Goal: Information Seeking & Learning: Get advice/opinions

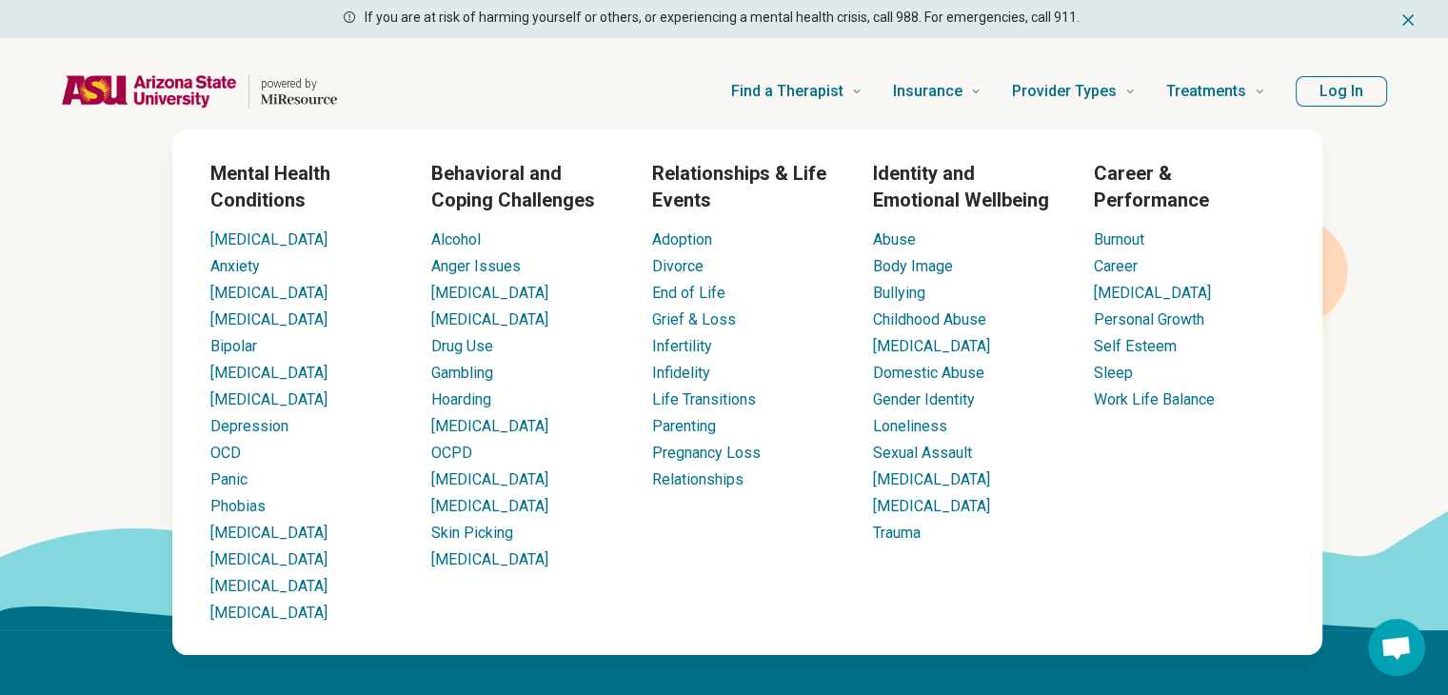
click at [280, 185] on h3 "Mental Health Conditions" at bounding box center [305, 186] width 190 height 53
click at [475, 488] on link "[MEDICAL_DATA]" at bounding box center [489, 479] width 117 height 18
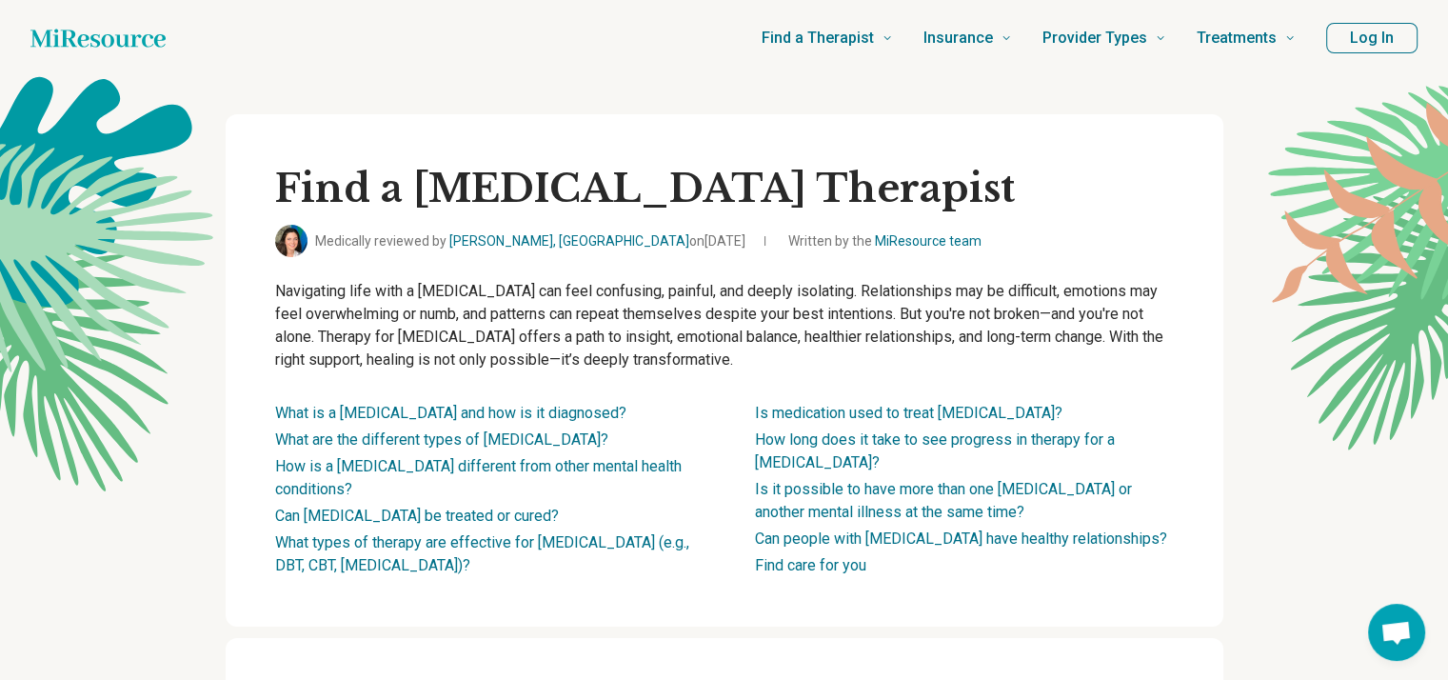
click at [1109, 264] on div "Find a Personality Disorder Therapist Medically reviewed by Gabriela Asturias, …" at bounding box center [725, 370] width 998 height 512
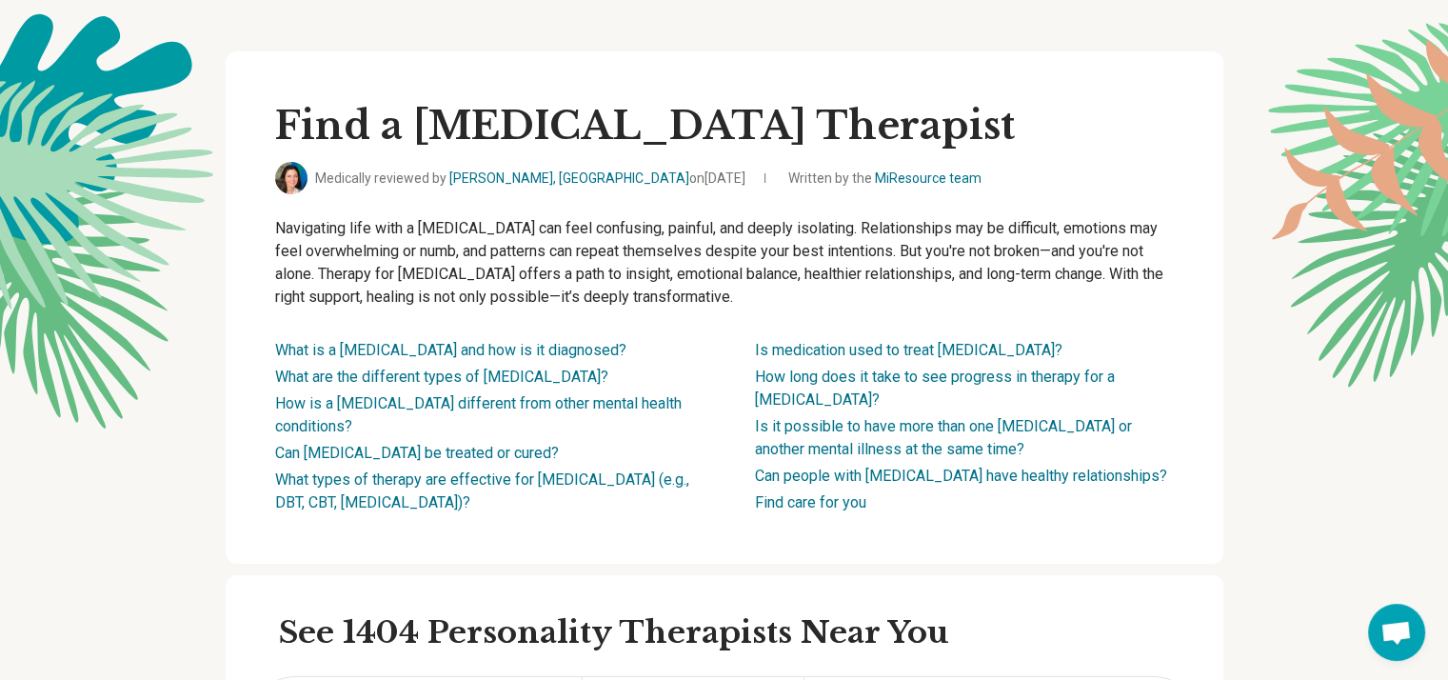
scroll to position [76, 0]
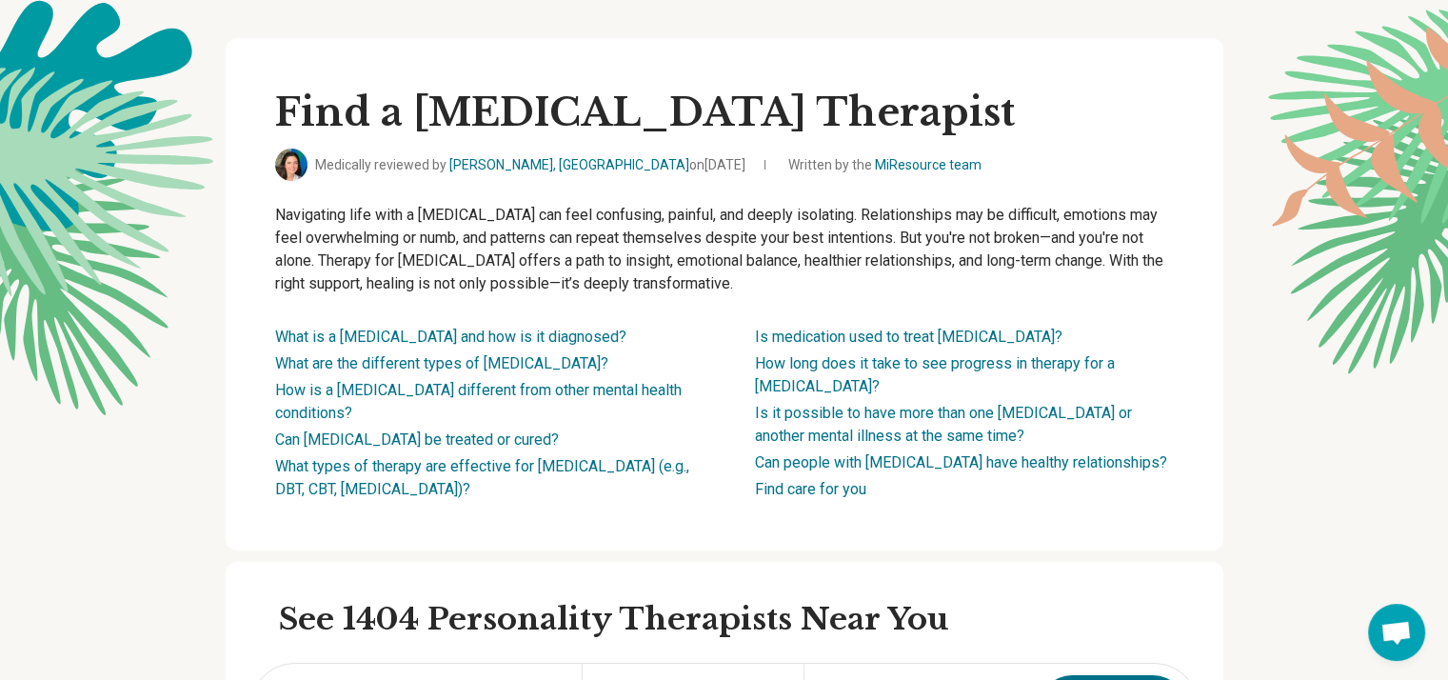
drag, startPoint x: 853, startPoint y: 257, endPoint x: 868, endPoint y: 292, distance: 38.4
click at [868, 292] on p "Navigating life with a personality disorder can feel confusing, painful, and de…" at bounding box center [724, 249] width 899 height 91
click at [868, 290] on p "Navigating life with a personality disorder can feel confusing, painful, and de…" at bounding box center [724, 249] width 899 height 91
drag, startPoint x: 868, startPoint y: 290, endPoint x: 849, endPoint y: 253, distance: 41.7
click at [849, 253] on p "Navigating life with a personality disorder can feel confusing, painful, and de…" at bounding box center [724, 249] width 899 height 91
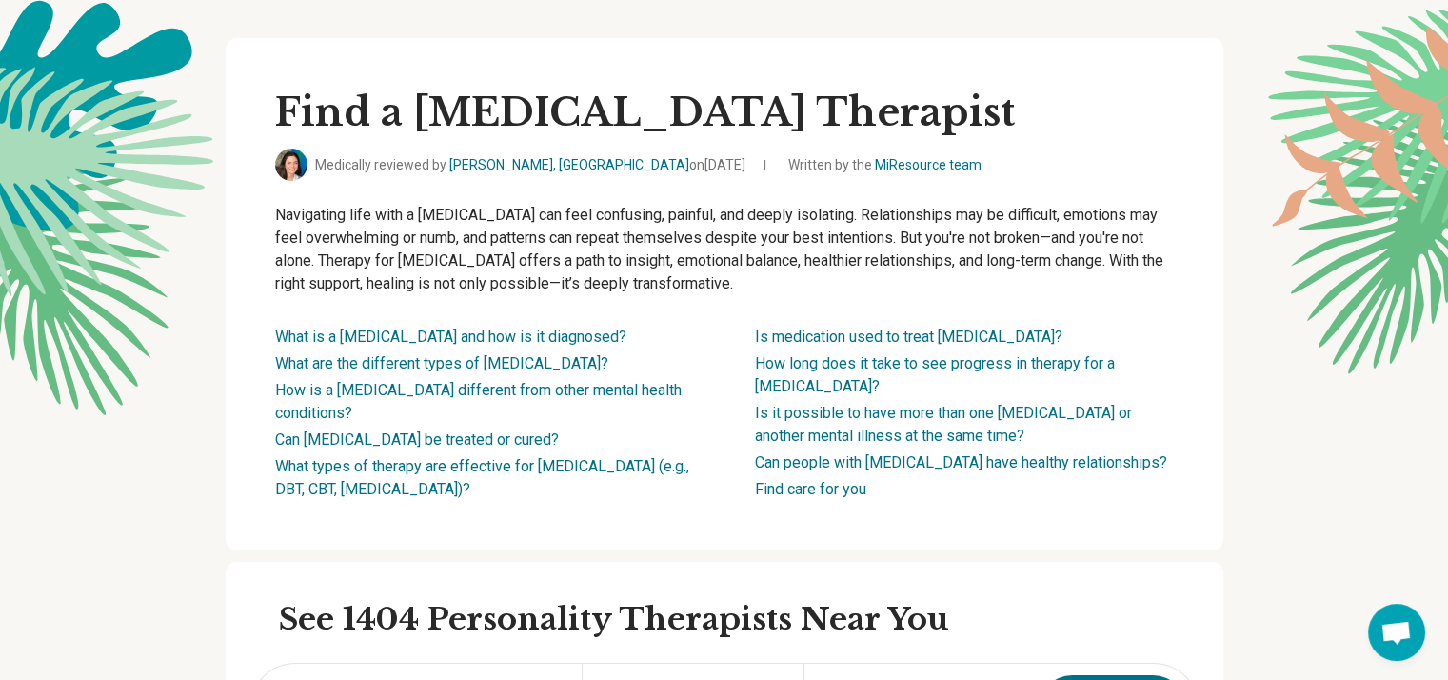
click at [849, 248] on p "Navigating life with a personality disorder can feel confusing, painful, and de…" at bounding box center [724, 249] width 899 height 91
click at [543, 334] on link "What is a personality disorder and how is it diagnosed?" at bounding box center [450, 336] width 351 height 18
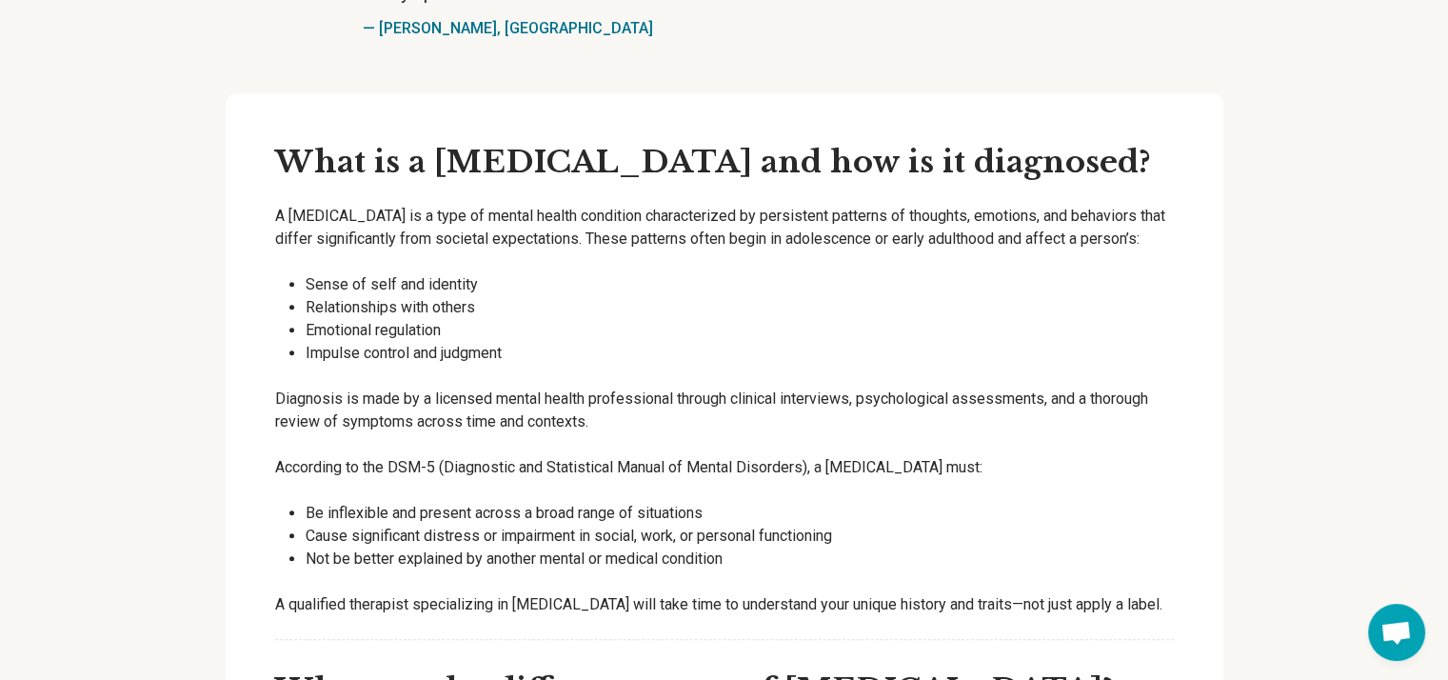
scroll to position [2203, 0]
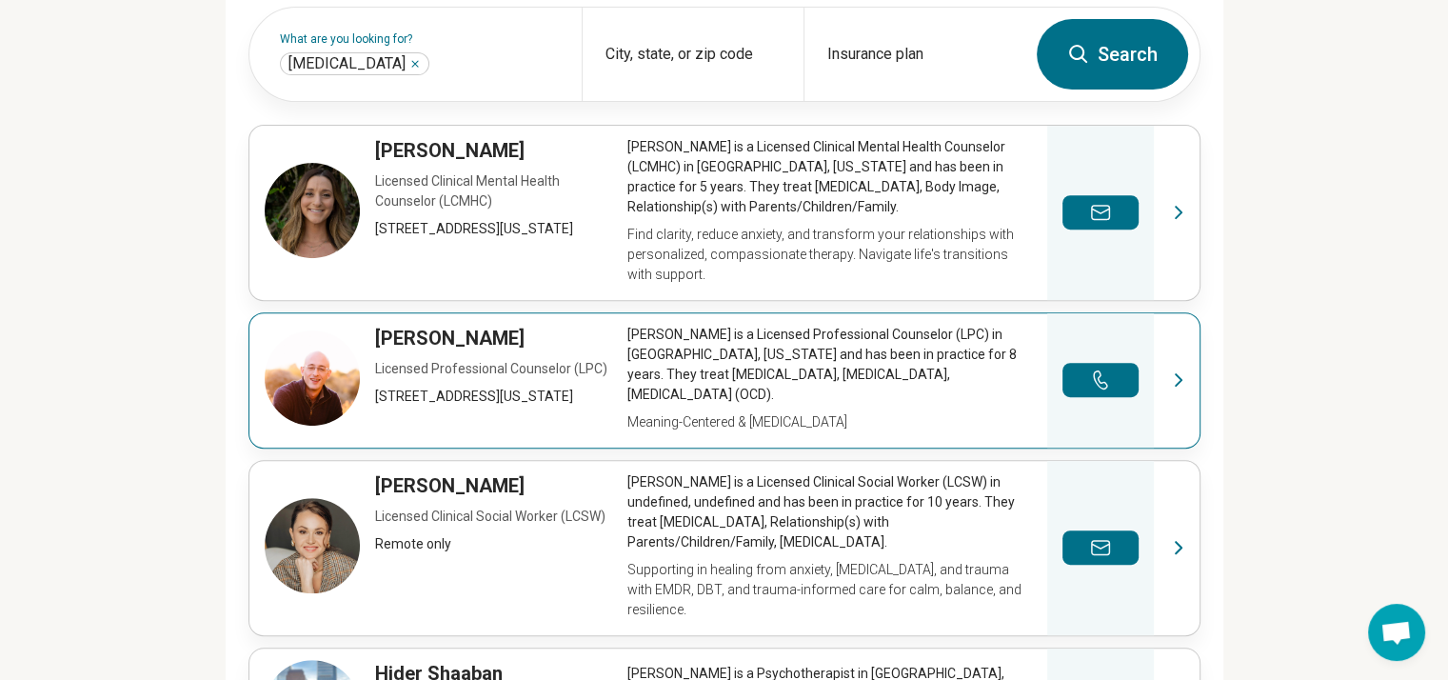
scroll to position [770, 0]
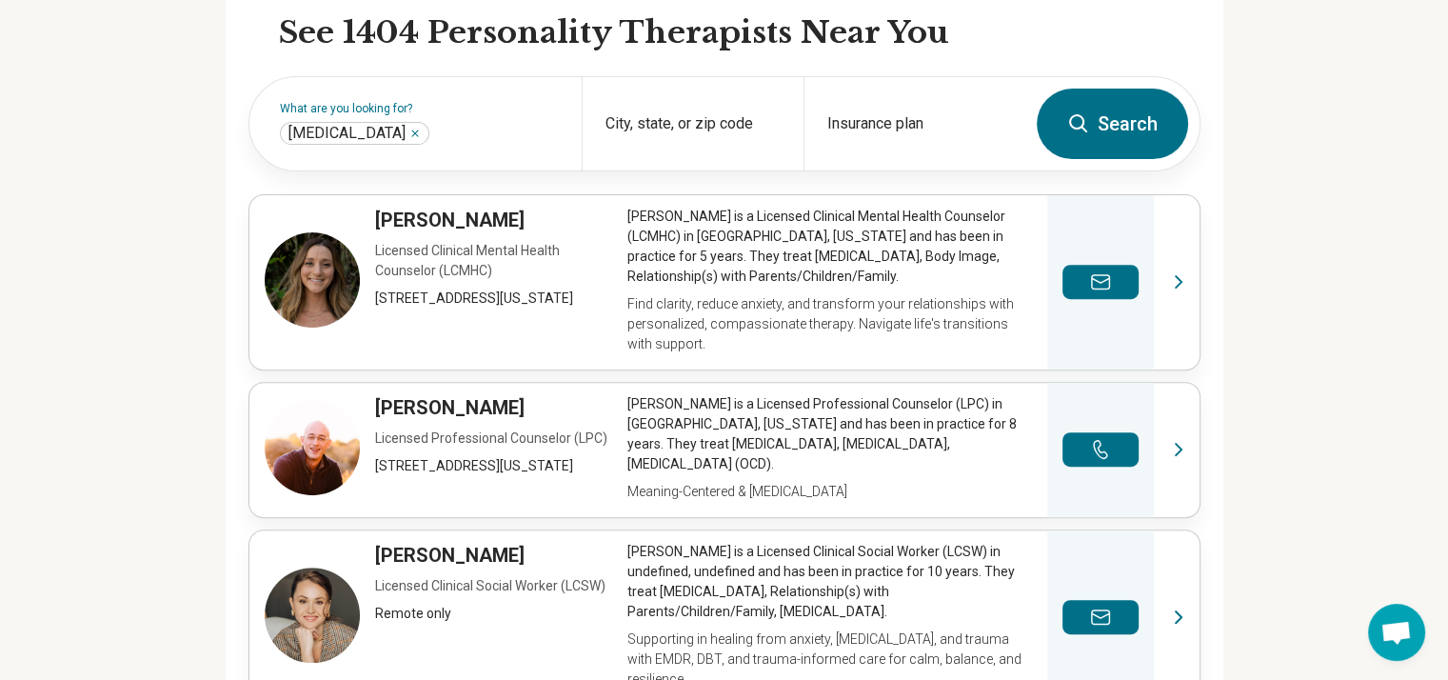
scroll to position [656, 0]
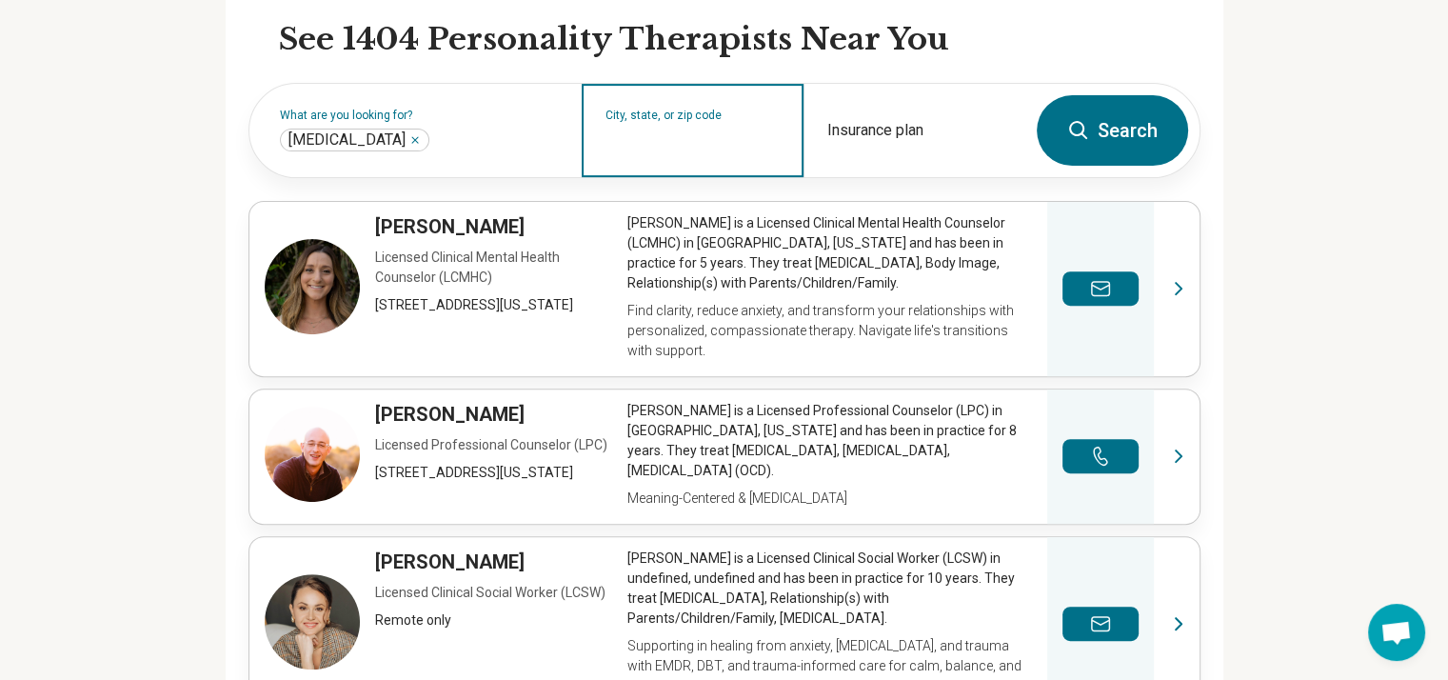
click at [711, 154] on input "City, state, or zip code" at bounding box center [692, 142] width 175 height 23
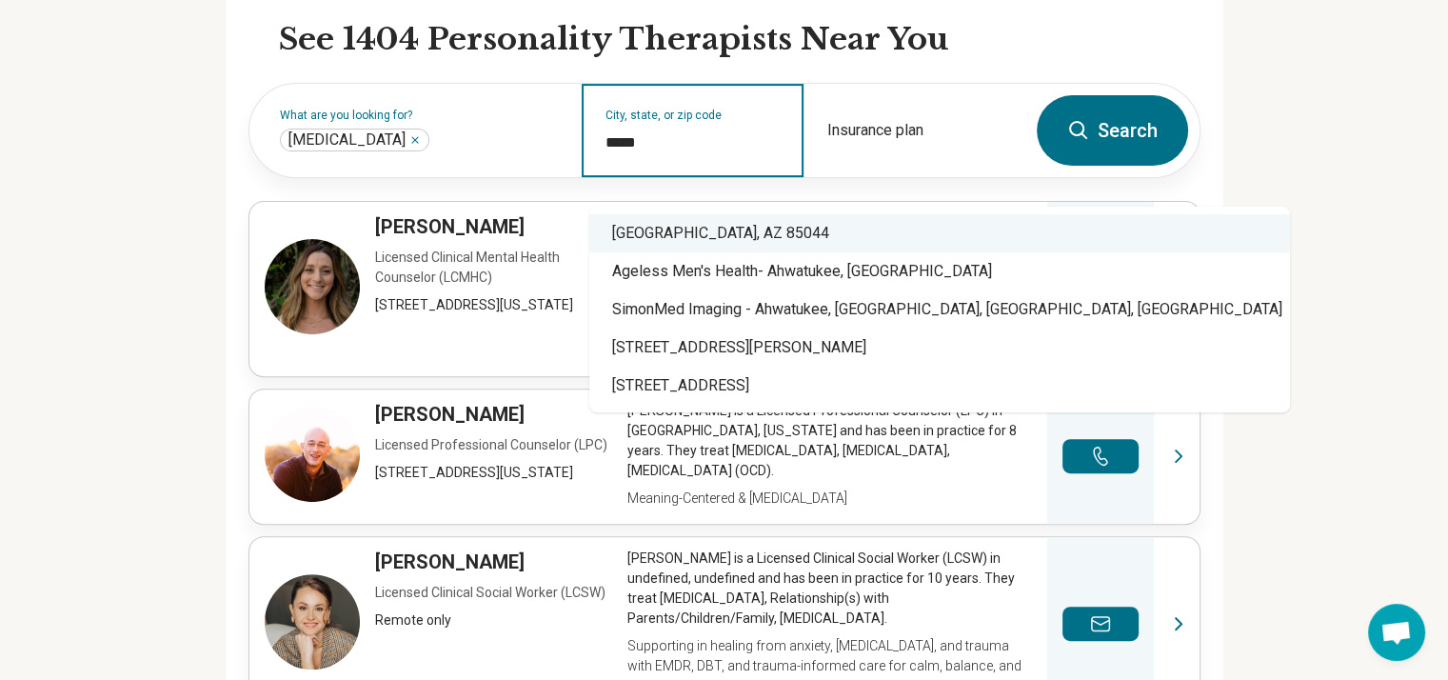
click at [775, 236] on div "Phoenix, AZ 85044" at bounding box center [939, 233] width 701 height 38
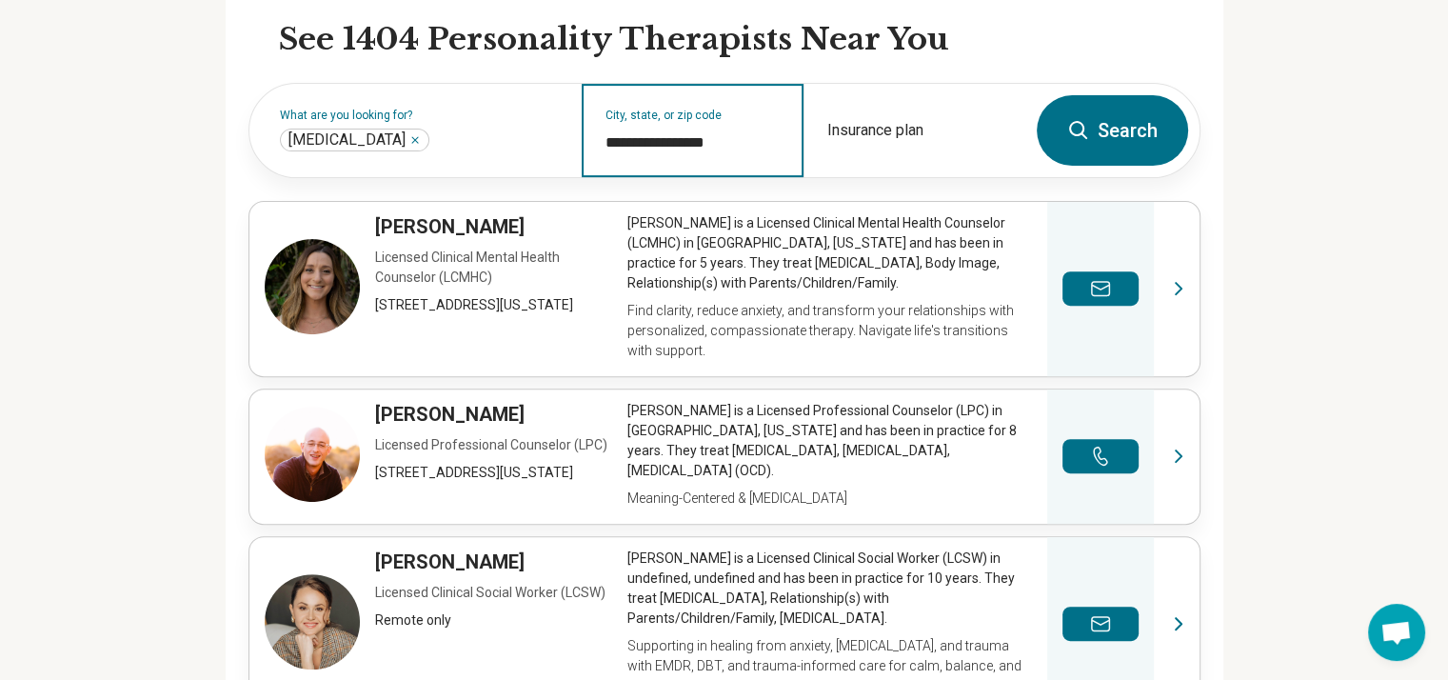
type input "**********"
click at [1090, 142] on icon at bounding box center [1078, 130] width 23 height 23
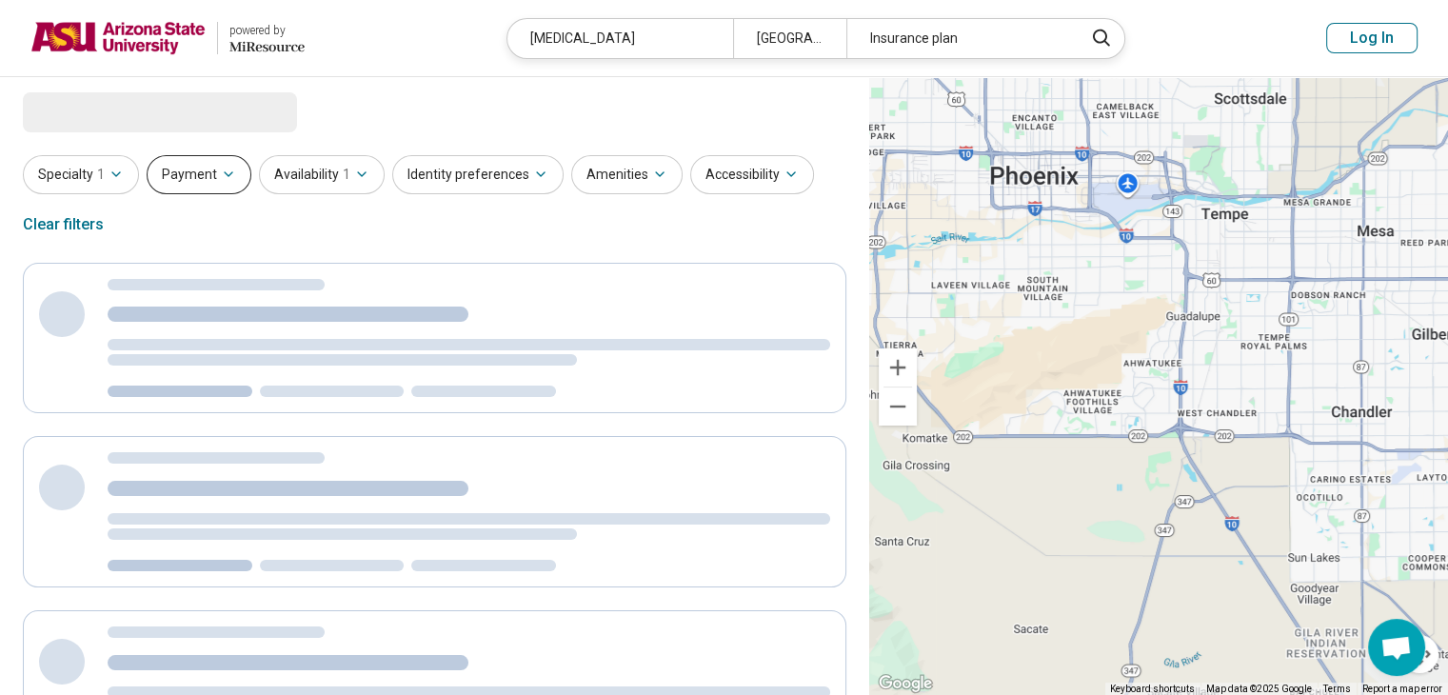
select select "***"
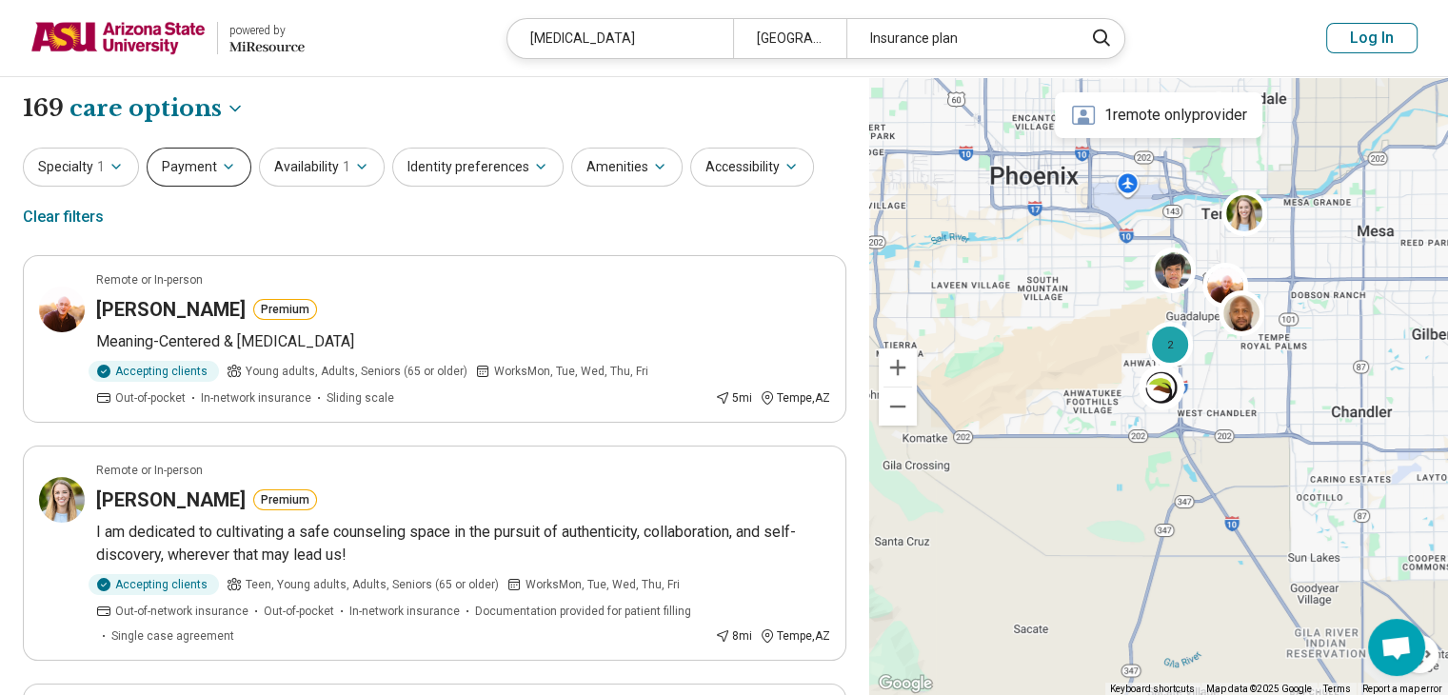
click at [198, 172] on button "Payment" at bounding box center [199, 167] width 105 height 39
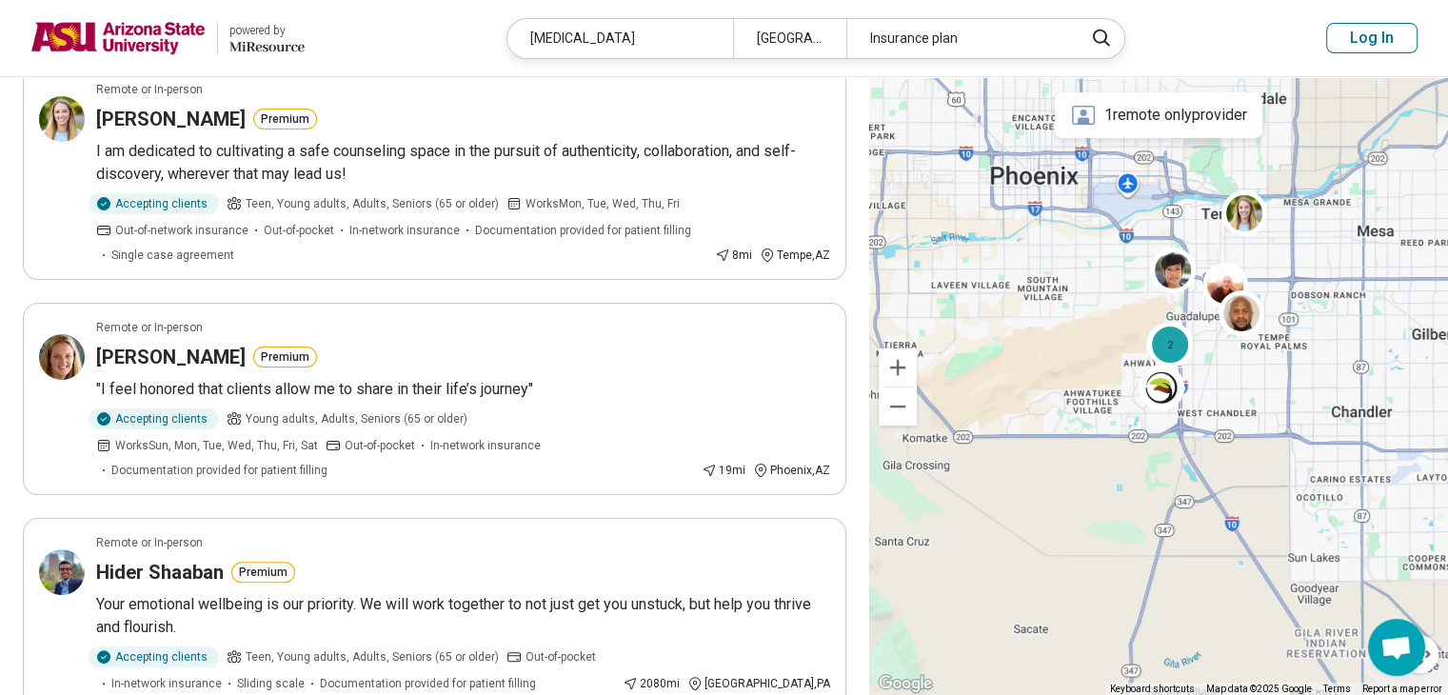
scroll to position [343, 0]
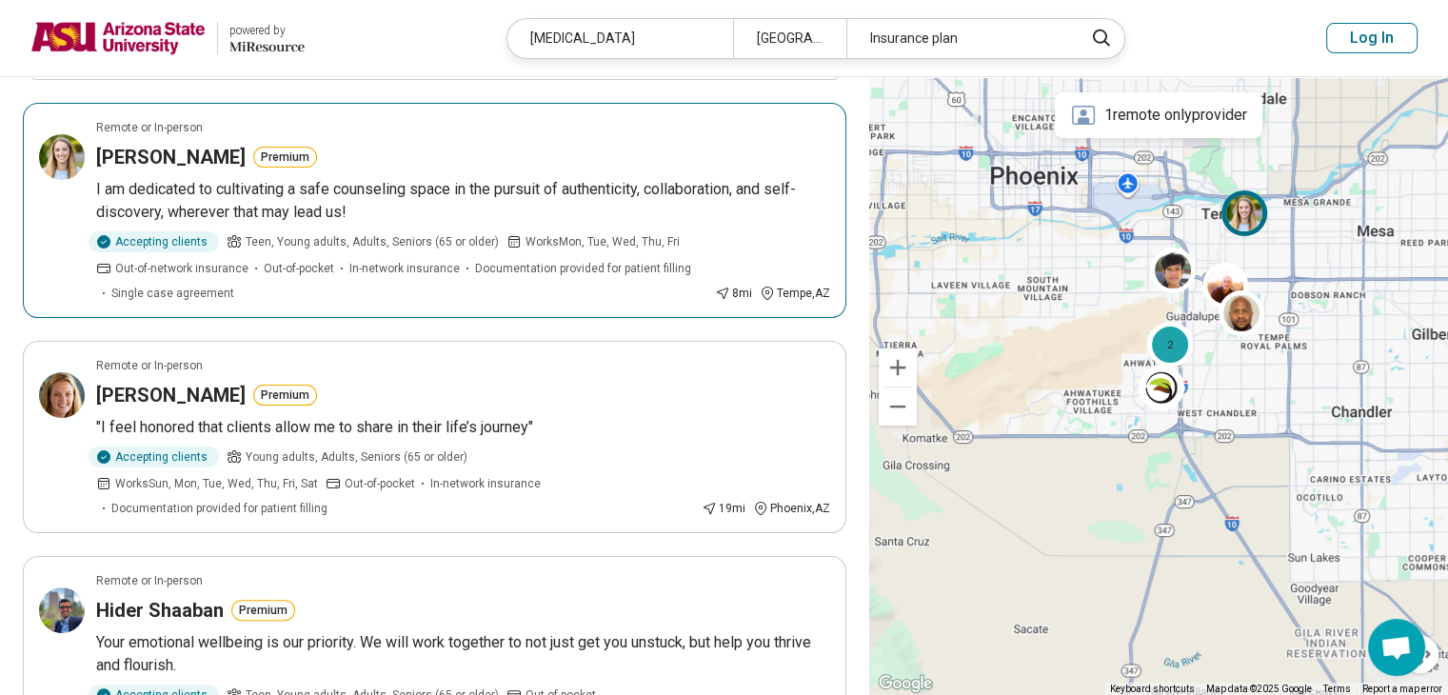
click at [357, 185] on p "I am dedicated to cultivating a safe counseling space in the pursuit of authent…" at bounding box center [463, 201] width 734 height 46
click at [120, 153] on h3 "Arielle Arnett" at bounding box center [170, 157] width 149 height 27
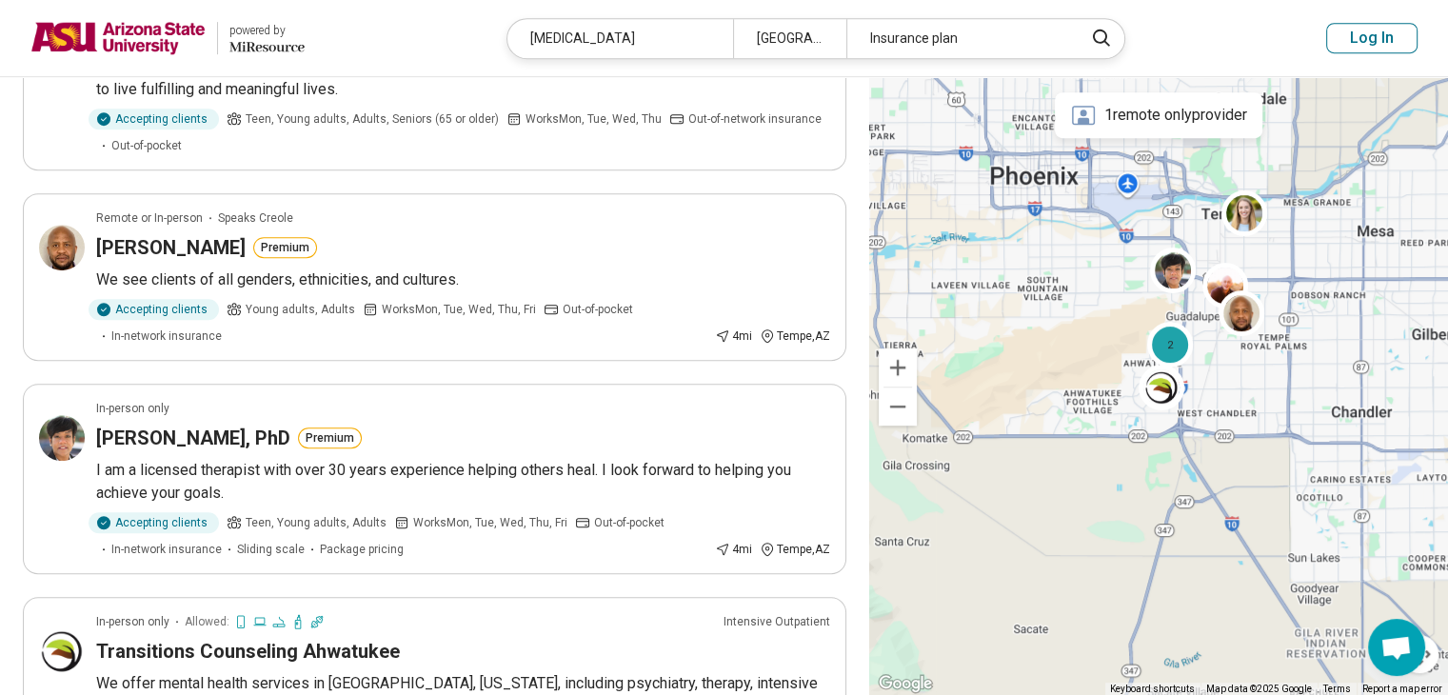
scroll to position [1028, 0]
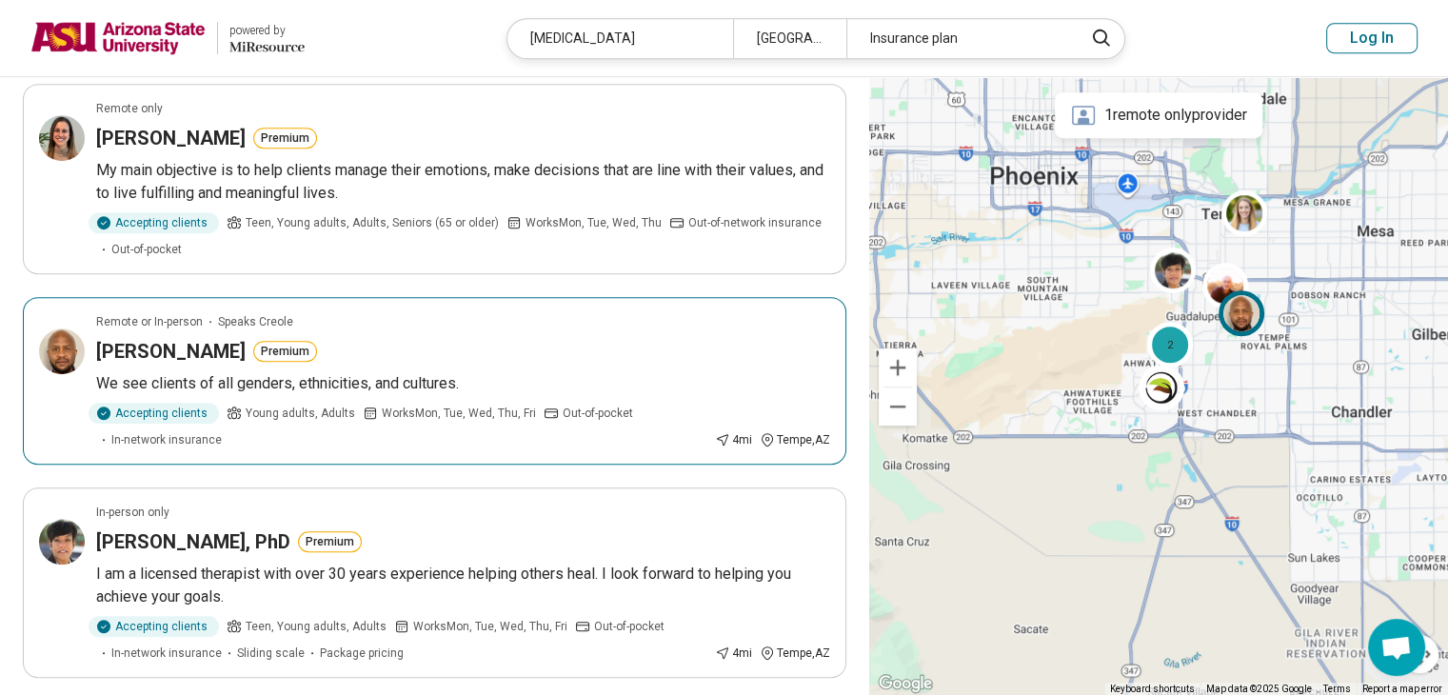
click at [403, 338] on div "Benitho Louissaint Premium" at bounding box center [463, 351] width 734 height 27
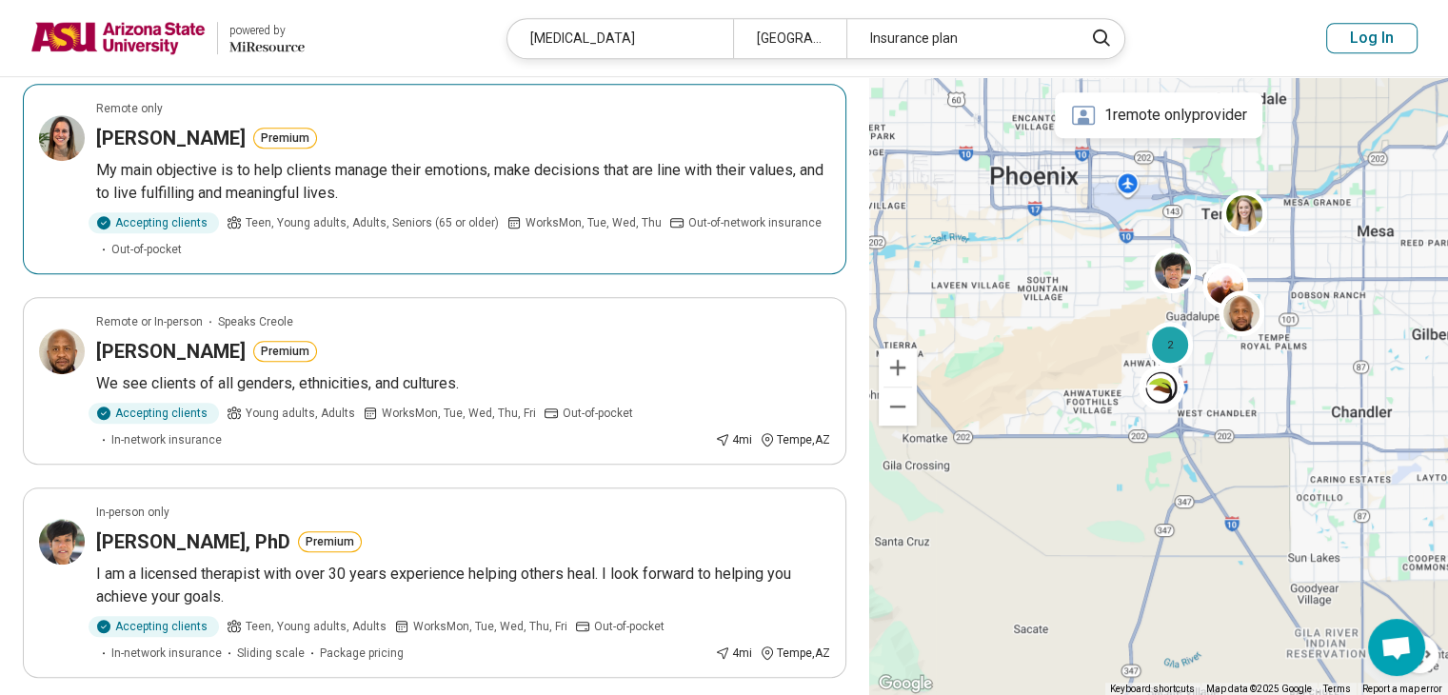
click at [548, 159] on p "My main objective is to help clients manage their emotions, make decisions that…" at bounding box center [463, 182] width 734 height 46
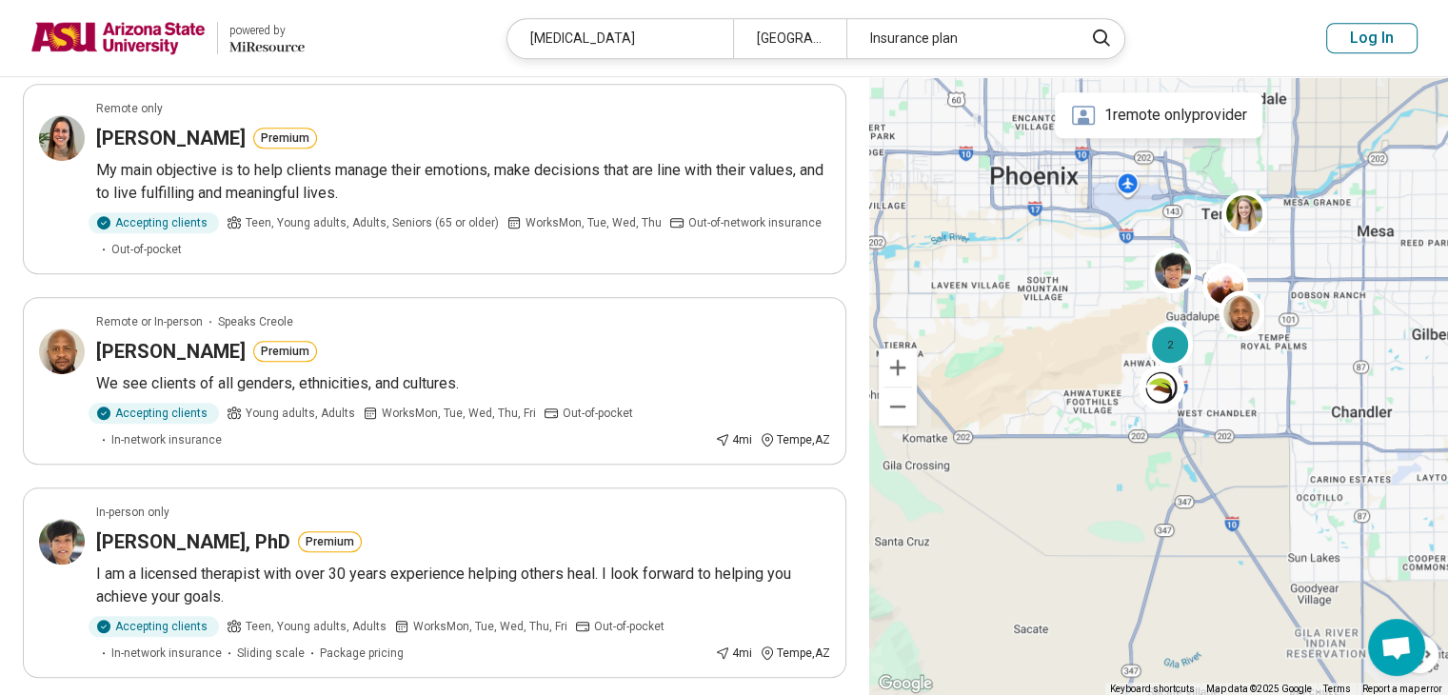
click at [0, 509] on div "**********" at bounding box center [434, 210] width 869 height 2323
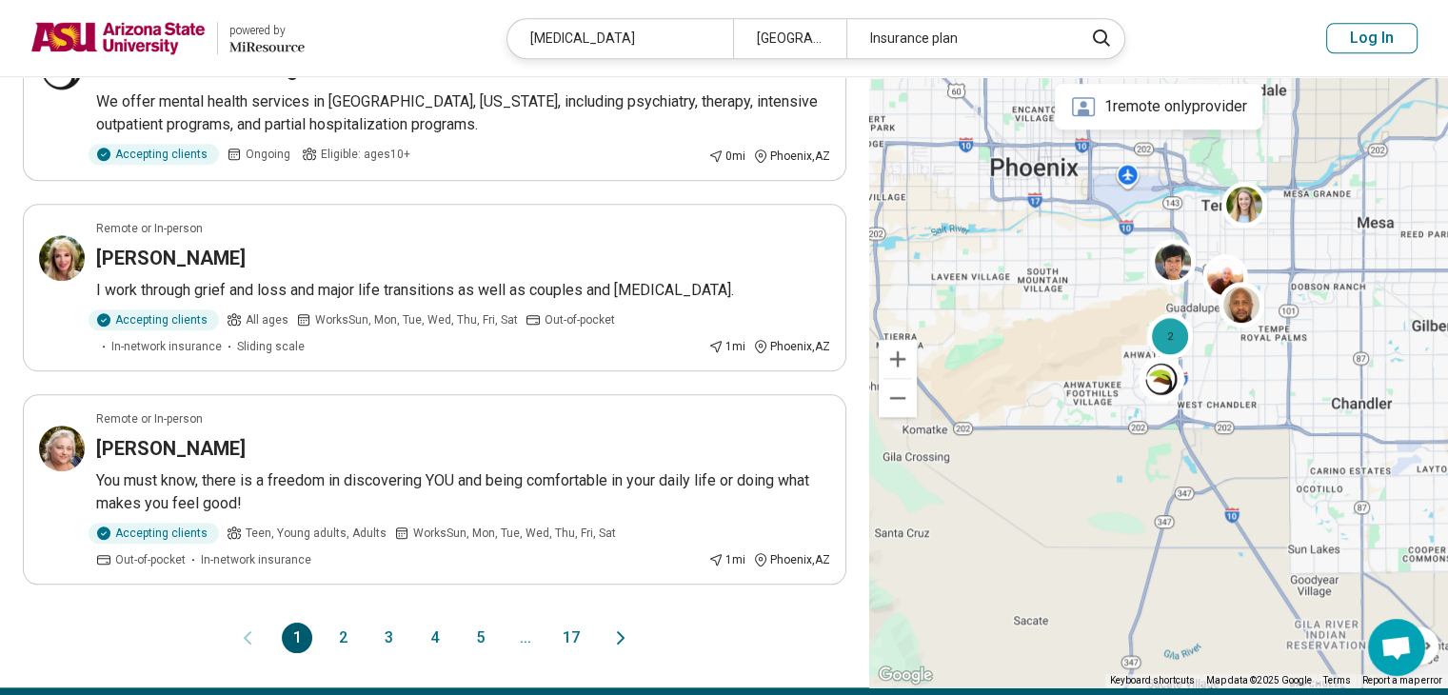
scroll to position [1789, 0]
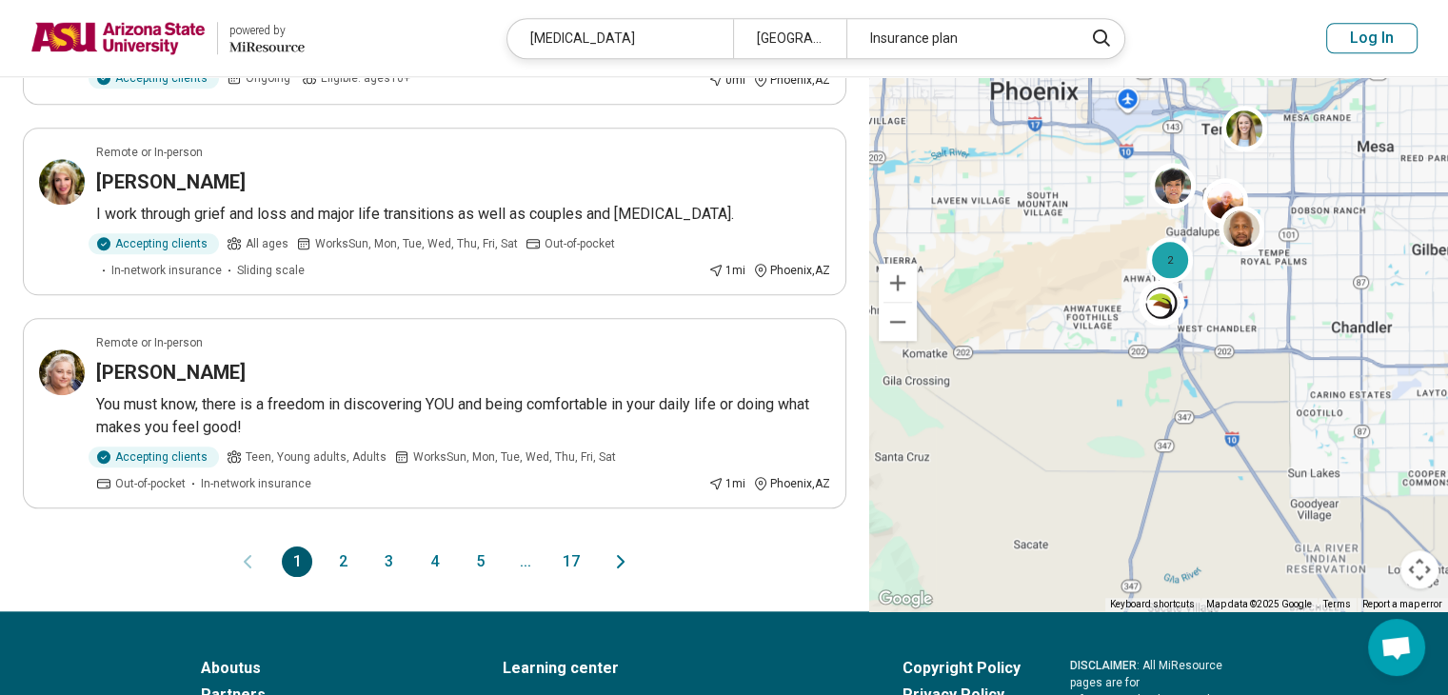
click at [335, 546] on button "2" at bounding box center [342, 561] width 30 height 30
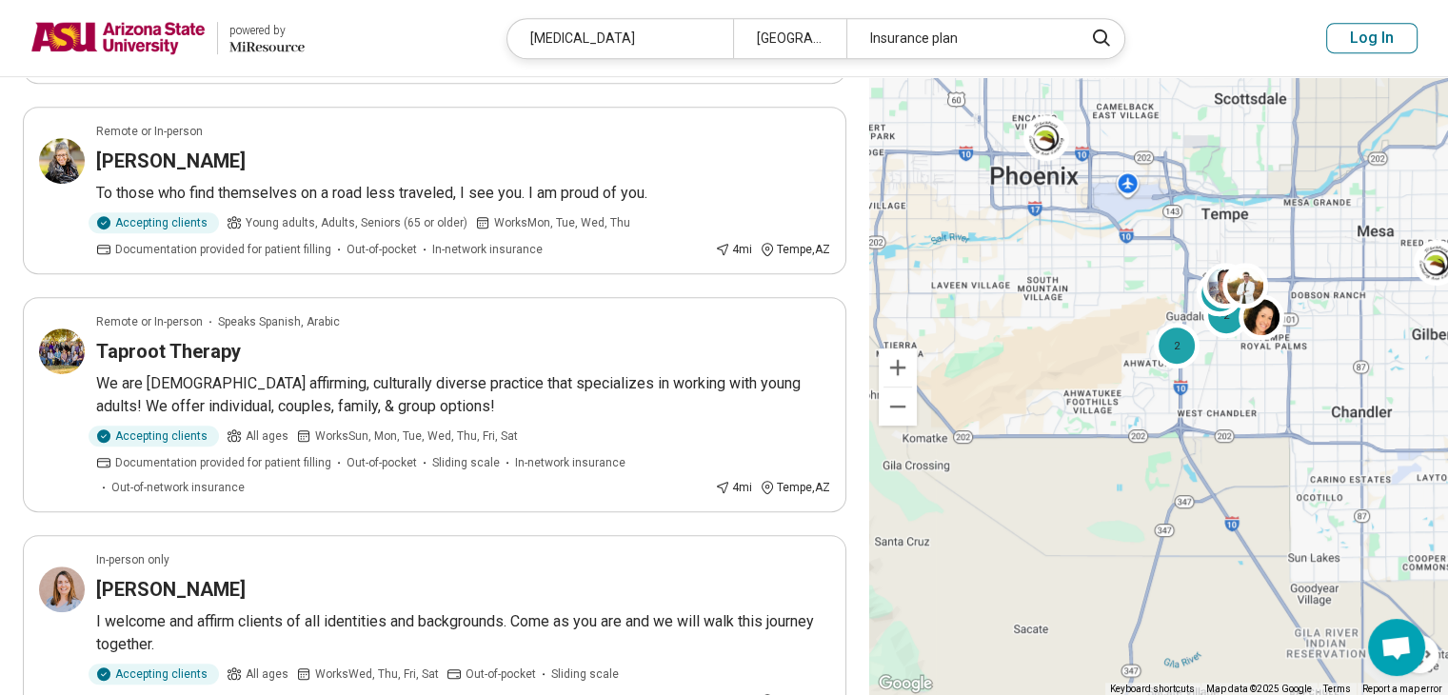
scroll to position [914, 0]
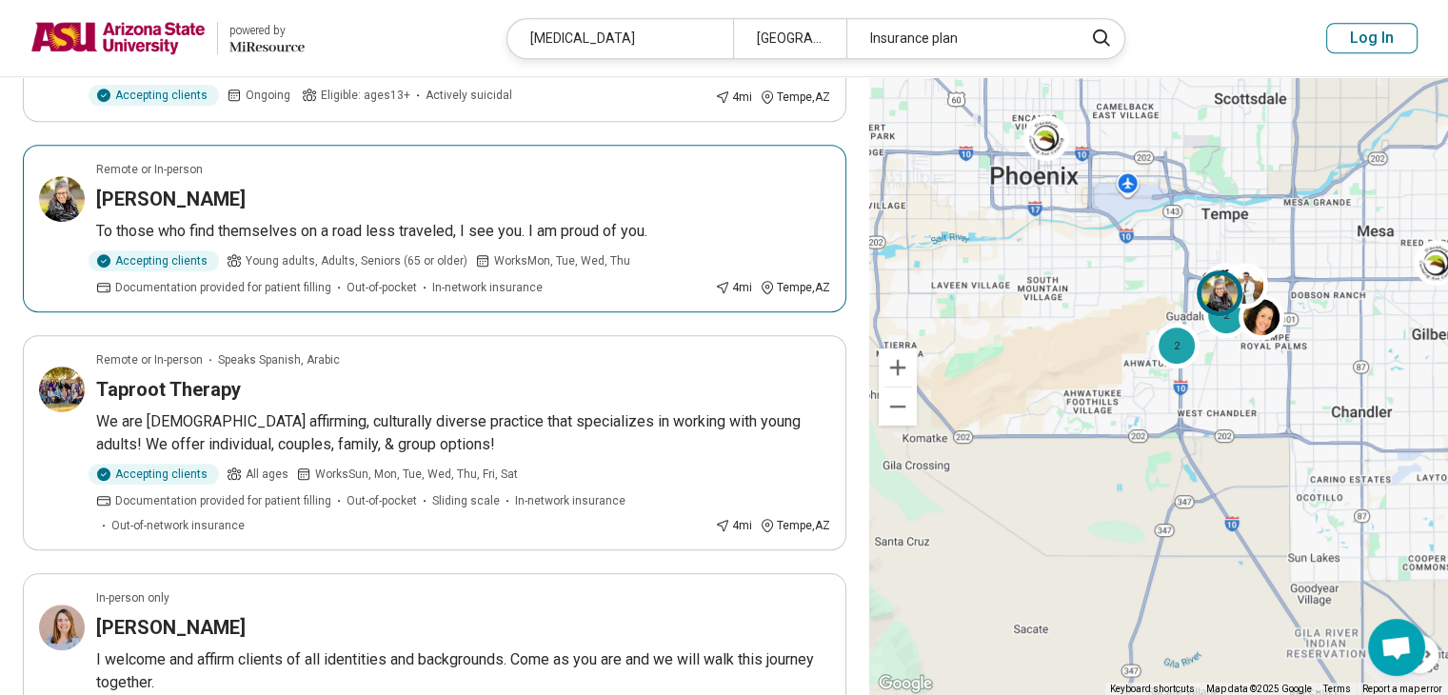
click at [373, 267] on div "Accepting clients Young adults, Adults, Seniors (65 or older) Works Mon, Tue, W…" at bounding box center [401, 273] width 611 height 46
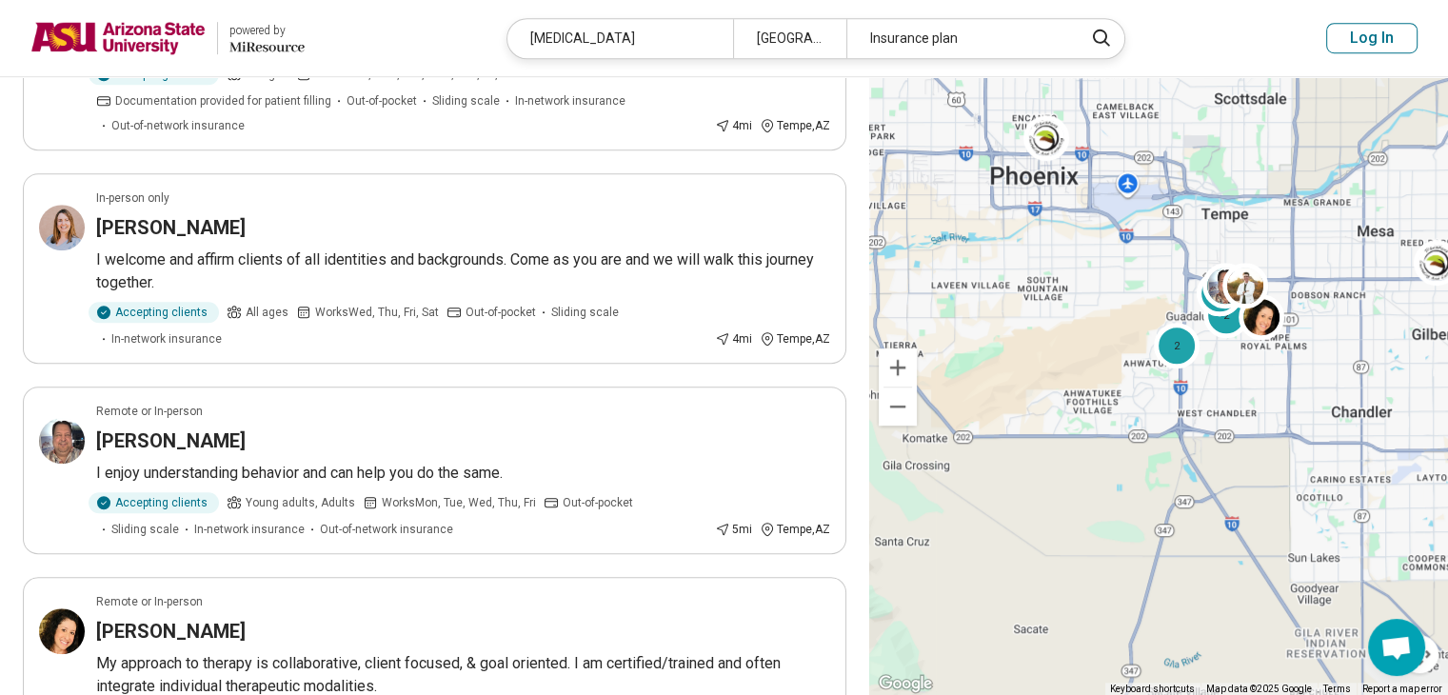
scroll to position [1333, 0]
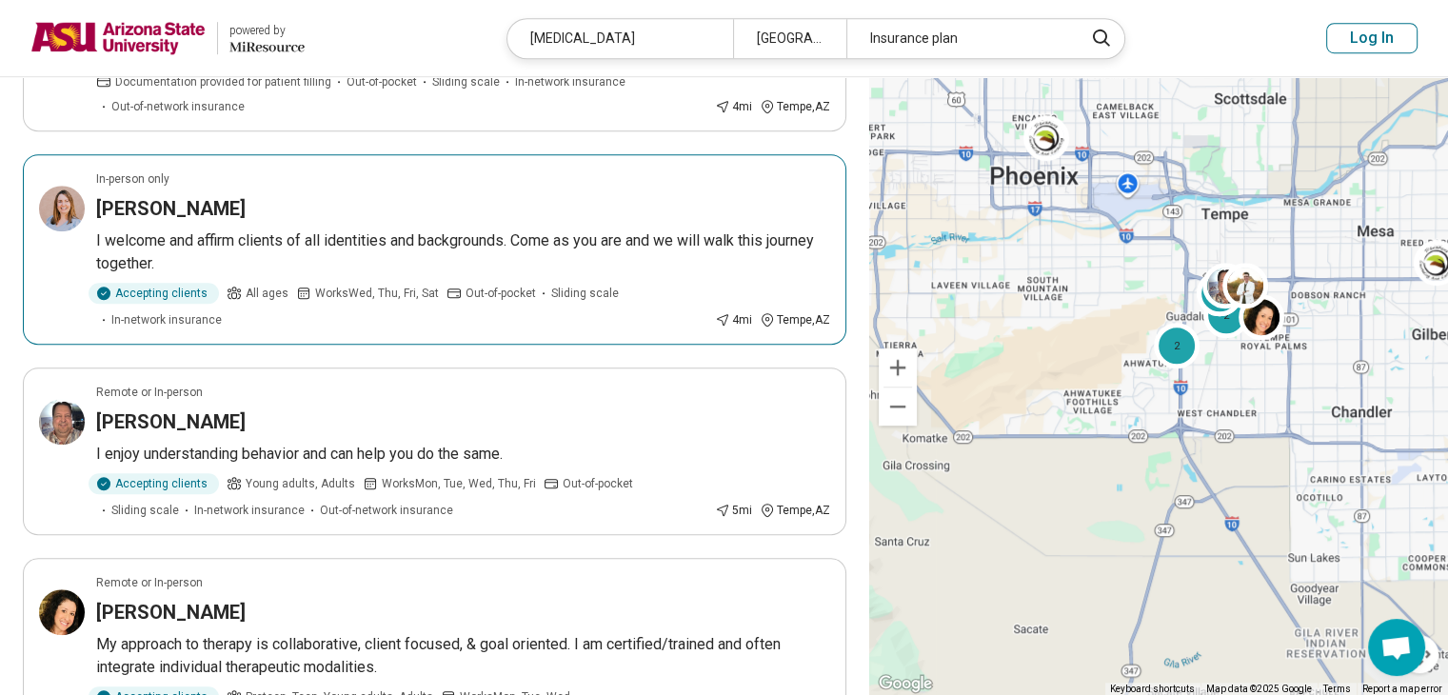
click at [404, 214] on div "Megan Schwab" at bounding box center [463, 208] width 734 height 27
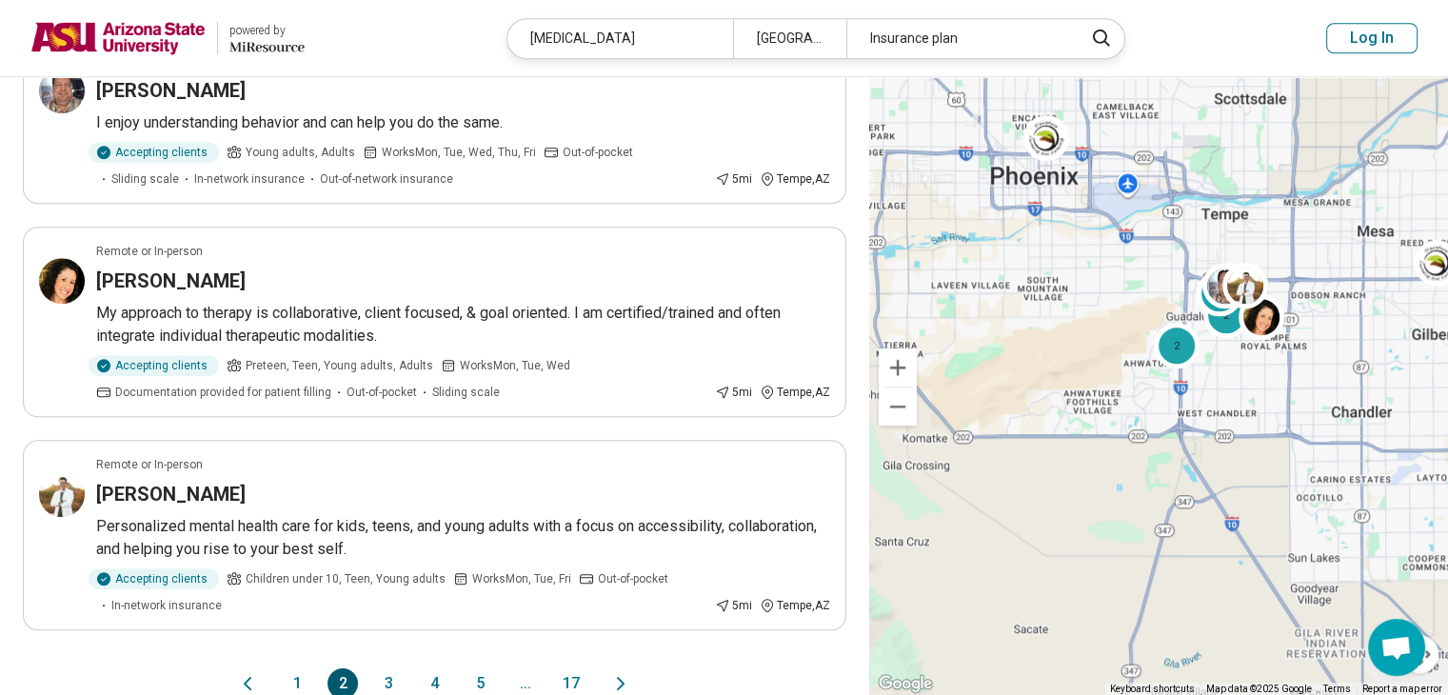
scroll to position [1751, 0]
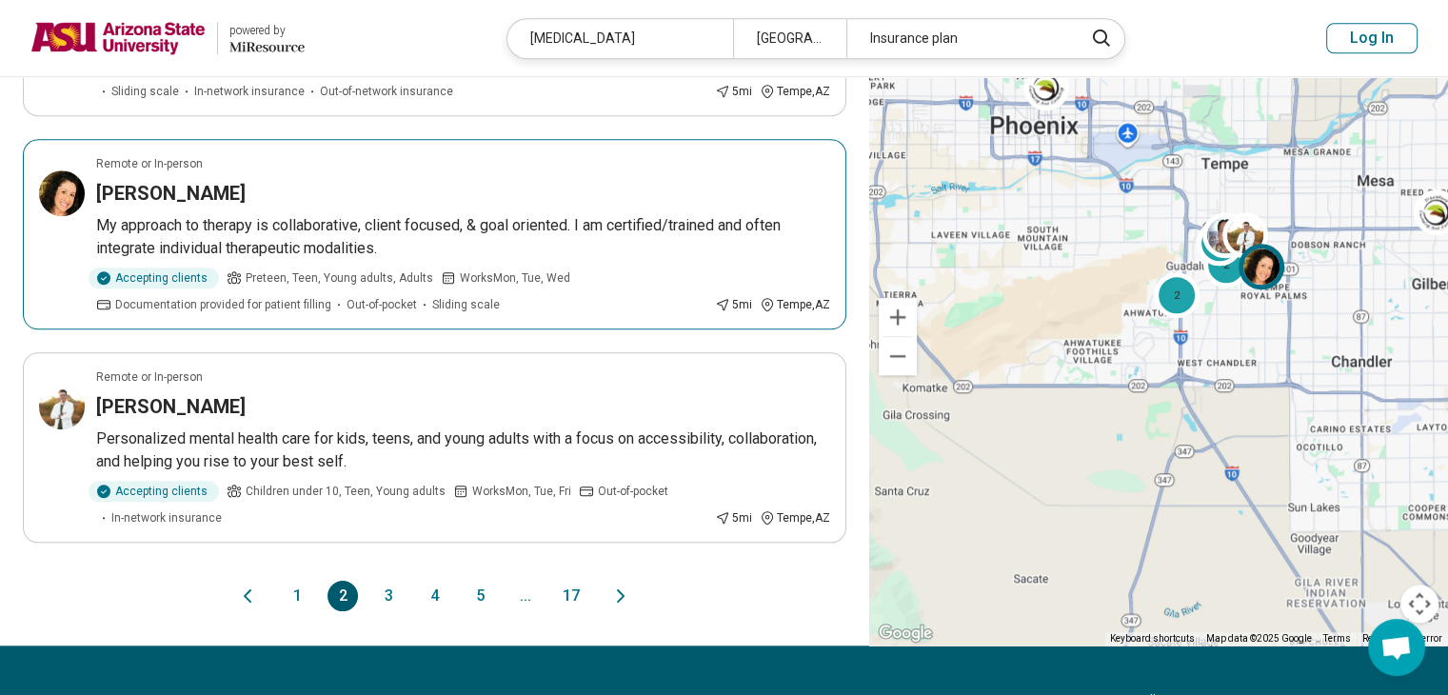
click at [596, 252] on p "My approach to therapy is collaborative, client focused, & goal oriented. I am …" at bounding box center [463, 237] width 734 height 46
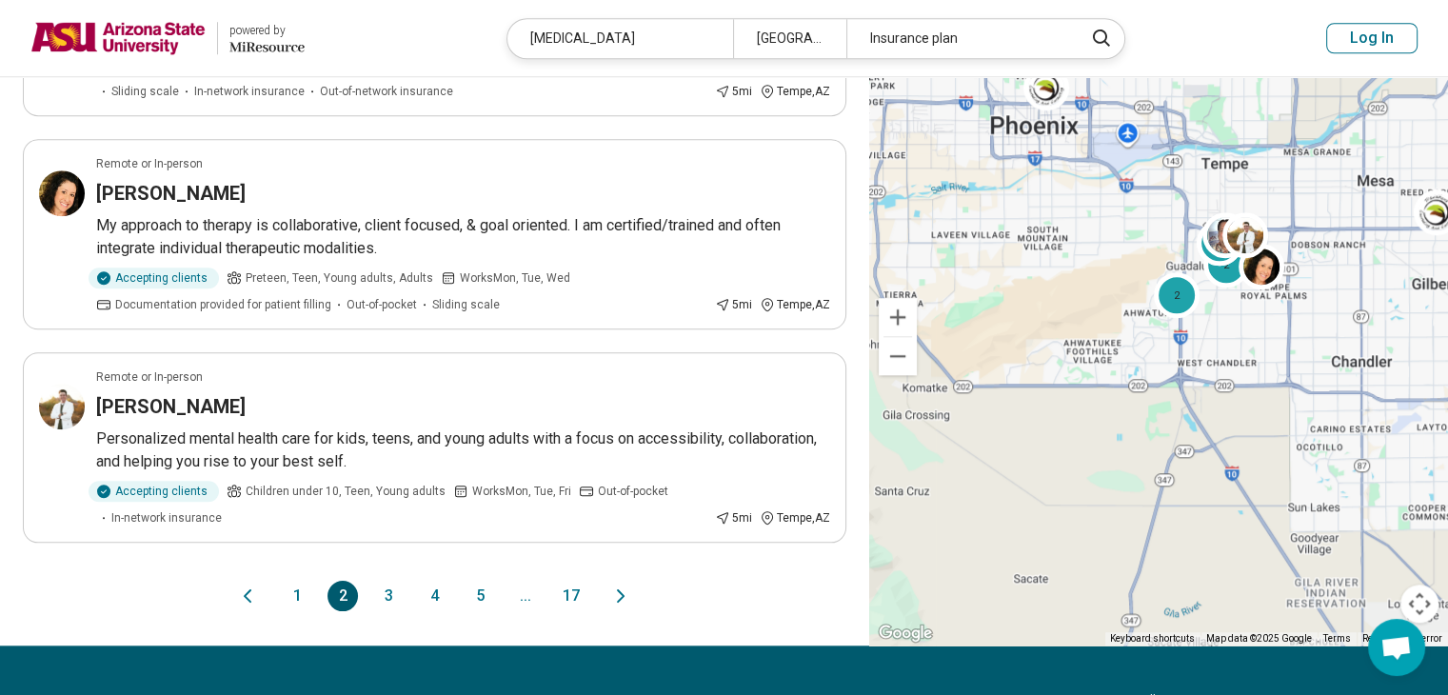
click at [386, 587] on button "3" at bounding box center [388, 596] width 30 height 30
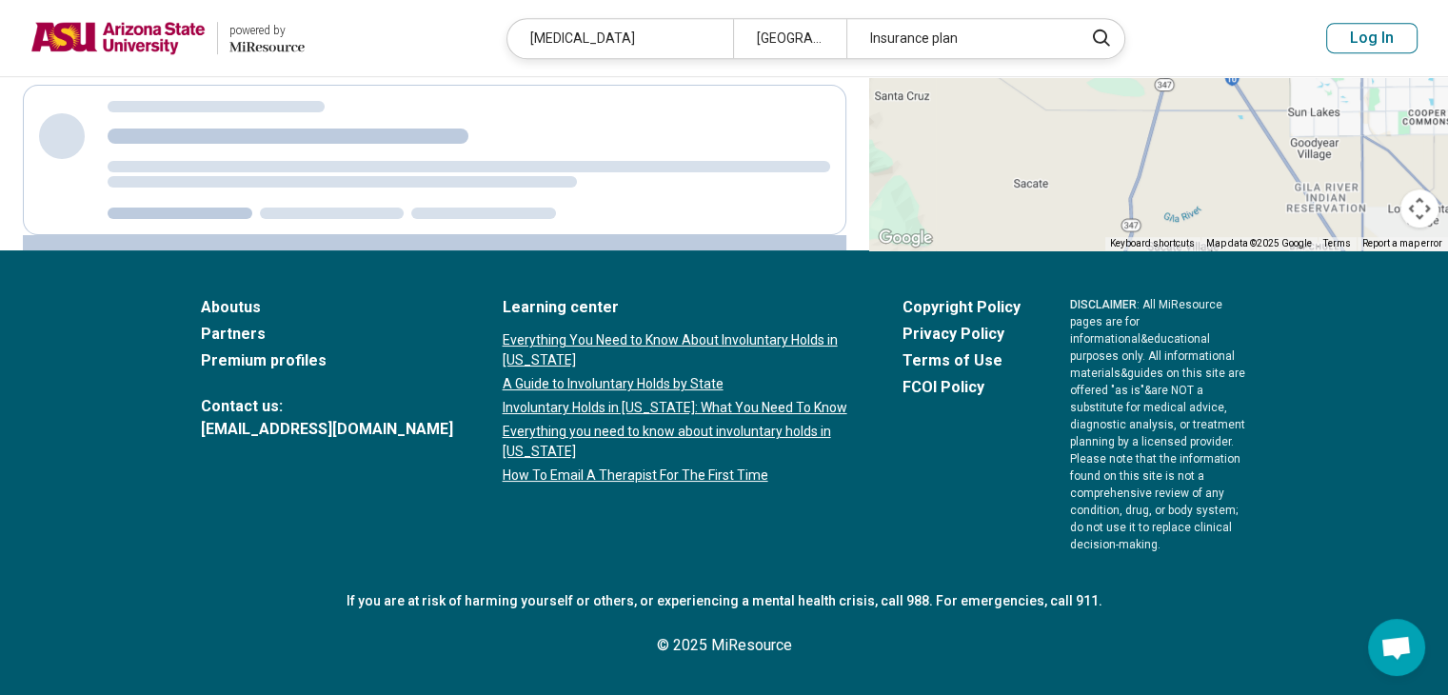
scroll to position [0, 0]
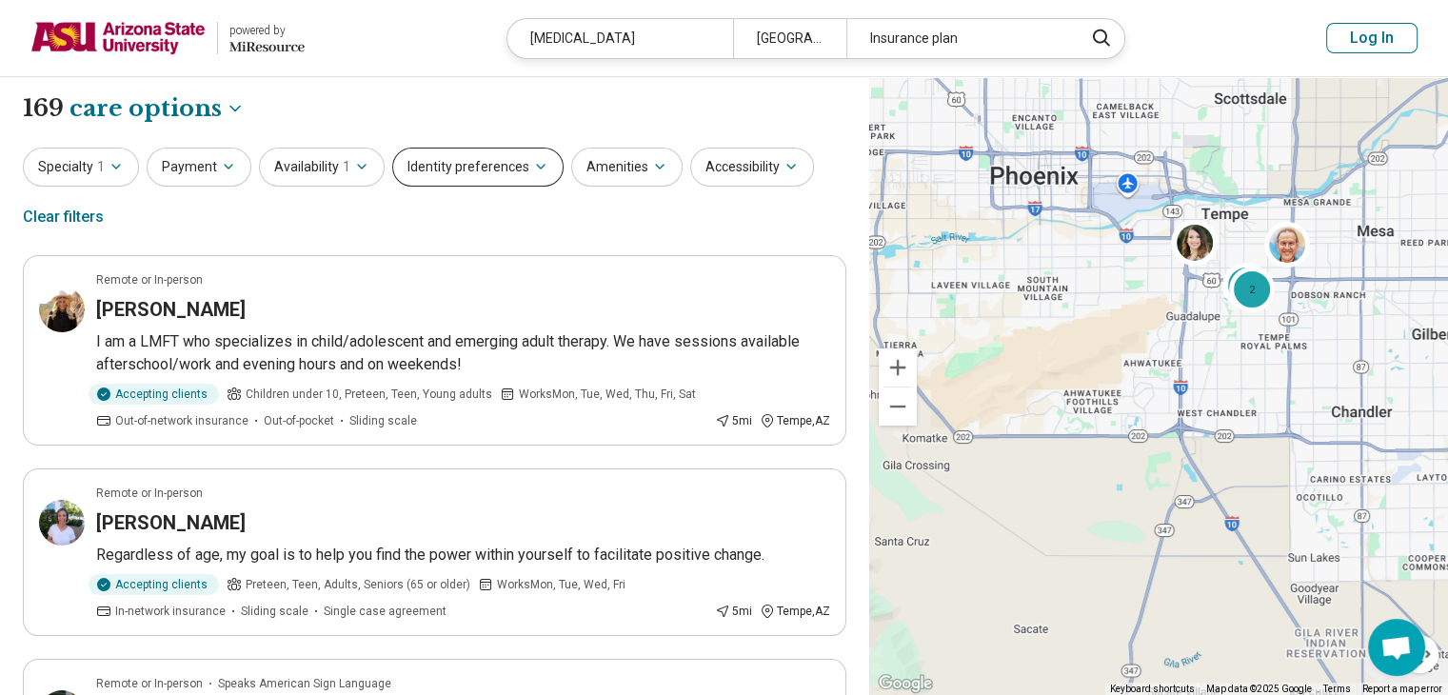
click at [492, 161] on button "Identity preferences" at bounding box center [477, 167] width 171 height 39
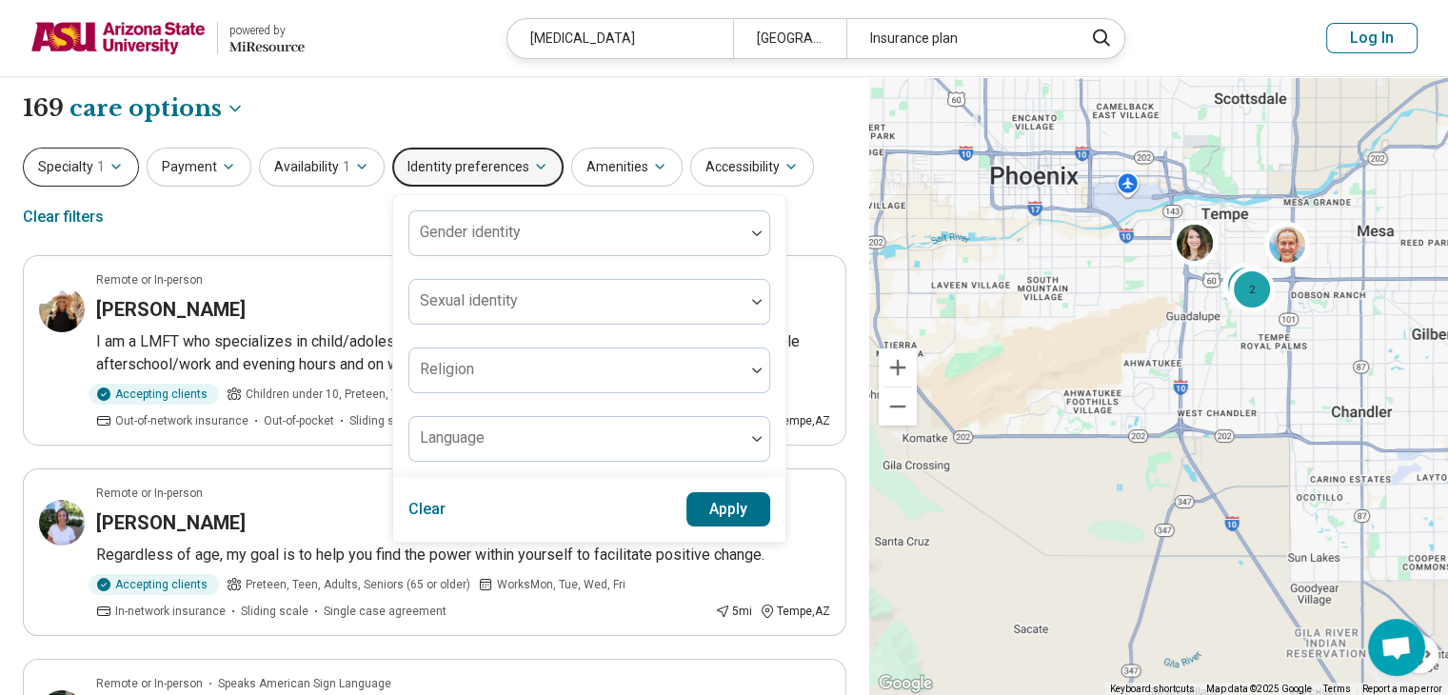
click at [71, 167] on button "Specialty 1" at bounding box center [81, 167] width 116 height 39
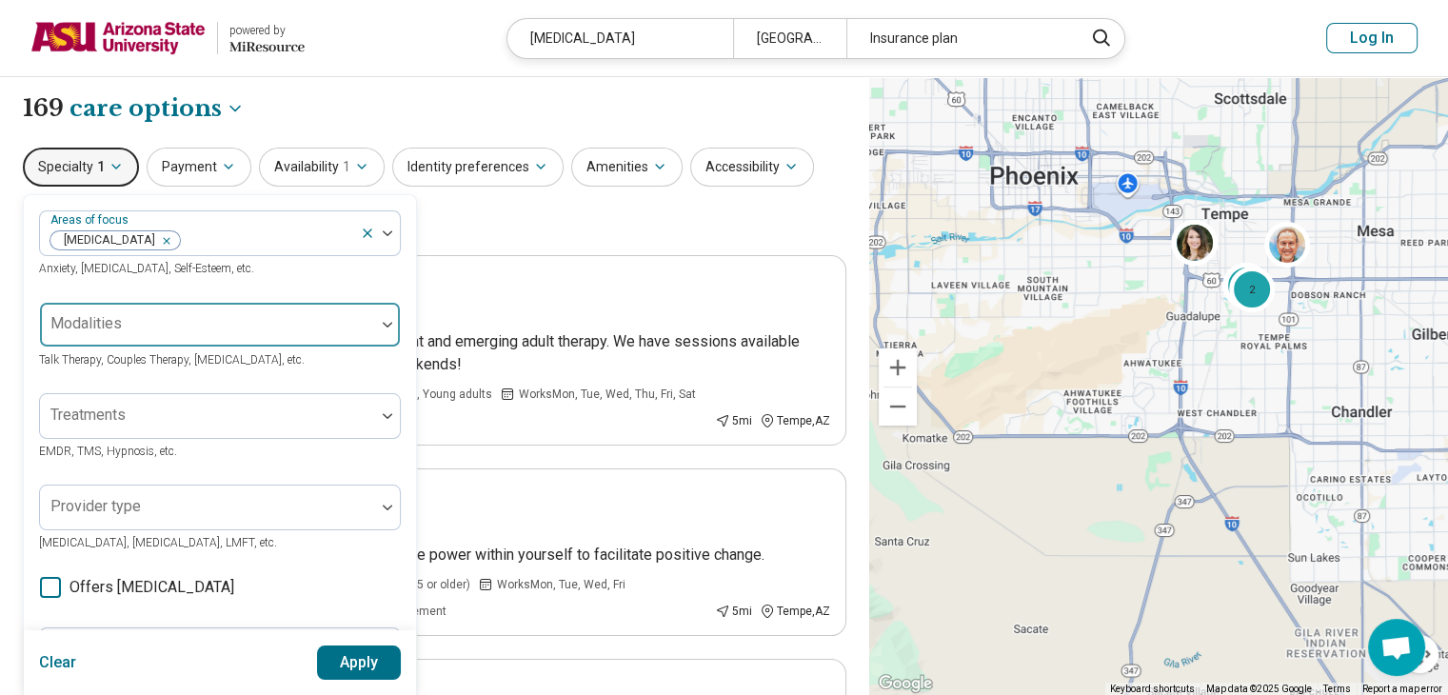
click at [201, 331] on div at bounding box center [208, 332] width 320 height 27
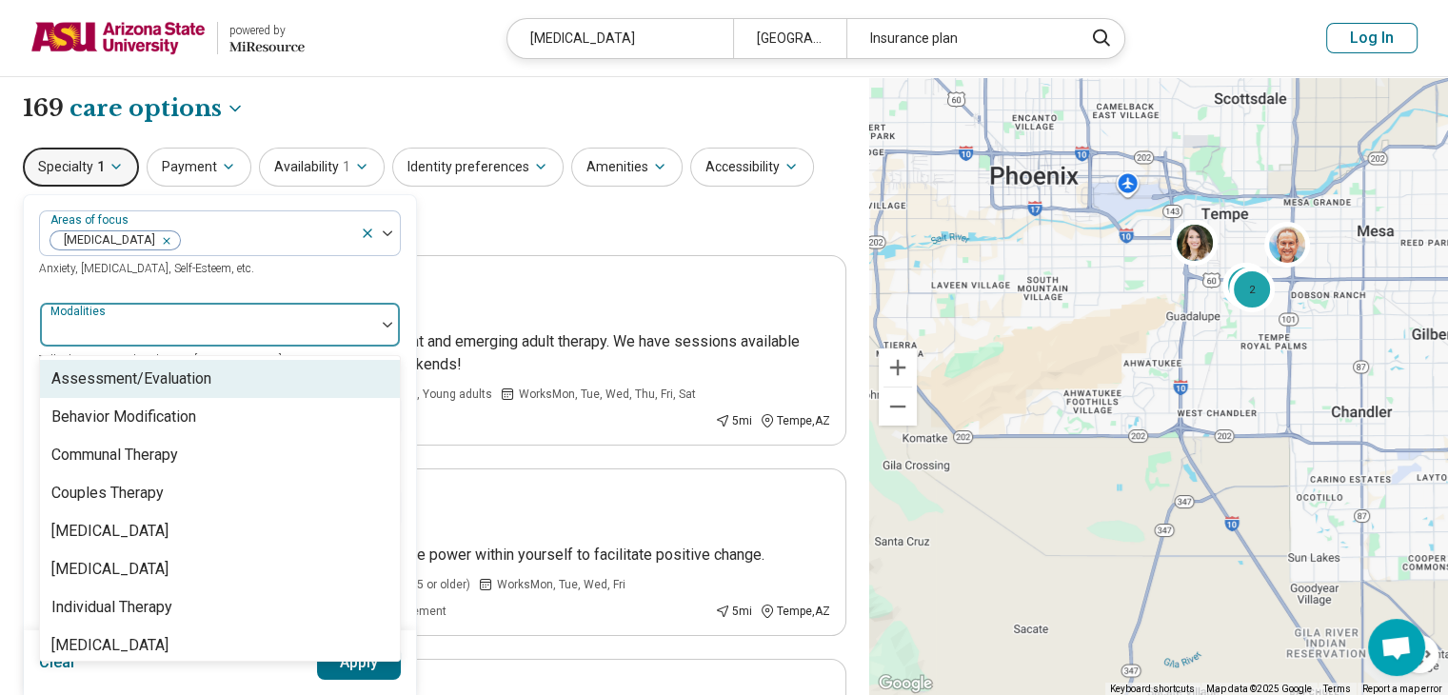
click at [182, 381] on div "Assessment/Evaluation" at bounding box center [131, 378] width 160 height 23
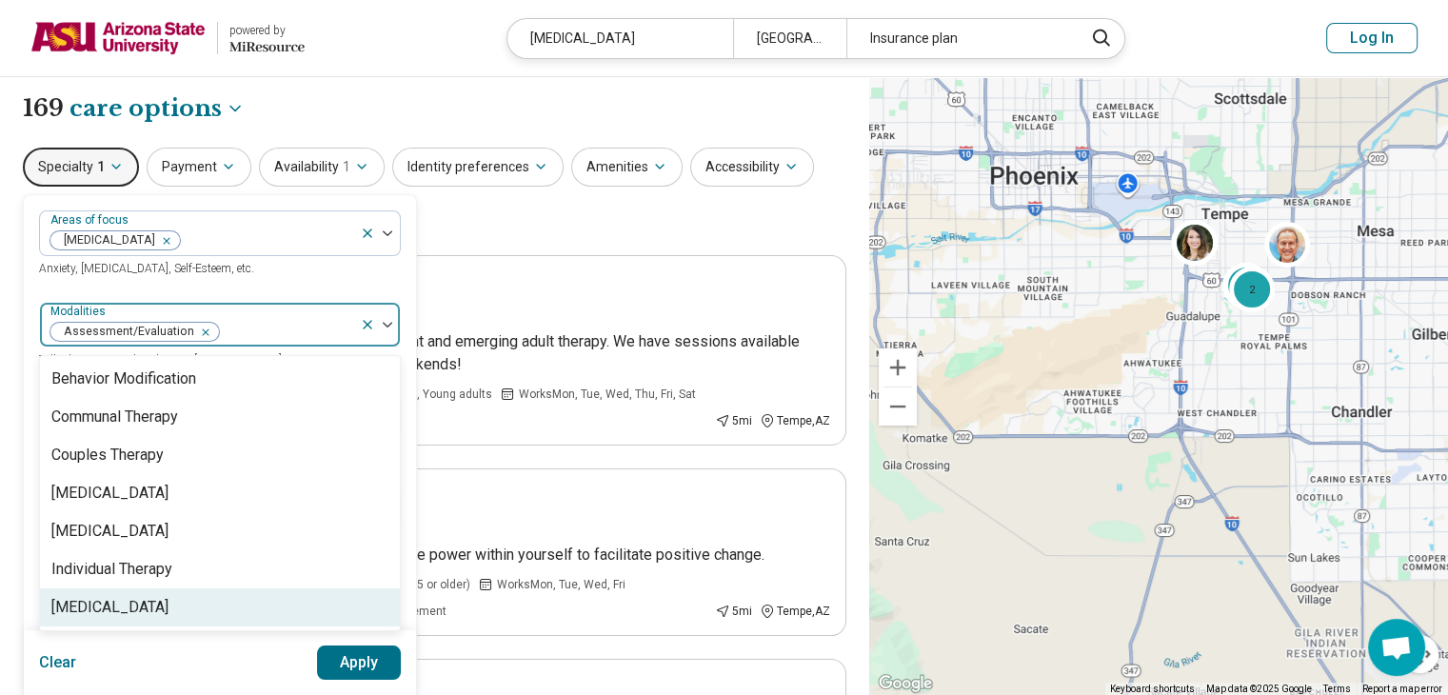
click at [369, 663] on button "Apply" at bounding box center [359, 662] width 85 height 34
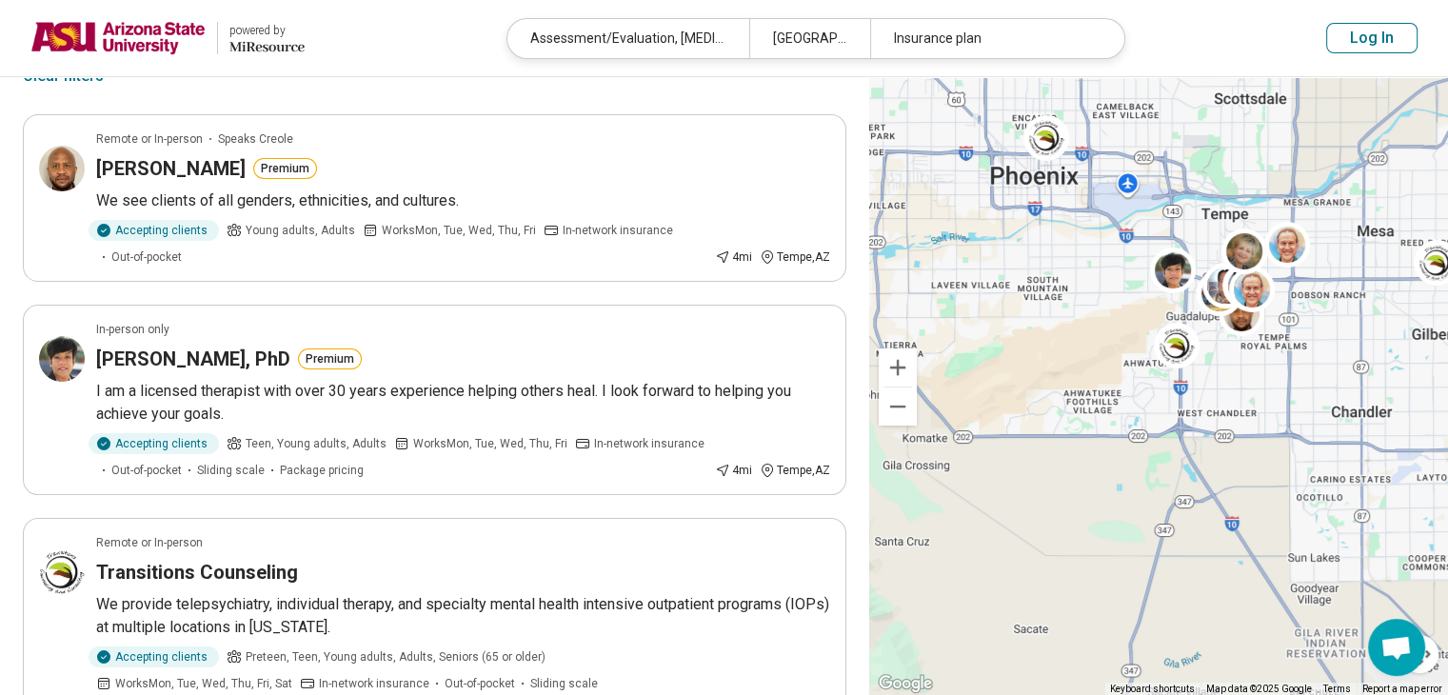
scroll to position [190, 0]
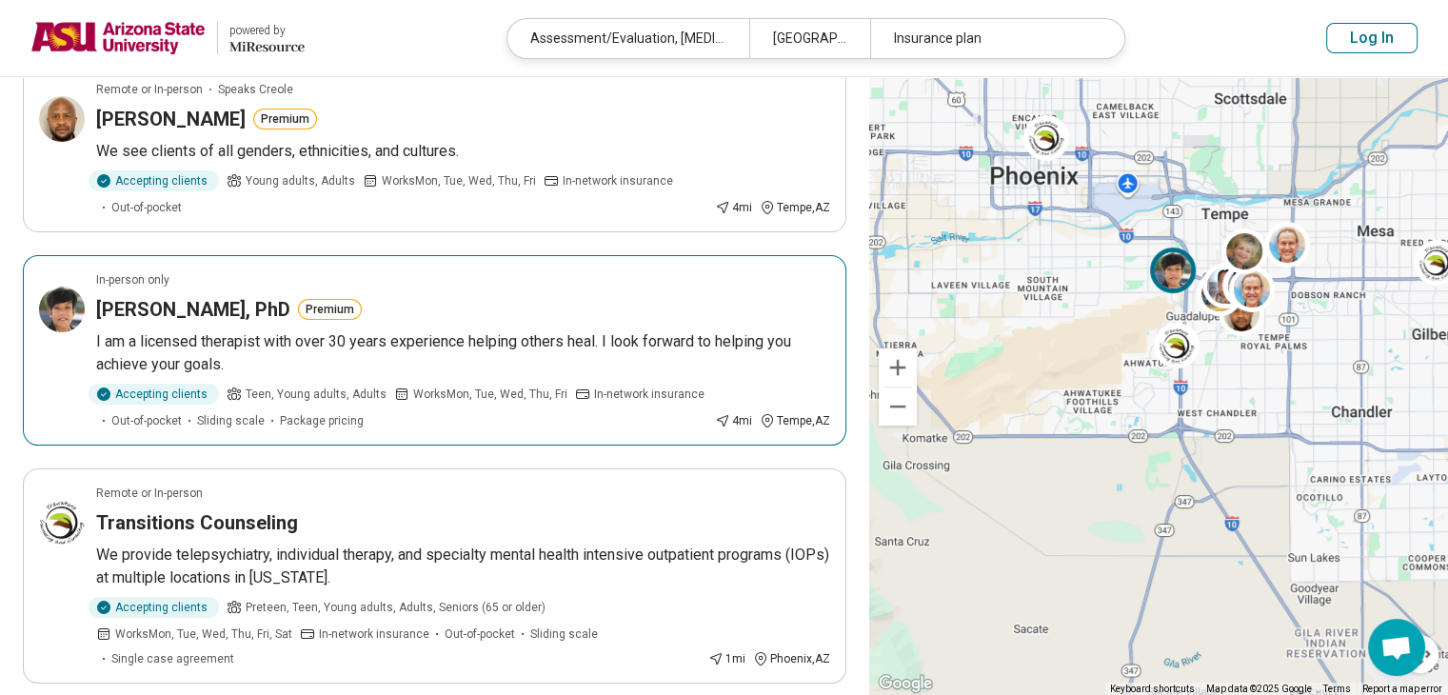
click at [425, 347] on p "I am a licensed therapist with over 30 years experience helping others heal. I …" at bounding box center [463, 353] width 734 height 46
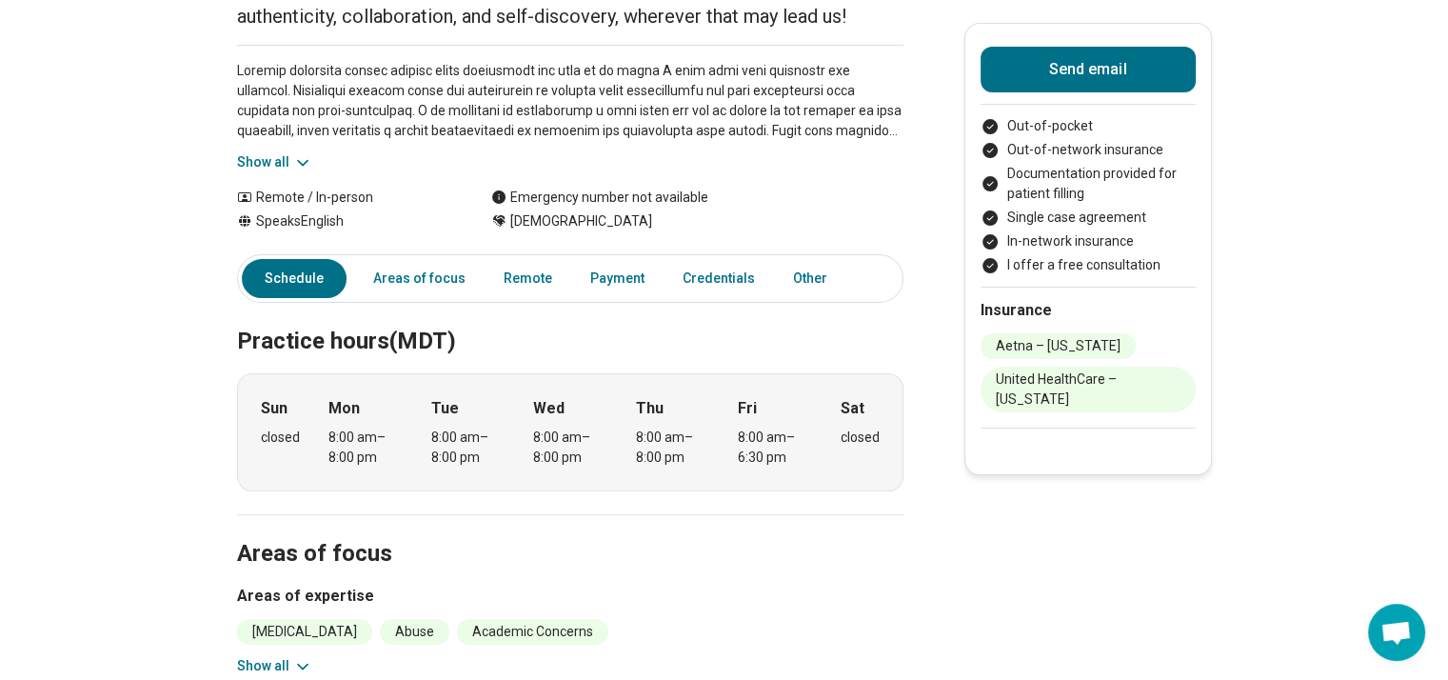
scroll to position [291, 0]
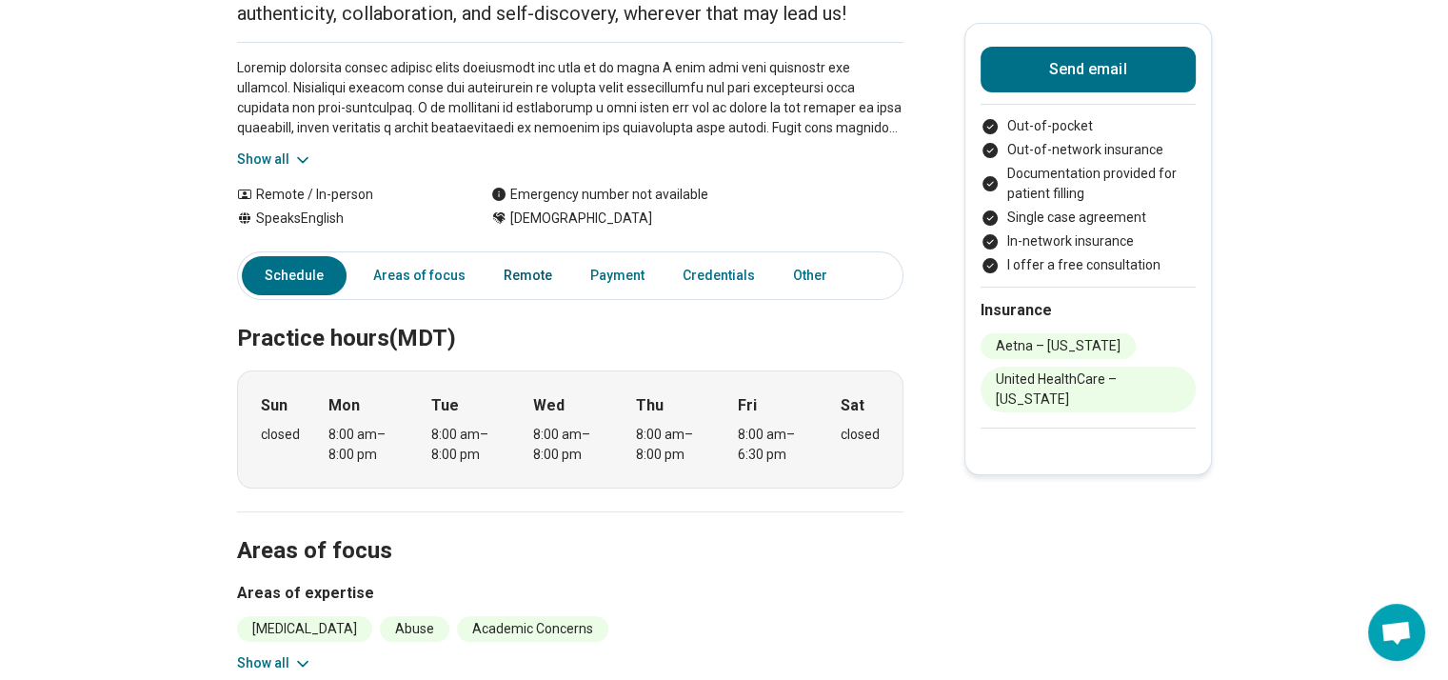
click at [535, 267] on link "Remote" at bounding box center [527, 275] width 71 height 39
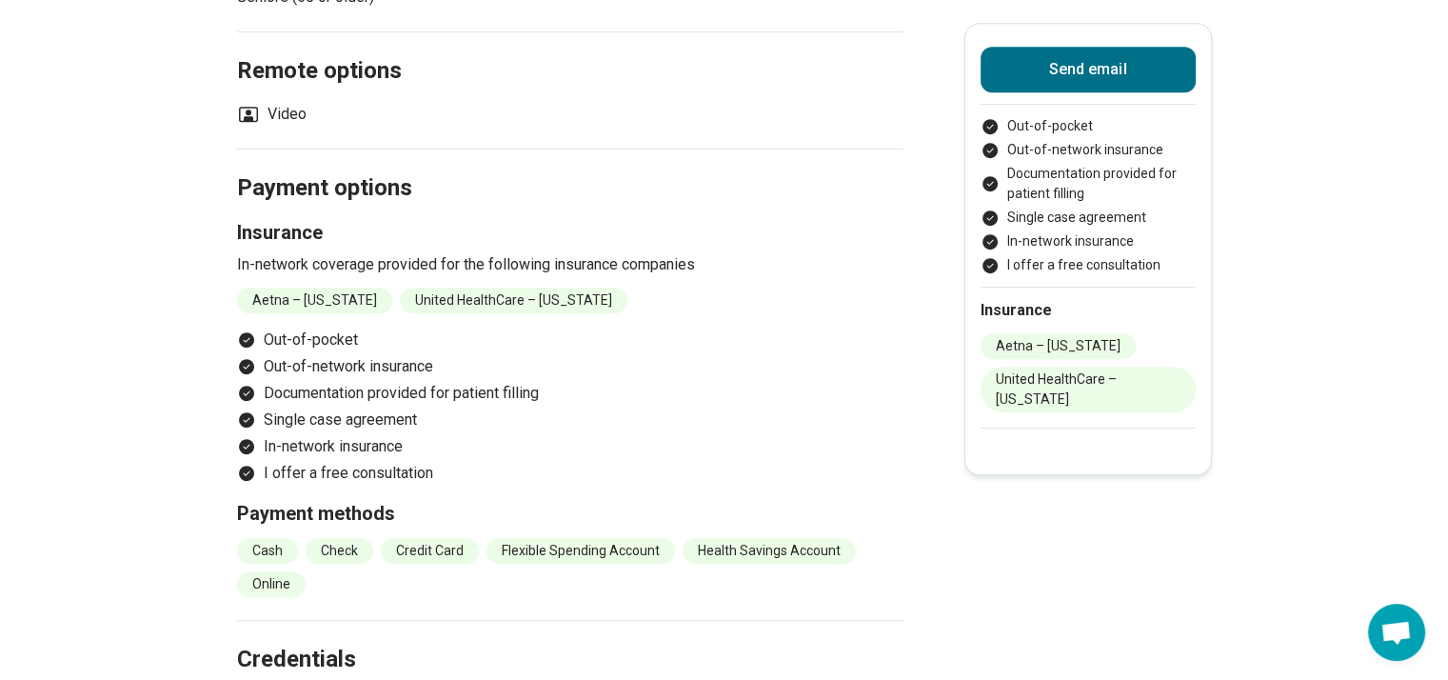
scroll to position [1104, 0]
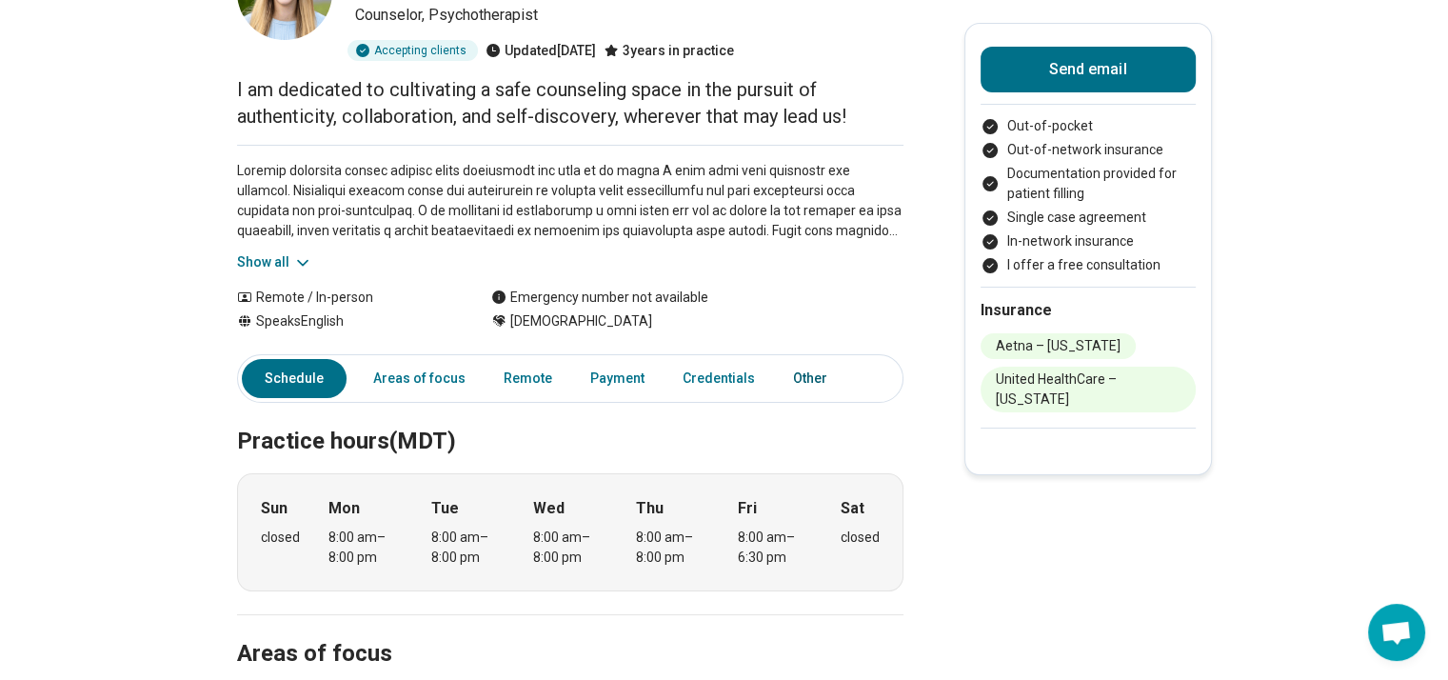
click at [802, 362] on link "Other" at bounding box center [815, 378] width 69 height 39
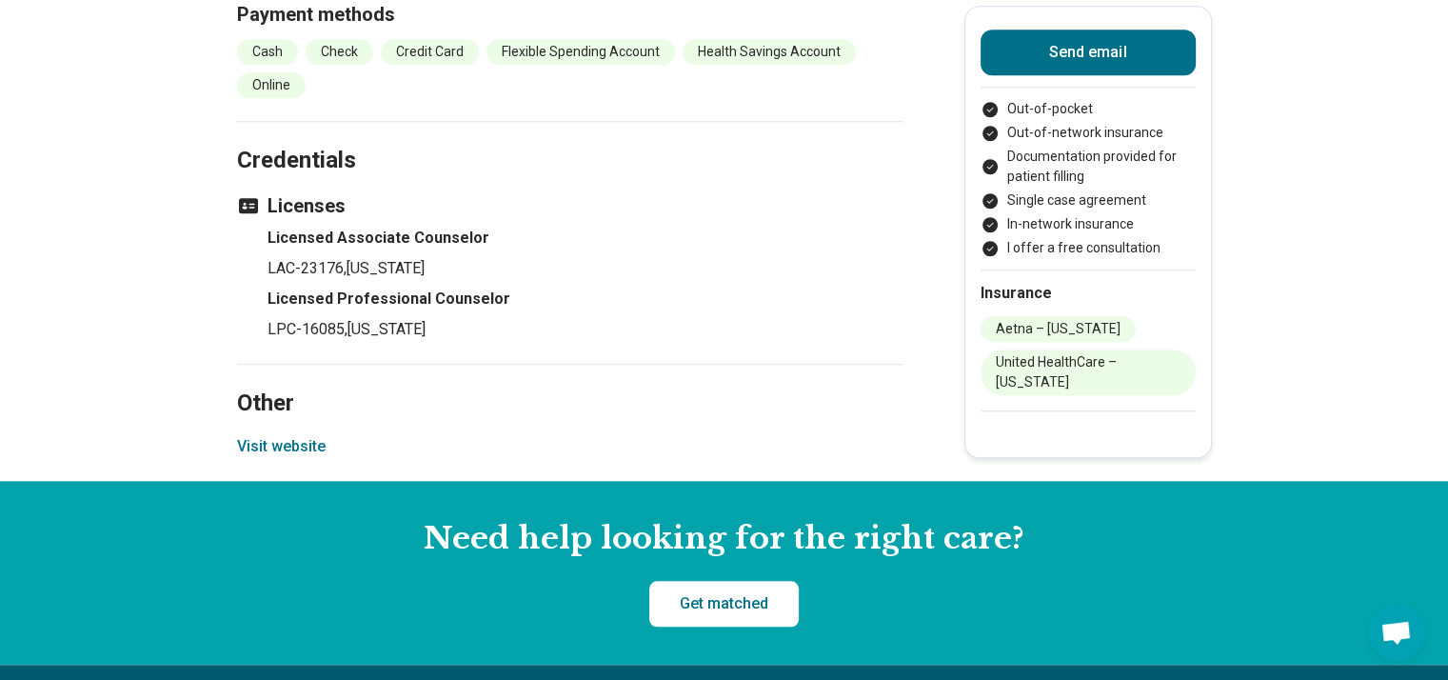
scroll to position [1601, 0]
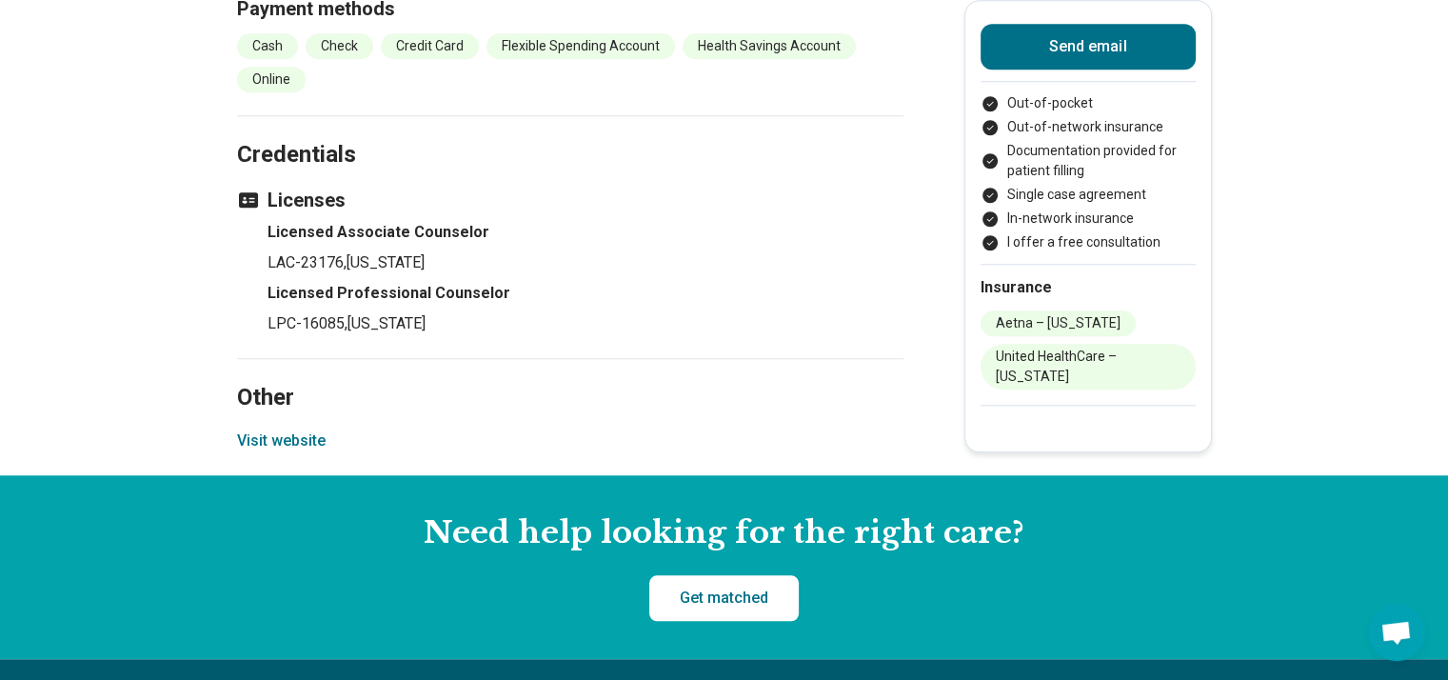
click at [306, 432] on button "Visit website" at bounding box center [281, 440] width 89 height 23
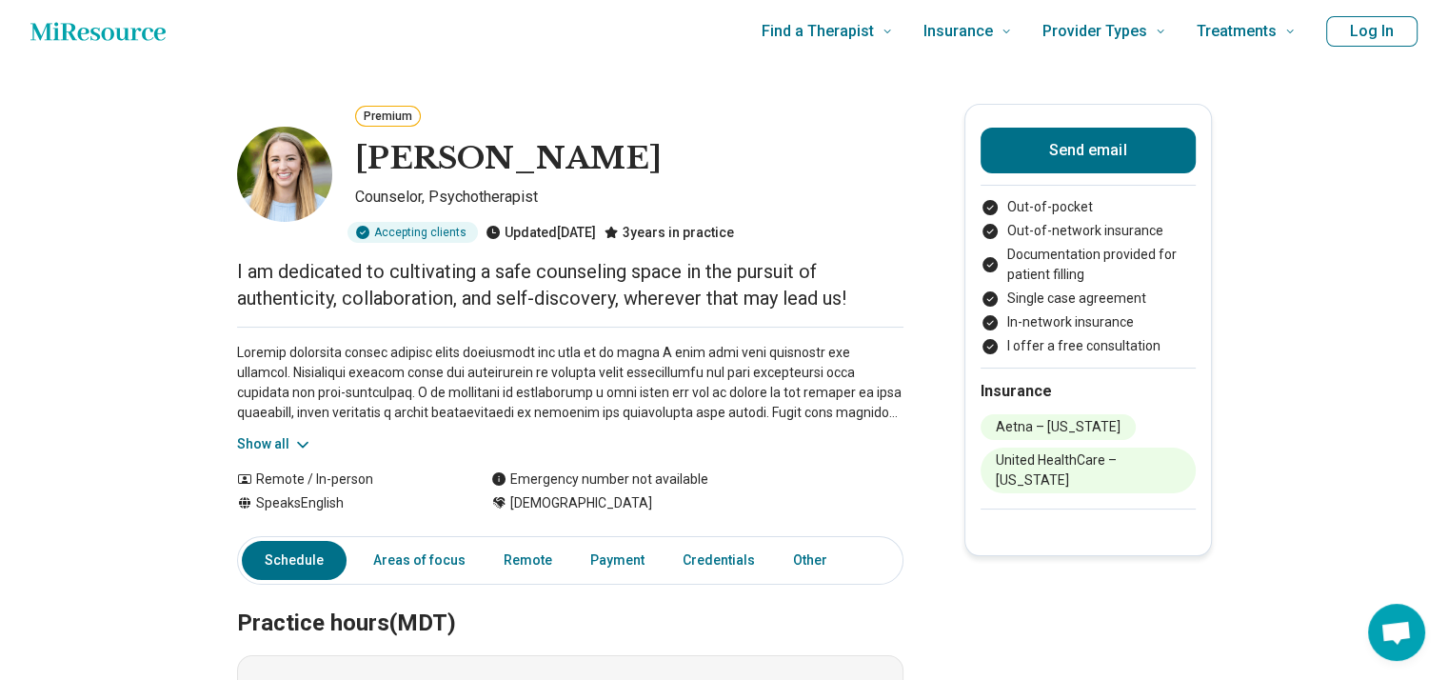
scroll to position [0, 0]
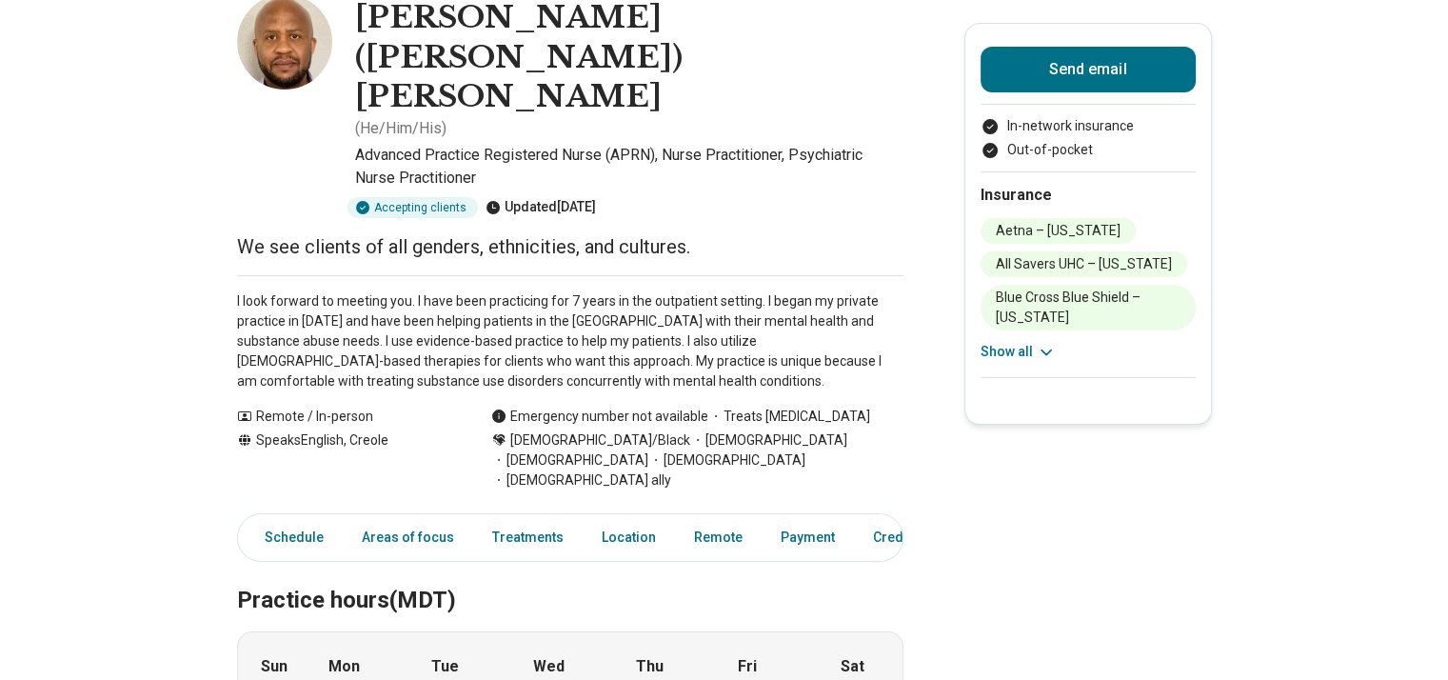
scroll to position [122, 0]
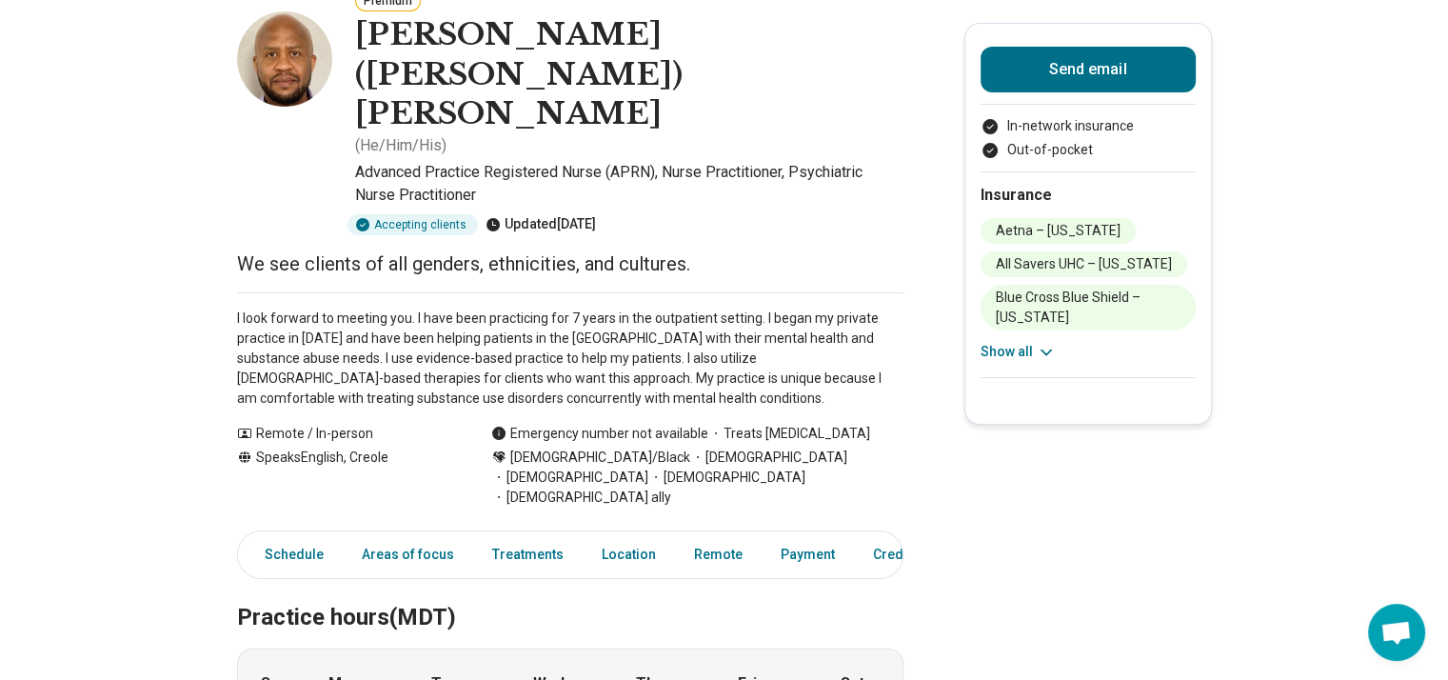
click at [1028, 337] on div "Aetna – Arizona All Savers UHC – Arizona Blue Cross Blue Shield – Arizona Cigna…" at bounding box center [1087, 290] width 215 height 144
click at [1026, 345] on button "Show all" at bounding box center [1017, 352] width 75 height 20
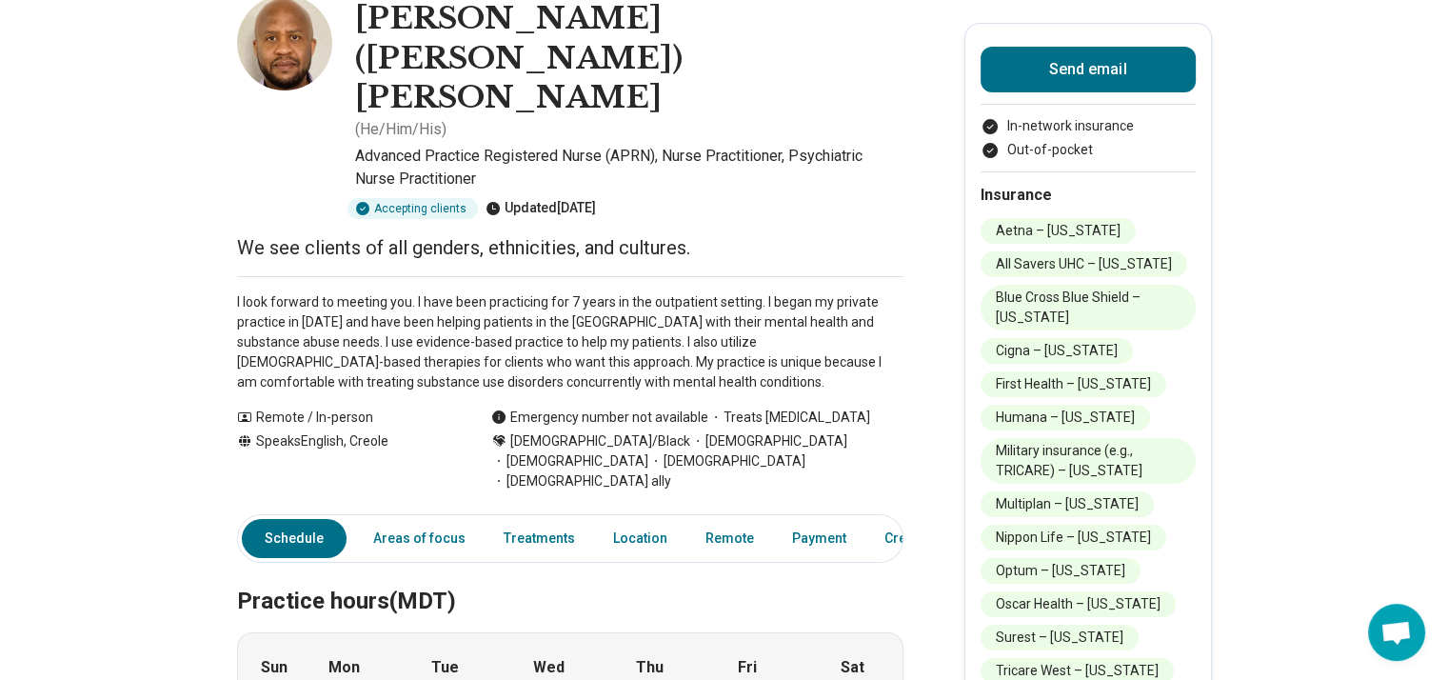
scroll to position [147, 0]
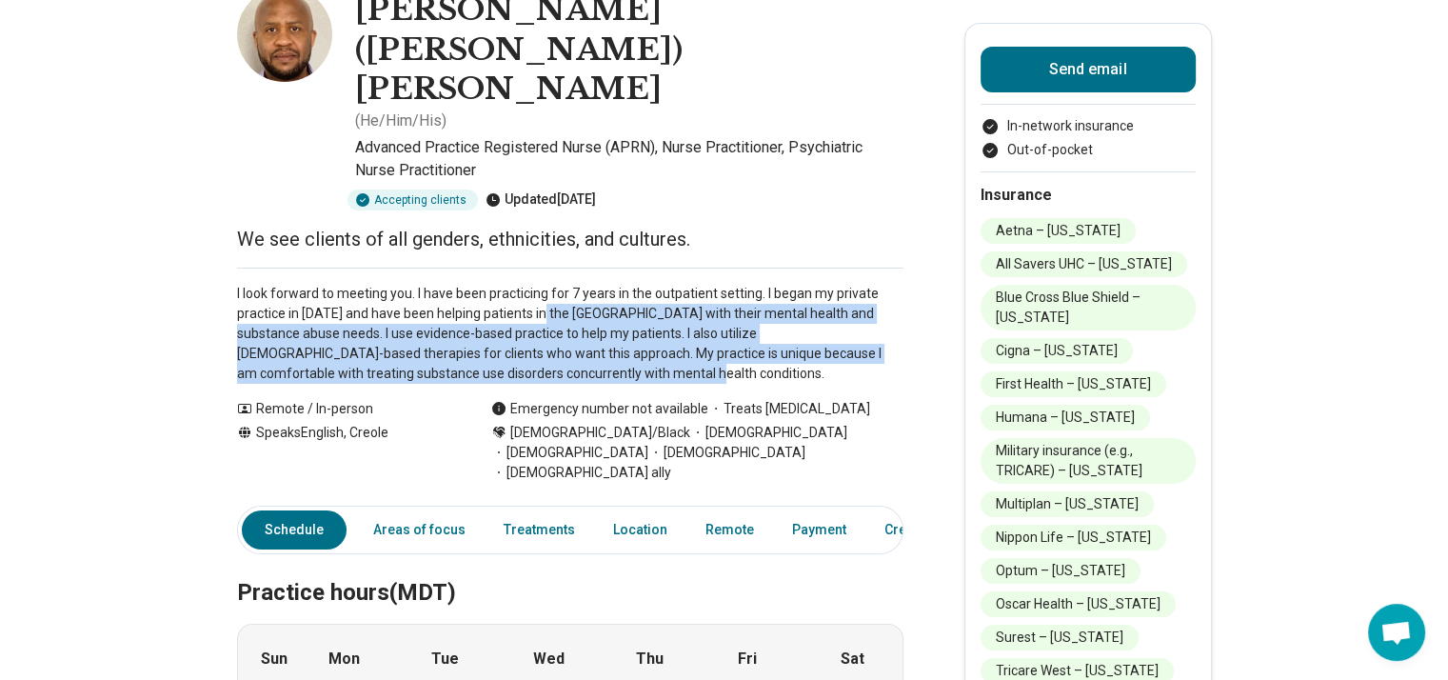
drag, startPoint x: 544, startPoint y: 218, endPoint x: 609, endPoint y: 265, distance: 79.8
click at [609, 284] on p "I look forward to meeting you. I have been practicing for 7 years in the outpat…" at bounding box center [570, 334] width 666 height 100
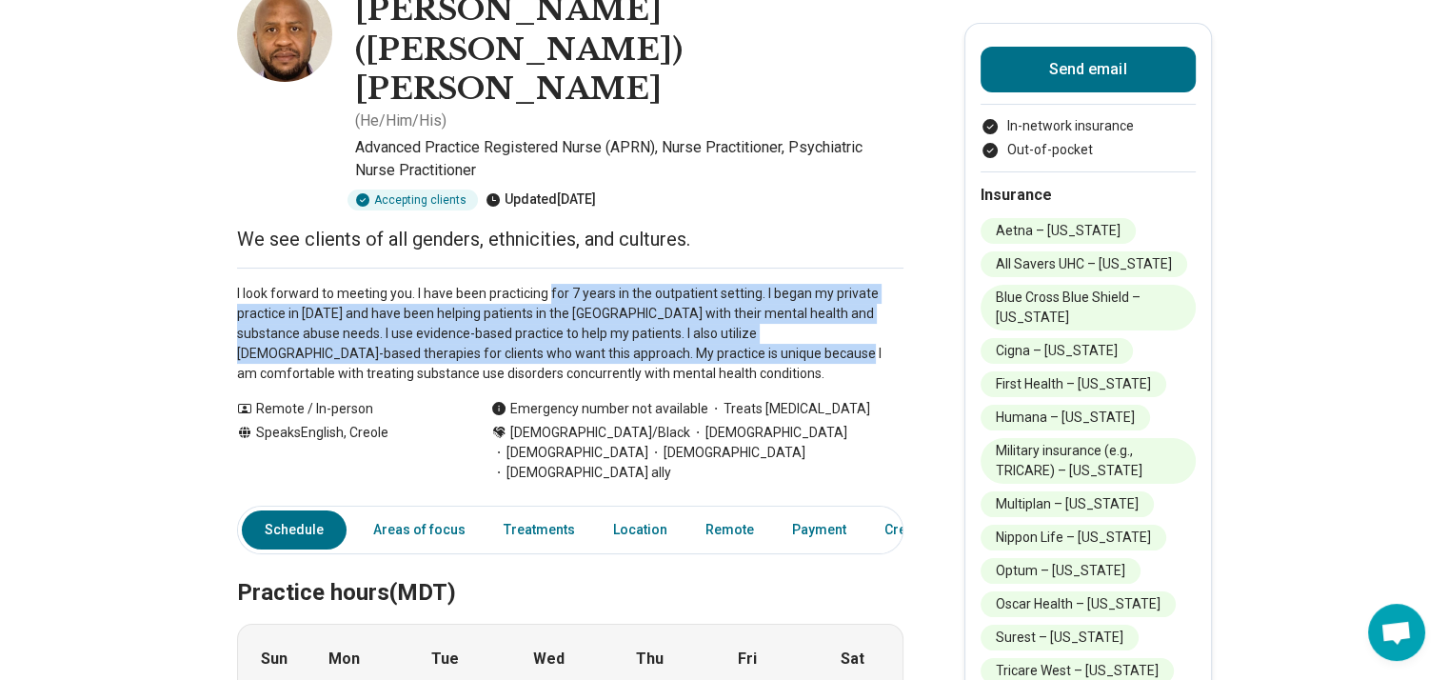
drag, startPoint x: 609, startPoint y: 260, endPoint x: 562, endPoint y: 187, distance: 87.4
click at [562, 284] on p "I look forward to meeting you. I have been practicing for 7 years in the outpat…" at bounding box center [570, 334] width 666 height 100
click at [561, 284] on p "I look forward to meeting you. I have been practicing for 7 years in the outpat…" at bounding box center [570, 334] width 666 height 100
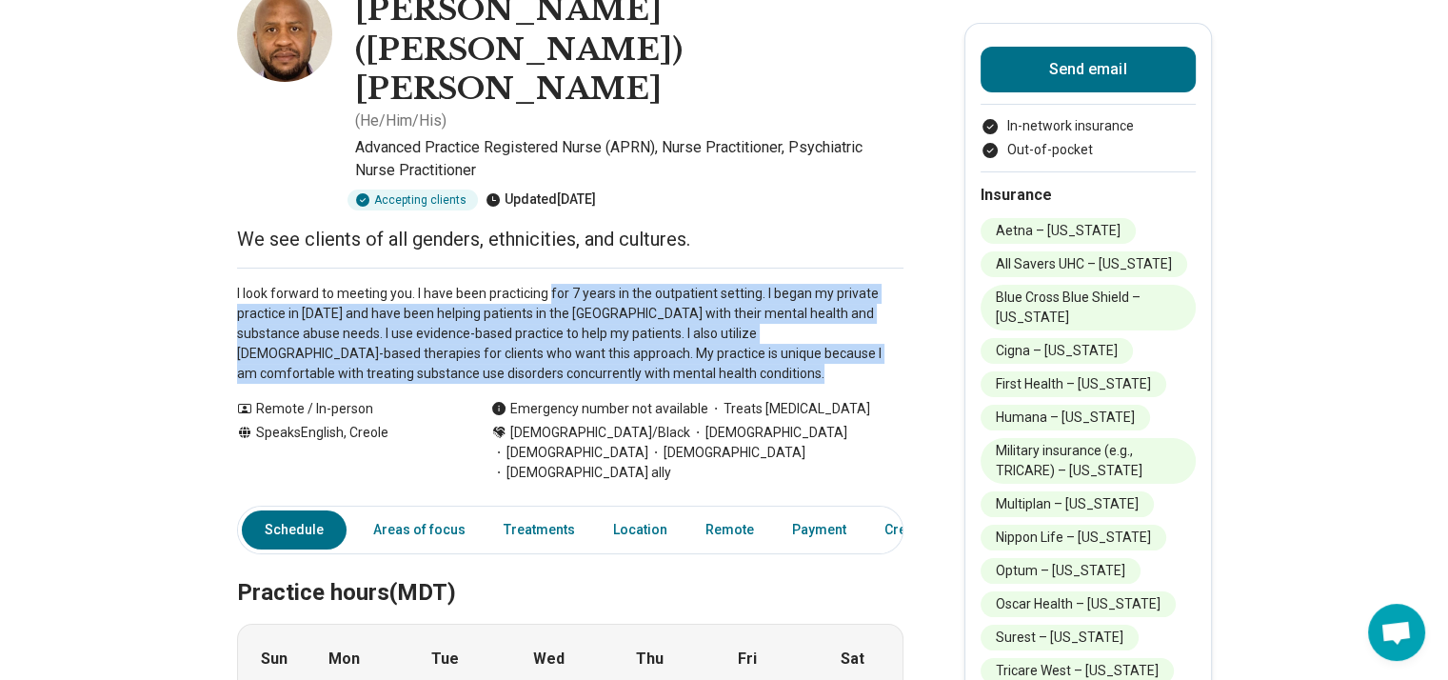
drag, startPoint x: 561, startPoint y: 182, endPoint x: 604, endPoint y: 275, distance: 103.0
click at [604, 284] on p "I look forward to meeting you. I have been practicing for 7 years in the outpat…" at bounding box center [570, 334] width 666 height 100
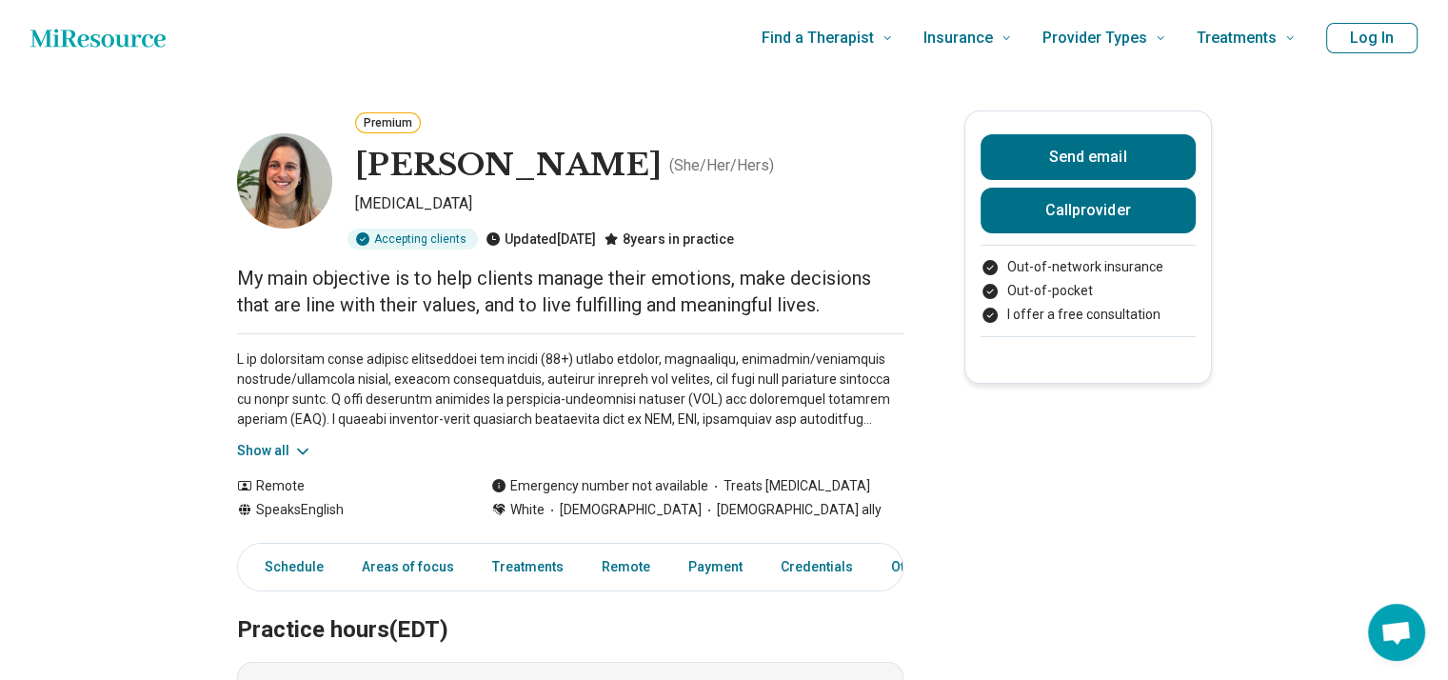
click at [272, 445] on button "Show all" at bounding box center [274, 451] width 75 height 20
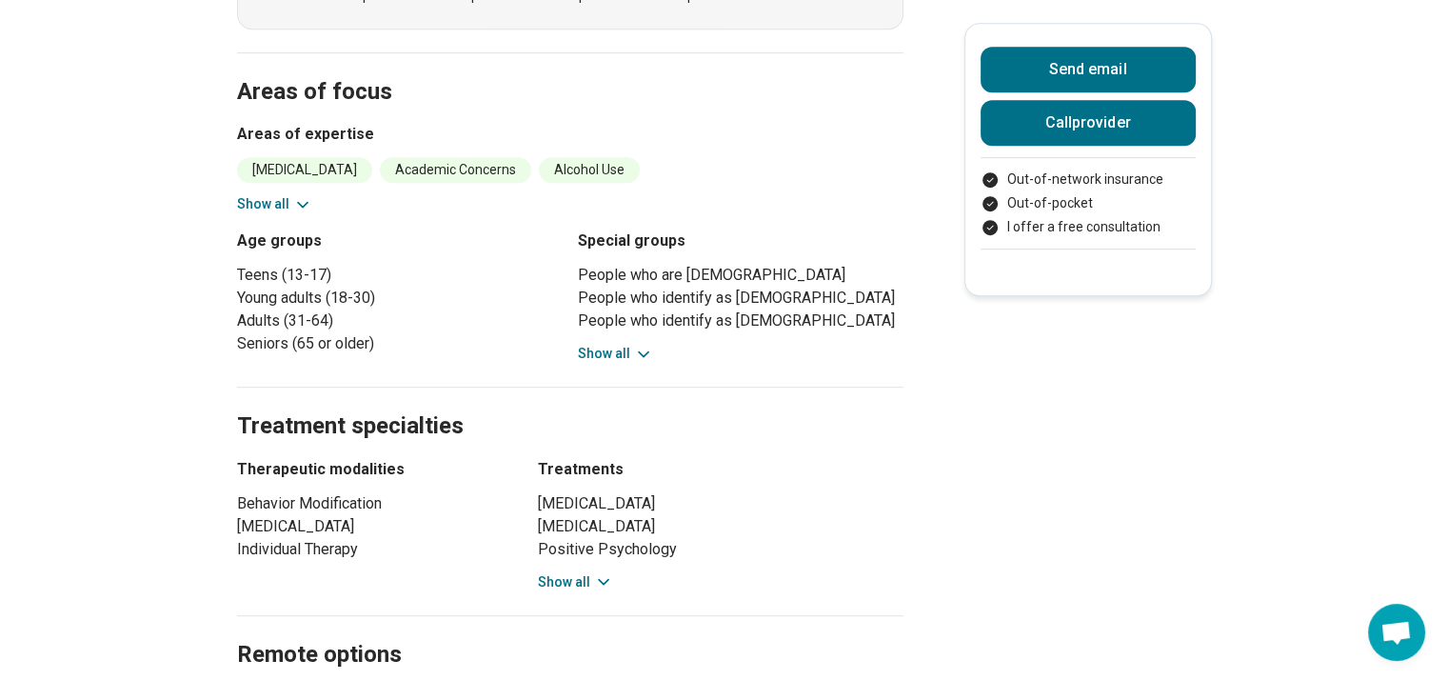
scroll to position [952, 0]
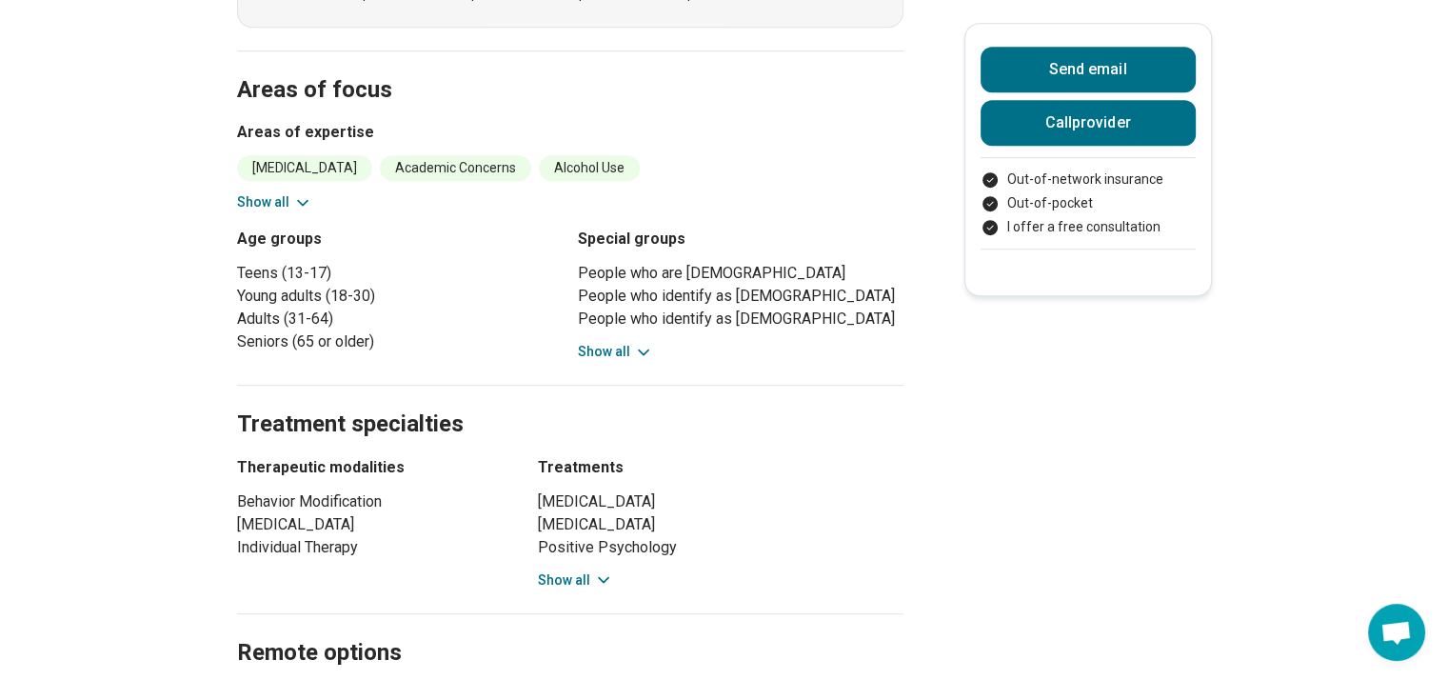
click at [182, 412] on main "Premium Michelle Litwer ( She/Her/Hers ) Psychologist Accepting clients Updated…" at bounding box center [724, 220] width 1448 height 2192
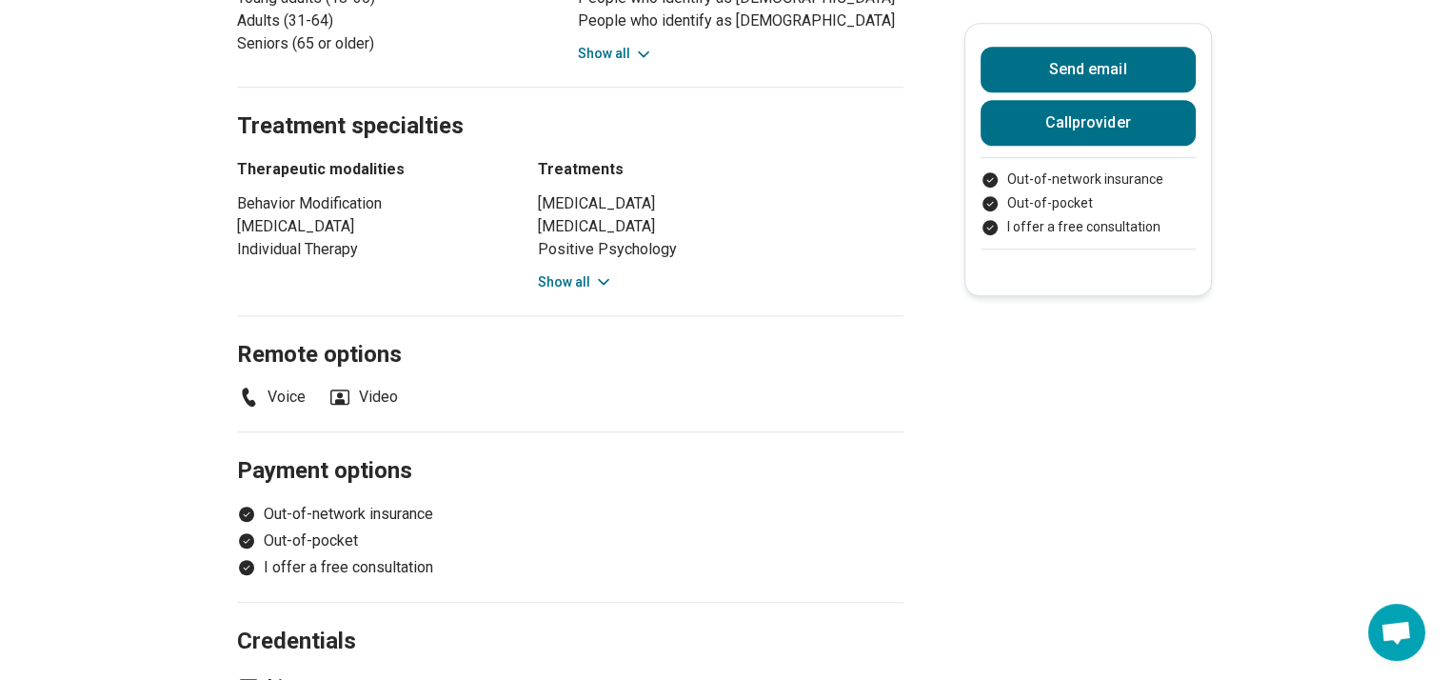
scroll to position [1294, 0]
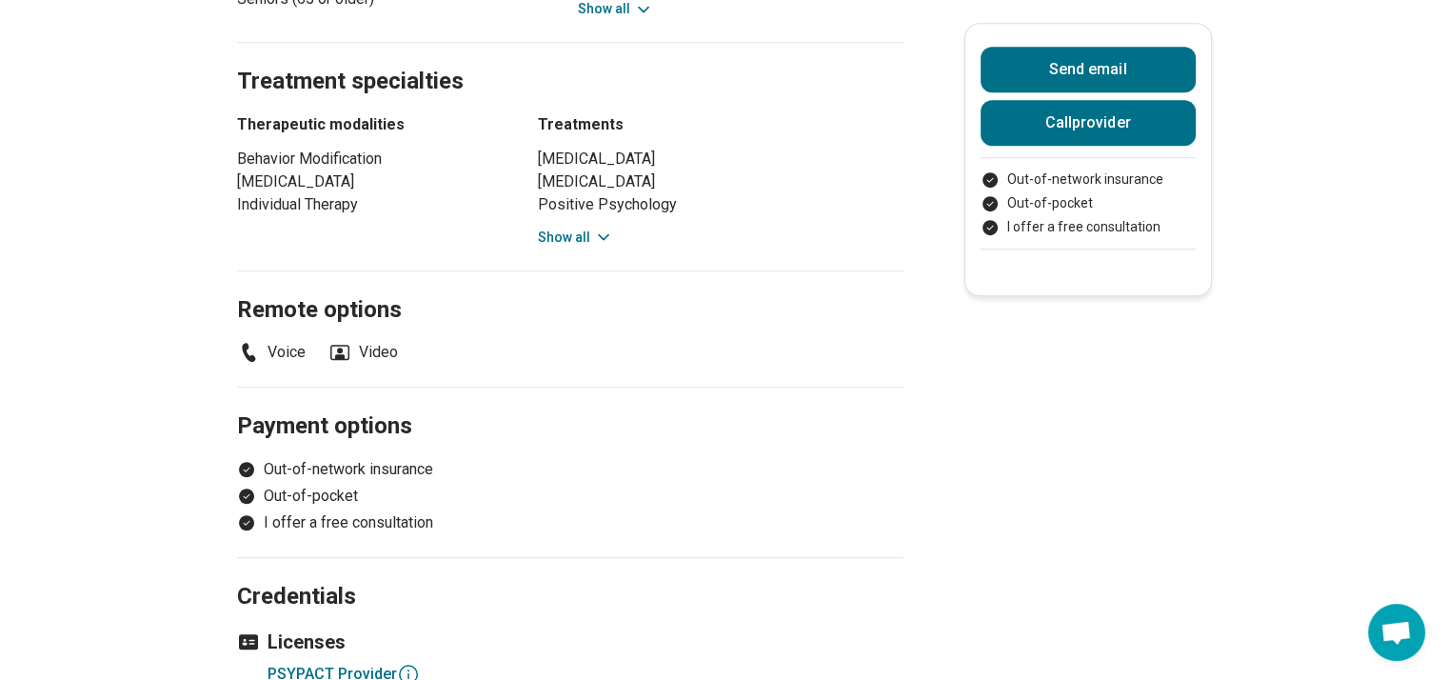
click at [600, 239] on icon at bounding box center [603, 236] width 19 height 19
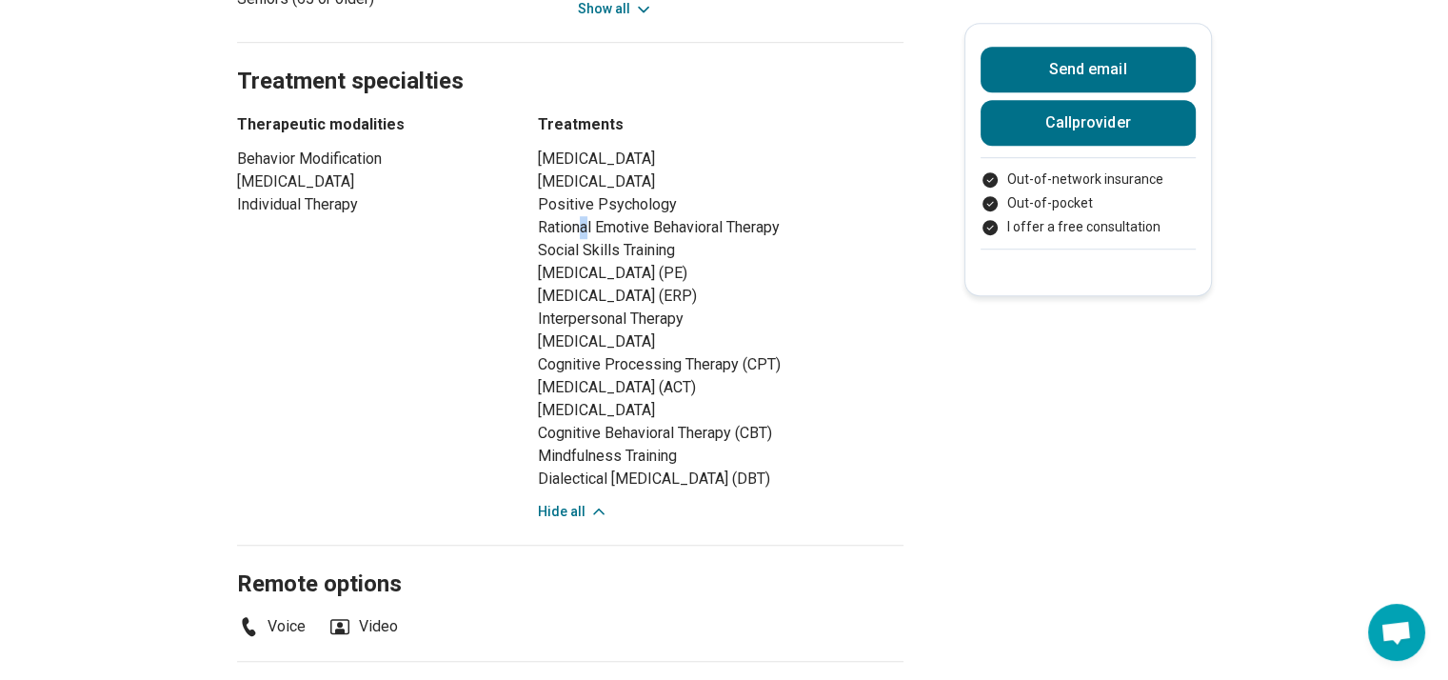
click at [591, 228] on li "Rational Emotive Behavioral Therapy" at bounding box center [721, 227] width 366 height 23
click at [185, 286] on main "Premium Michelle Litwer ( She/Her/Hers ) Psychologist Accepting clients Updated…" at bounding box center [724, 15] width 1448 height 2466
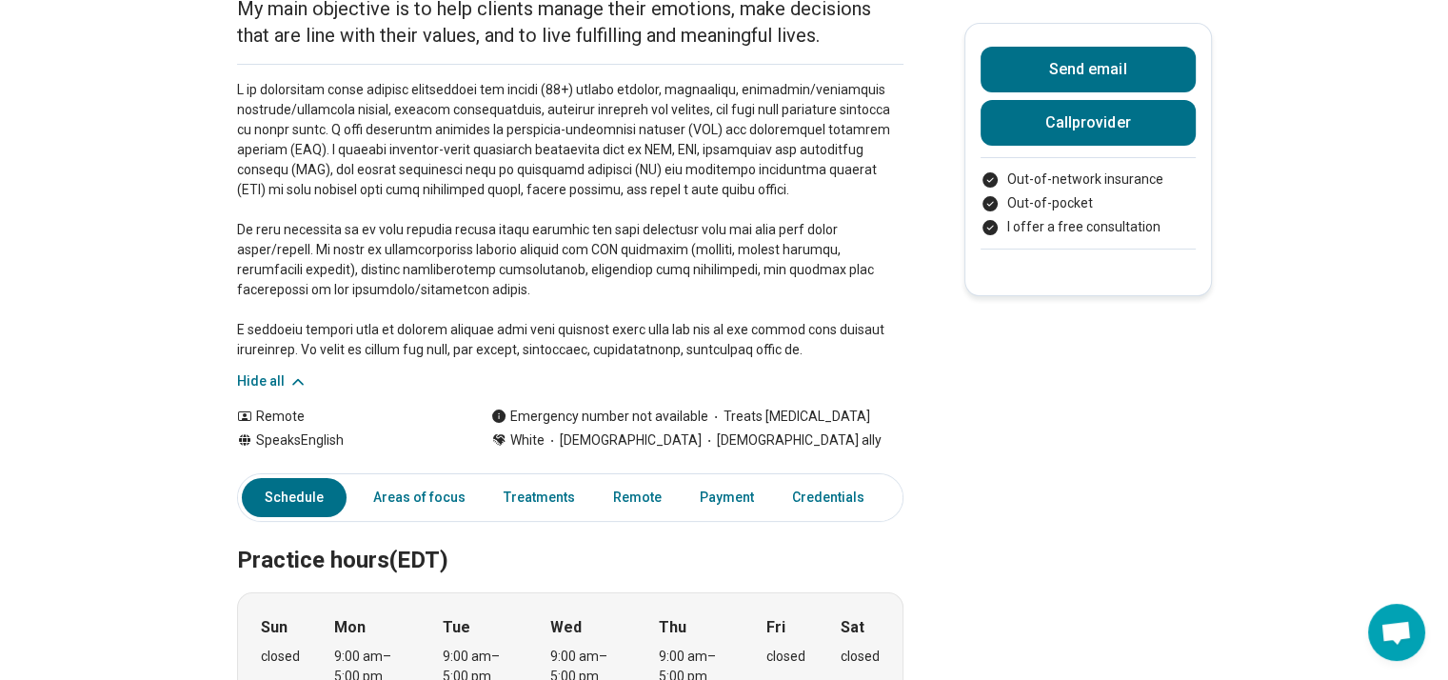
scroll to position [262, 0]
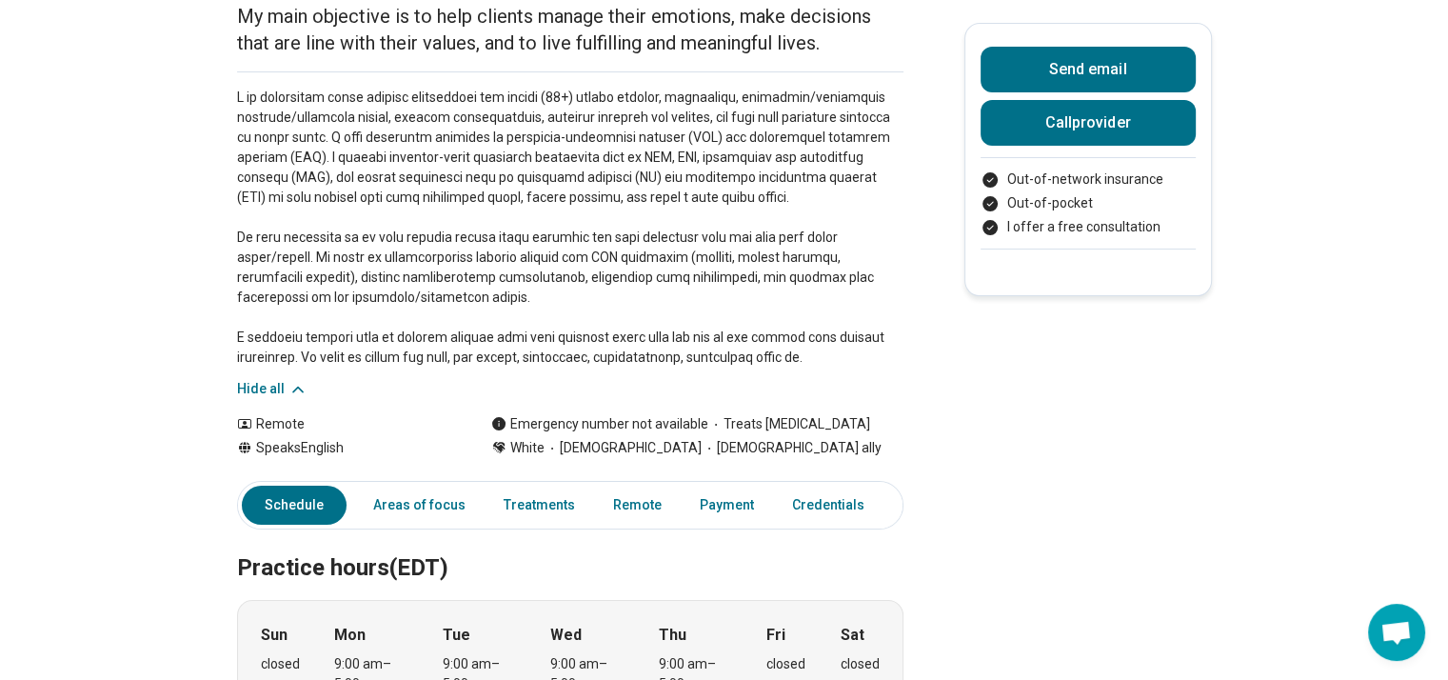
click at [891, 500] on link "Other" at bounding box center [925, 504] width 69 height 39
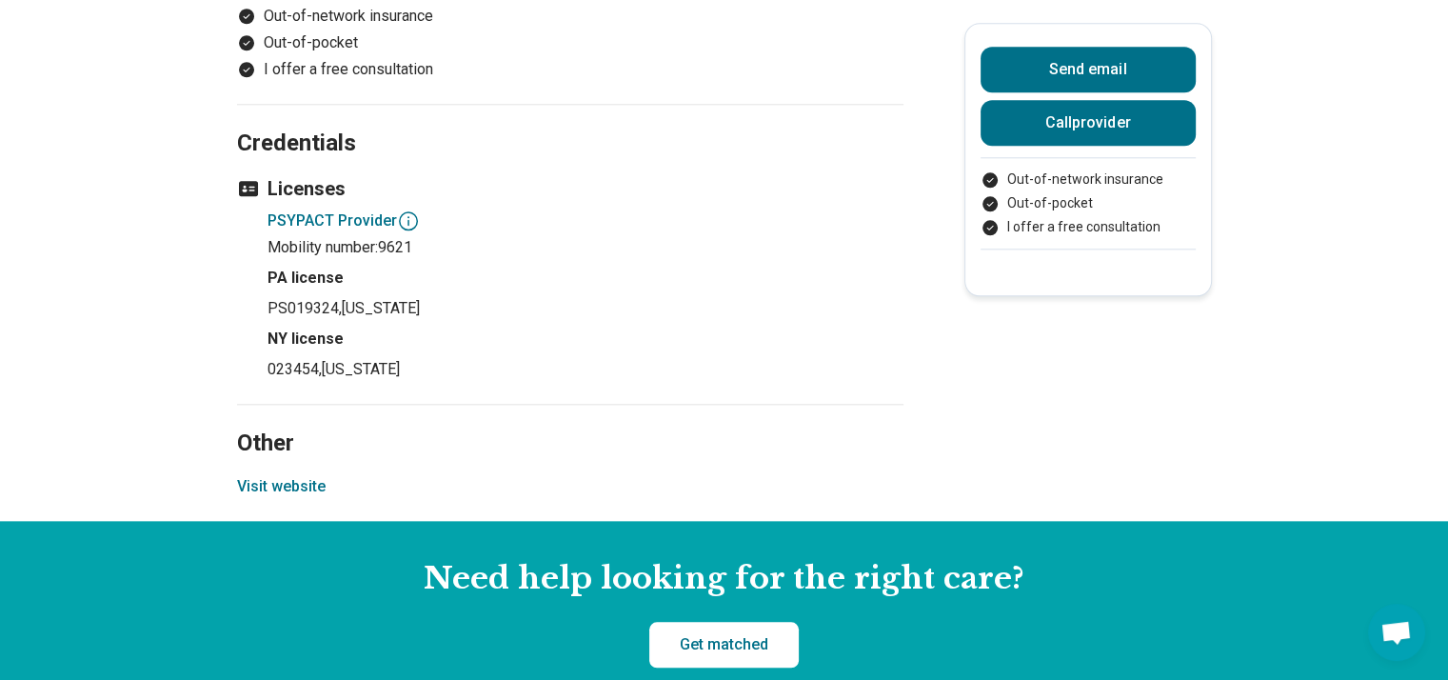
scroll to position [2018, 0]
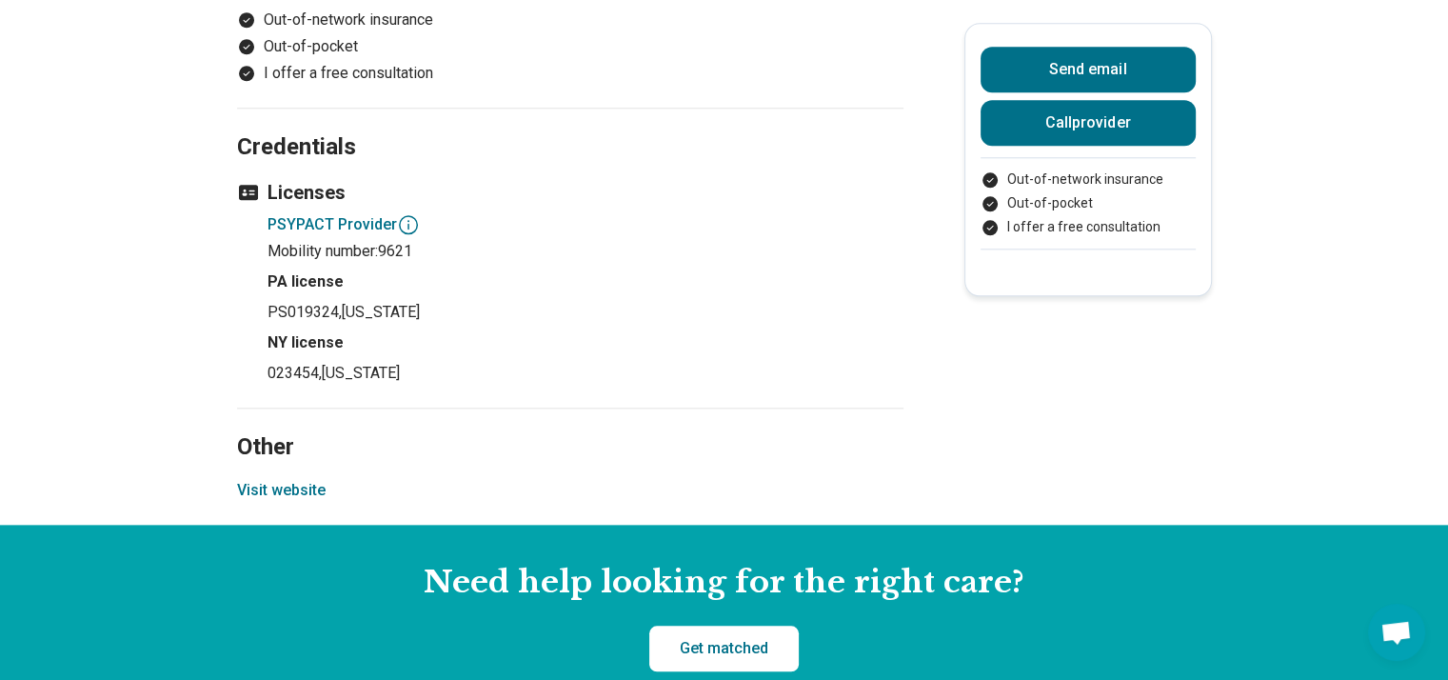
click at [284, 489] on button "Visit website" at bounding box center [281, 490] width 89 height 23
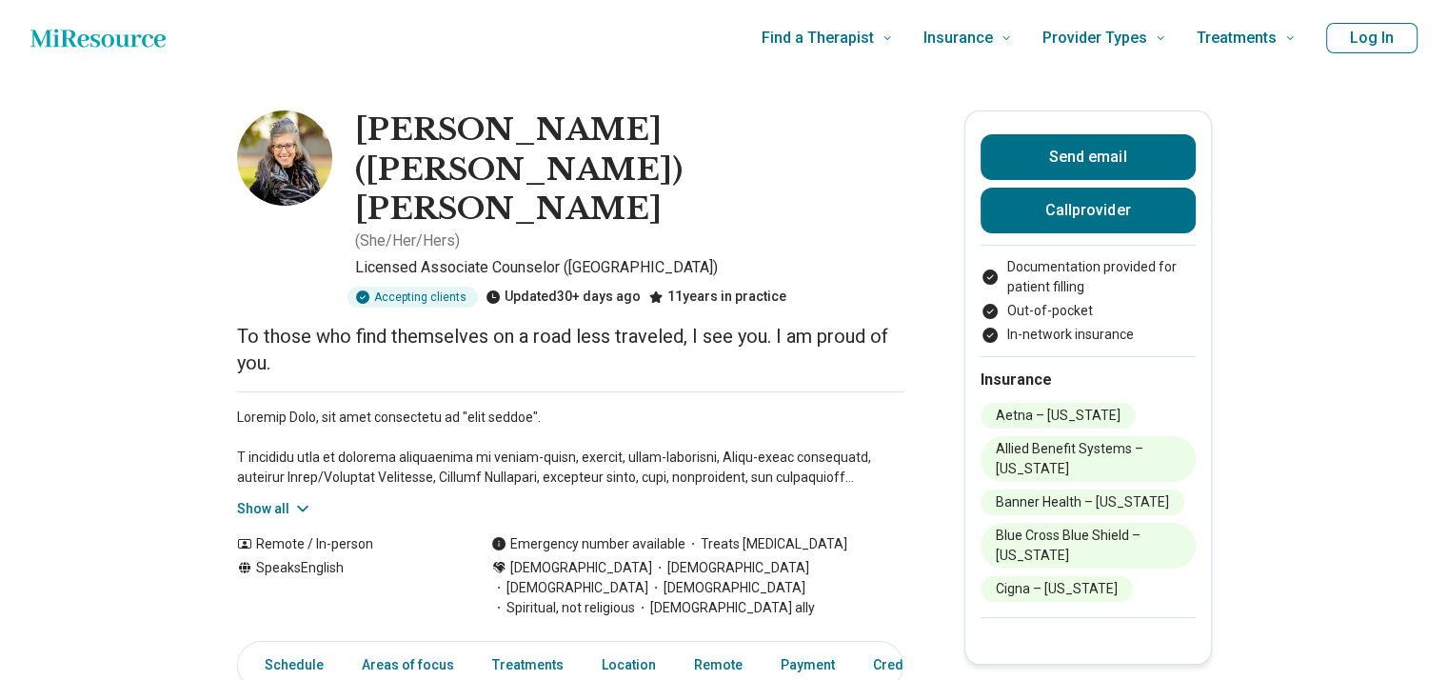
click at [302, 506] on icon at bounding box center [303, 508] width 10 height 5
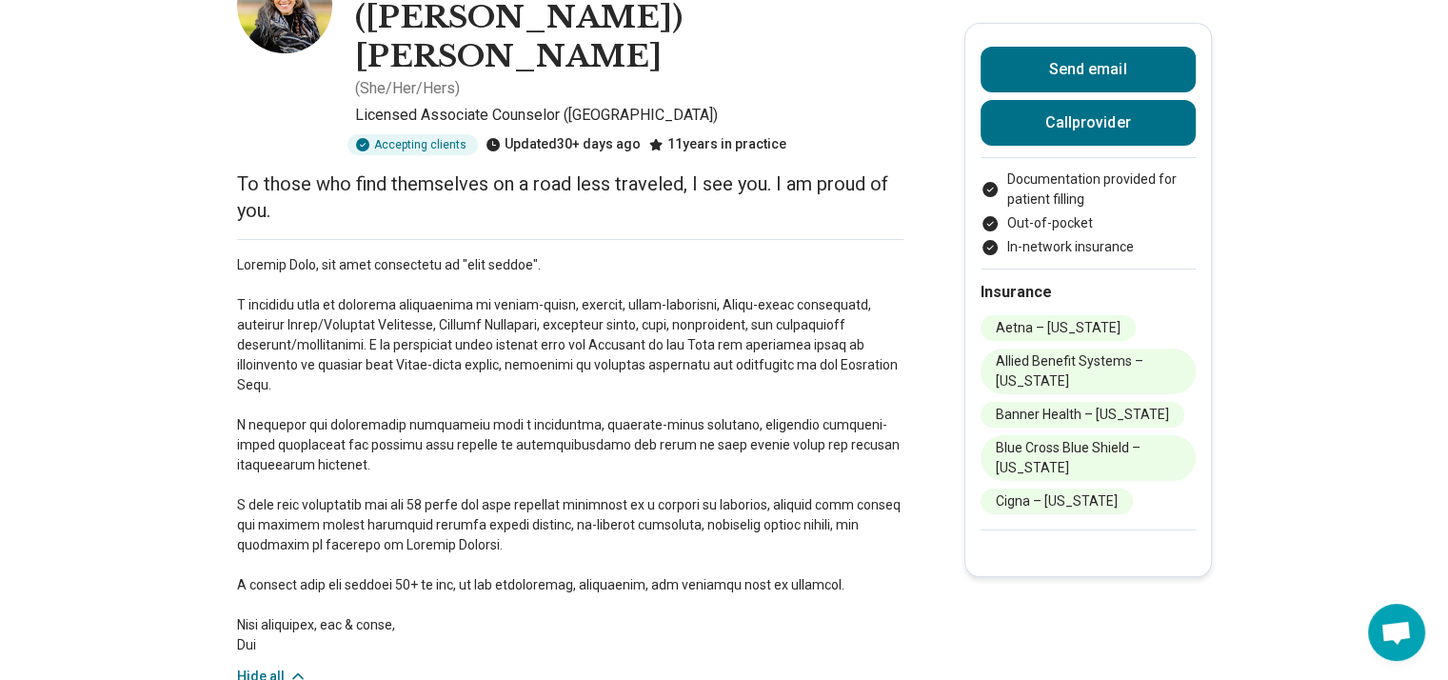
scroll to position [190, 0]
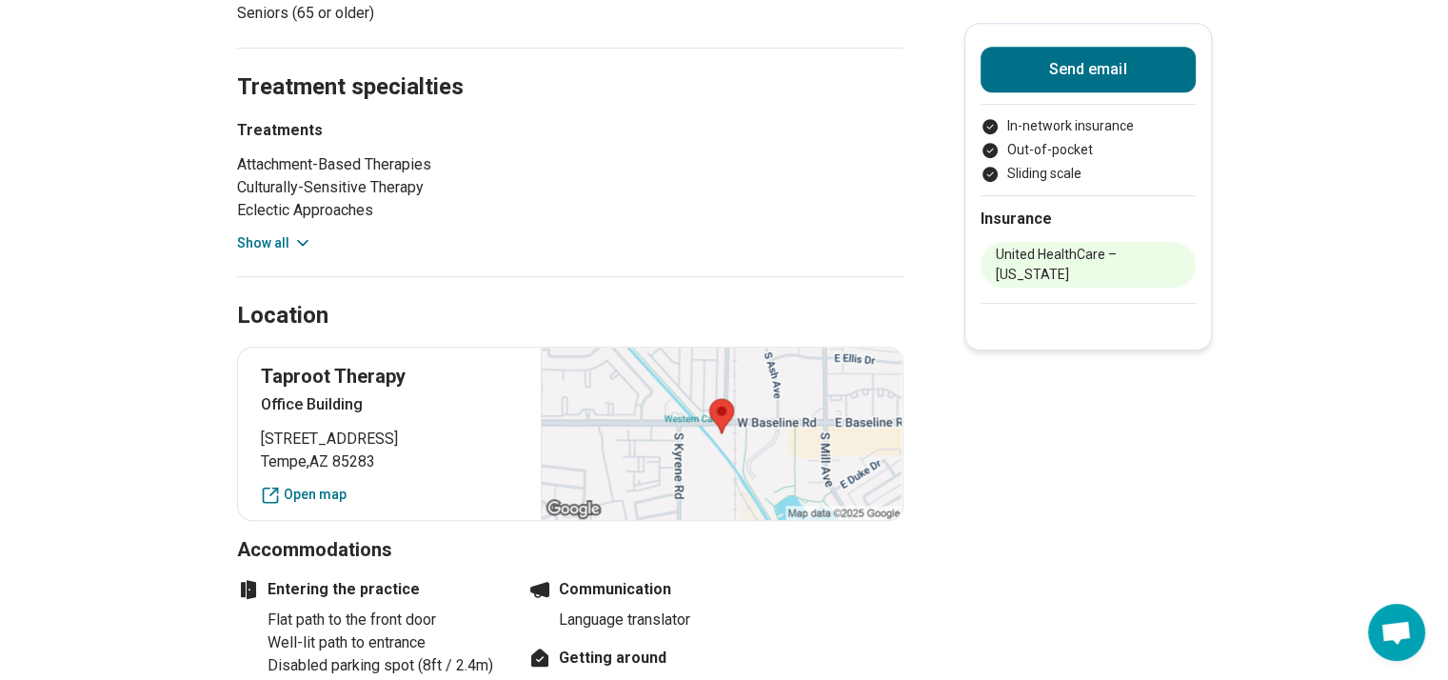
scroll to position [1028, 0]
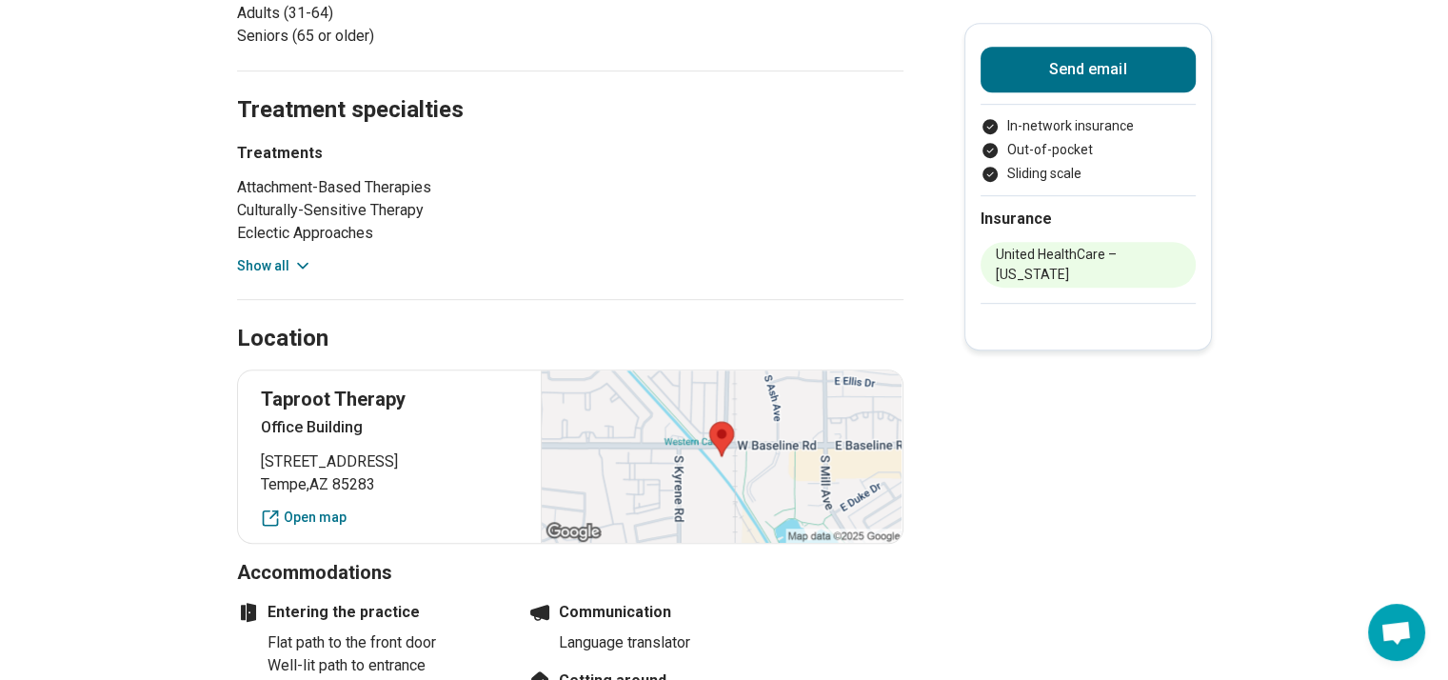
click at [288, 258] on button "Show all" at bounding box center [274, 266] width 75 height 20
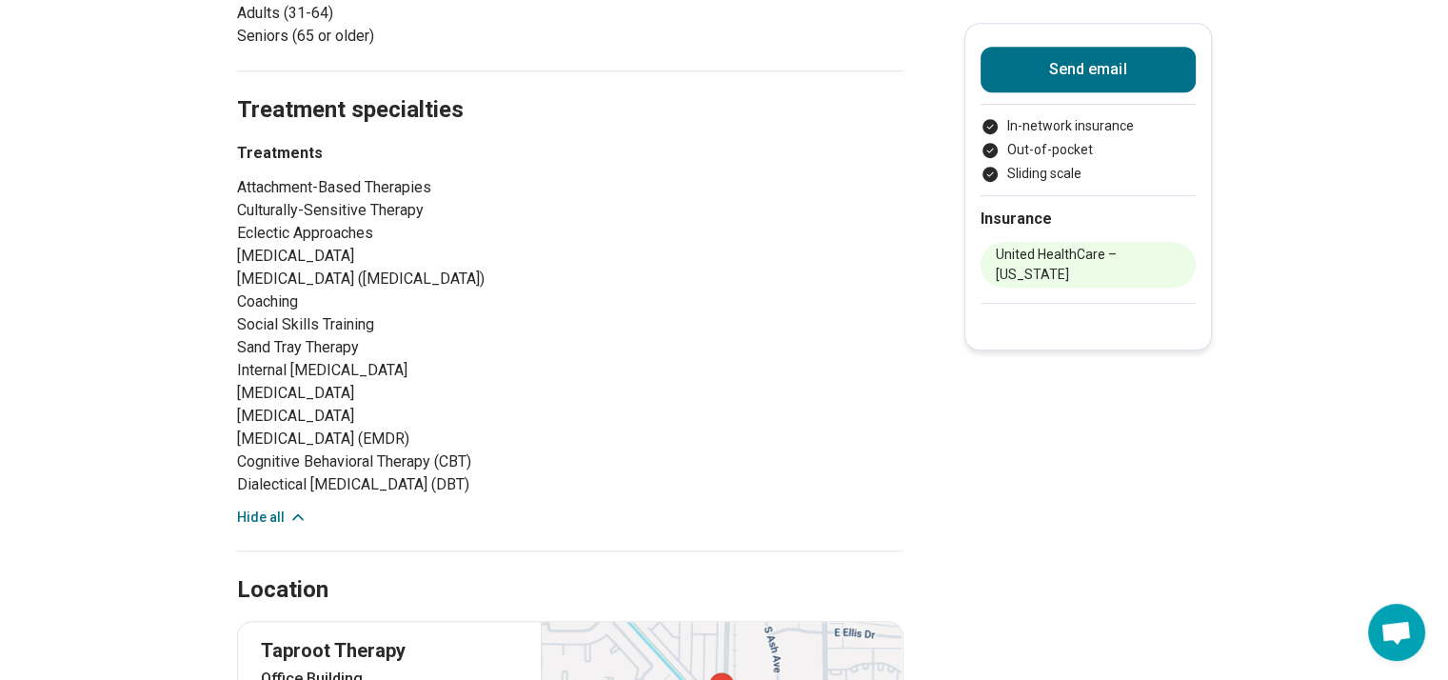
click at [145, 302] on main "[PERSON_NAME] Licensed Clinical Social Worker (LCSW) Accepting clients Updated …" at bounding box center [724, 264] width 1448 height 2433
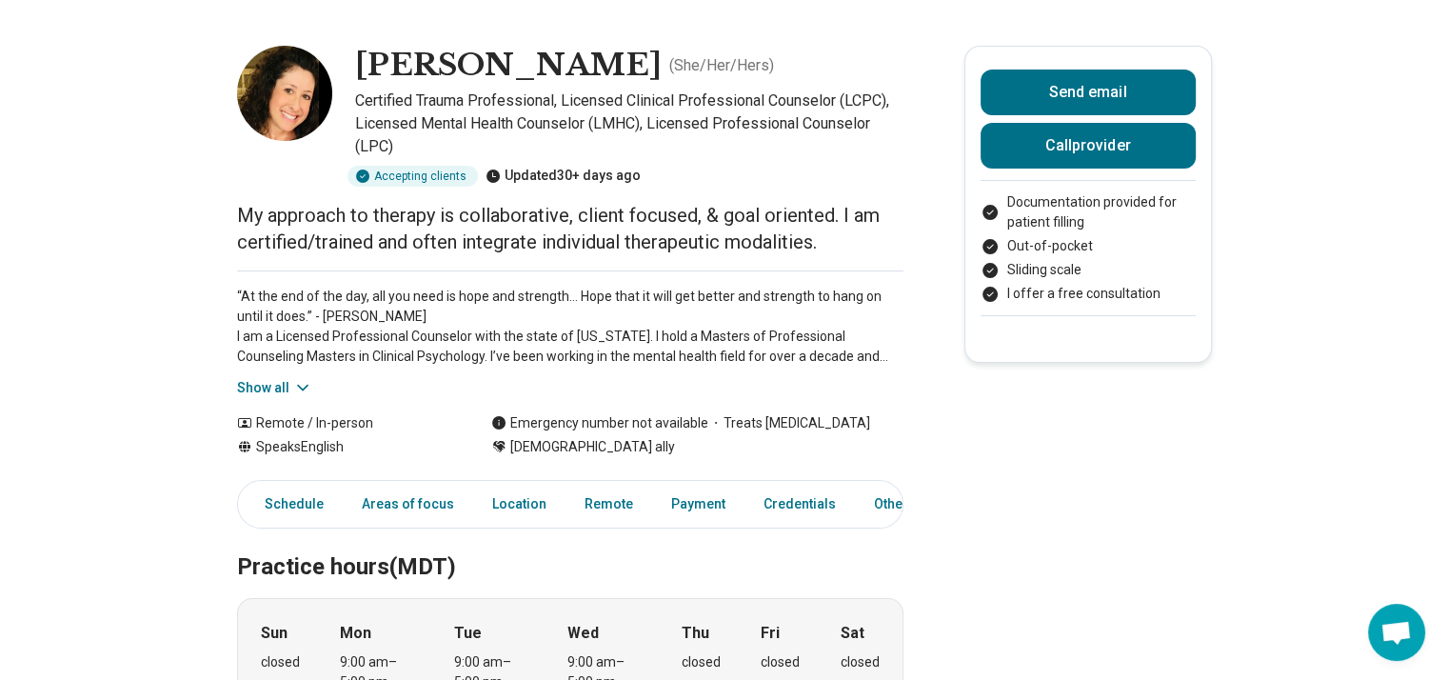
scroll to position [76, 0]
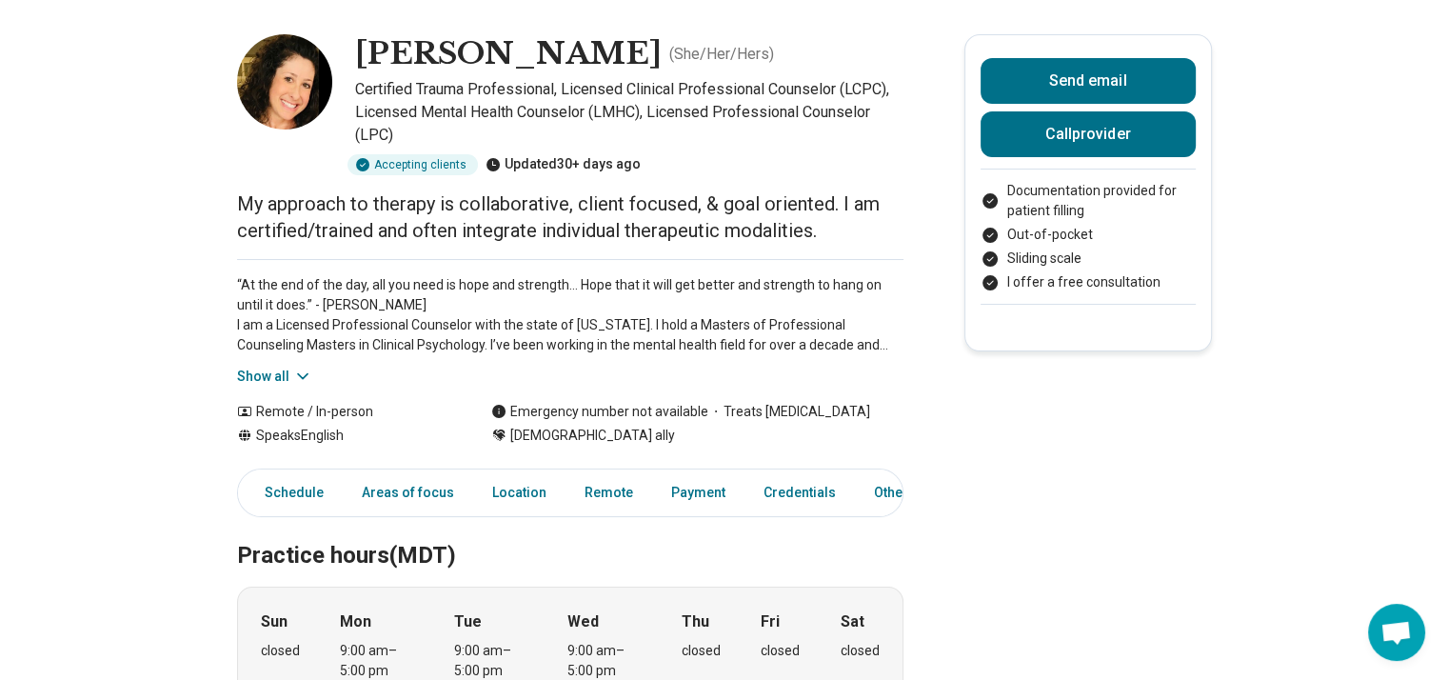
click at [286, 382] on button "Show all" at bounding box center [274, 376] width 75 height 20
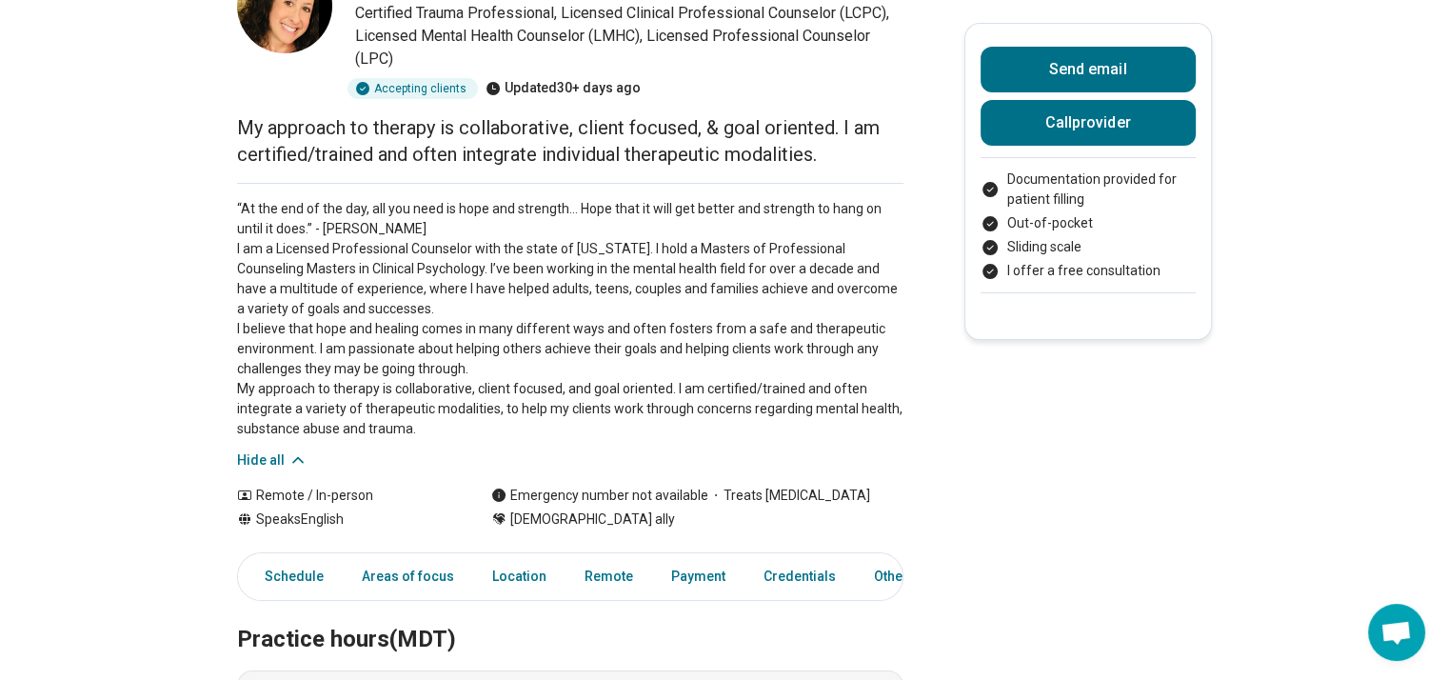
scroll to position [190, 0]
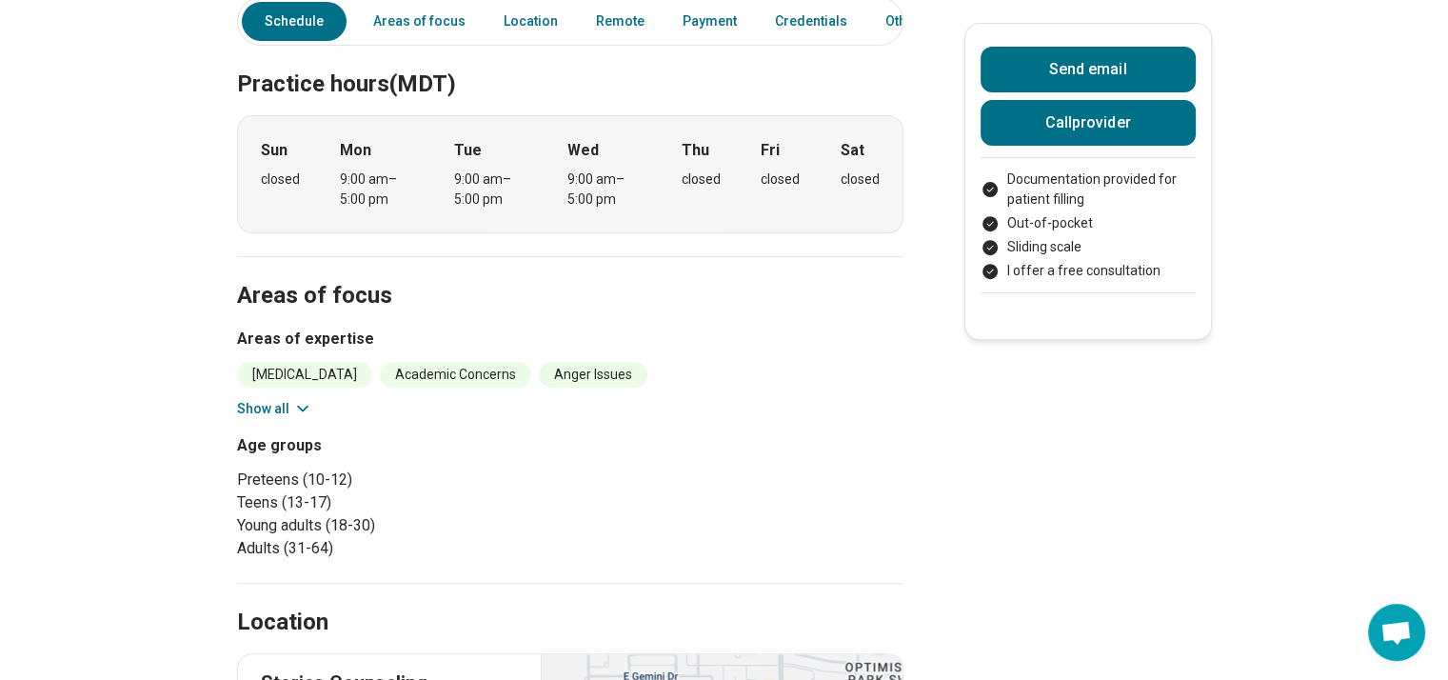
scroll to position [723, 0]
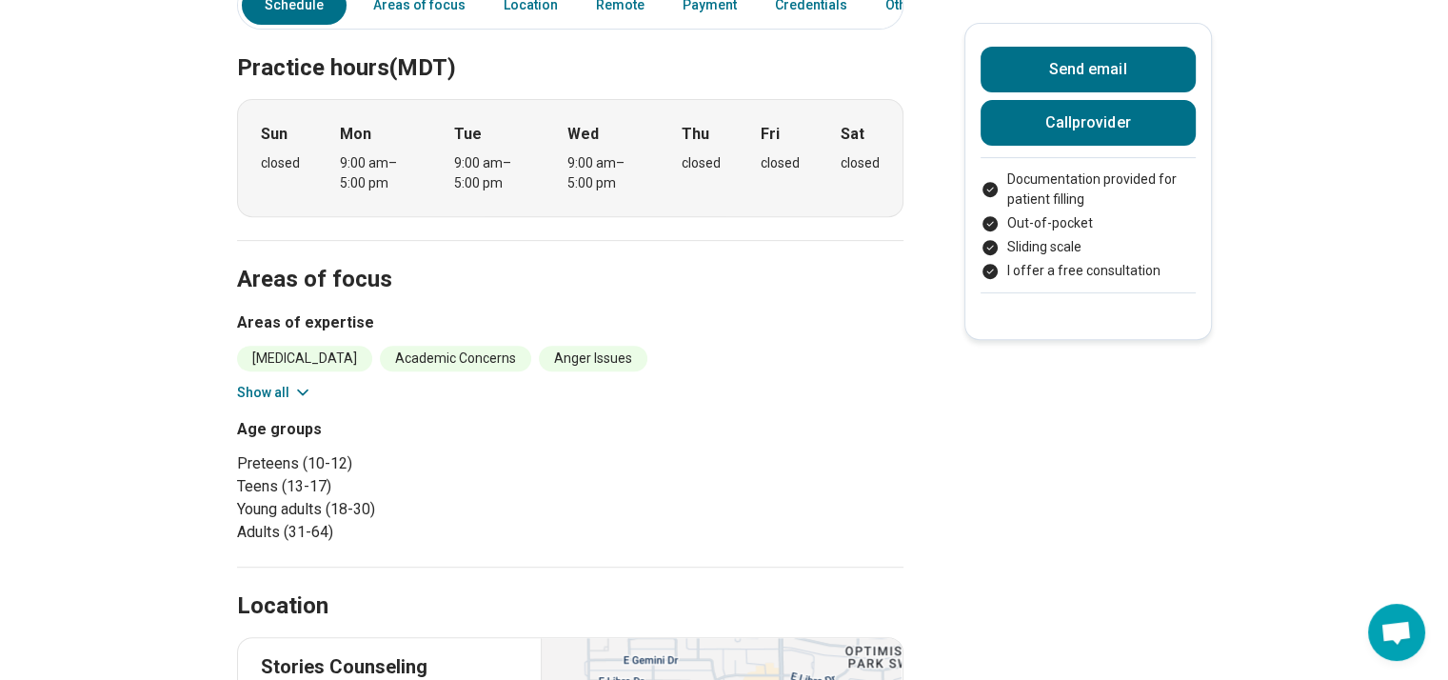
click at [300, 387] on icon at bounding box center [302, 392] width 19 height 19
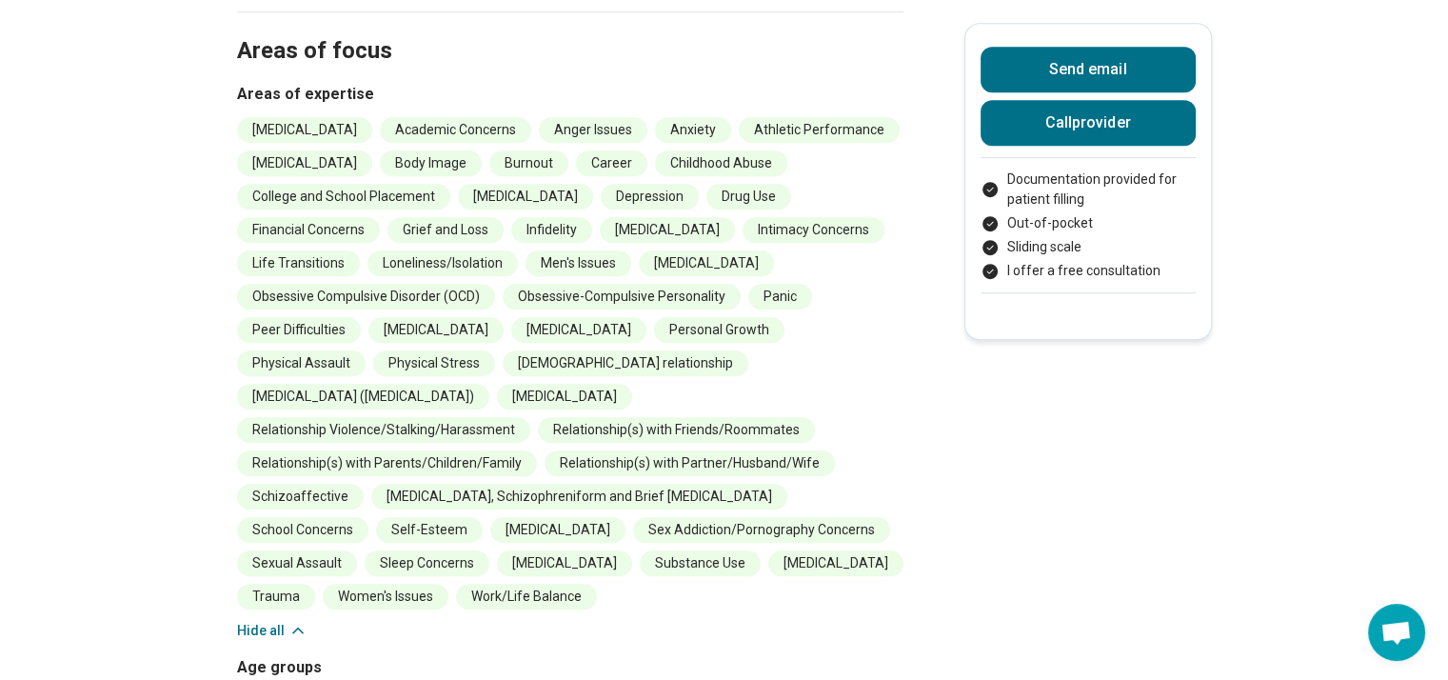
scroll to position [990, 0]
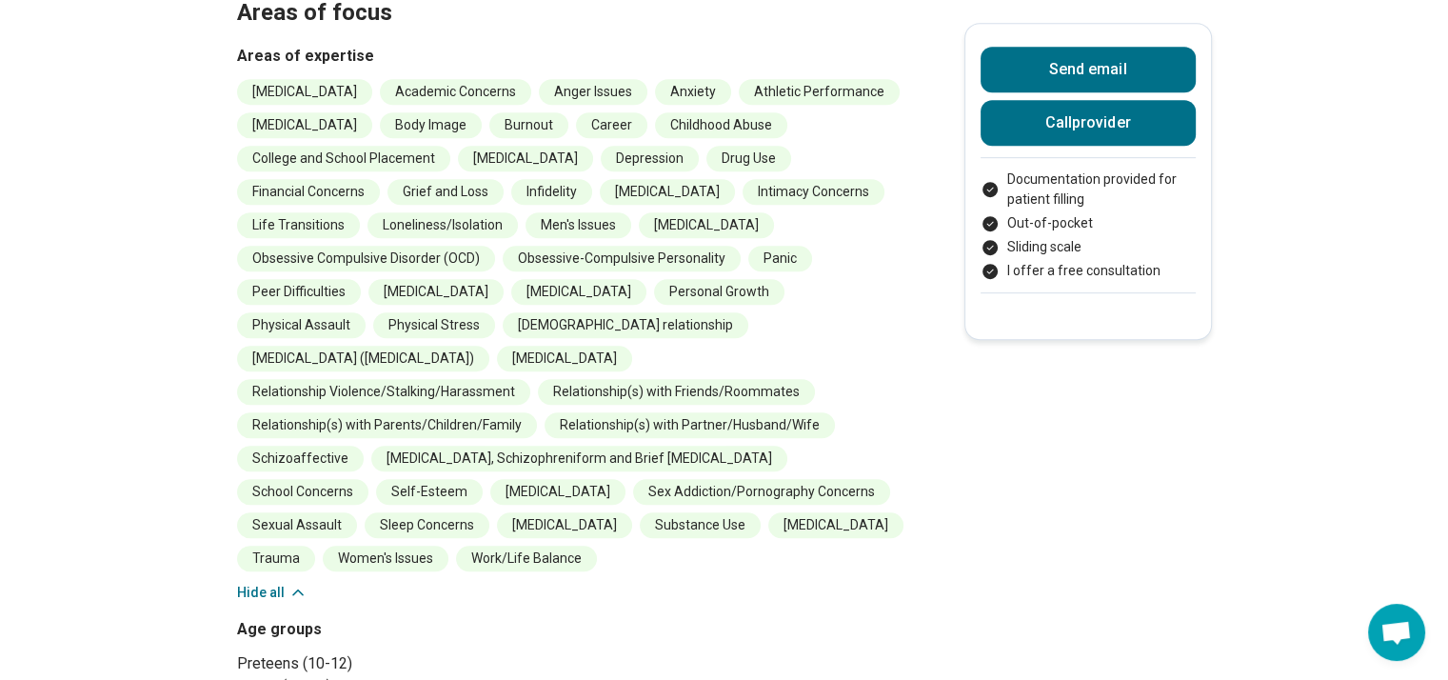
click at [77, 401] on main "Stacy Gerson ( She/Her/Hers ) Certified Trauma Professional, Licensed Clinical …" at bounding box center [724, 442] width 1448 height 2712
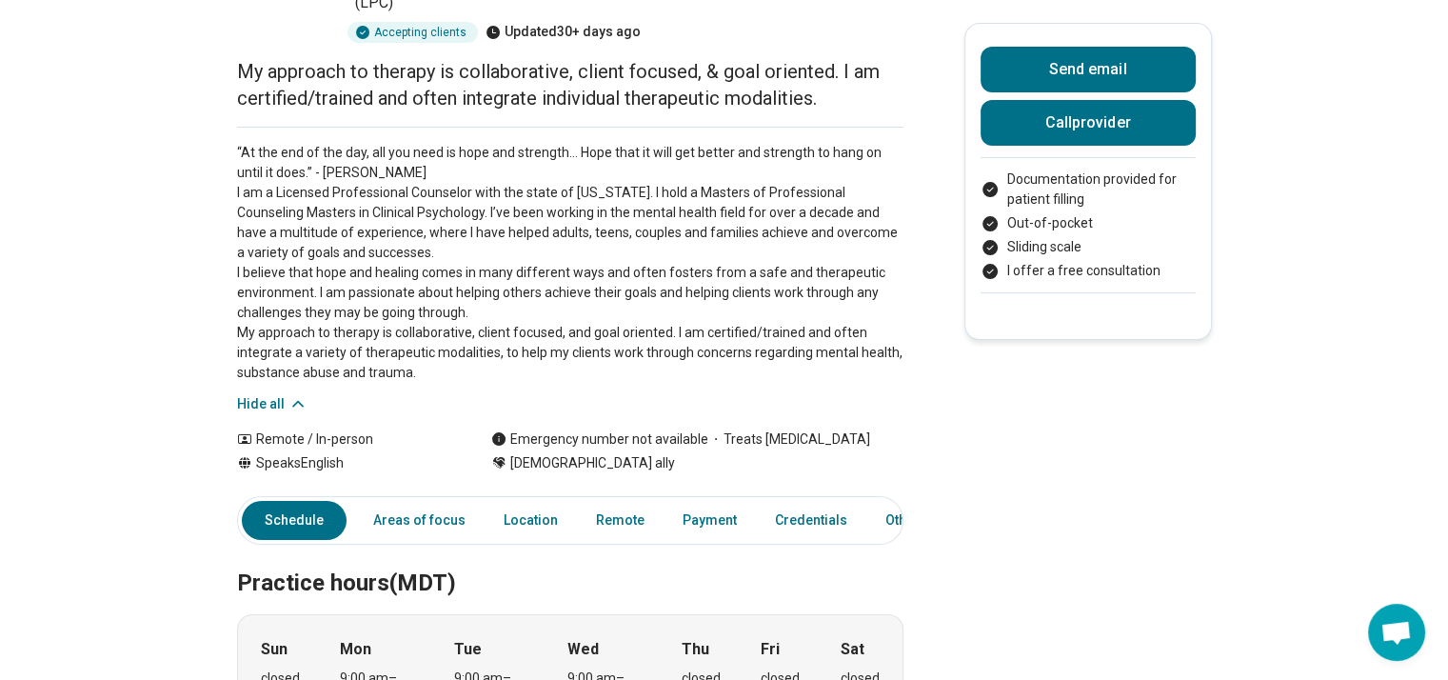
scroll to position [263, 0]
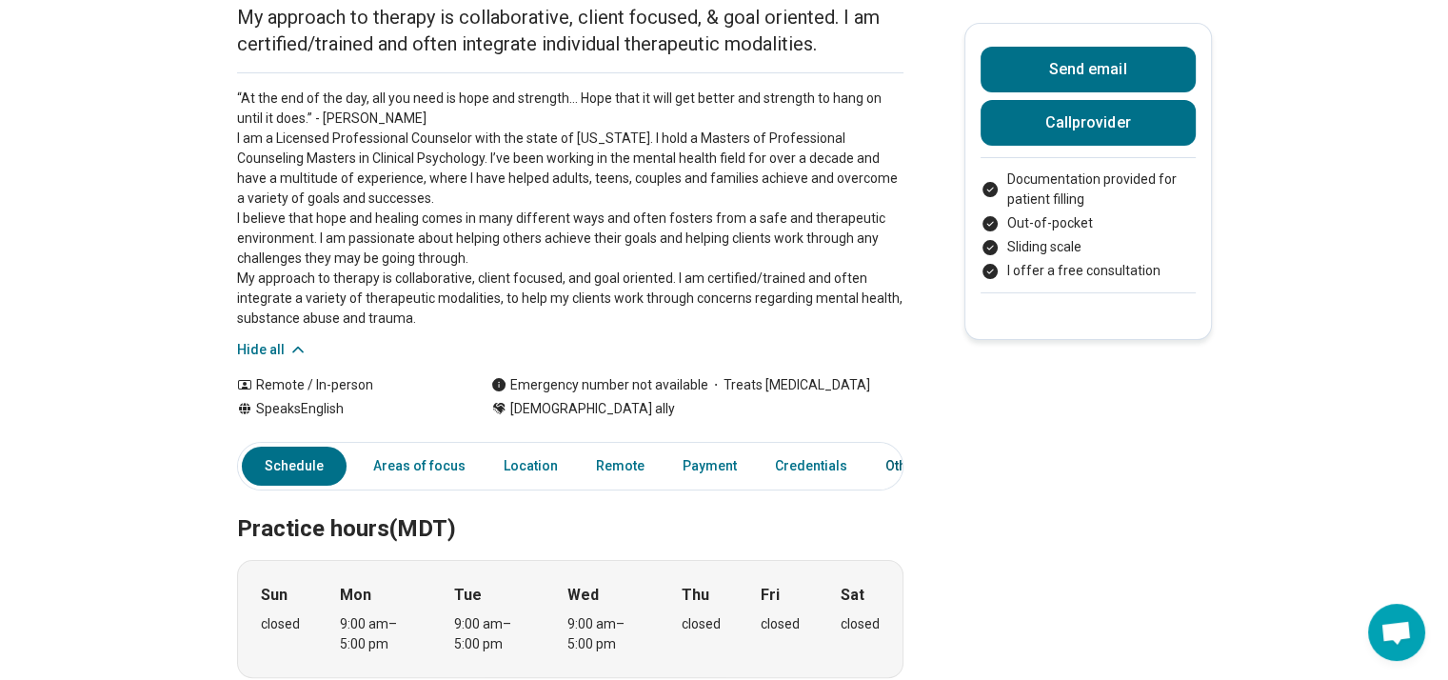
click at [899, 463] on link "Other" at bounding box center [908, 465] width 69 height 39
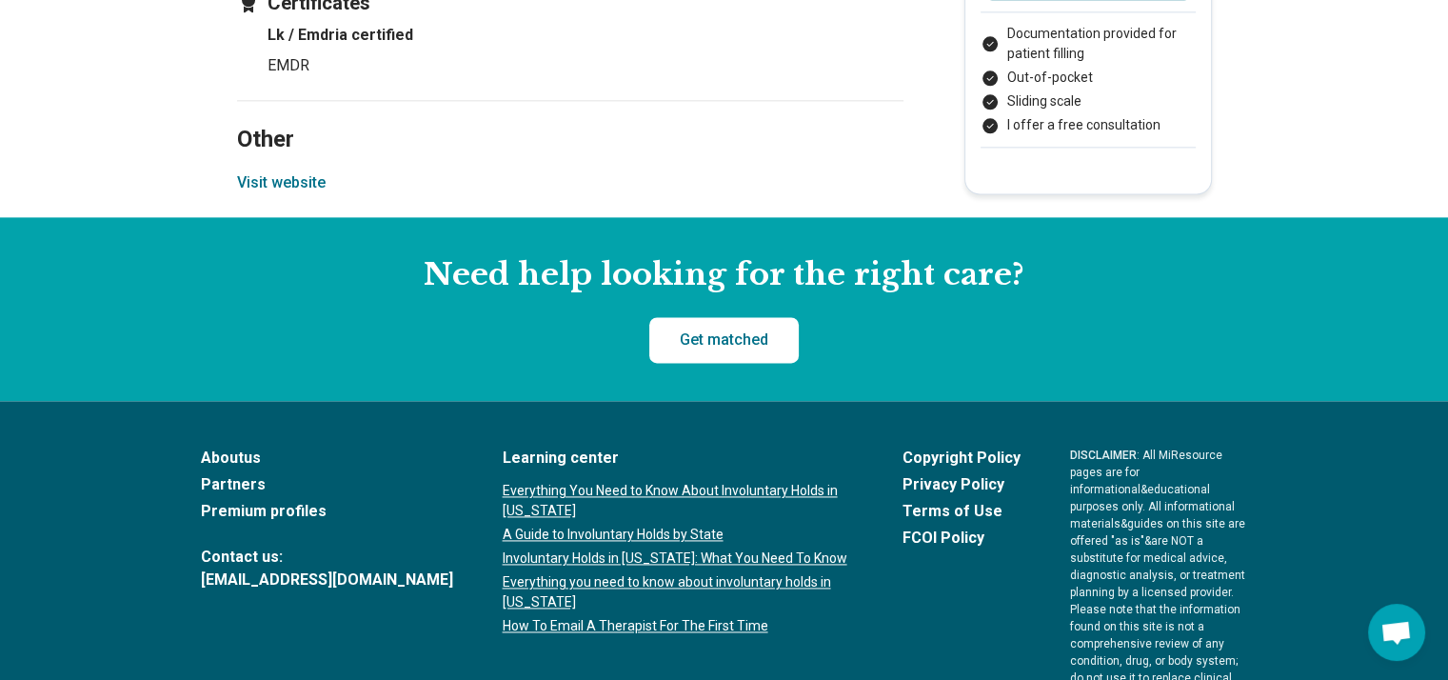
scroll to position [2646, 0]
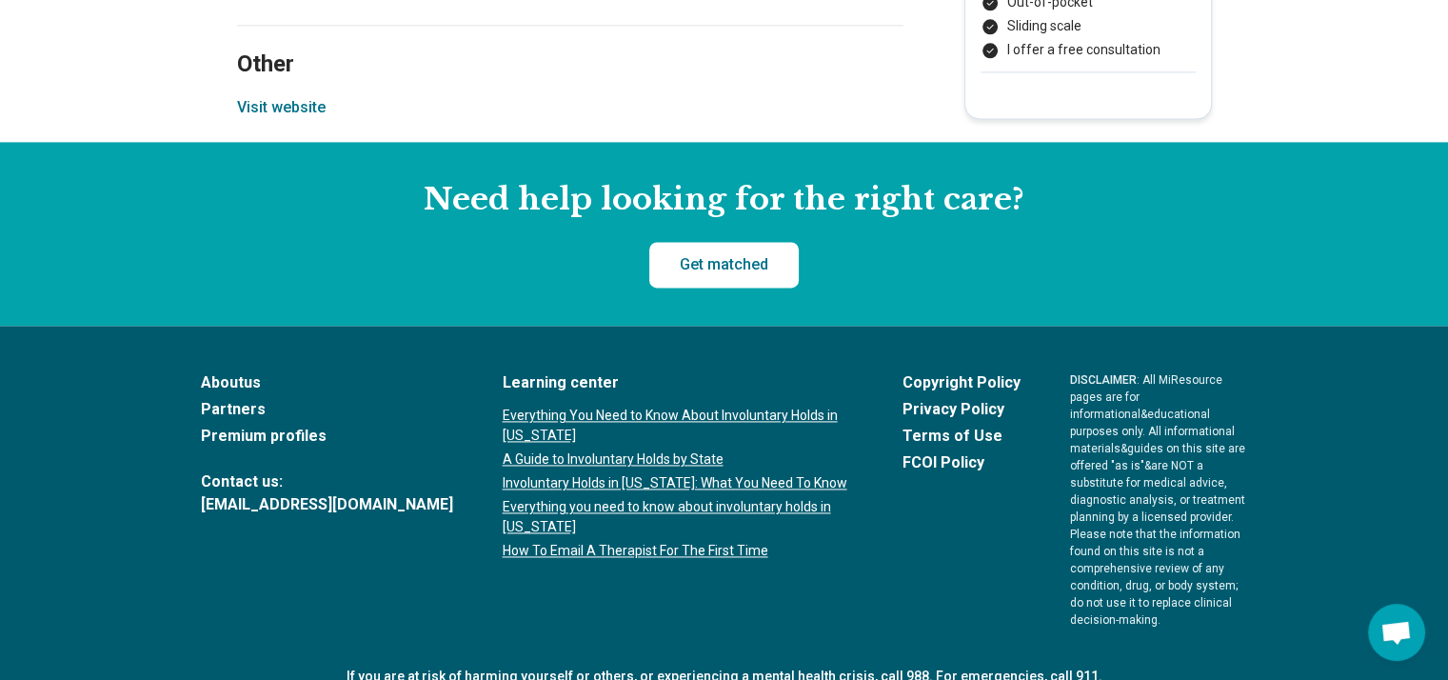
click at [317, 105] on button "Visit website" at bounding box center [281, 107] width 89 height 23
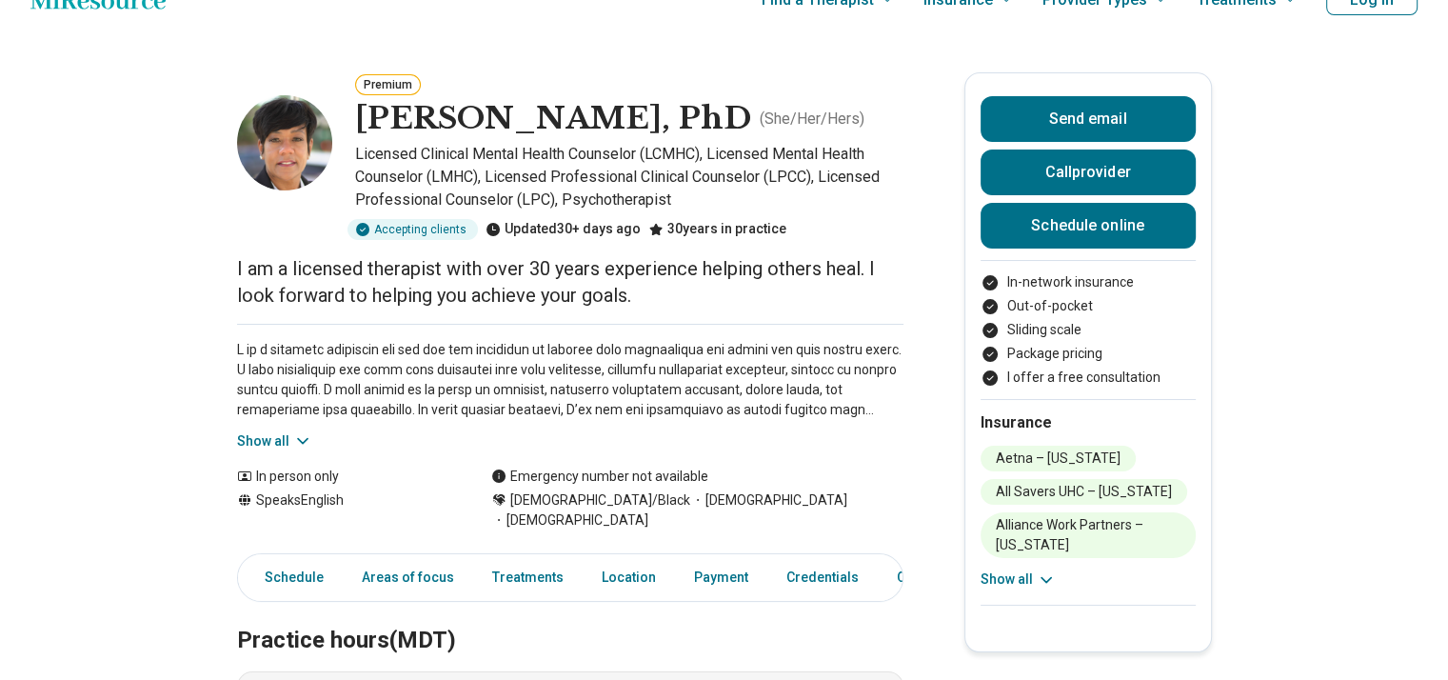
scroll to position [52, 0]
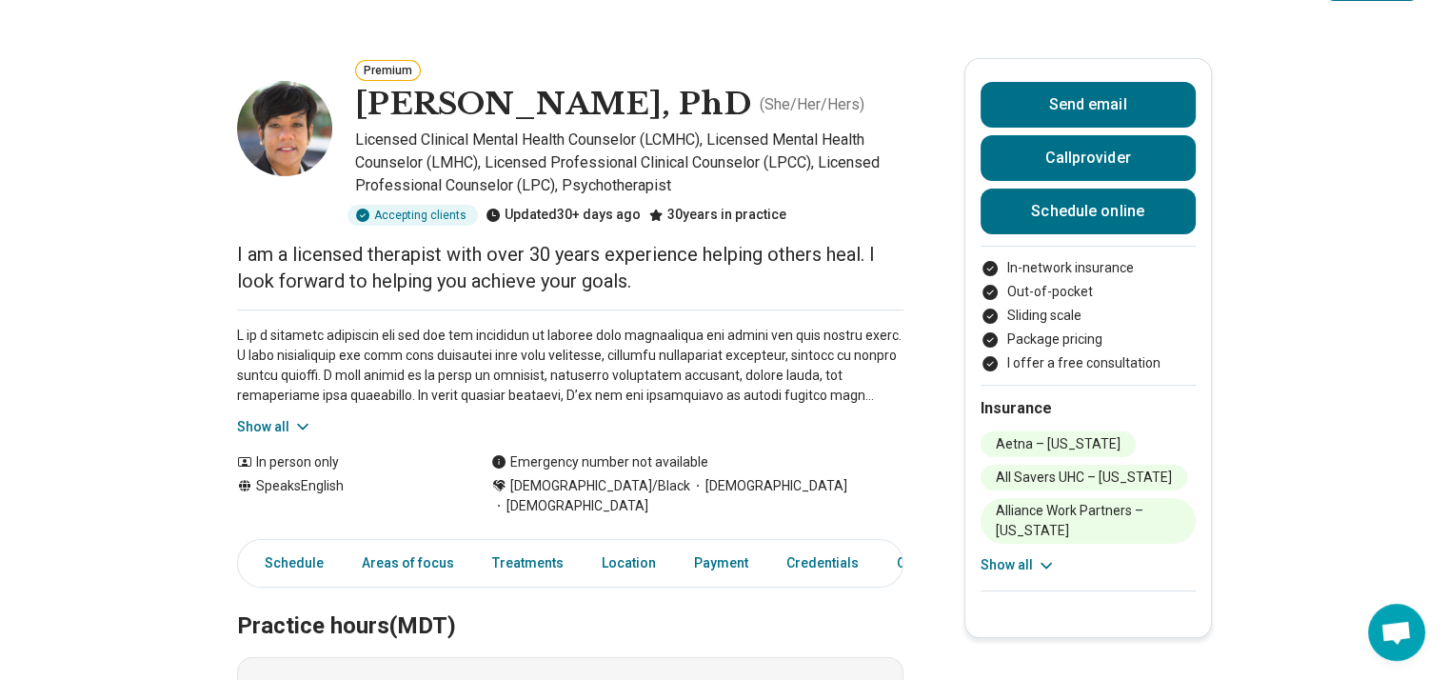
click at [294, 422] on button "Show all" at bounding box center [274, 427] width 75 height 20
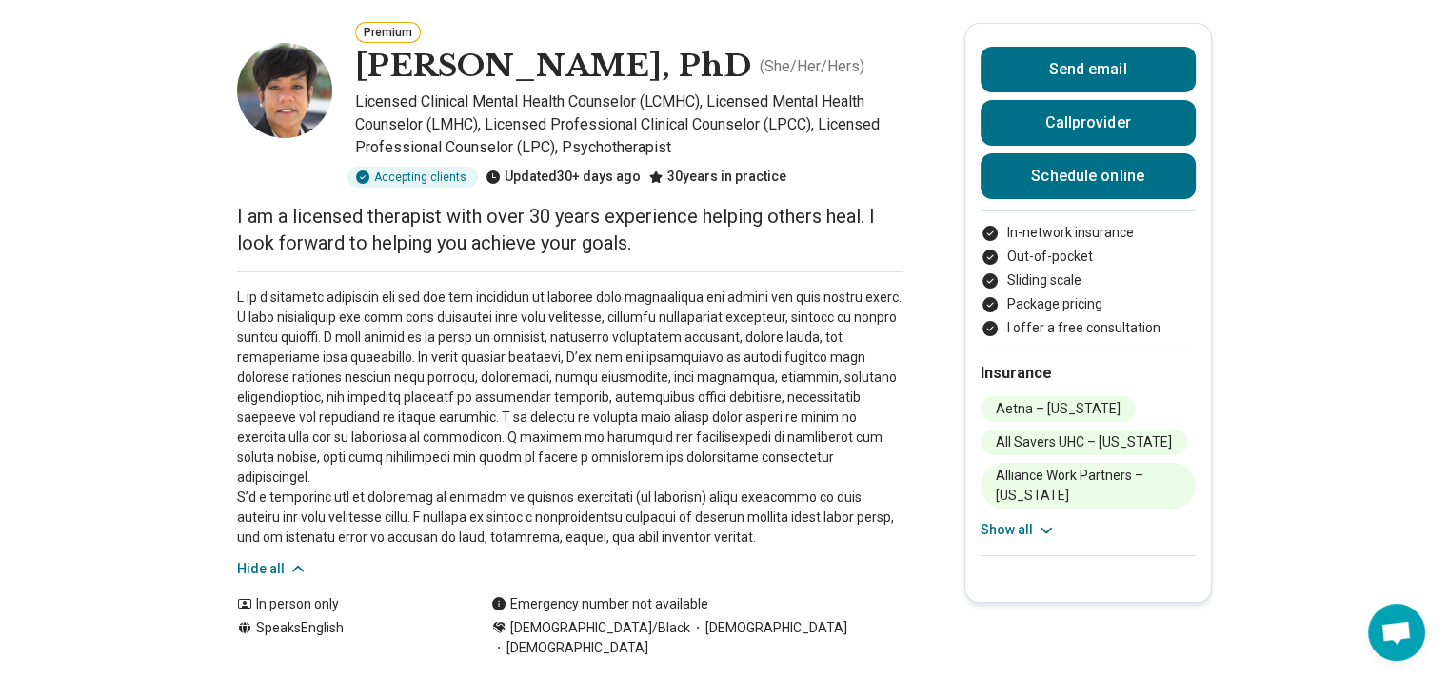
scroll to position [128, 0]
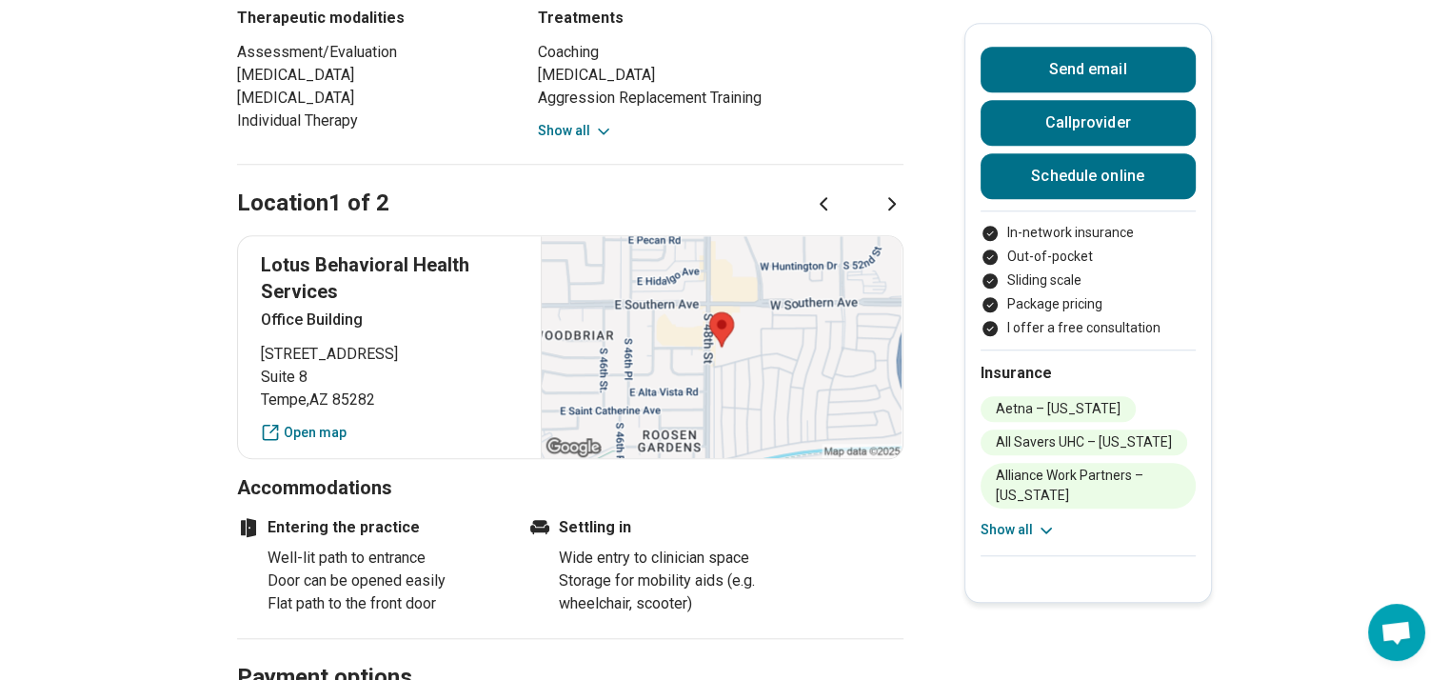
scroll to position [1575, 0]
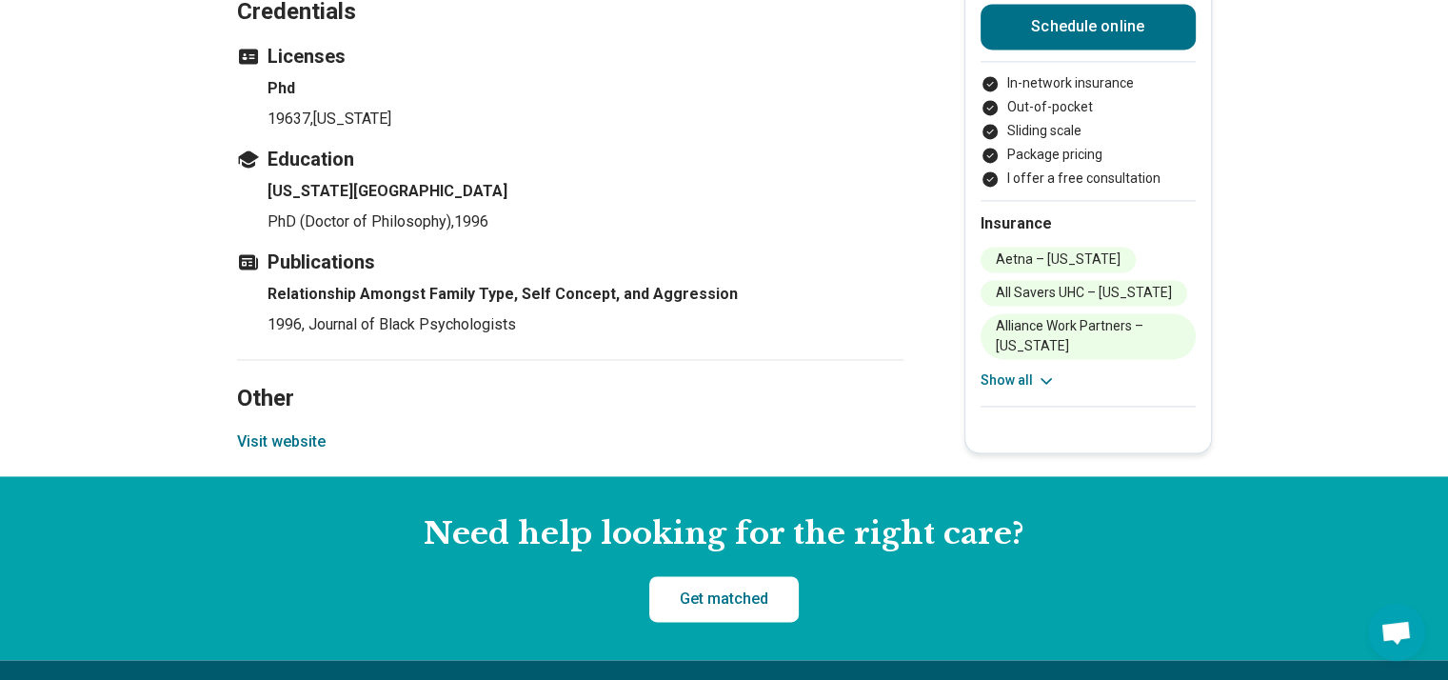
scroll to position [2717, 0]
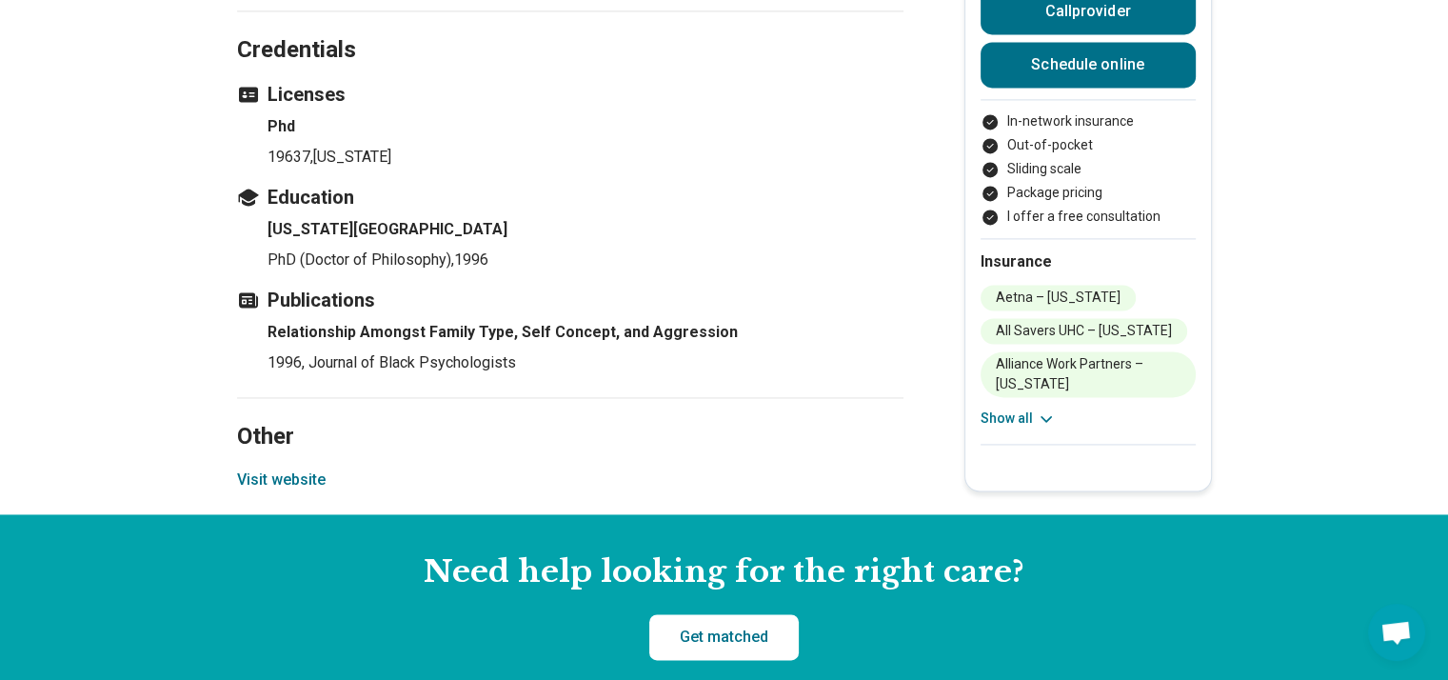
click at [275, 449] on section "Other Visit website" at bounding box center [570, 455] width 666 height 117
click at [270, 468] on button "Visit website" at bounding box center [281, 479] width 89 height 23
click at [309, 468] on button "Visit website" at bounding box center [281, 479] width 89 height 23
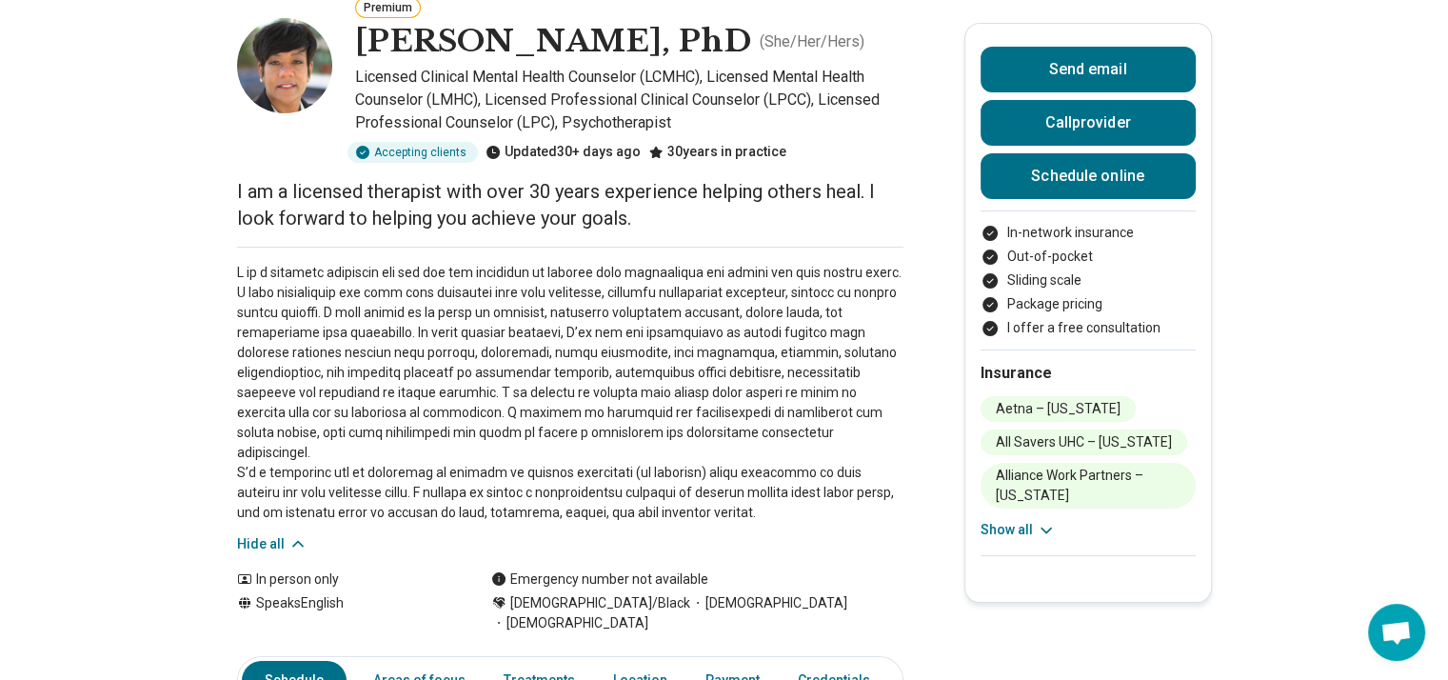
scroll to position [0, 0]
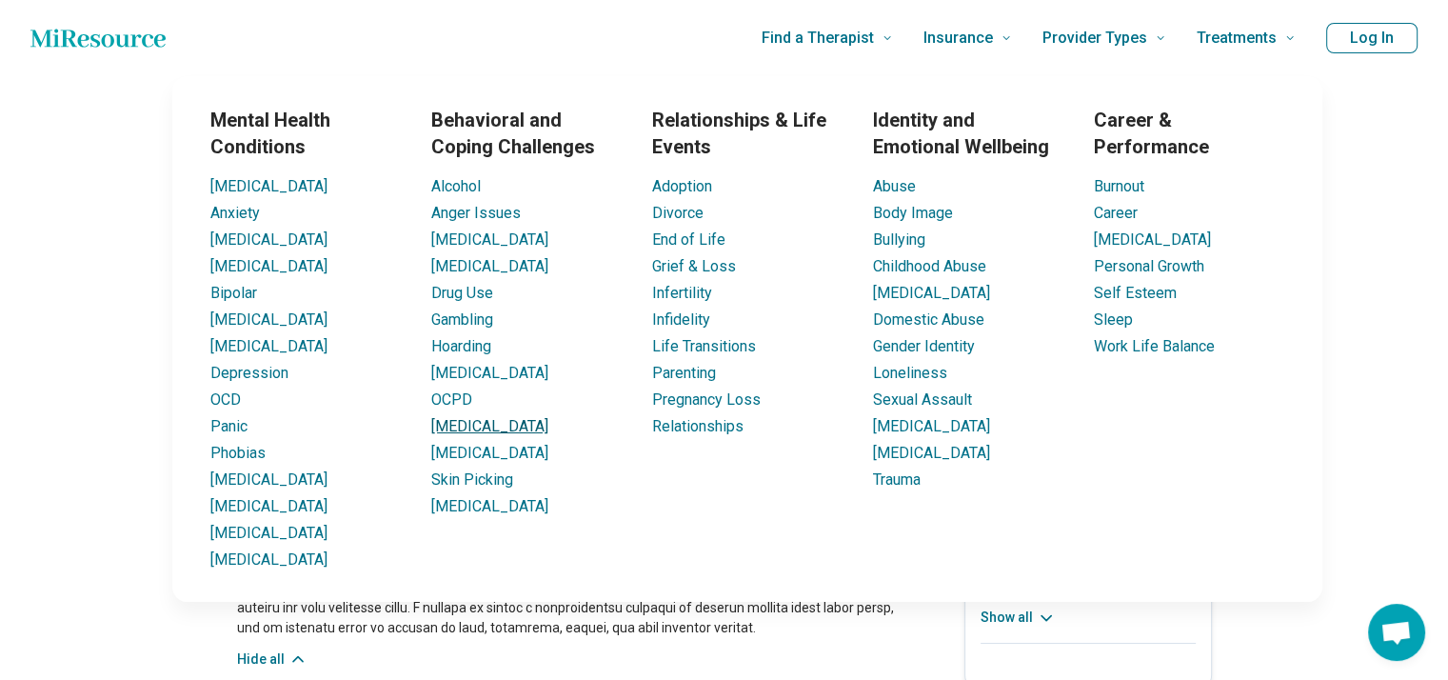
click at [484, 435] on link "[MEDICAL_DATA]" at bounding box center [489, 426] width 117 height 18
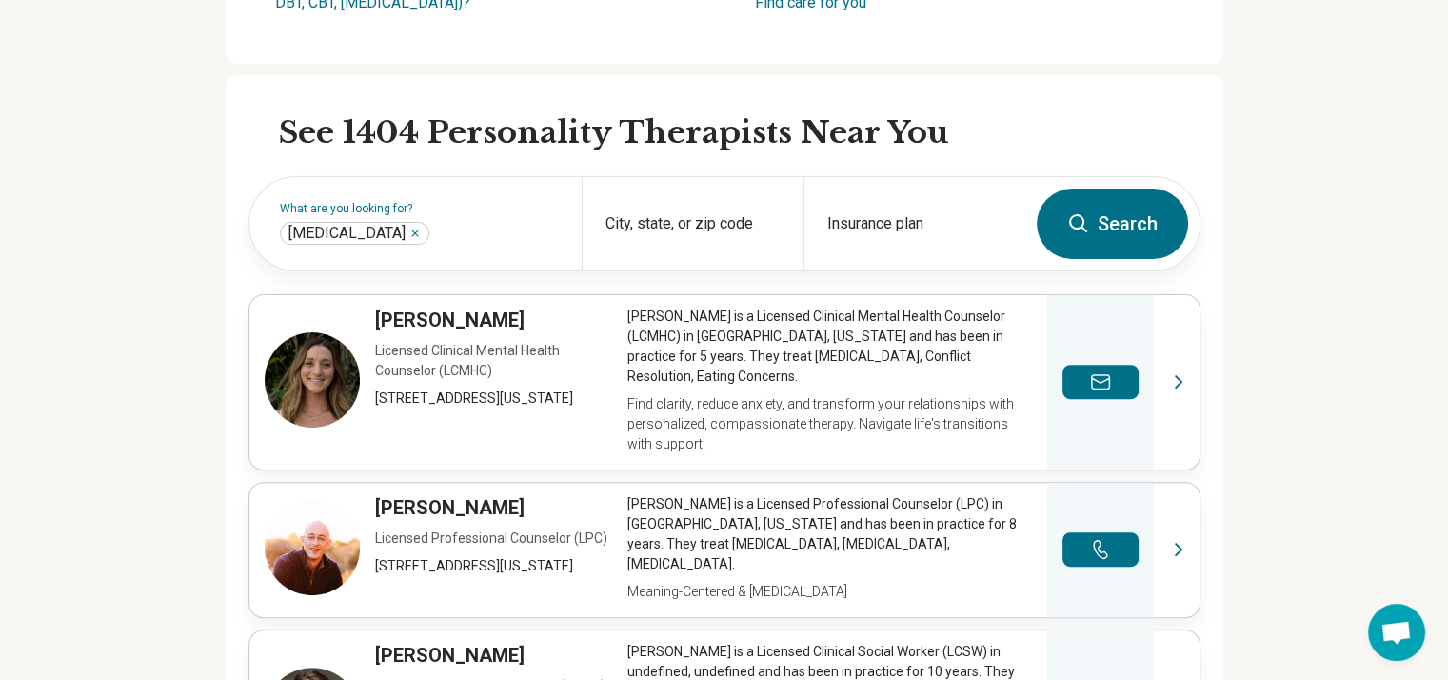
scroll to position [544, 0]
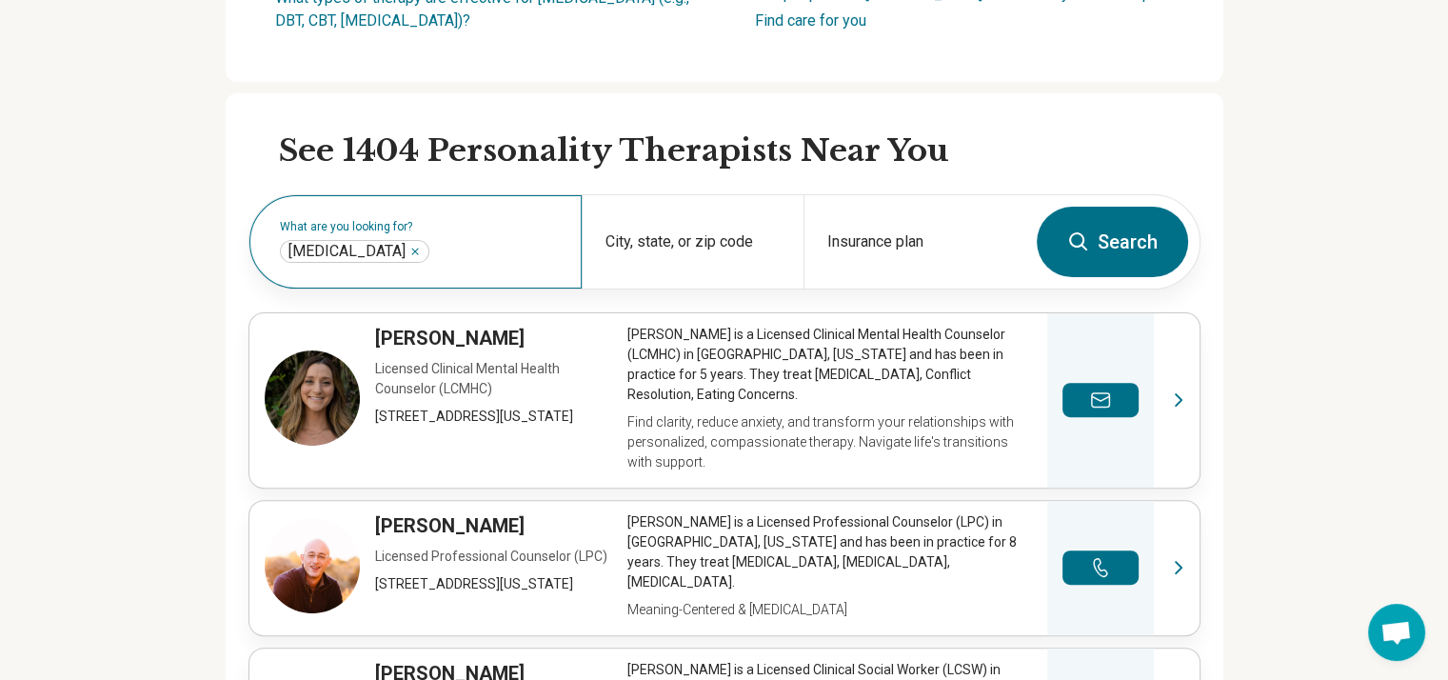
click at [481, 232] on label "What are you looking for?" at bounding box center [419, 226] width 279 height 11
click at [921, 288] on div "Insurance plan" at bounding box center [914, 241] width 222 height 93
click at [723, 242] on div "City, state, or zip code" at bounding box center [693, 241] width 222 height 93
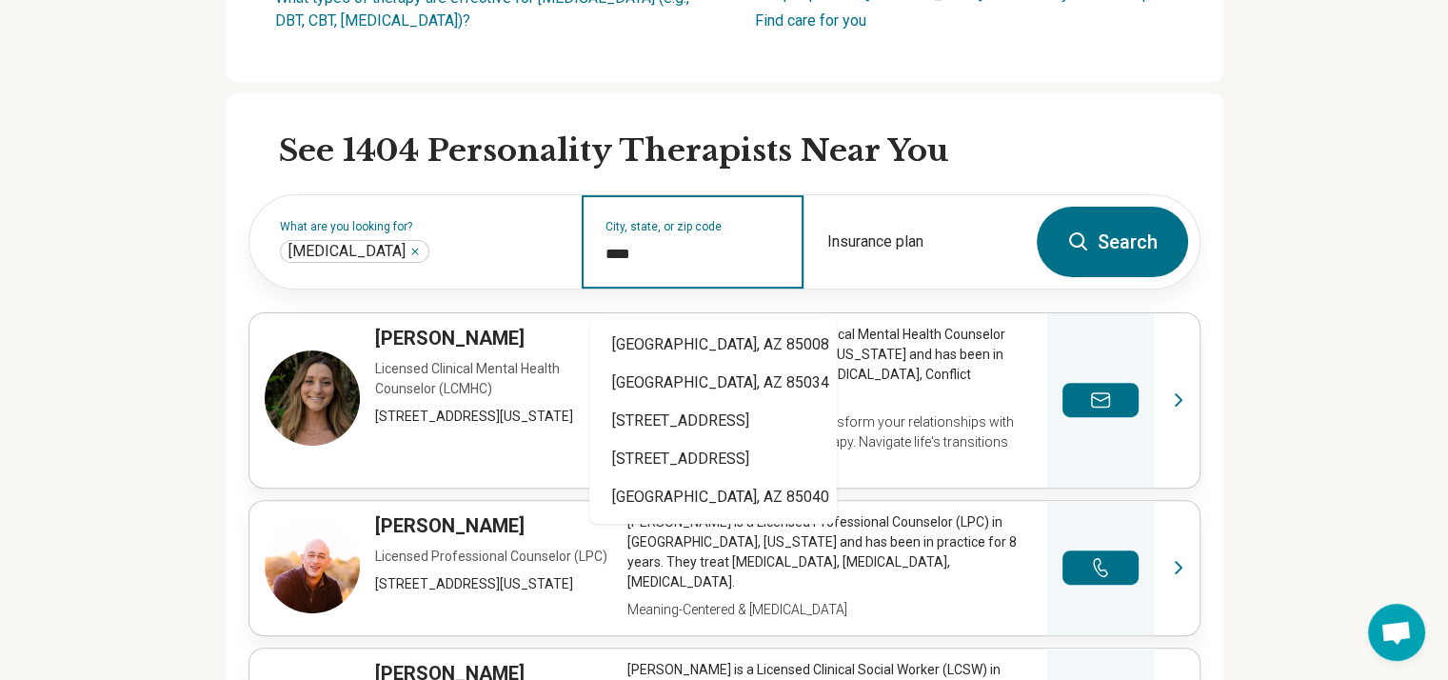
type input "*****"
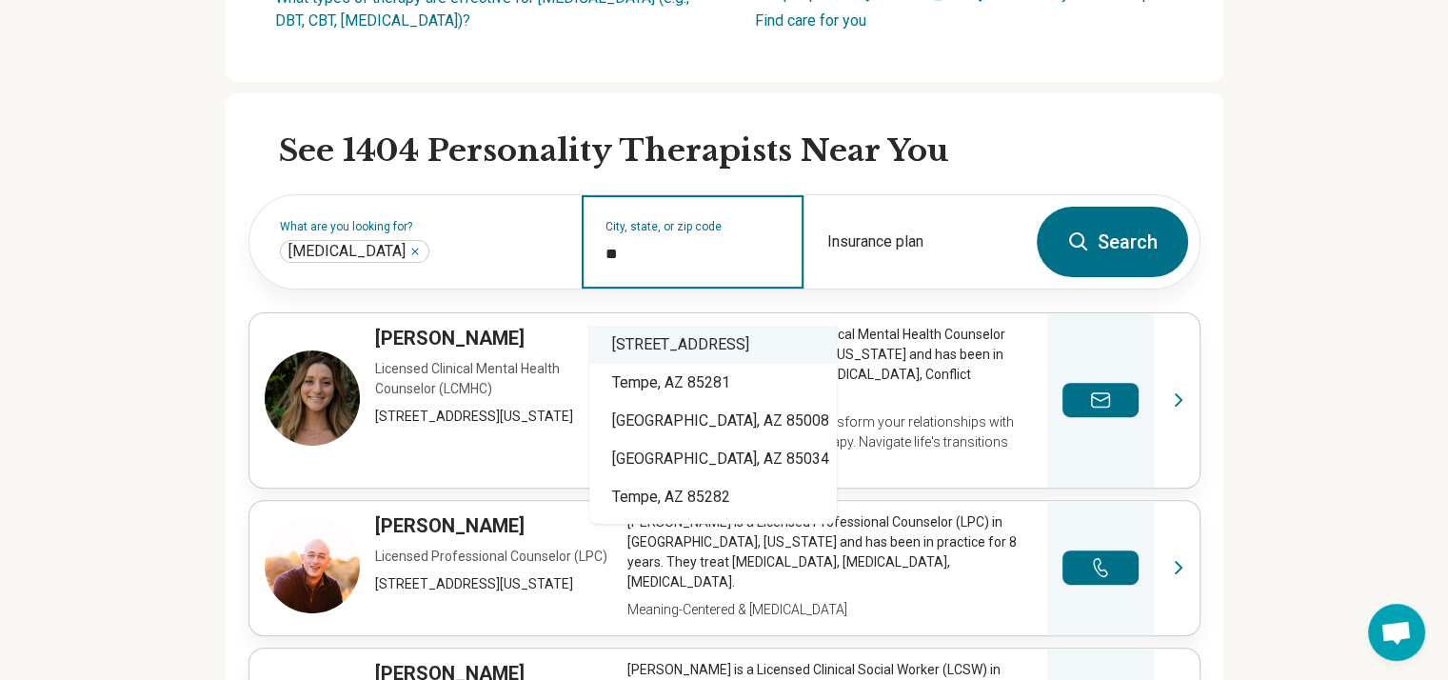
type input "**"
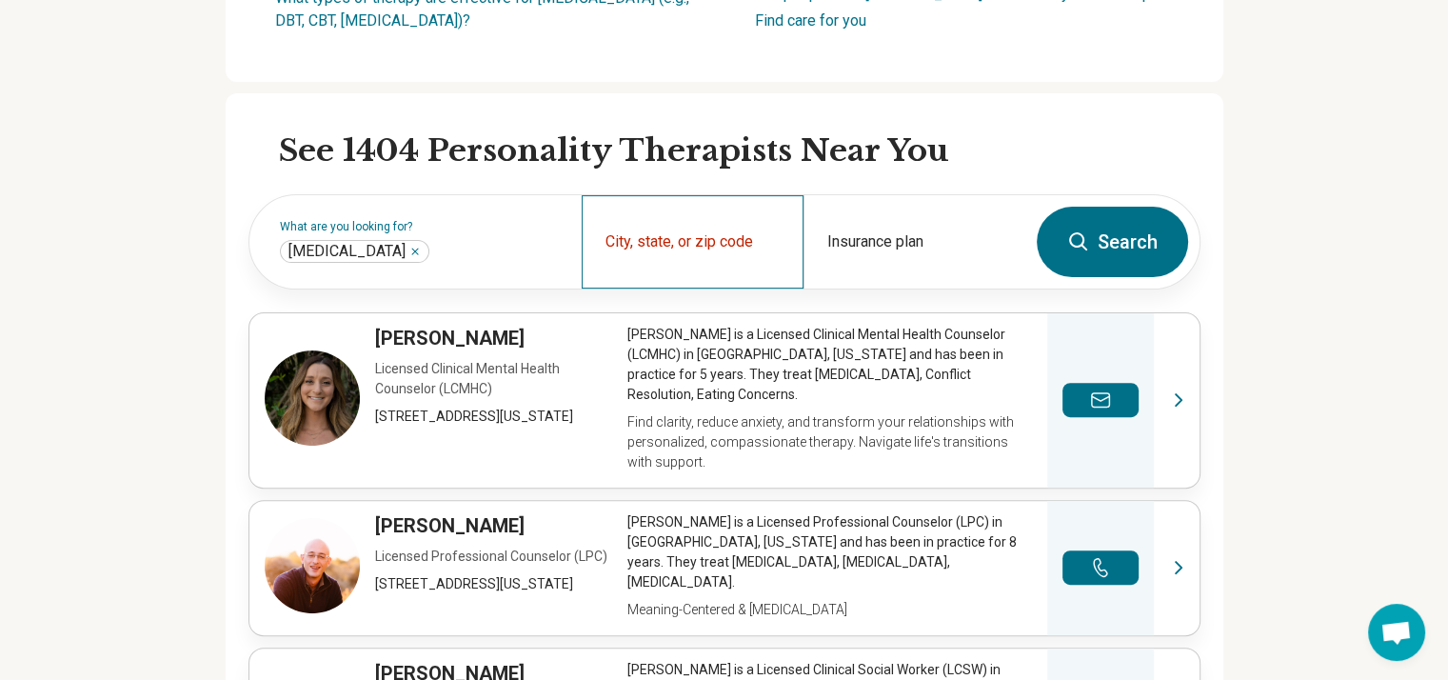
click at [731, 263] on div "City, state, or zip code" at bounding box center [693, 241] width 222 height 93
click at [714, 266] on input "City, state, or zip code" at bounding box center [692, 254] width 175 height 23
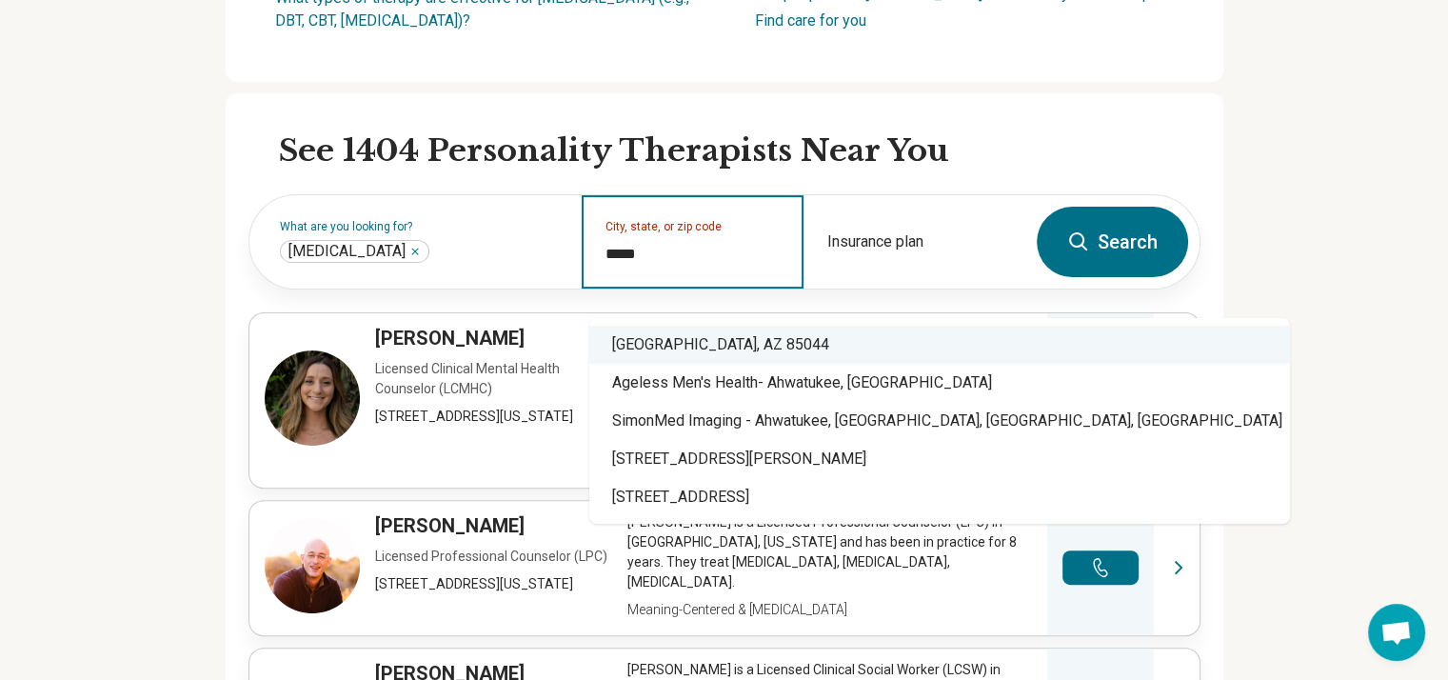
click at [705, 337] on div "Phoenix, AZ 85044" at bounding box center [939, 345] width 701 height 38
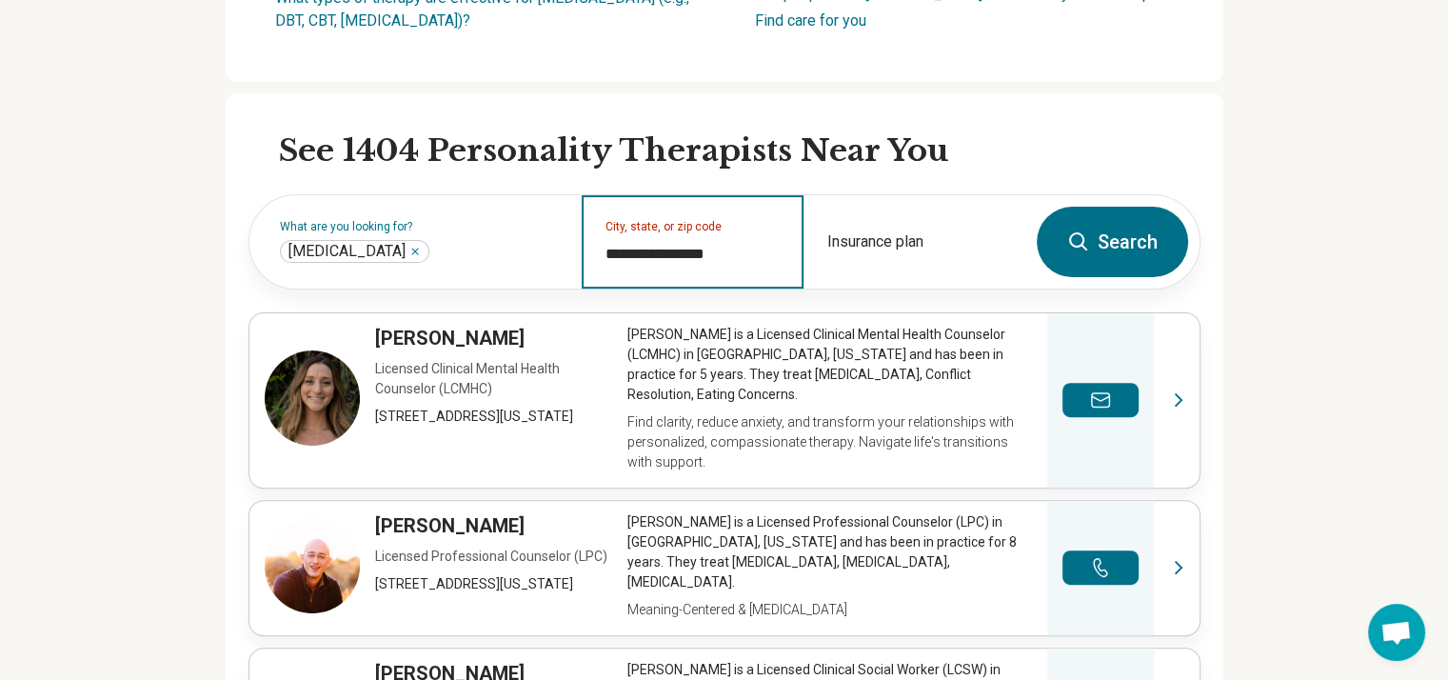
type input "**********"
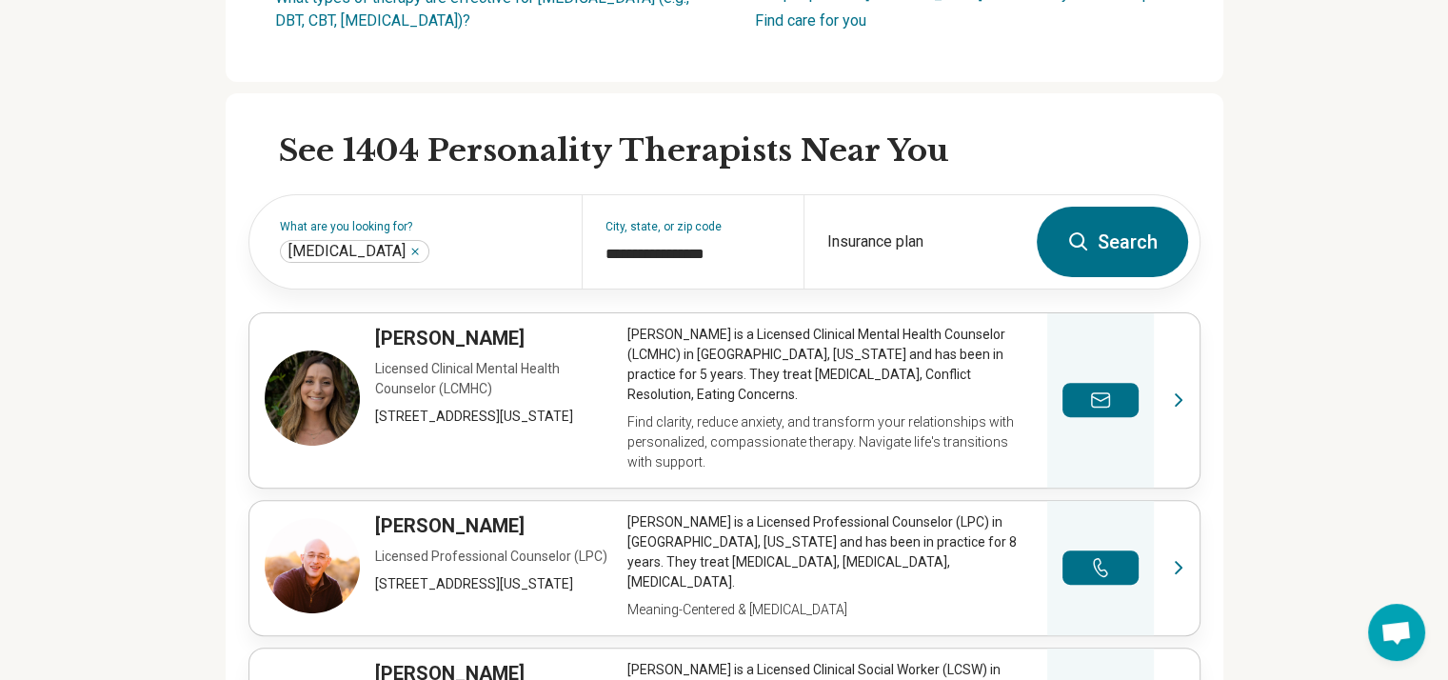
click at [1108, 260] on button "Search" at bounding box center [1112, 242] width 151 height 70
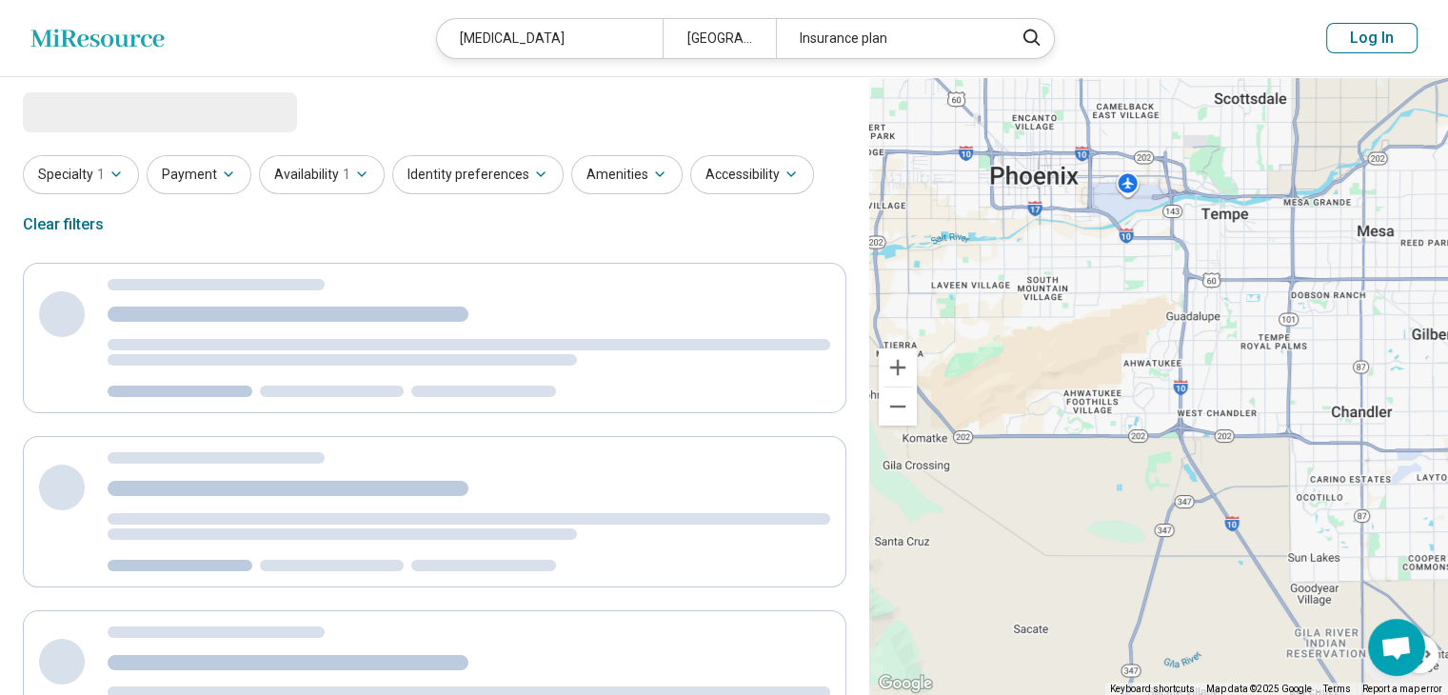
select select "***"
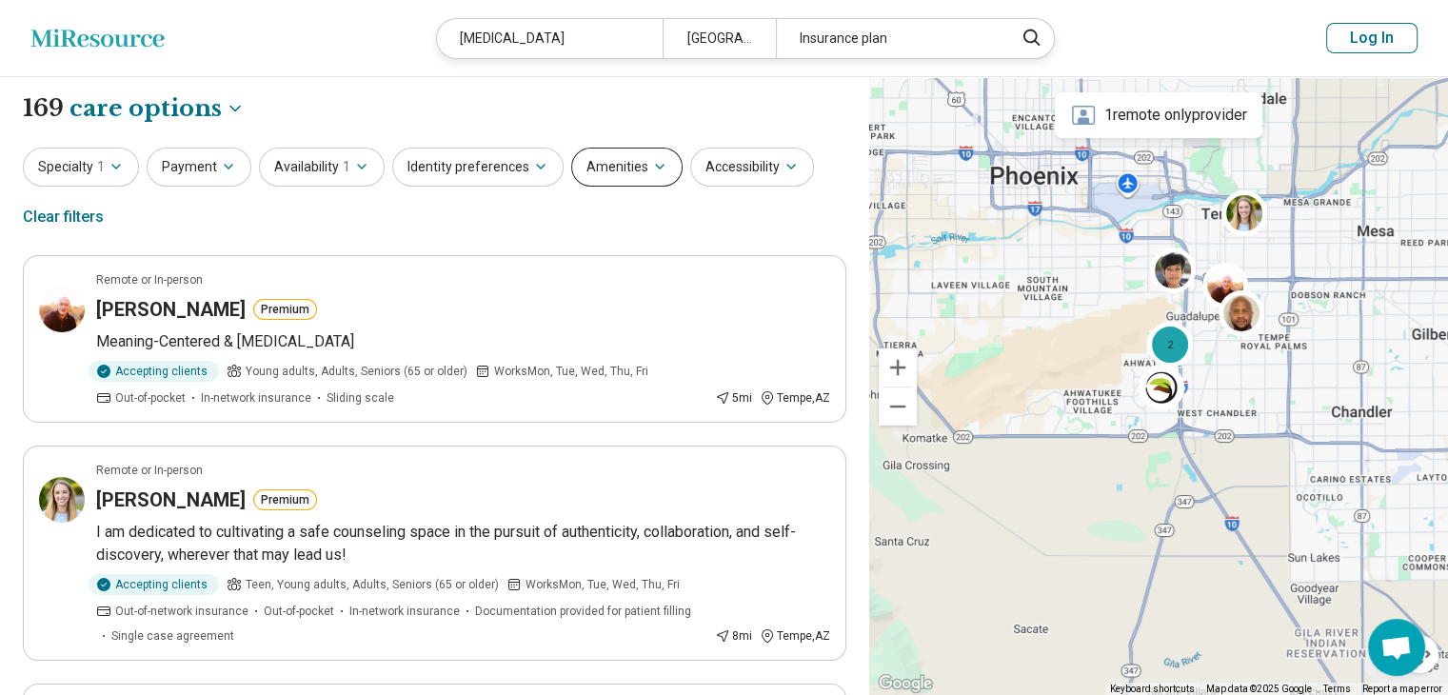
click at [629, 163] on button "Amenities" at bounding box center [626, 167] width 111 height 39
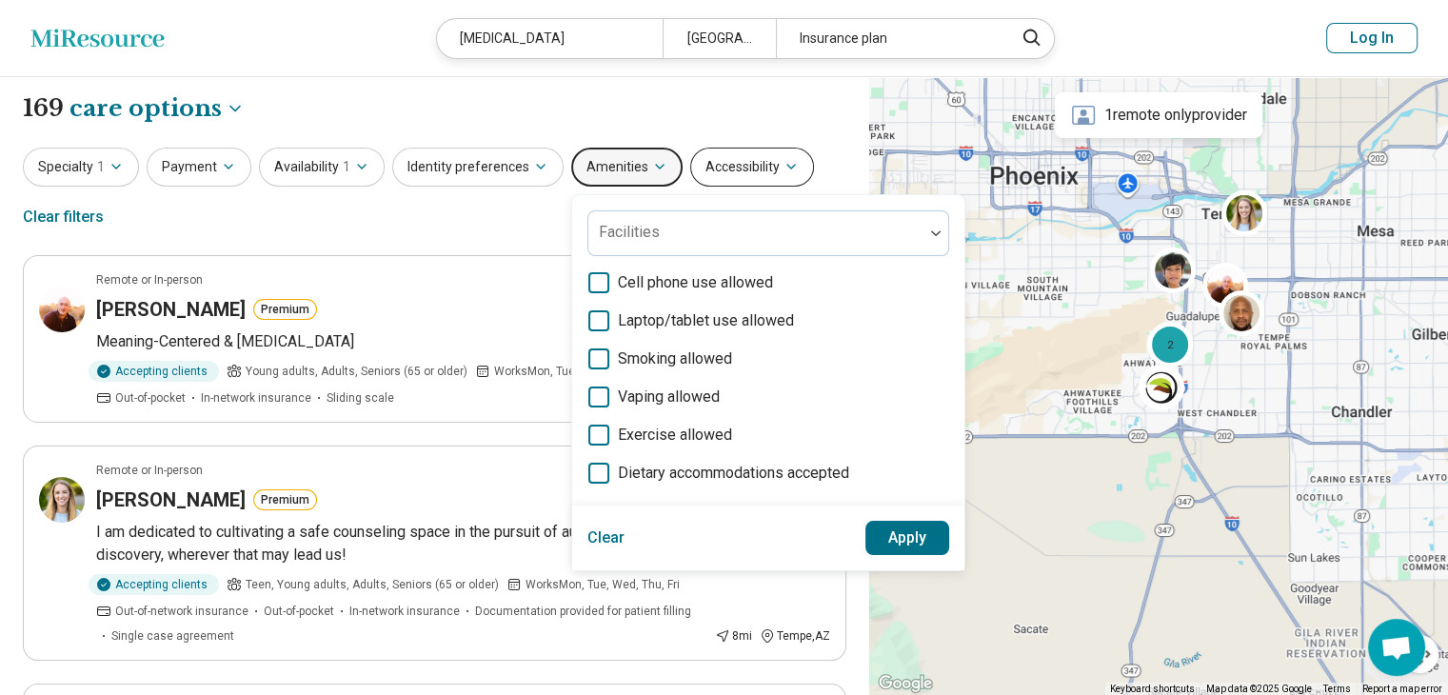
click at [744, 166] on button "Accessibility" at bounding box center [752, 167] width 124 height 39
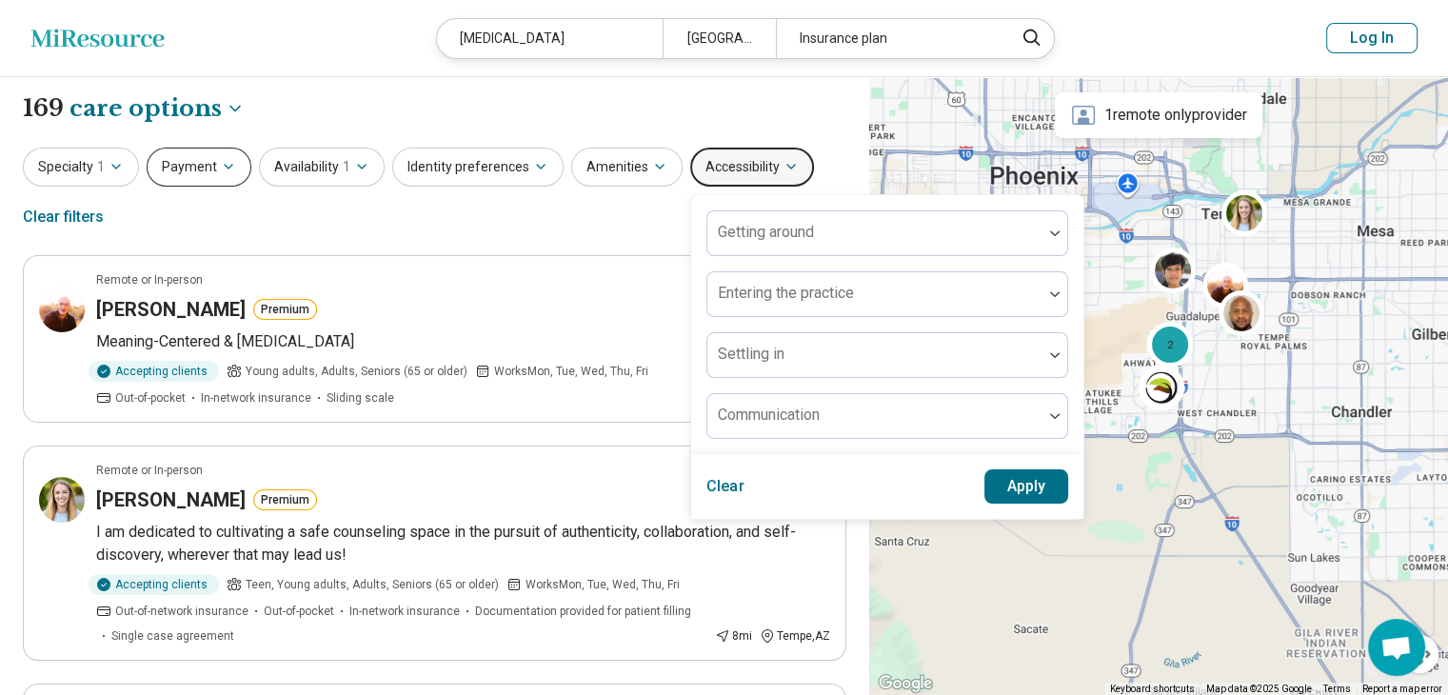
drag, startPoint x: 164, startPoint y: 160, endPoint x: 152, endPoint y: 152, distance: 13.7
click at [152, 152] on button "Payment" at bounding box center [199, 167] width 105 height 39
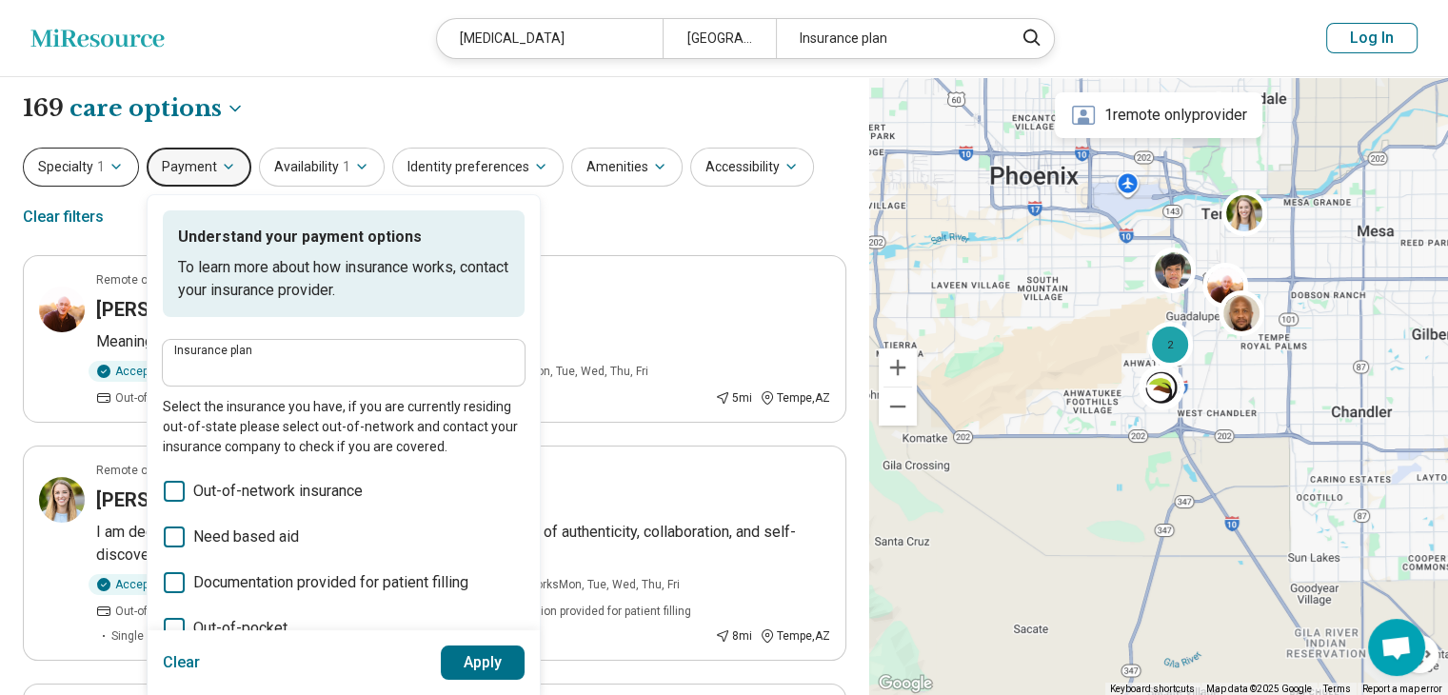
click at [82, 168] on button "Specialty 1" at bounding box center [81, 167] width 116 height 39
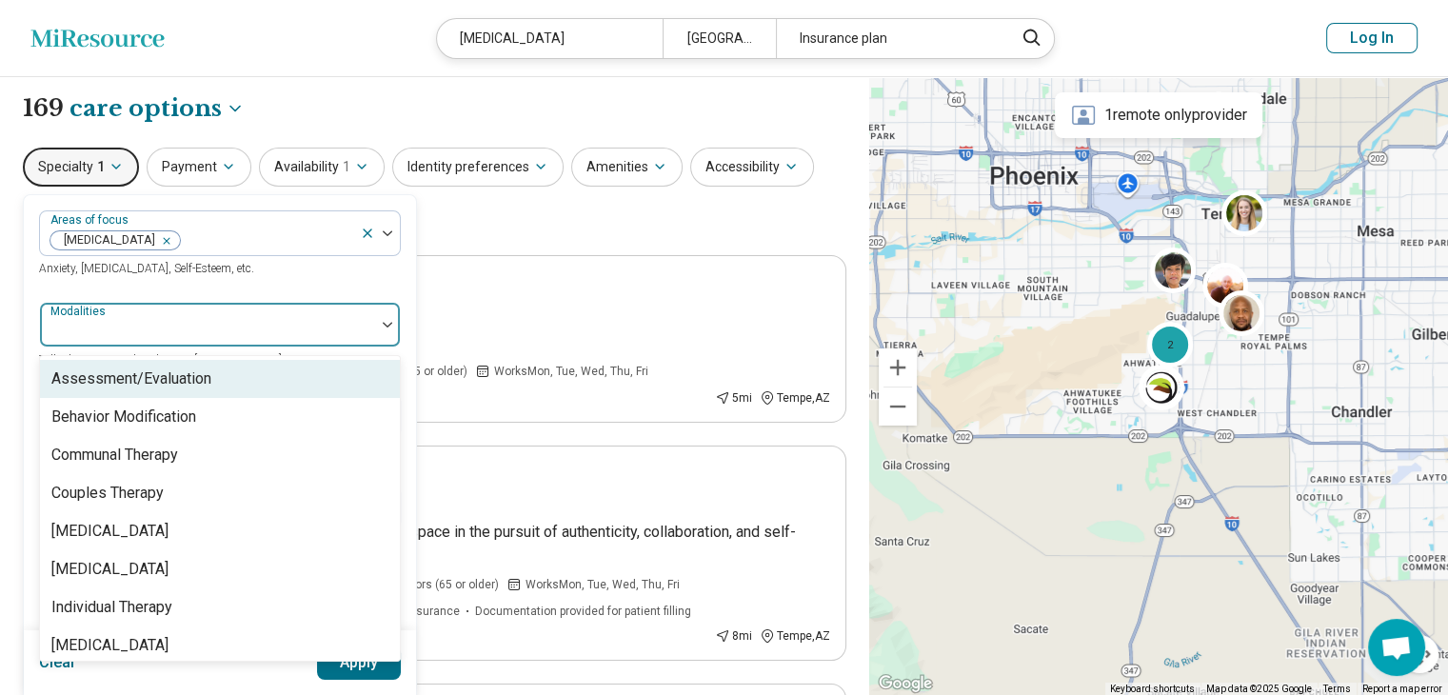
click at [169, 304] on div at bounding box center [207, 325] width 335 height 42
click at [171, 378] on div "Assessment/Evaluation" at bounding box center [131, 378] width 160 height 23
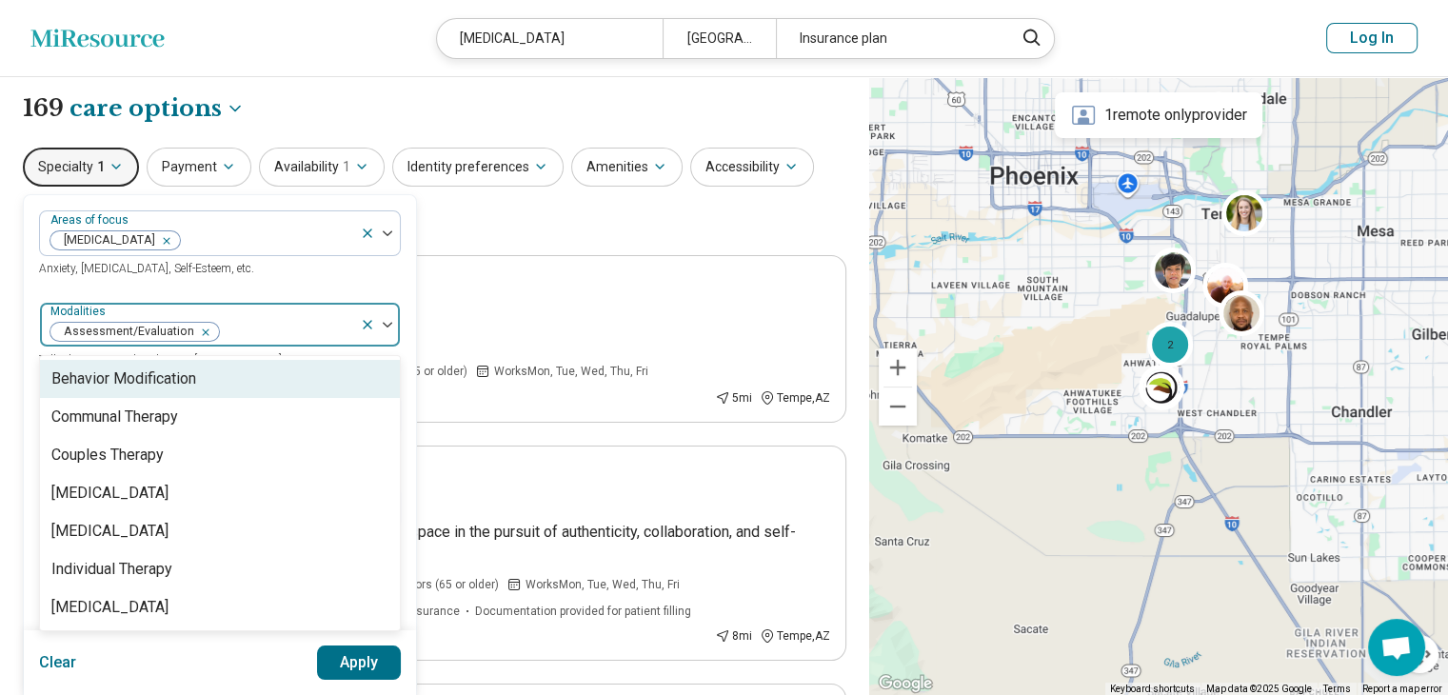
click at [324, 289] on div "Areas of focus Personality Disorders Anxiety, Depression, Self-Esteem, etc. opt…" at bounding box center [220, 582] width 362 height 744
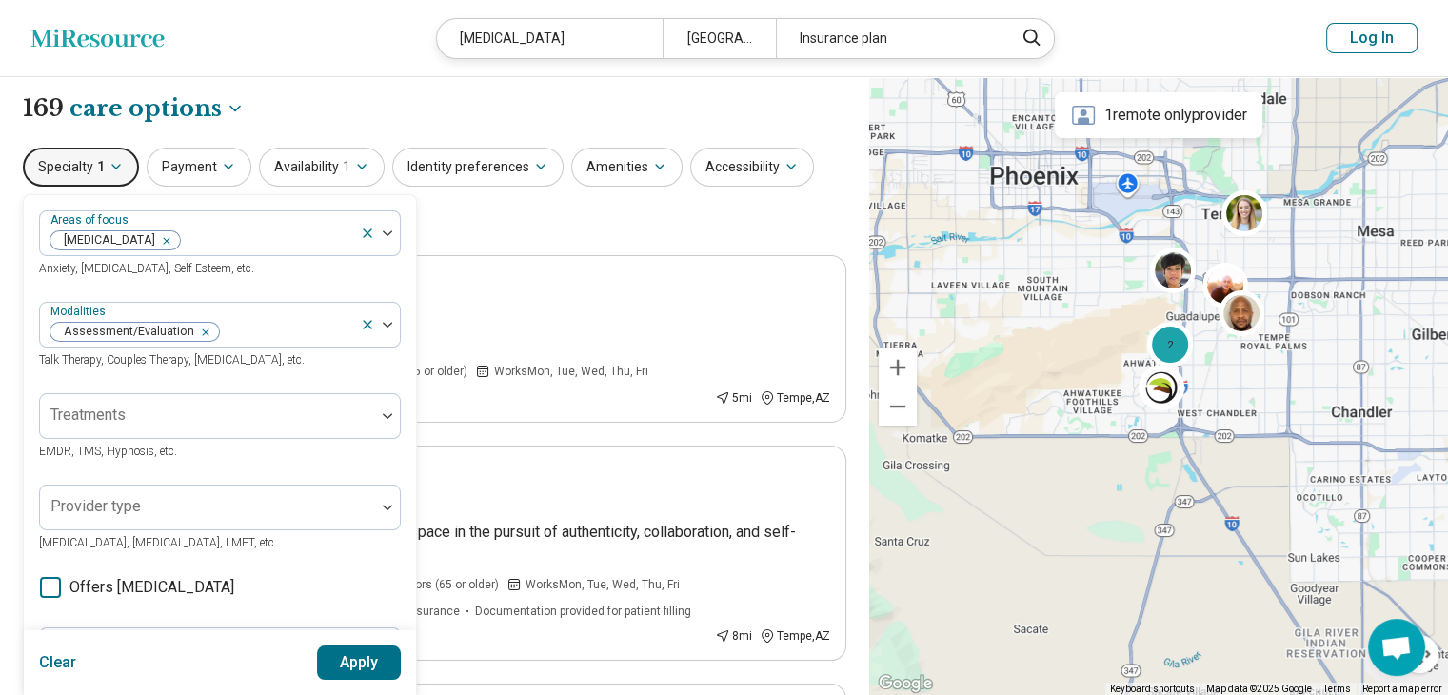
click at [320, 479] on div "Areas of focus Personality Disorders Anxiety, Depression, Self-Esteem, etc. Mod…" at bounding box center [220, 582] width 362 height 744
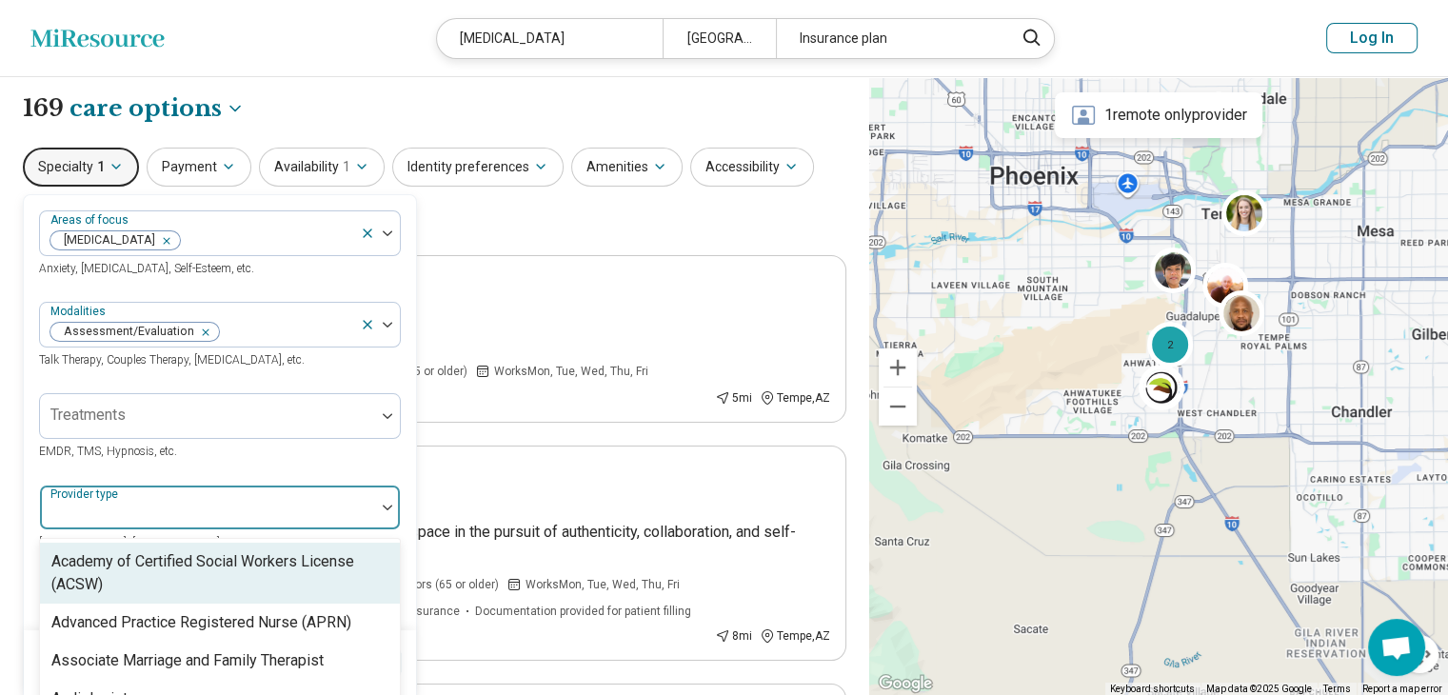
click at [322, 506] on div at bounding box center [208, 515] width 320 height 27
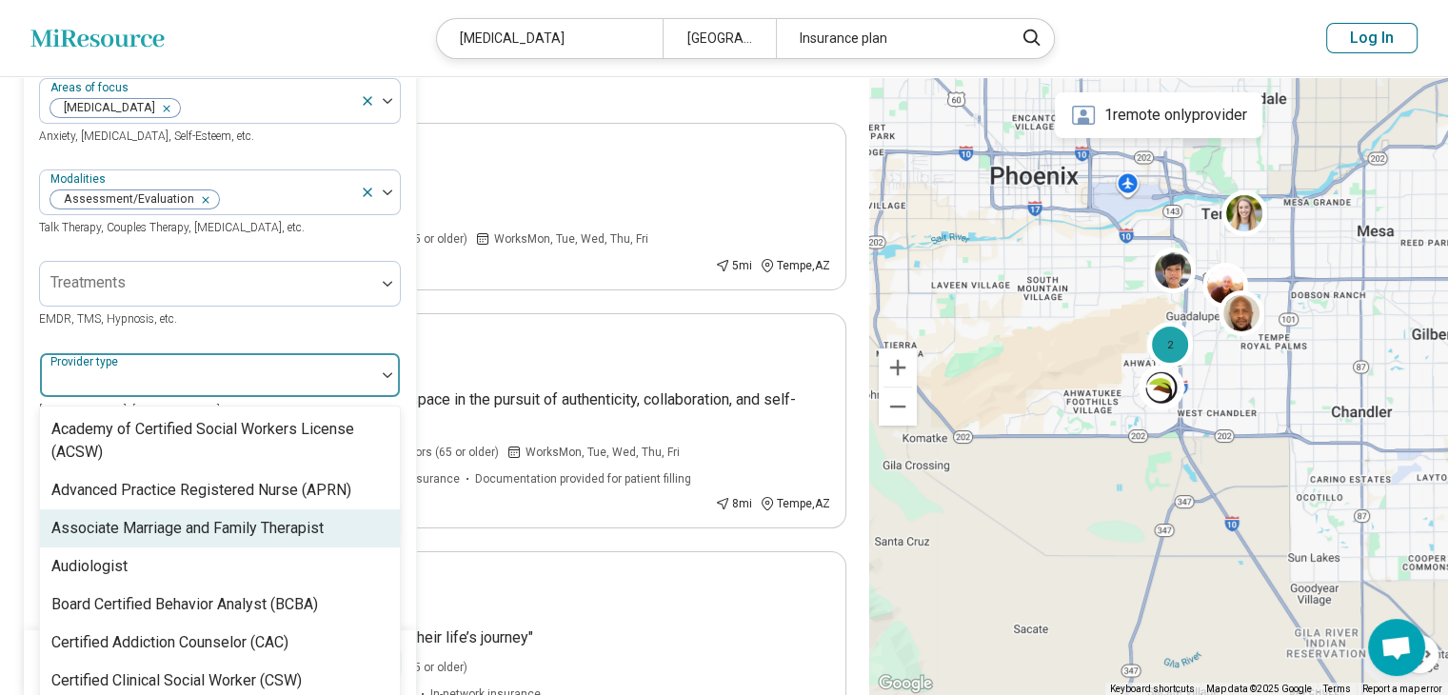
scroll to position [156, 0]
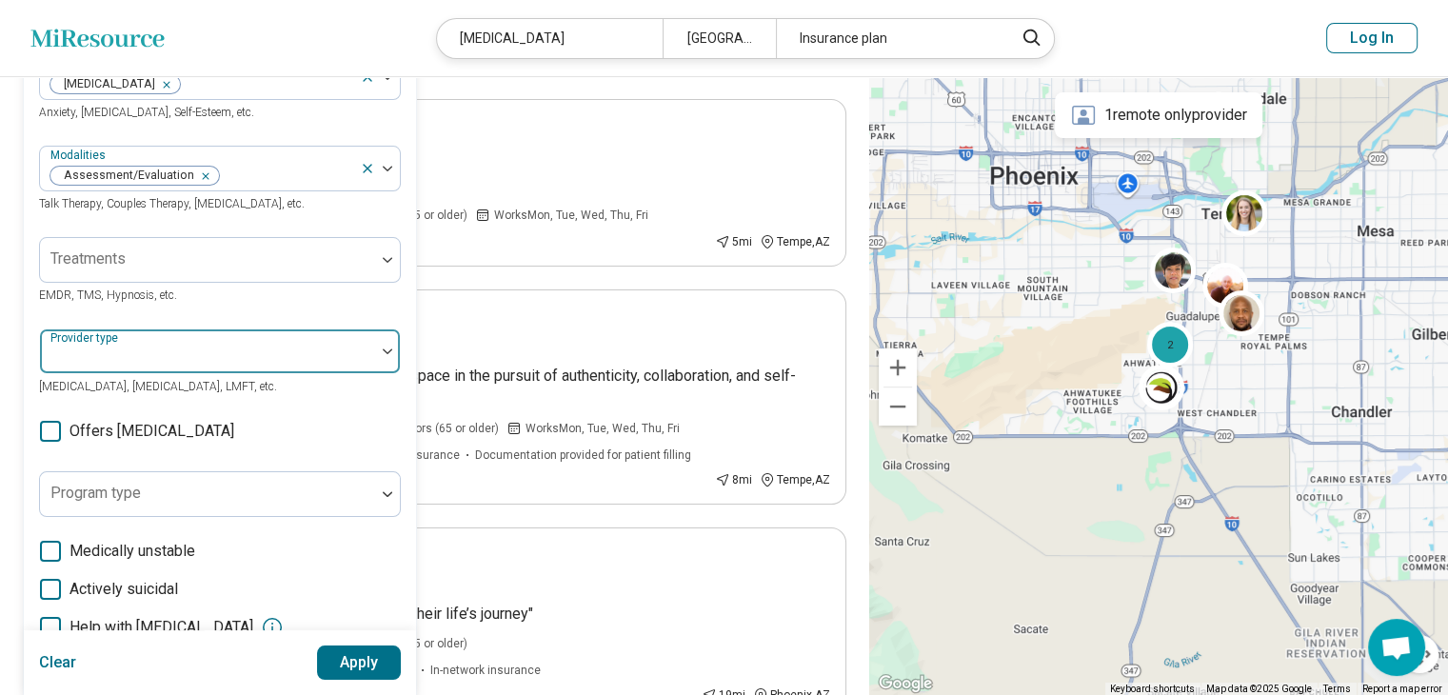
click at [278, 367] on div at bounding box center [208, 359] width 320 height 27
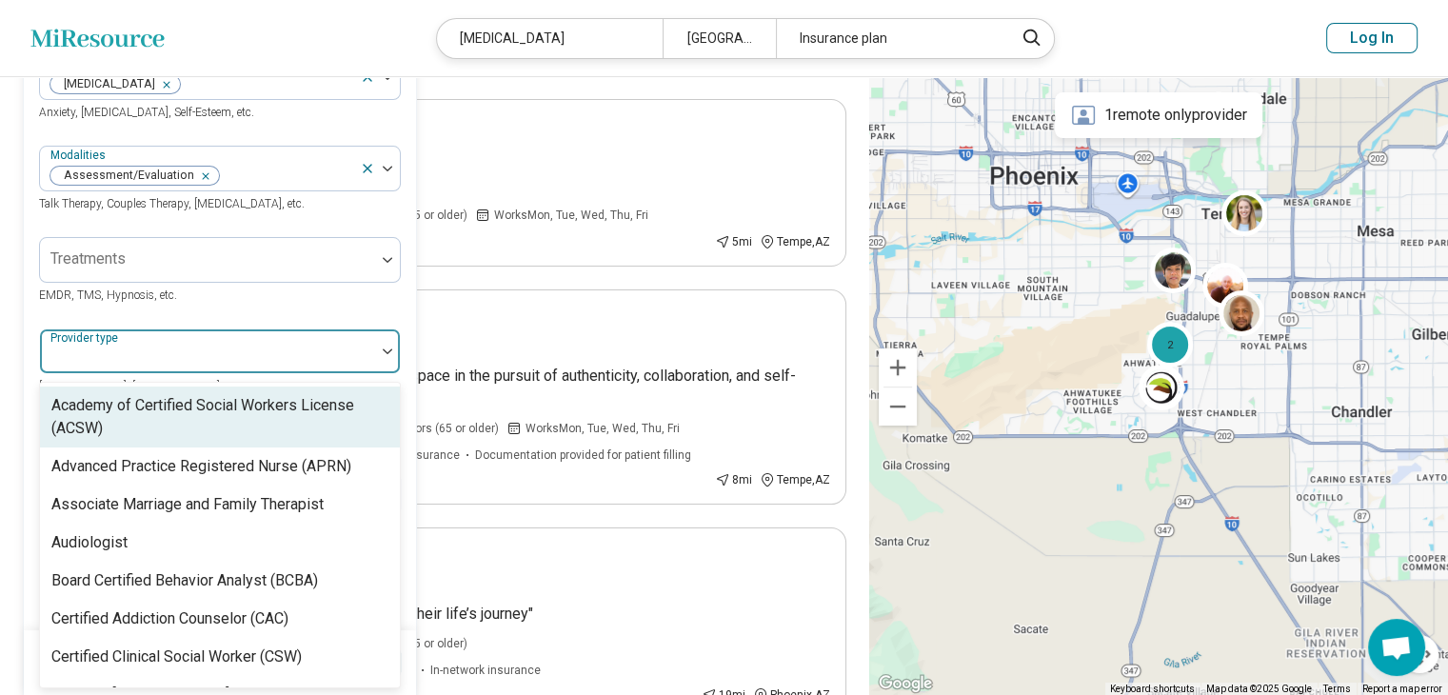
click at [275, 346] on div at bounding box center [208, 359] width 320 height 27
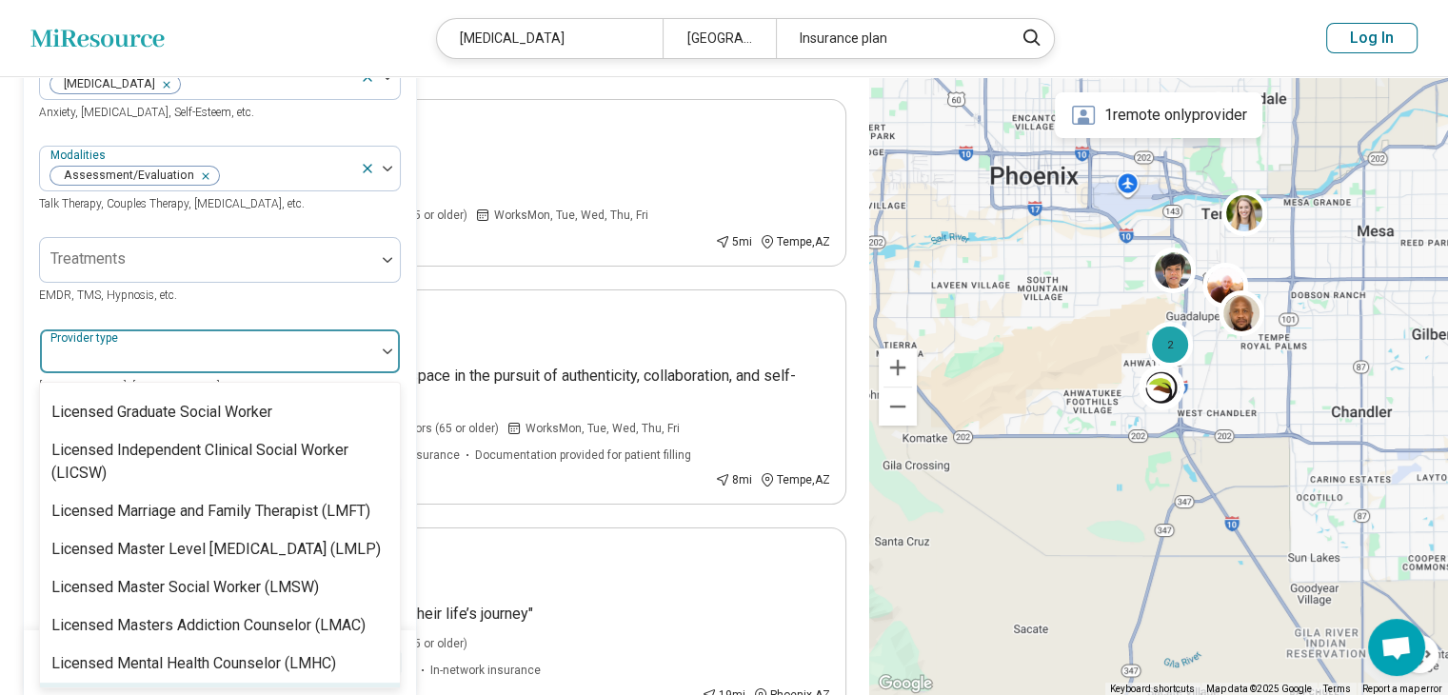
scroll to position [1295, 0]
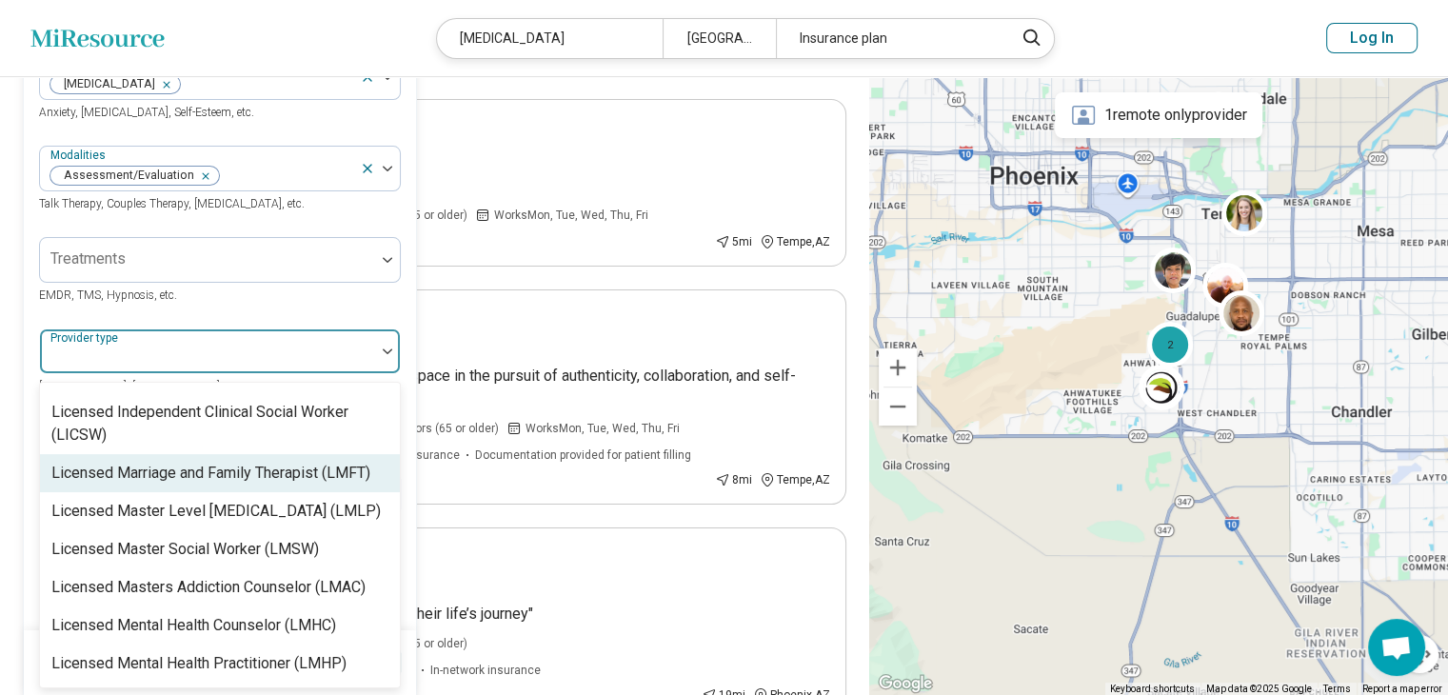
type input "*"
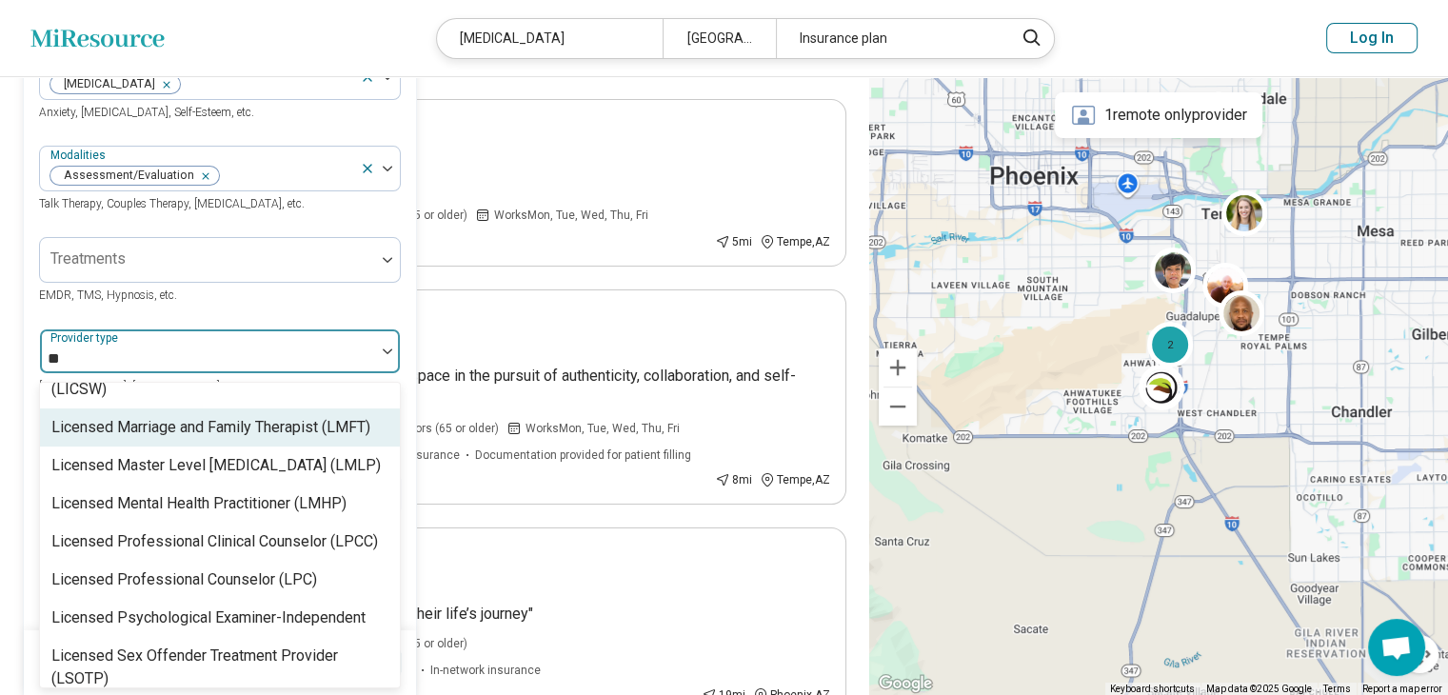
scroll to position [0, 0]
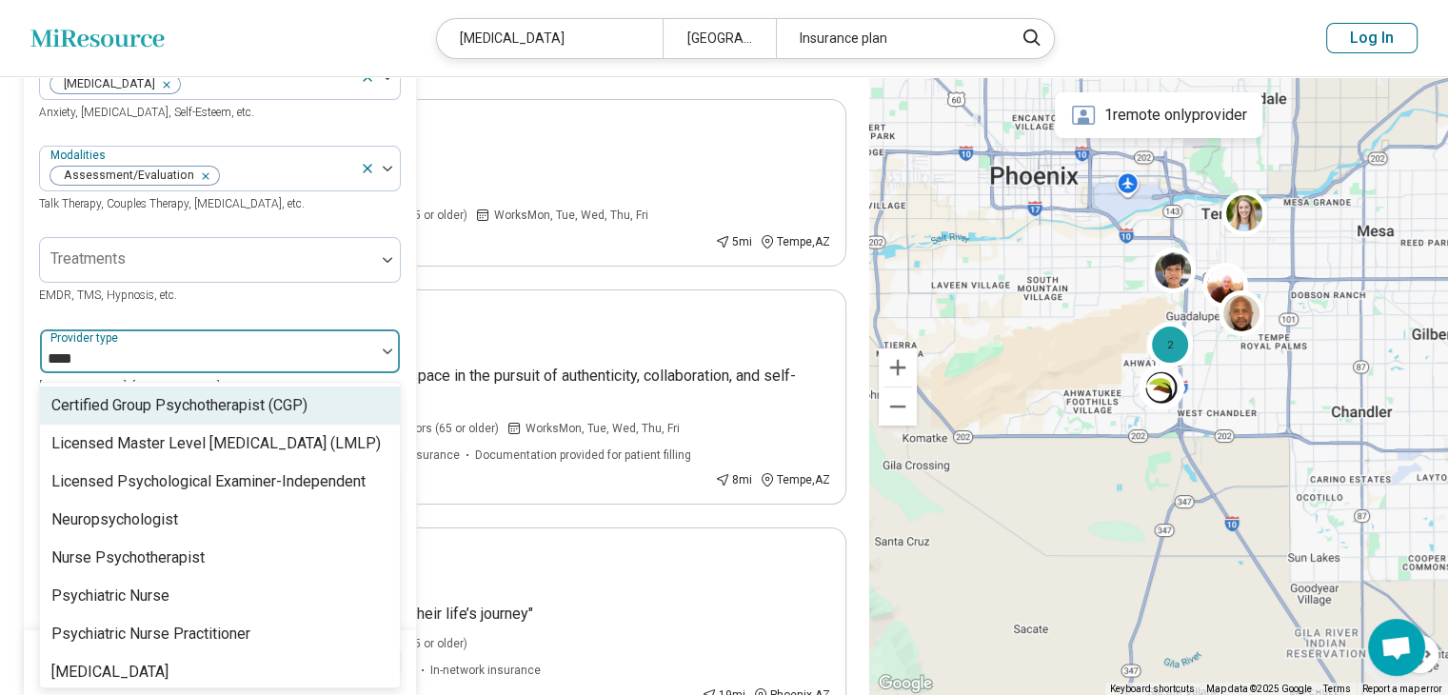
type input "*****"
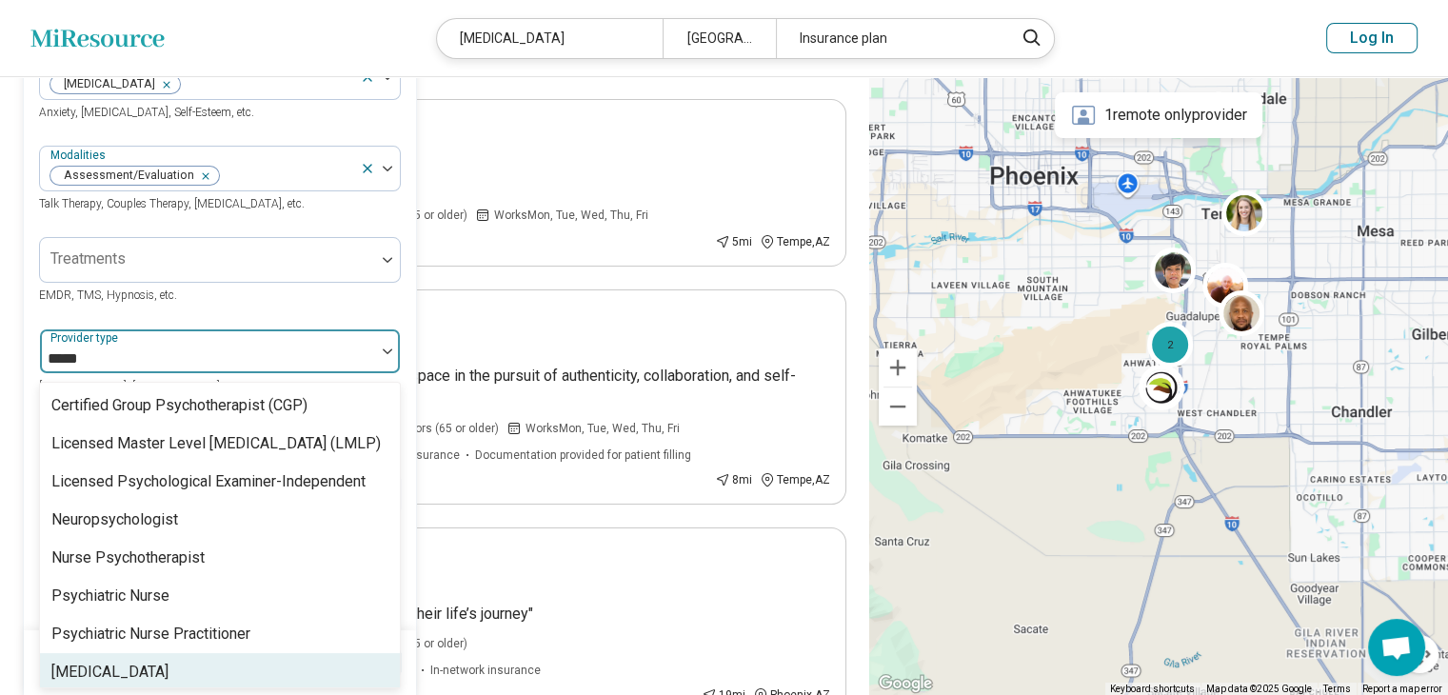
click at [266, 663] on div "[MEDICAL_DATA]" at bounding box center [220, 672] width 360 height 38
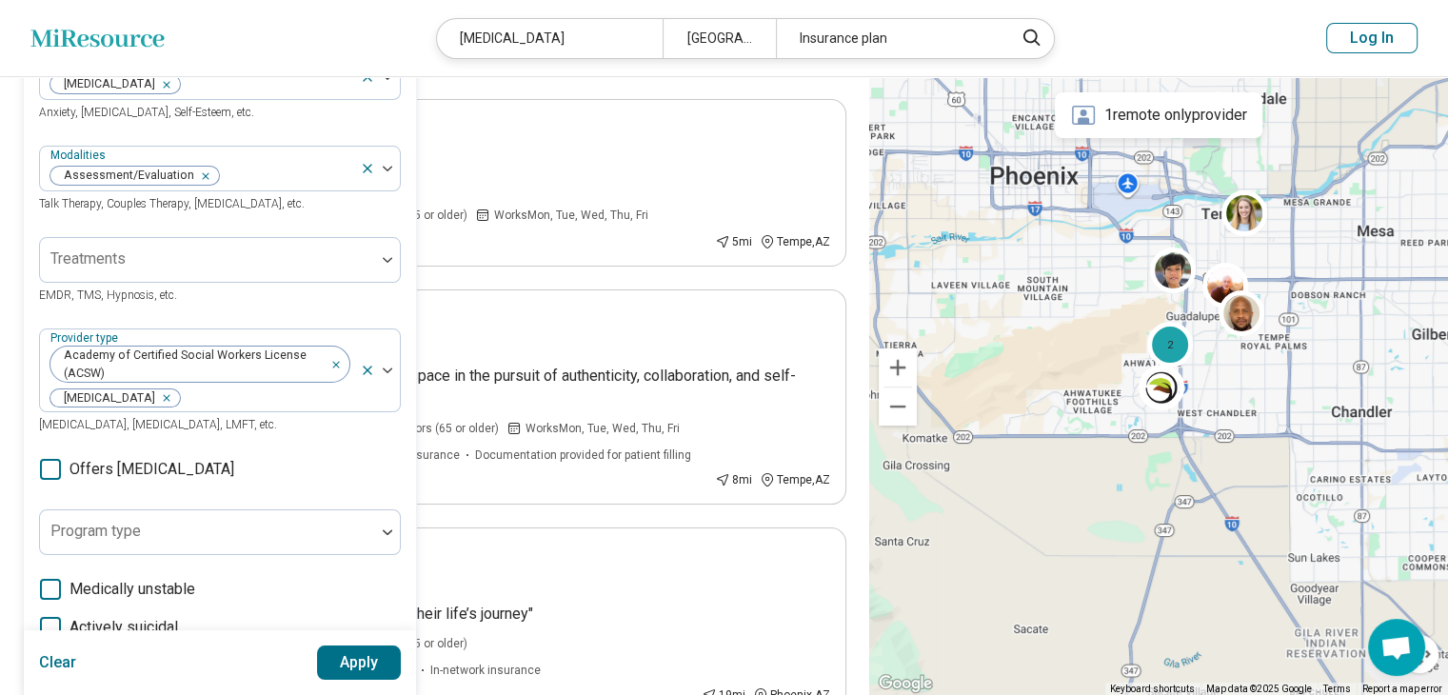
click at [267, 318] on div "Areas of focus Personality Disorders Anxiety, Depression, Self-Esteem, etc. Mod…" at bounding box center [220, 445] width 362 height 782
click at [339, 362] on div "Remove [object Object]" at bounding box center [333, 356] width 23 height 23
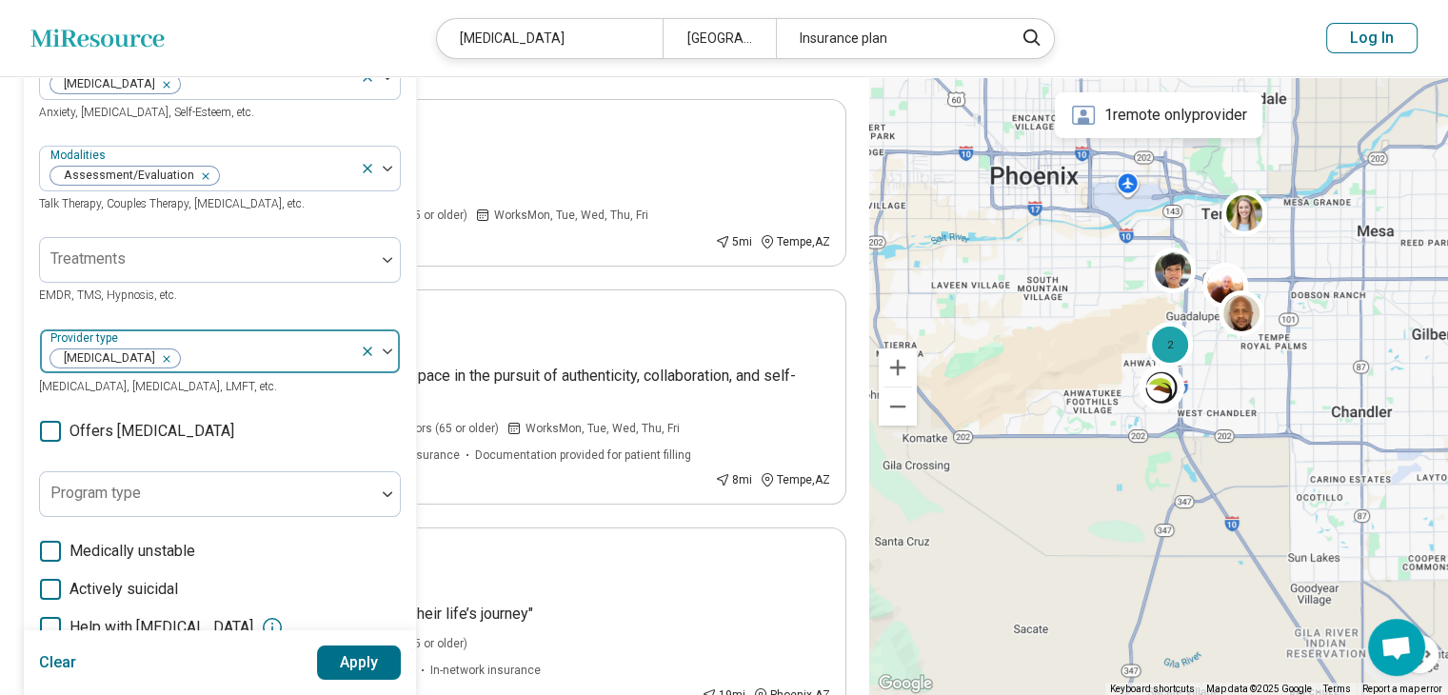
click at [310, 428] on div "Areas of focus Personality Disorders Anxiety, Depression, Self-Esteem, etc. Mod…" at bounding box center [220, 426] width 362 height 744
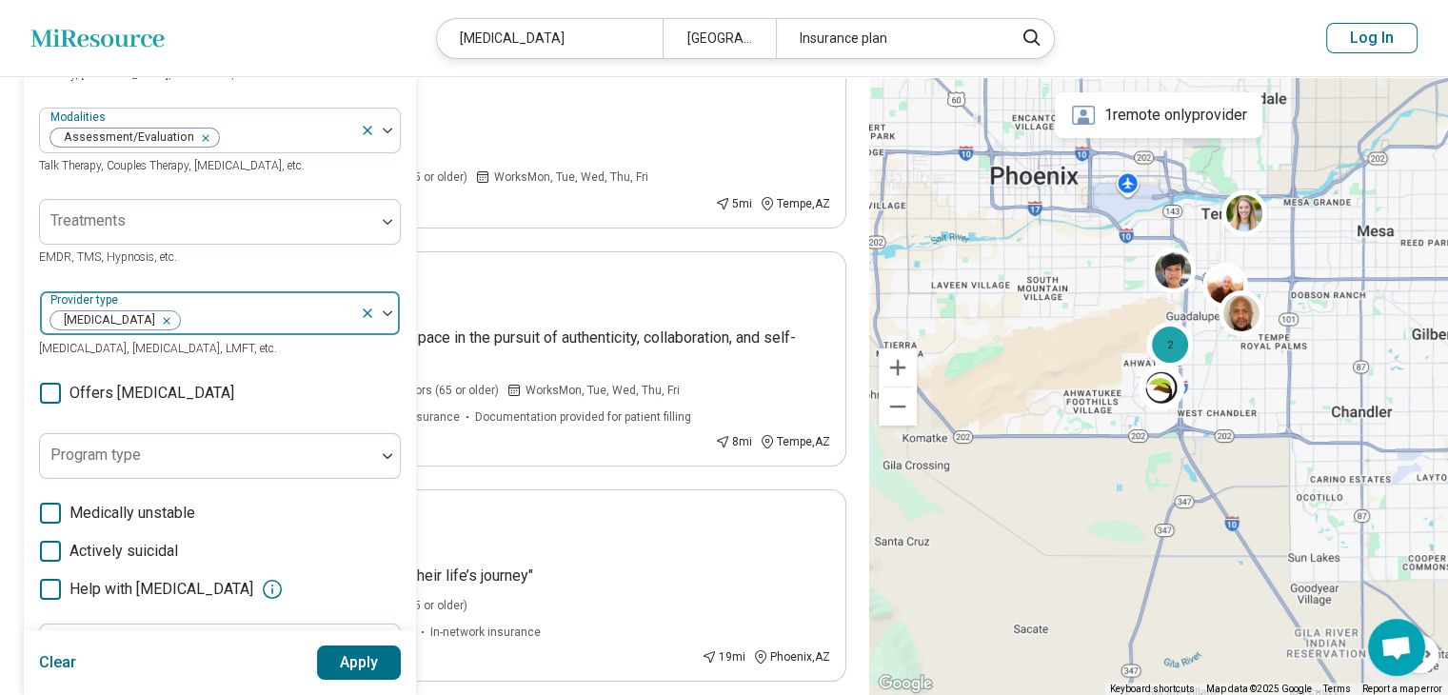
click at [310, 428] on div "Areas of focus Personality Disorders Anxiety, Depression, Self-Esteem, etc. Mod…" at bounding box center [220, 388] width 362 height 744
click at [308, 458] on div at bounding box center [208, 463] width 320 height 27
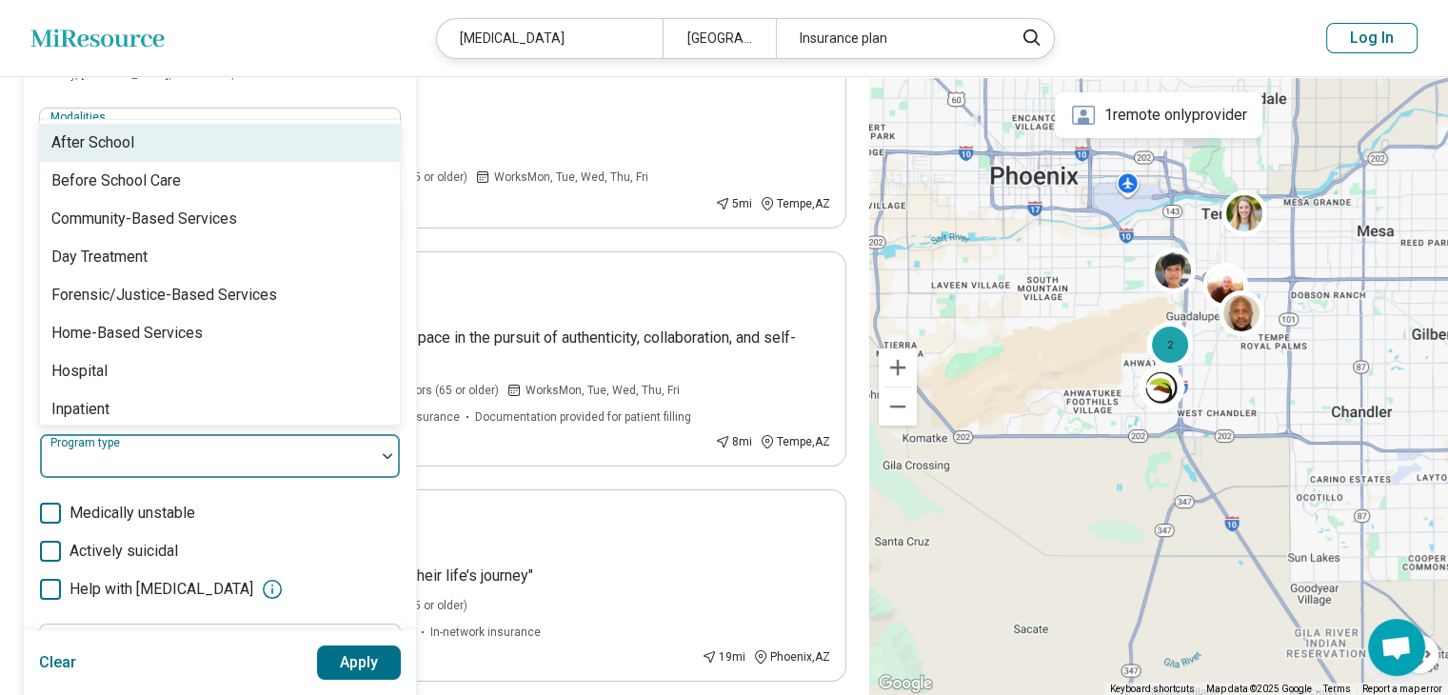
click at [200, 141] on div "After School" at bounding box center [220, 143] width 360 height 38
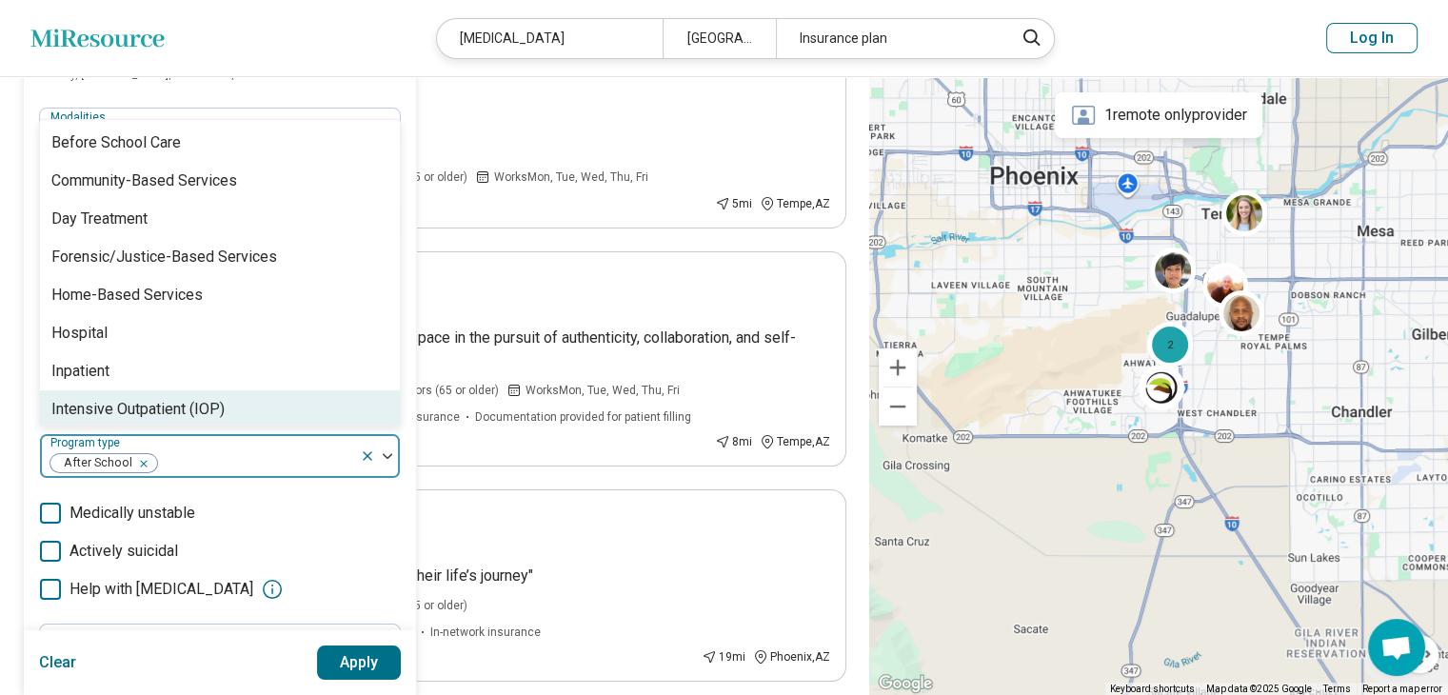
click at [46, 442] on div "After School" at bounding box center [200, 456] width 320 height 42
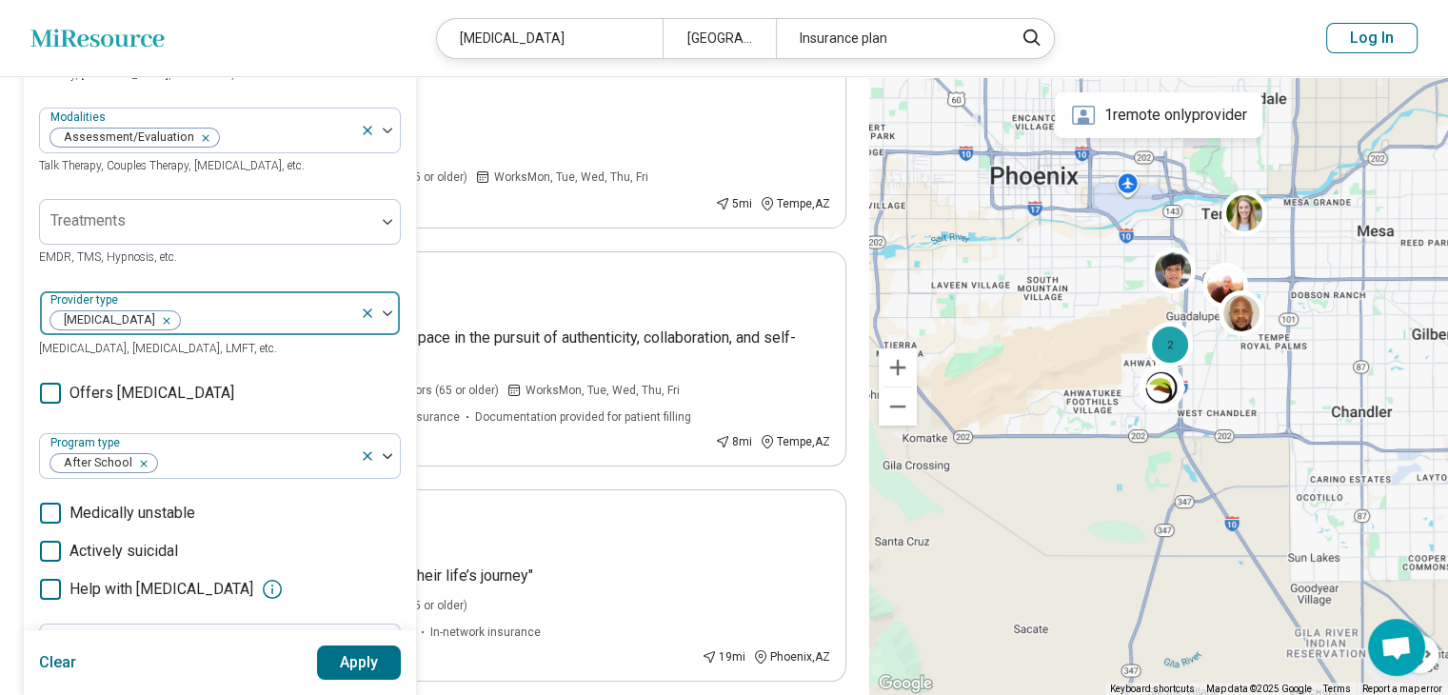
click at [30, 420] on div "Areas of focus Personality Disorders Anxiety, Depression, Self-Esteem, etc. Mod…" at bounding box center [220, 388] width 392 height 775
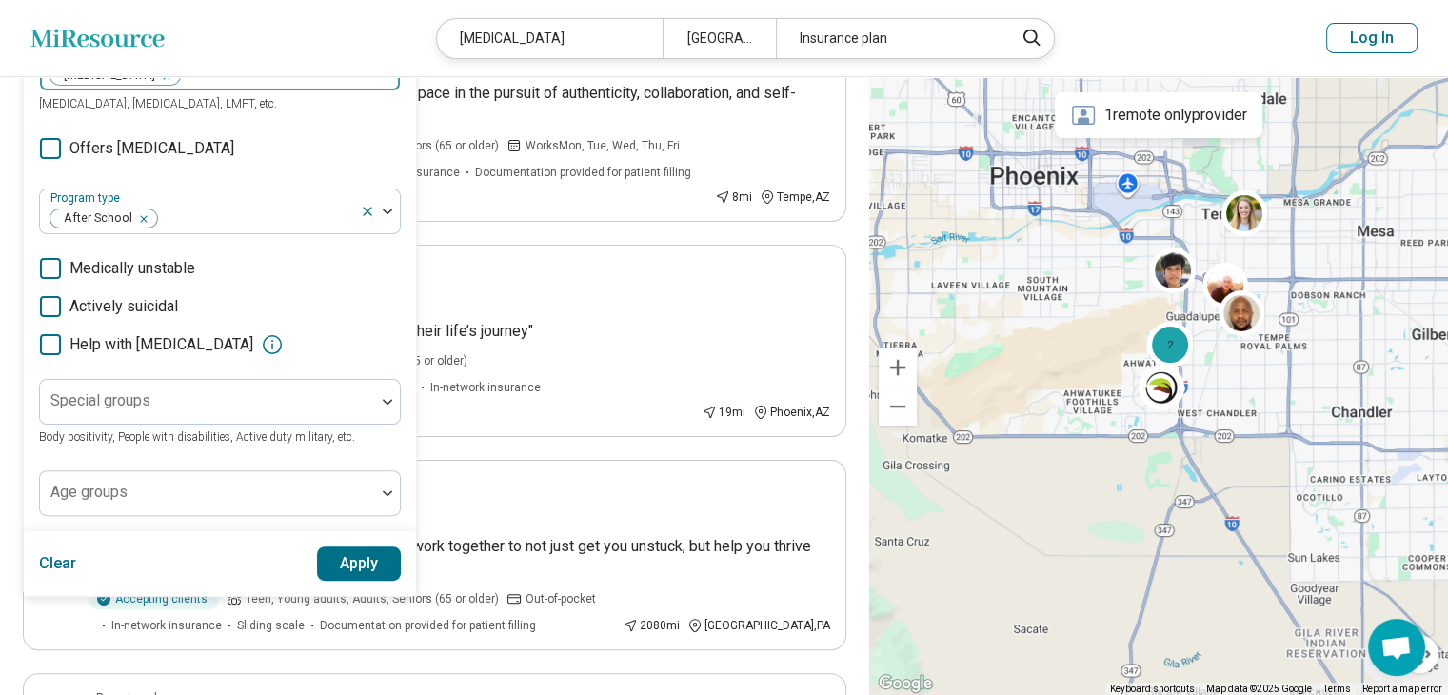
scroll to position [461, 0]
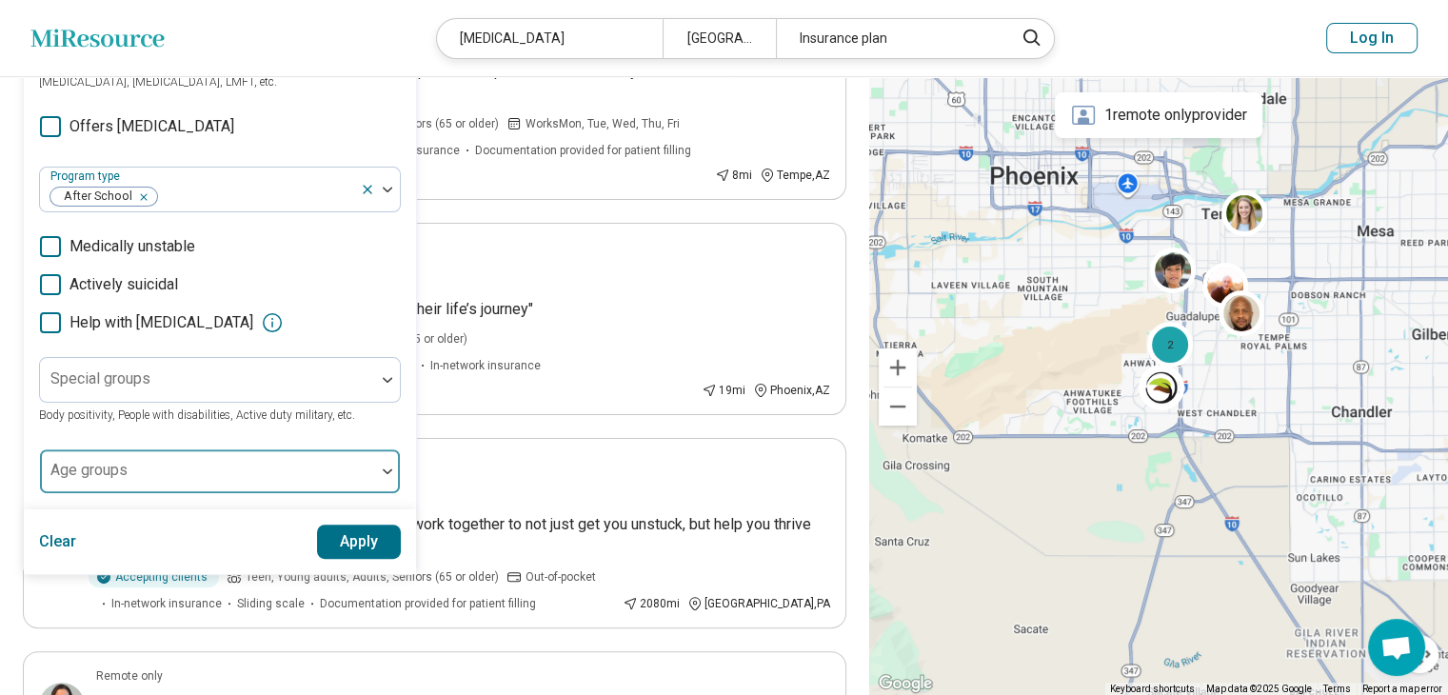
click at [123, 469] on div "Age groups" at bounding box center [220, 471] width 362 height 46
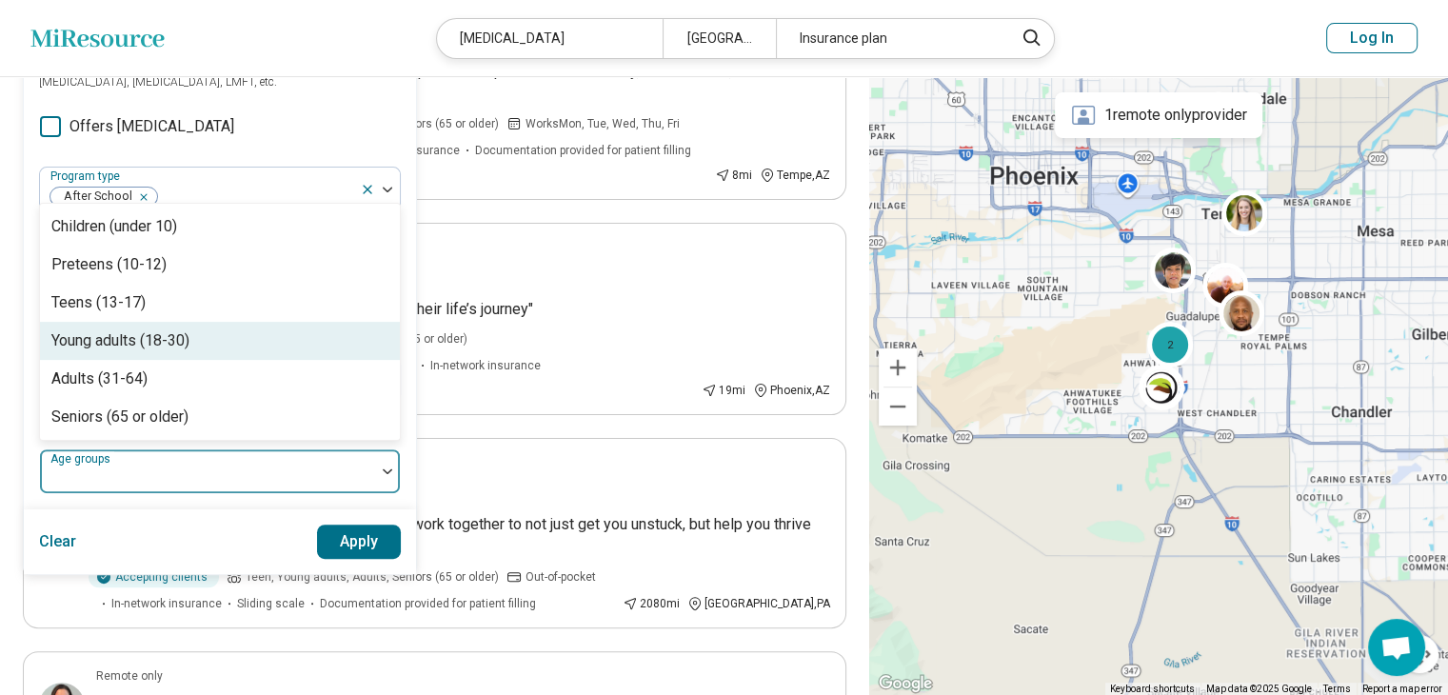
click at [186, 342] on div "Young adults (18-30)" at bounding box center [120, 340] width 138 height 23
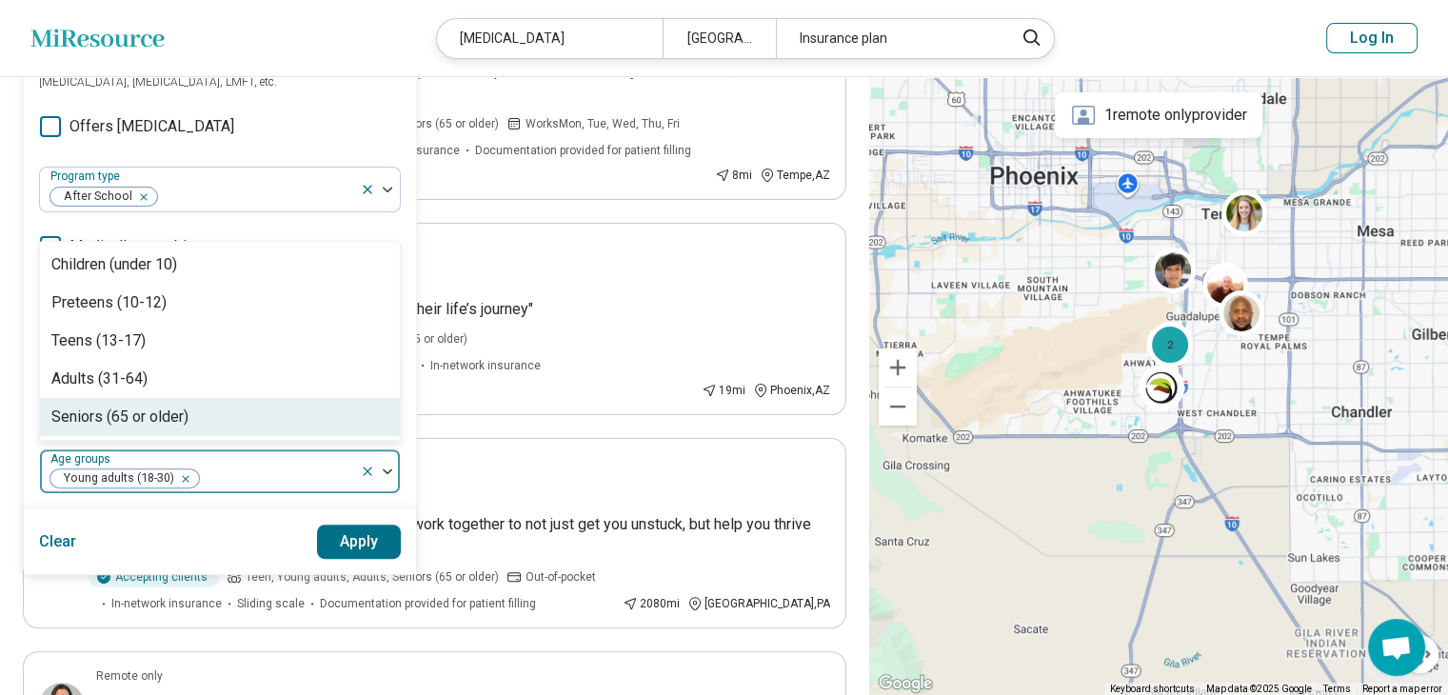
click at [371, 543] on button "Apply" at bounding box center [359, 541] width 85 height 34
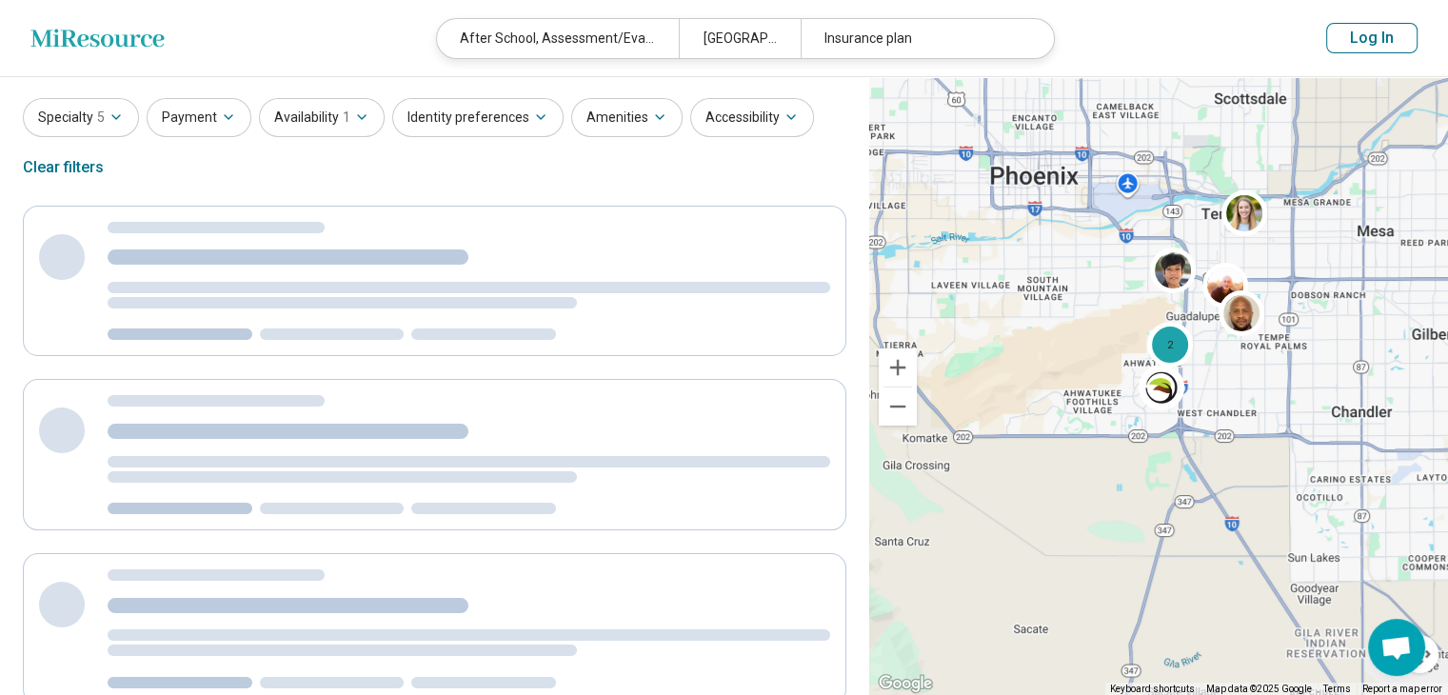
scroll to position [23, 0]
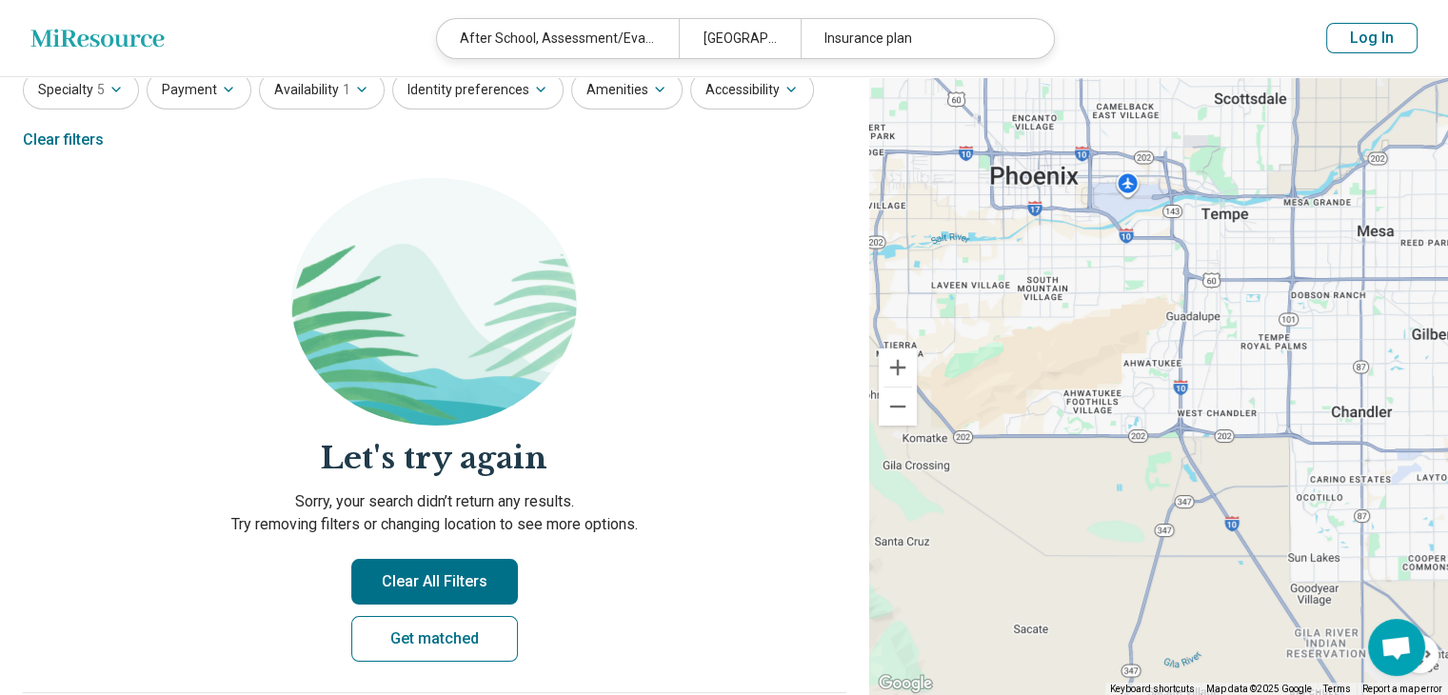
scroll to position [114, 0]
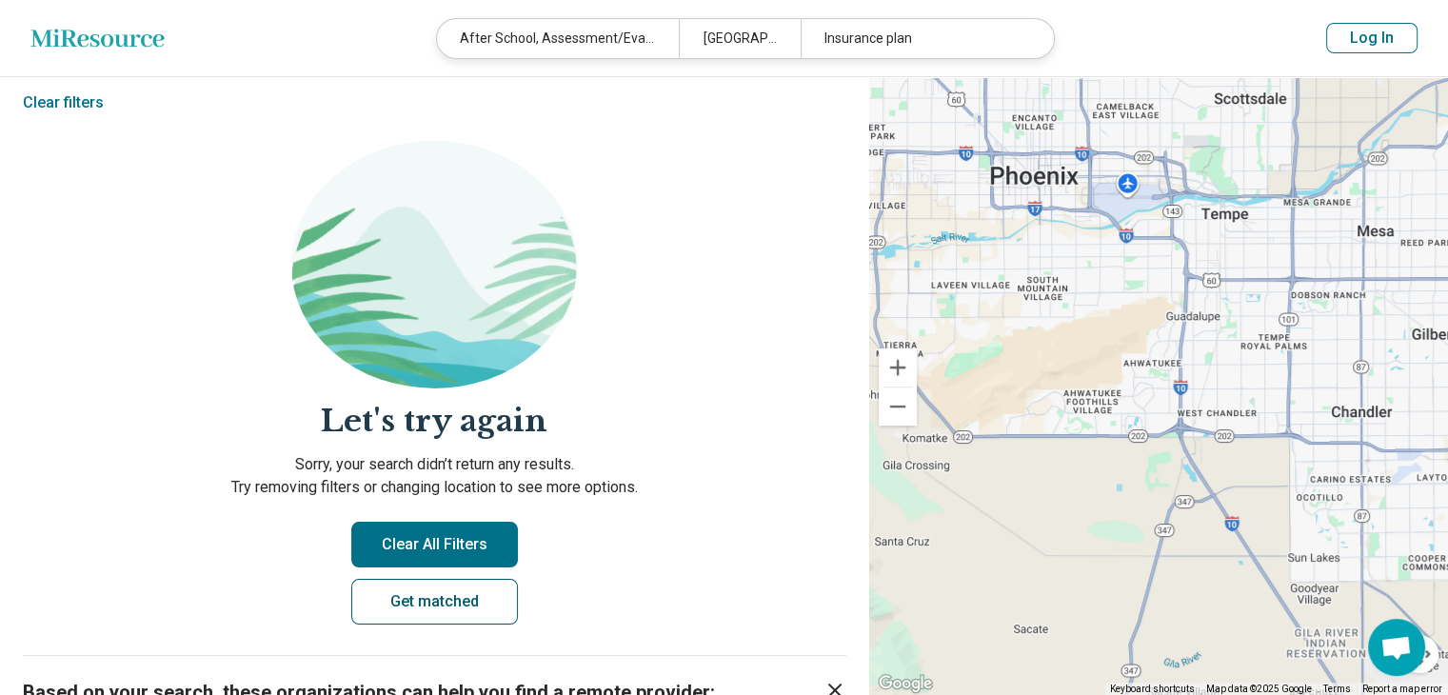
click at [415, 596] on link "Get matched" at bounding box center [434, 602] width 167 height 46
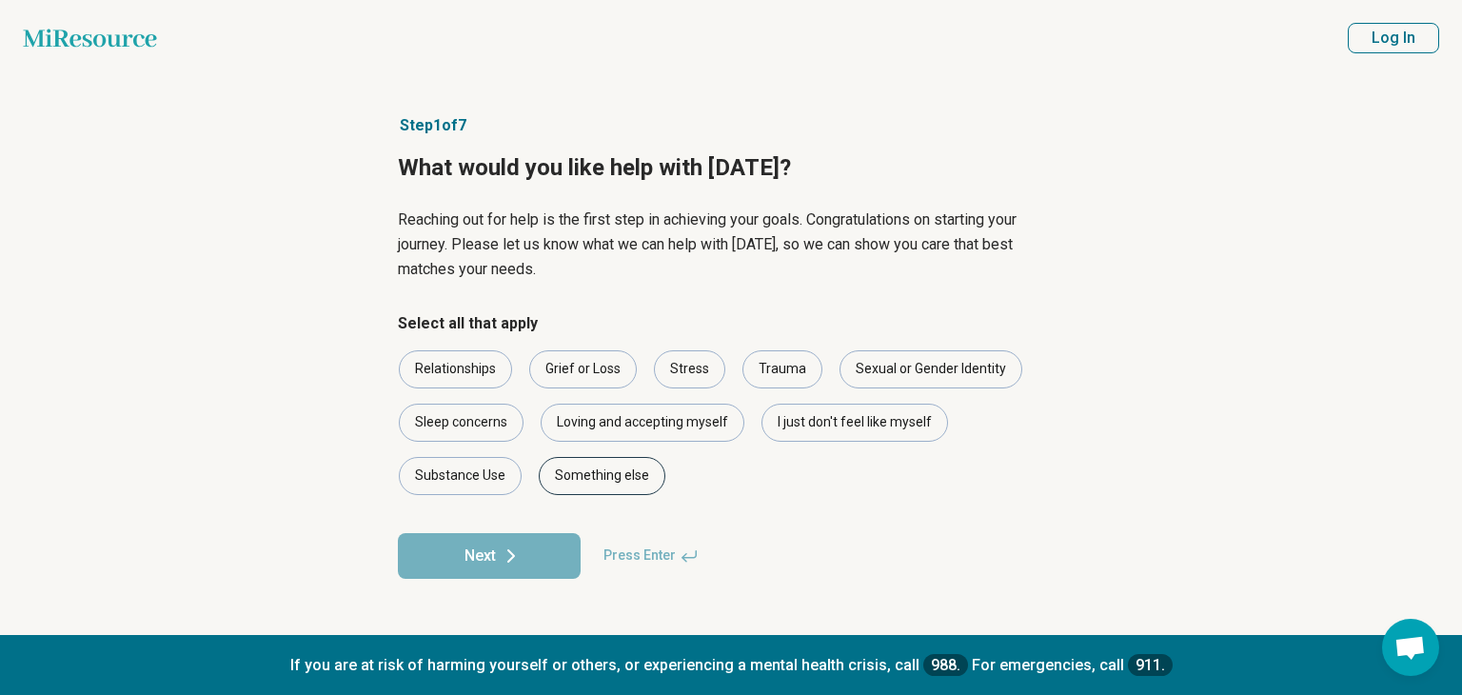
click at [603, 481] on div "Something else" at bounding box center [602, 476] width 127 height 38
click at [521, 551] on icon at bounding box center [511, 555] width 23 height 23
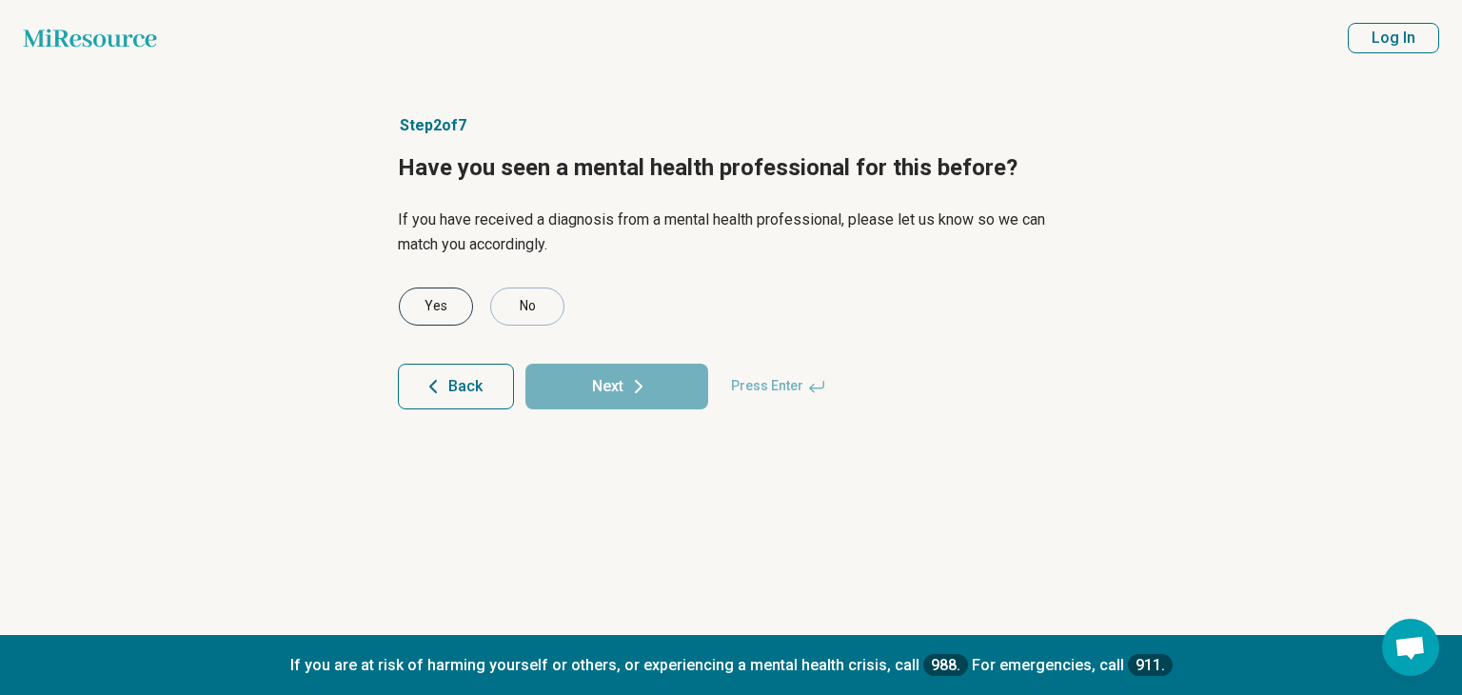
click at [446, 302] on div "Yes" at bounding box center [436, 306] width 74 height 38
click at [522, 310] on div "No" at bounding box center [527, 306] width 74 height 38
click at [634, 375] on icon at bounding box center [638, 386] width 23 height 23
click at [455, 292] on div "Yes" at bounding box center [436, 306] width 74 height 38
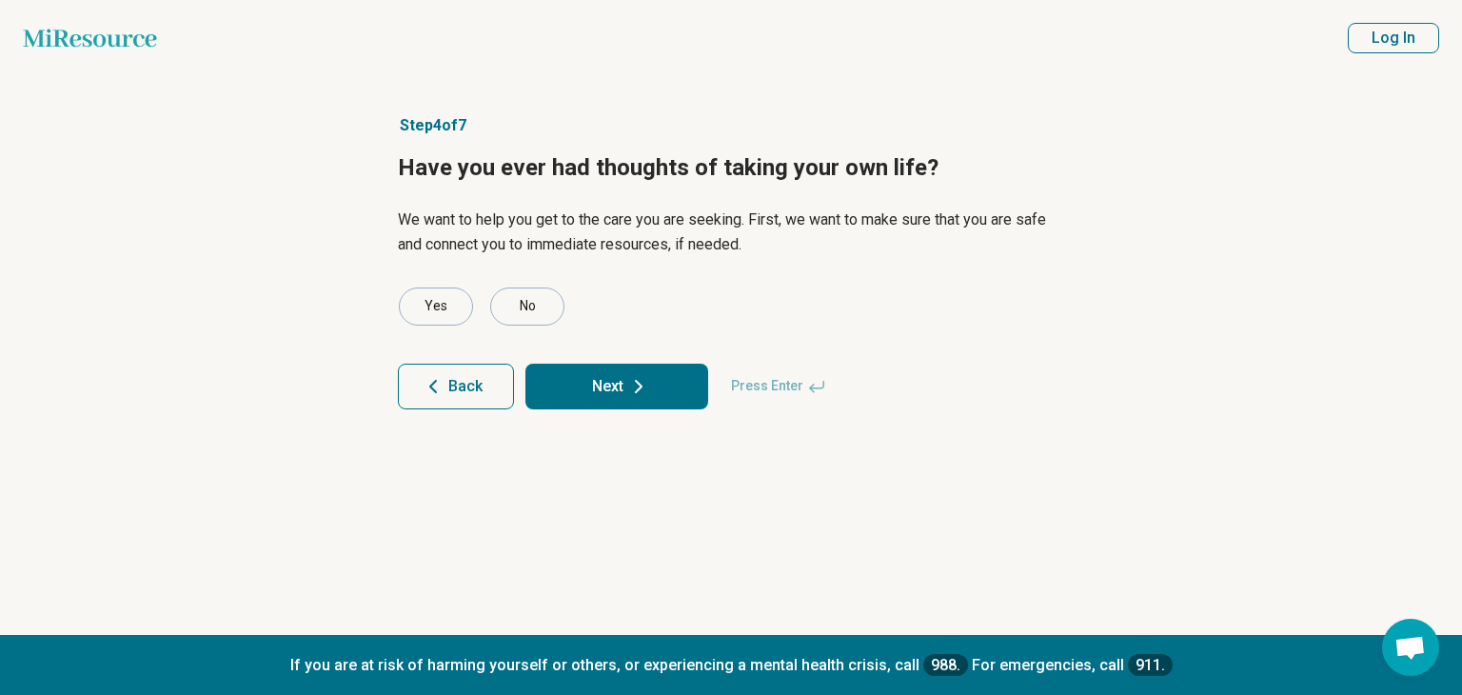
click at [660, 381] on button "Next" at bounding box center [616, 387] width 183 height 46
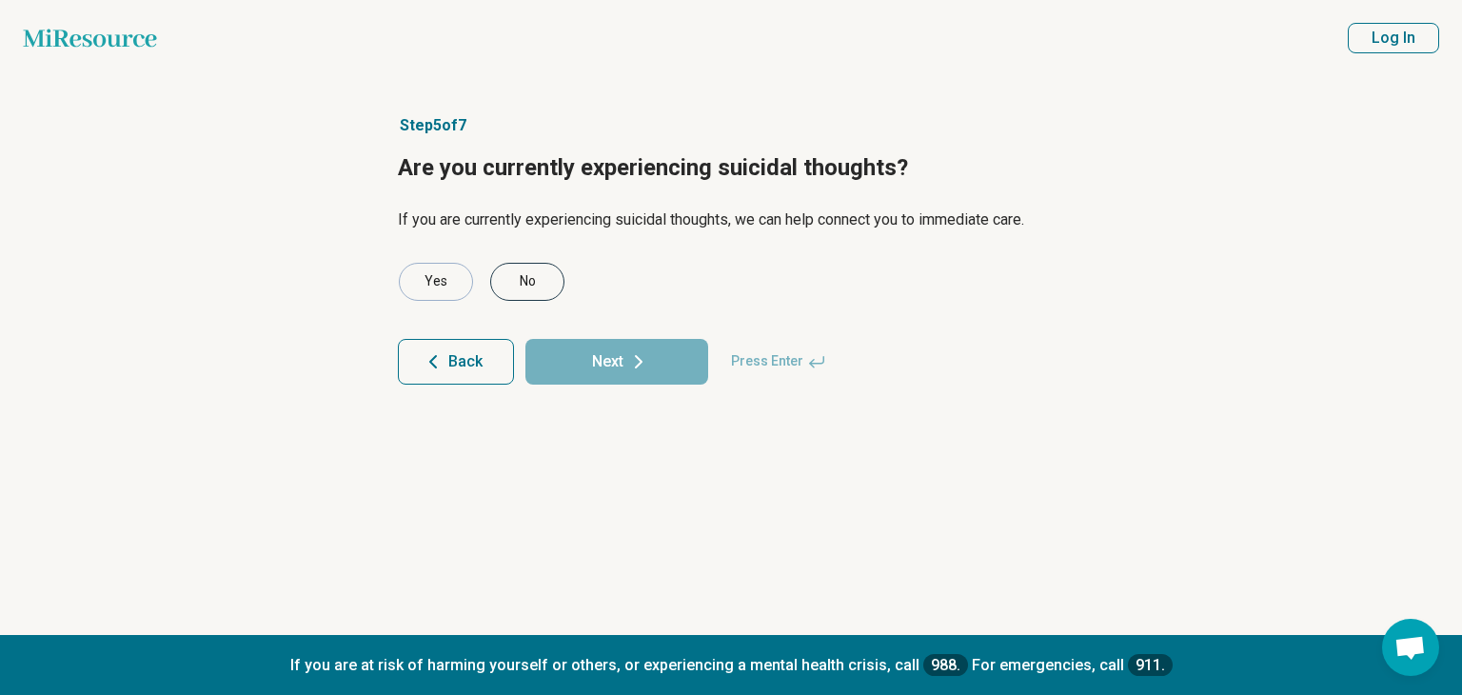
click at [514, 281] on div "No" at bounding box center [527, 282] width 74 height 38
click at [633, 372] on icon at bounding box center [638, 361] width 23 height 23
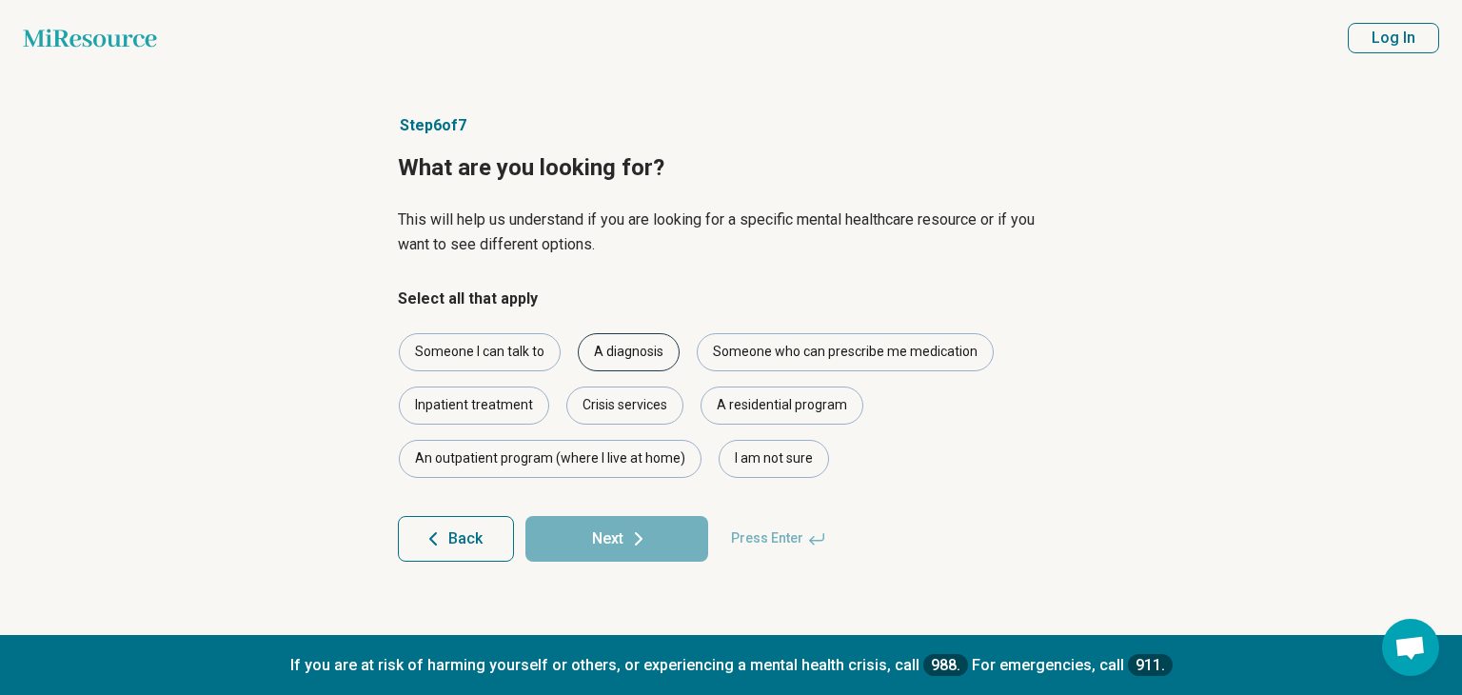
click at [631, 347] on div "A diagnosis" at bounding box center [629, 352] width 102 height 38
click at [773, 449] on div "I am not sure" at bounding box center [774, 459] width 110 height 38
click at [629, 524] on button "Next" at bounding box center [616, 539] width 183 height 46
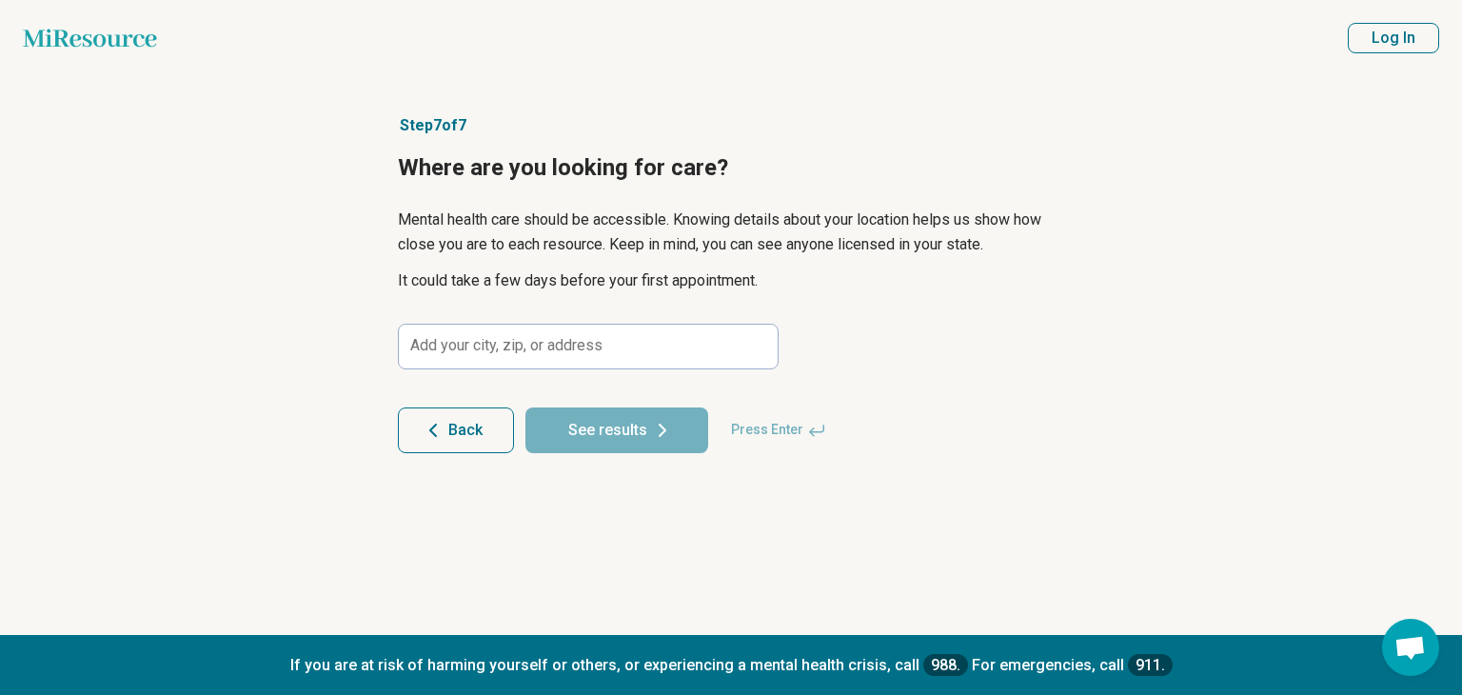
click at [540, 373] on form "Add your city, zip, or address Back See results Press Enter" at bounding box center [731, 388] width 666 height 129
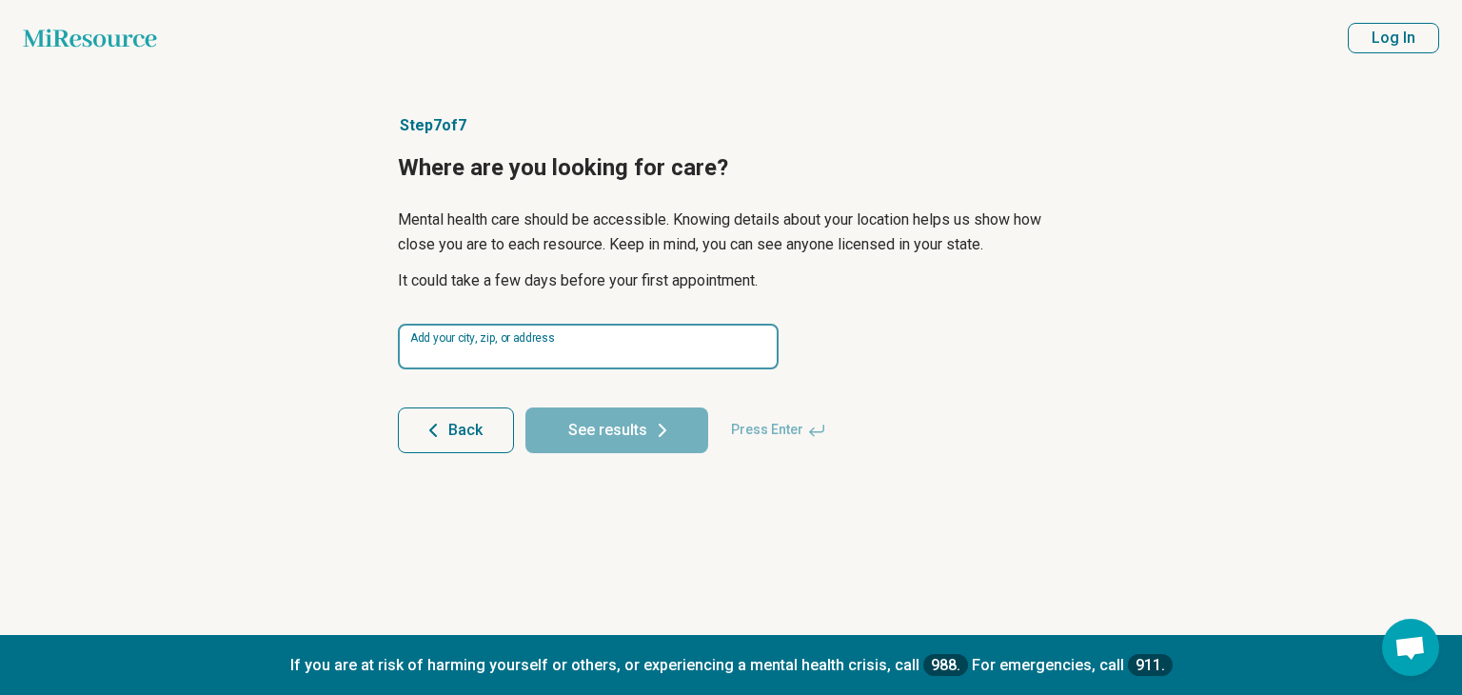
click at [515, 345] on input at bounding box center [588, 347] width 381 height 46
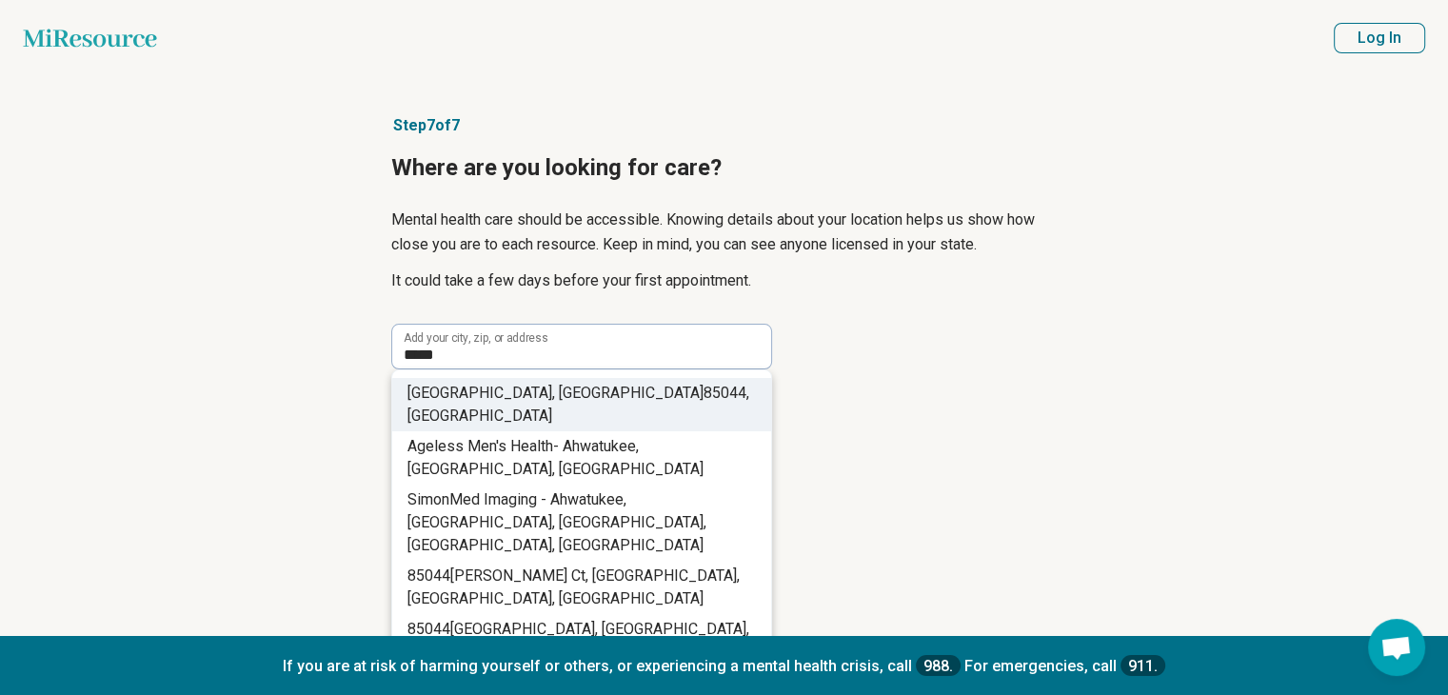
click at [583, 392] on li "Phoenix, AZ 85044 , USA" at bounding box center [581, 404] width 379 height 53
type input "**********"
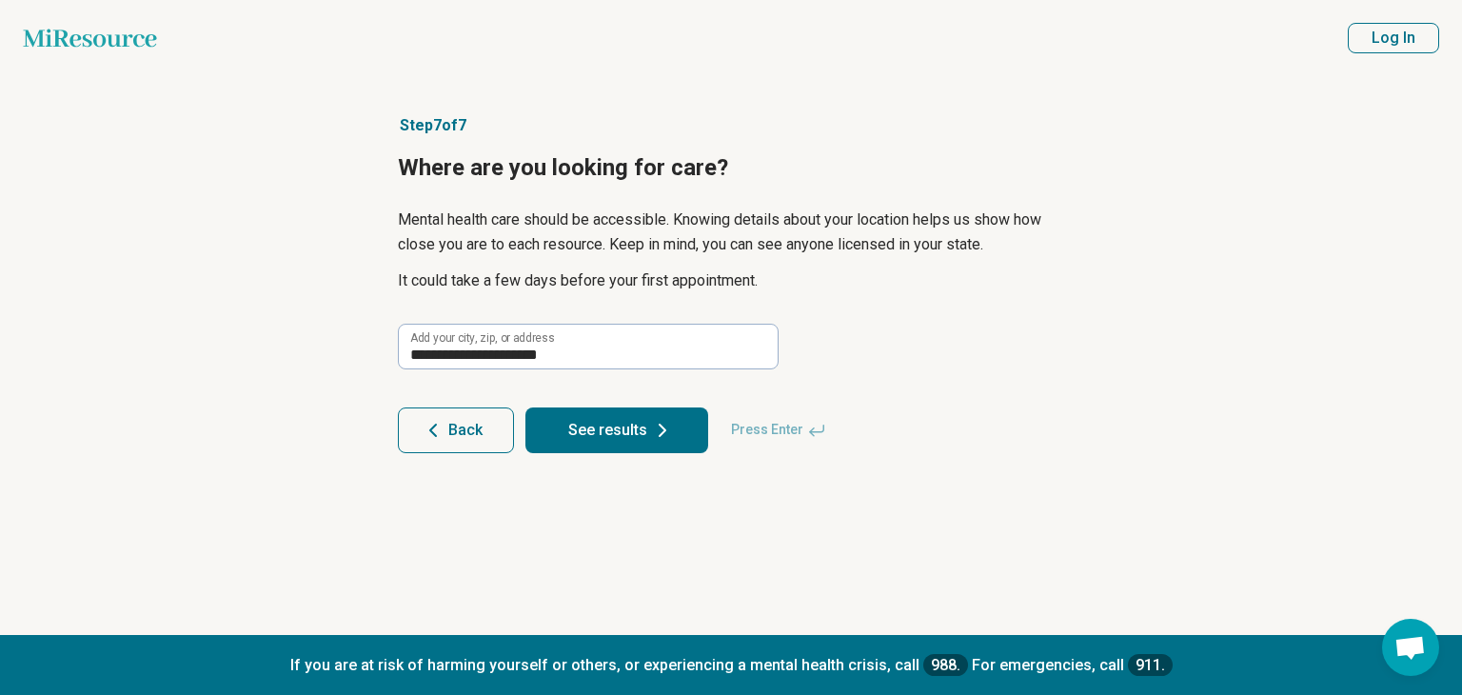
click at [623, 427] on button "See results" at bounding box center [616, 430] width 183 height 46
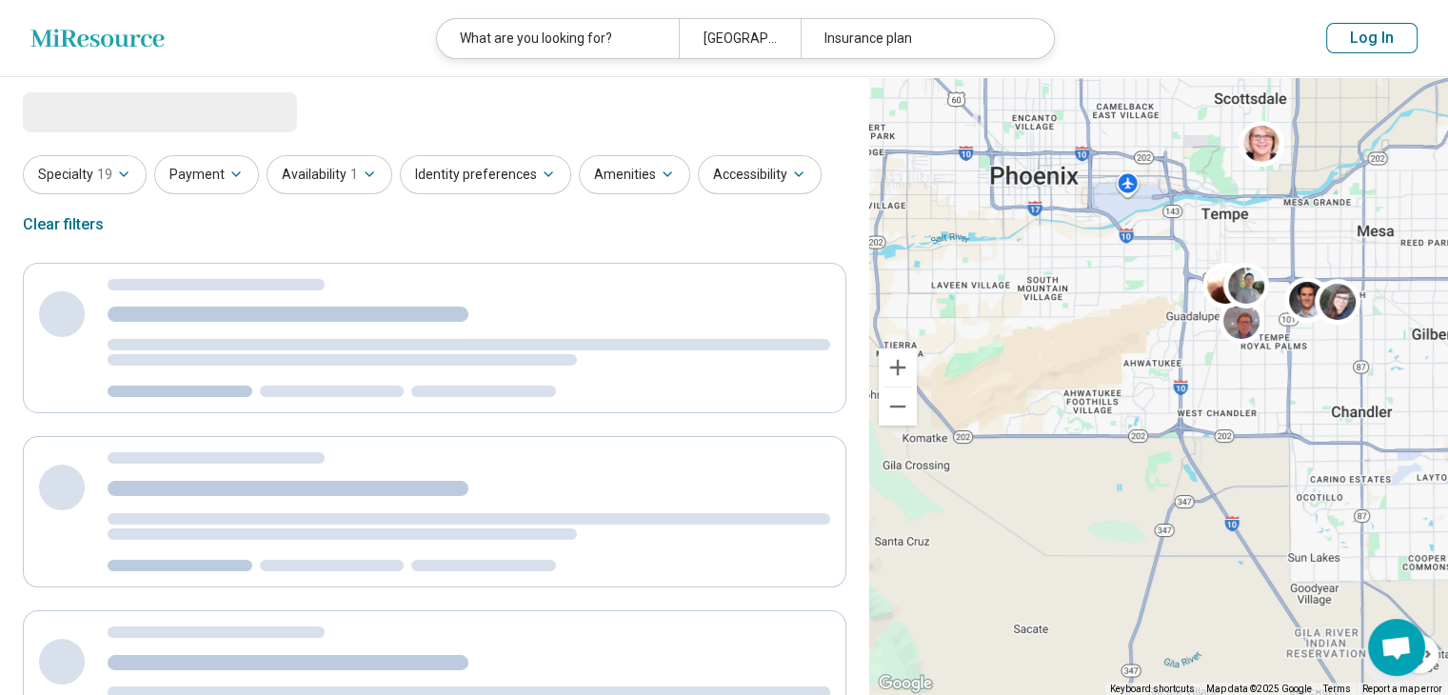
select select "***"
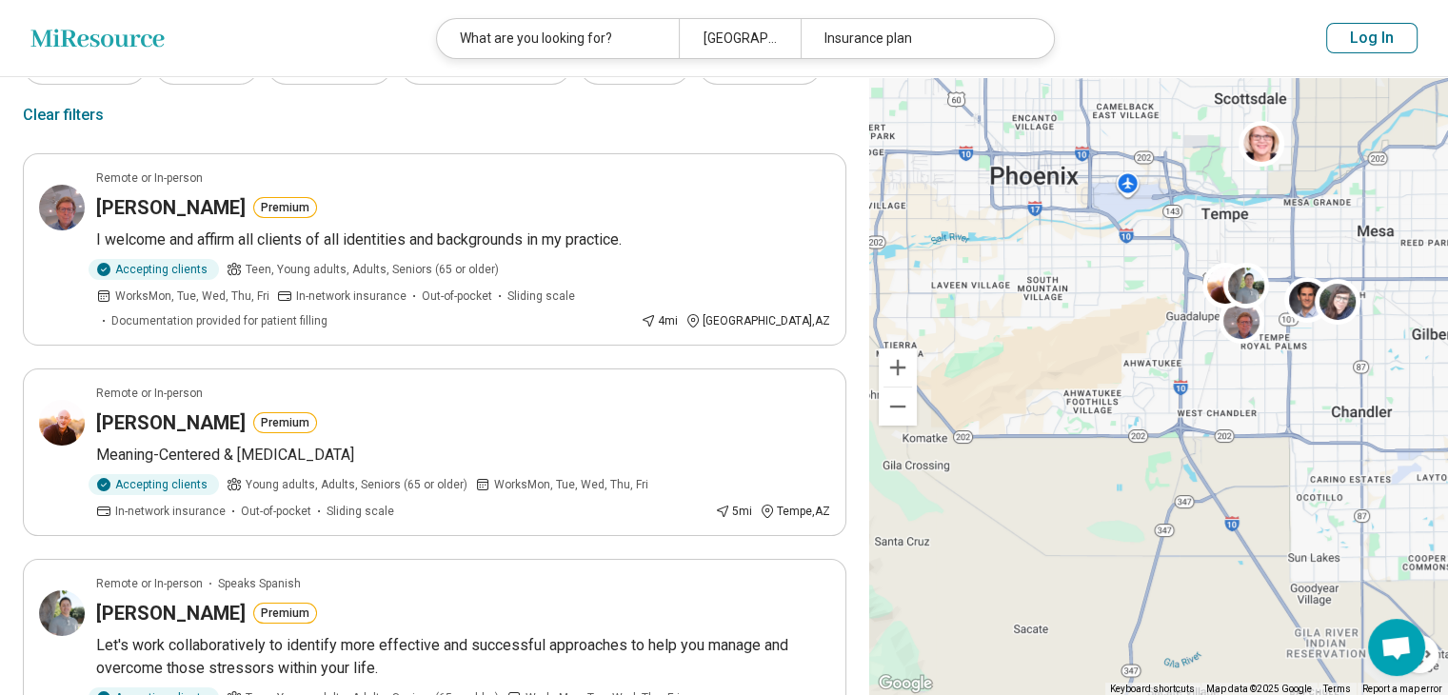
scroll to position [114, 0]
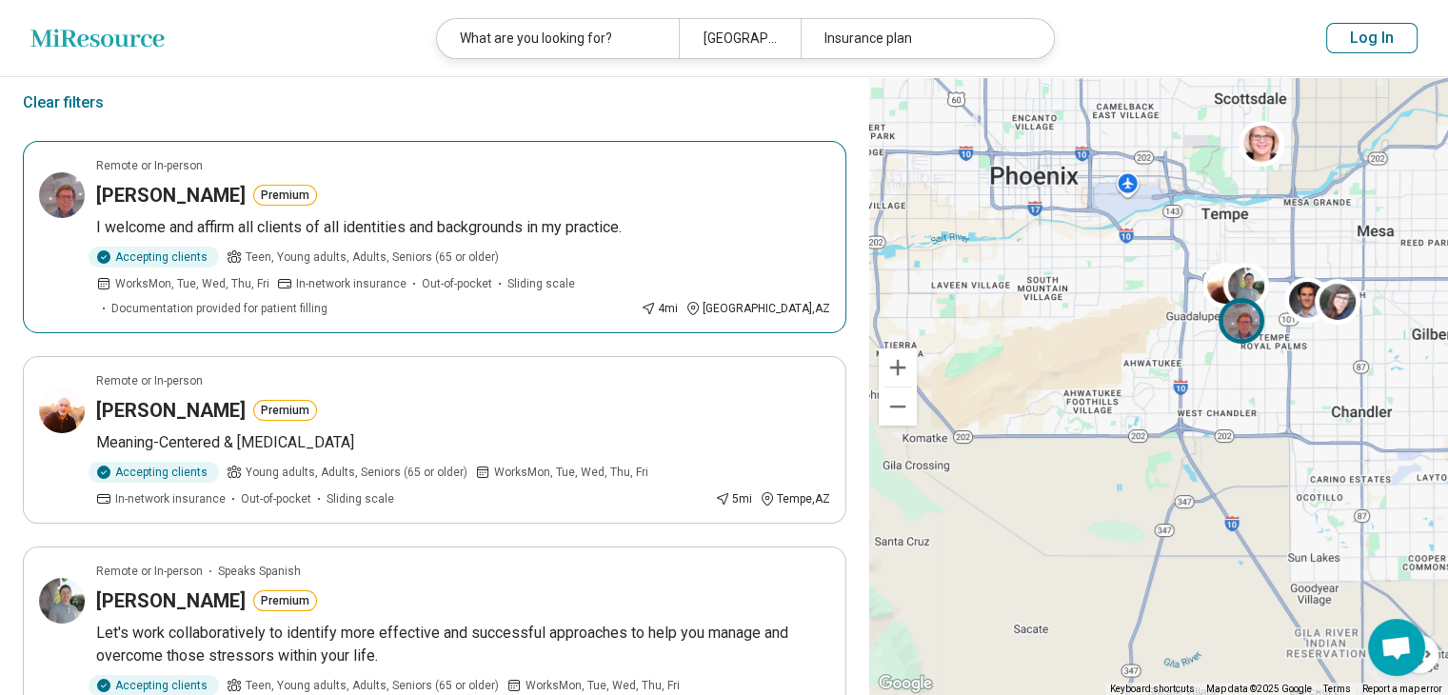
click at [431, 191] on div "Mark Treegoob Premium" at bounding box center [463, 195] width 734 height 27
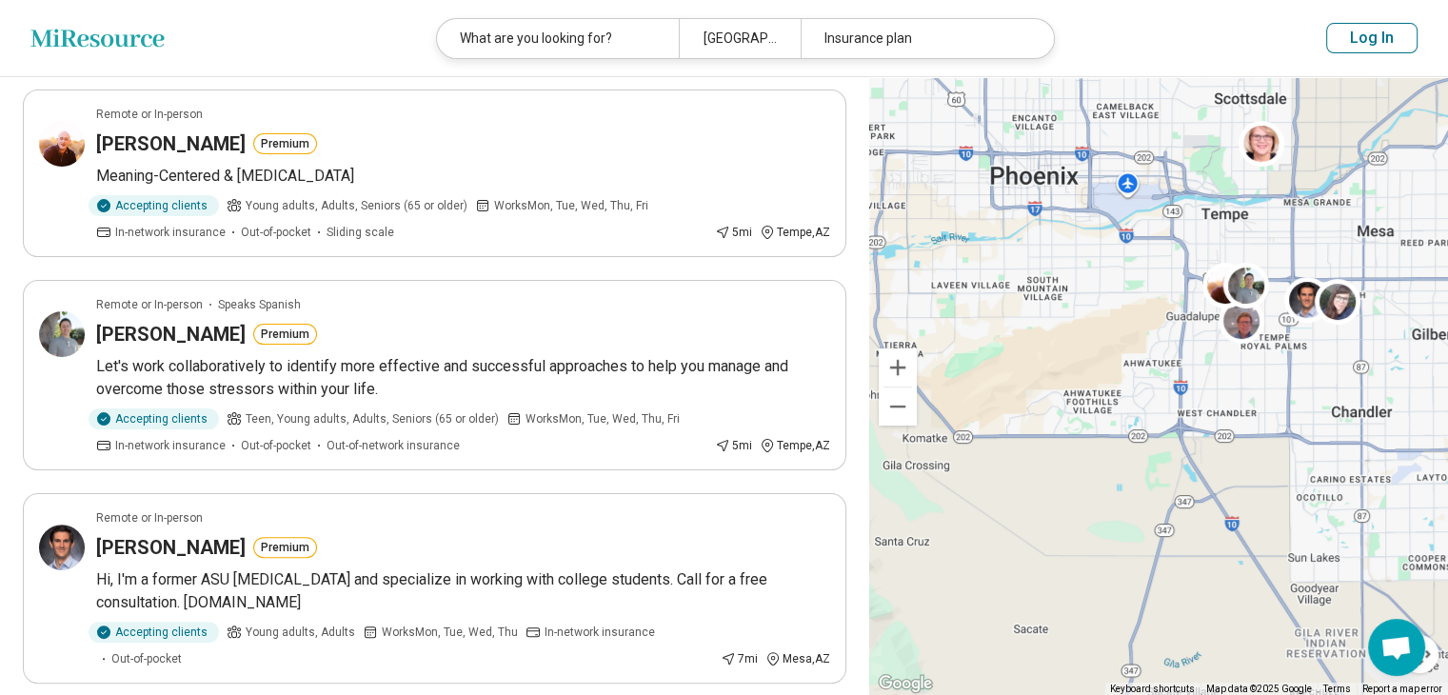
scroll to position [419, 0]
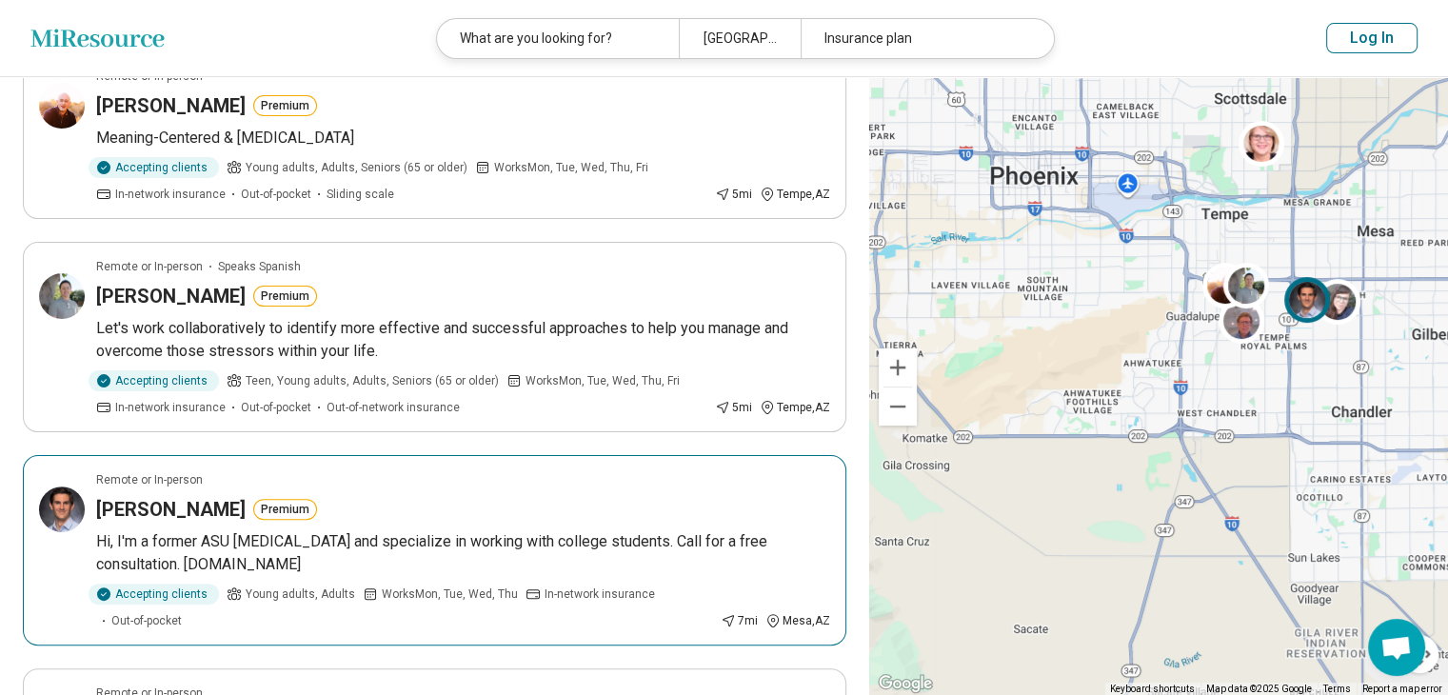
click at [464, 496] on div "Colin Pickles Premium" at bounding box center [463, 509] width 734 height 27
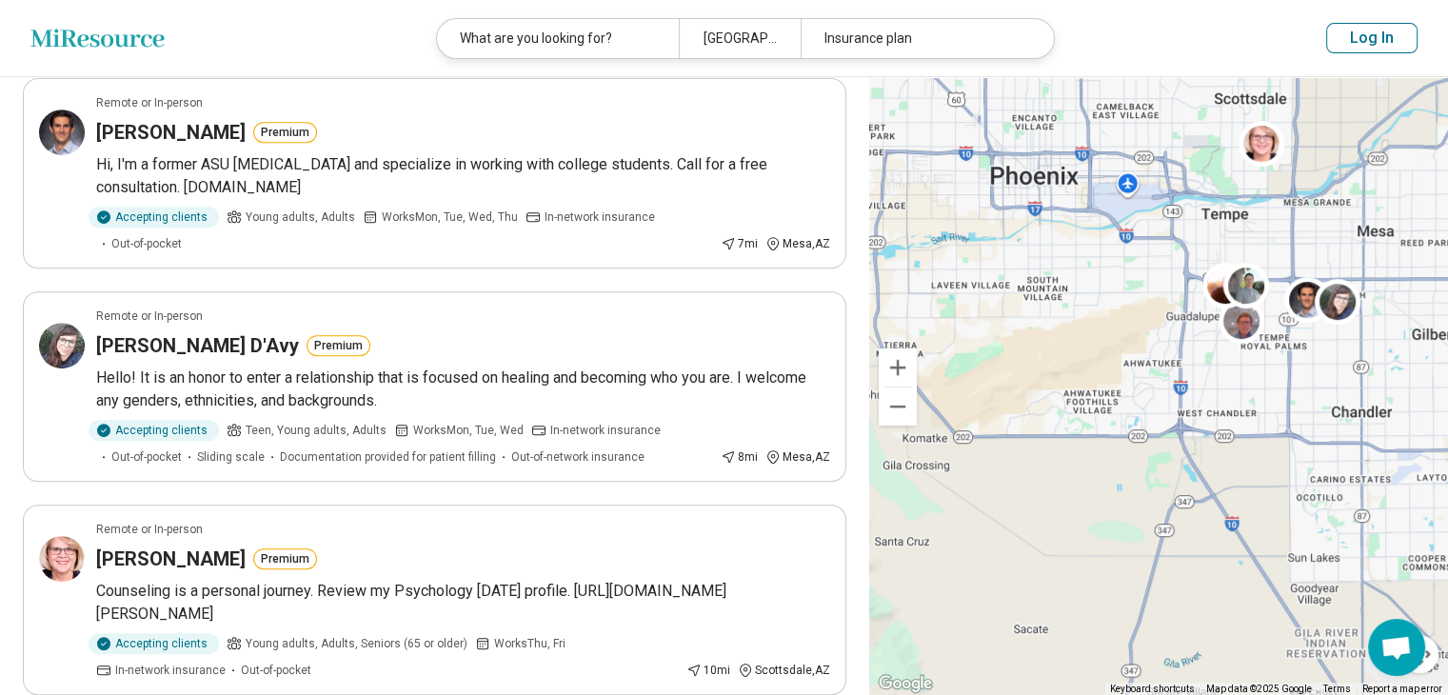
scroll to position [838, 0]
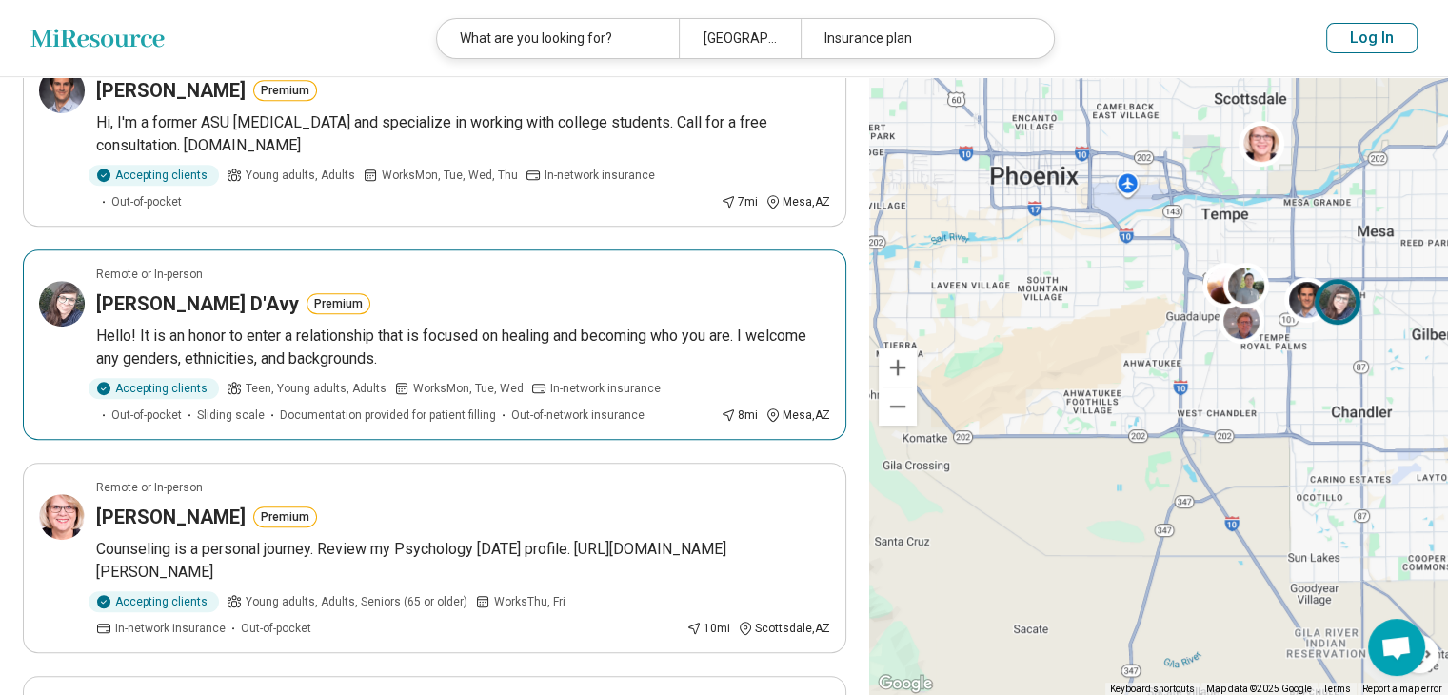
click at [396, 325] on p "Hello! It is an honor to enter a relationship that is focused on healing and be…" at bounding box center [463, 348] width 734 height 46
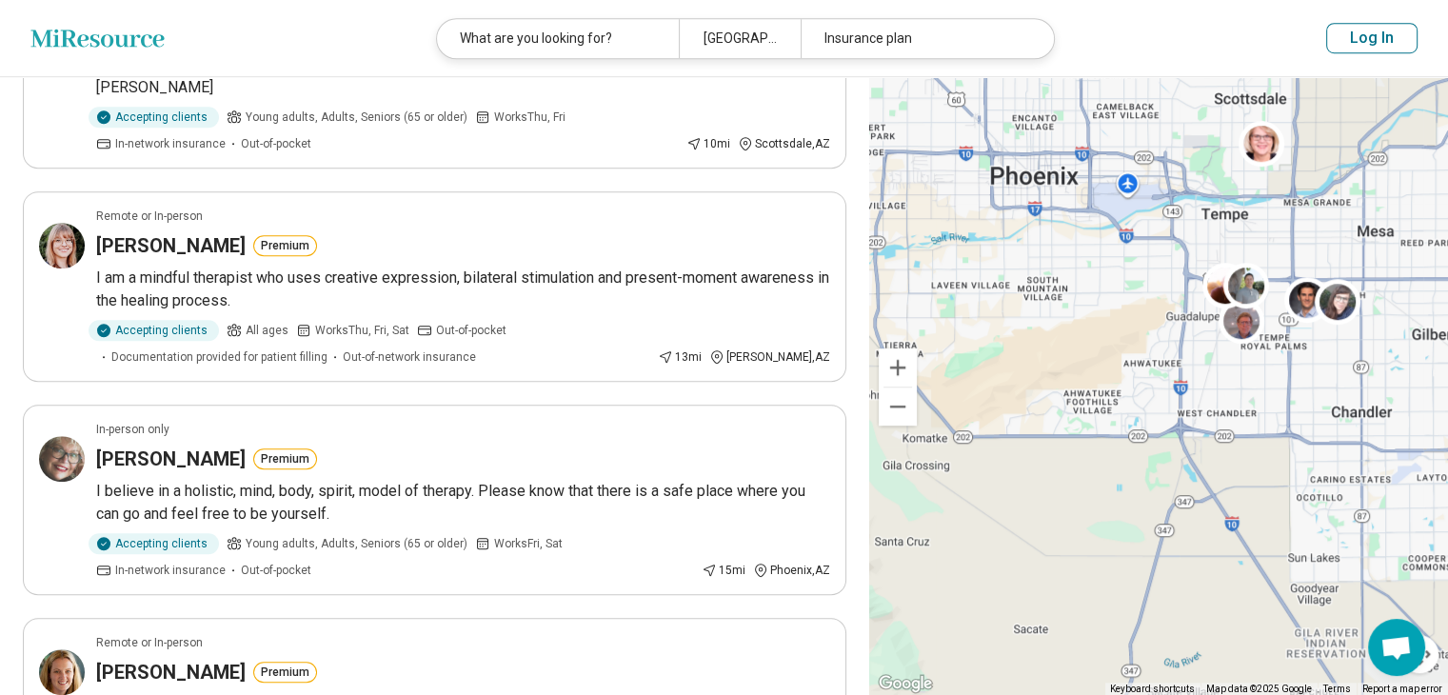
scroll to position [1333, 0]
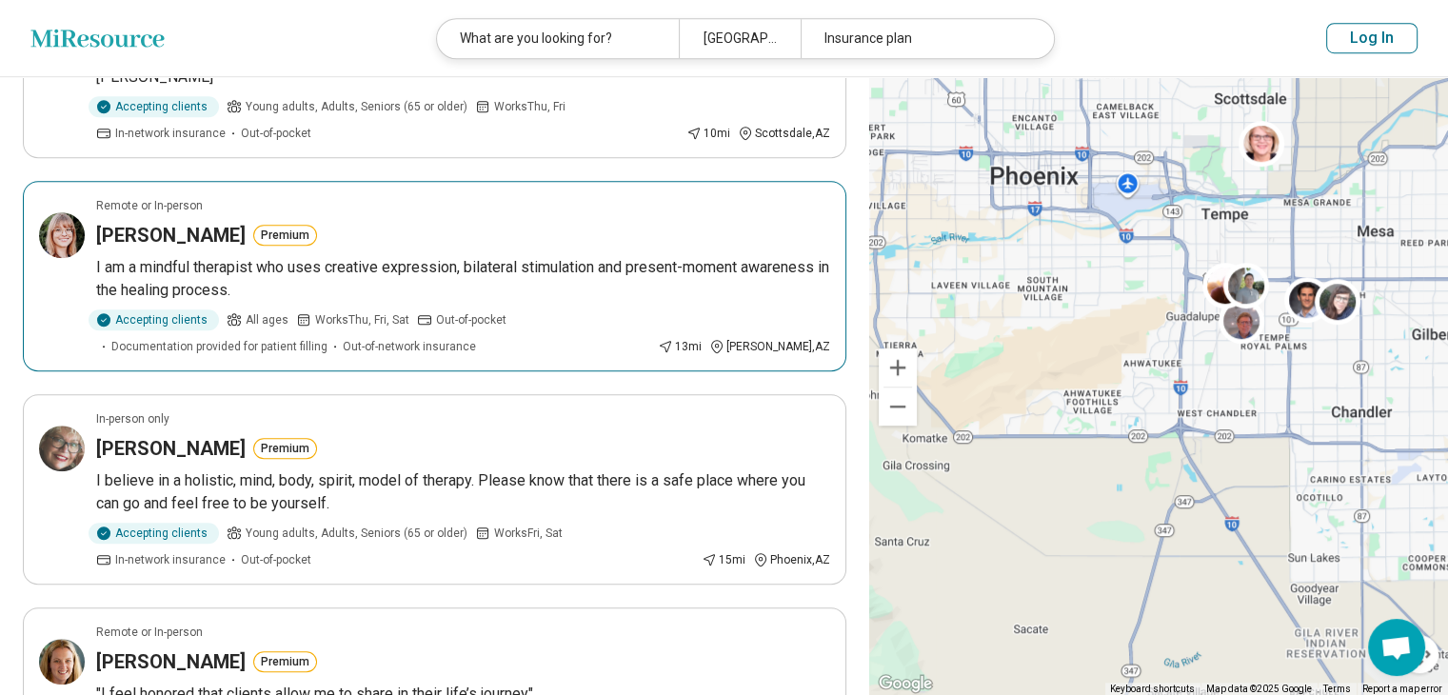
click at [499, 222] on div "Marie Olson Premium" at bounding box center [463, 235] width 734 height 27
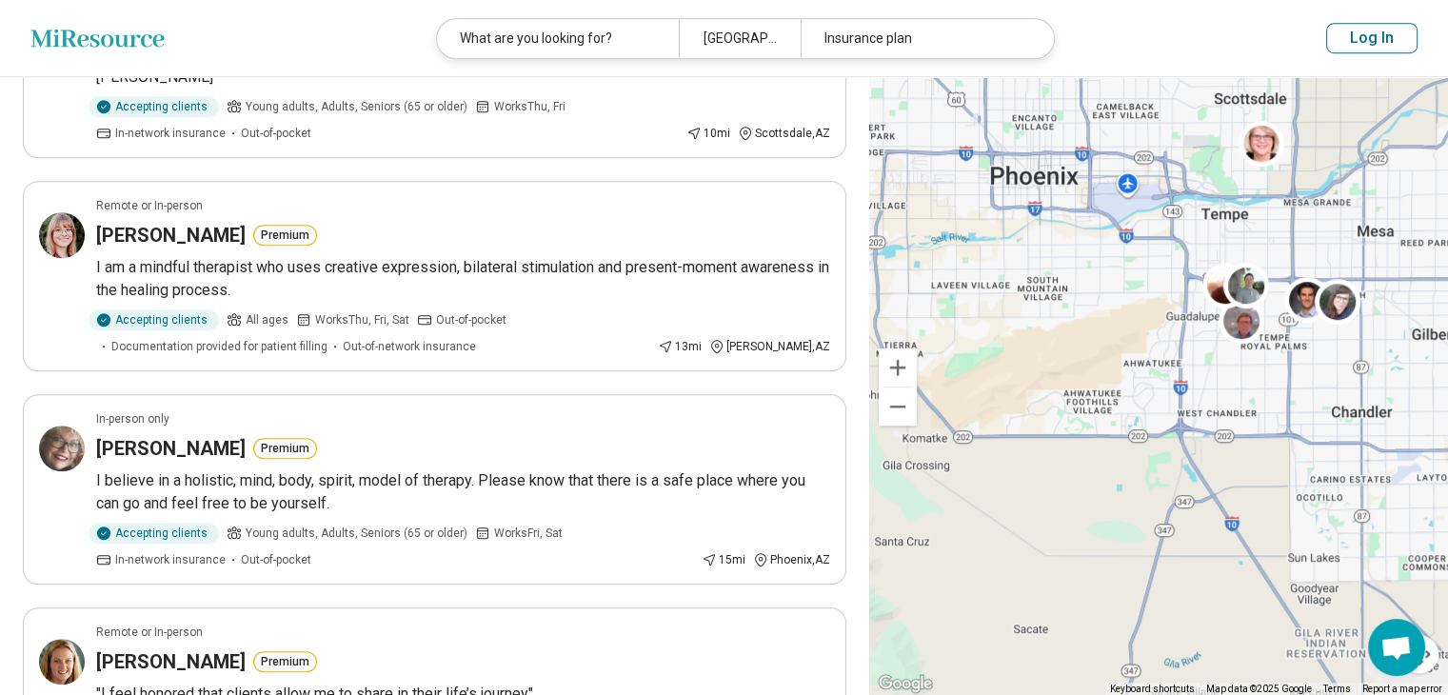
click at [0, 254] on div "**********" at bounding box center [434, 112] width 869 height 2735
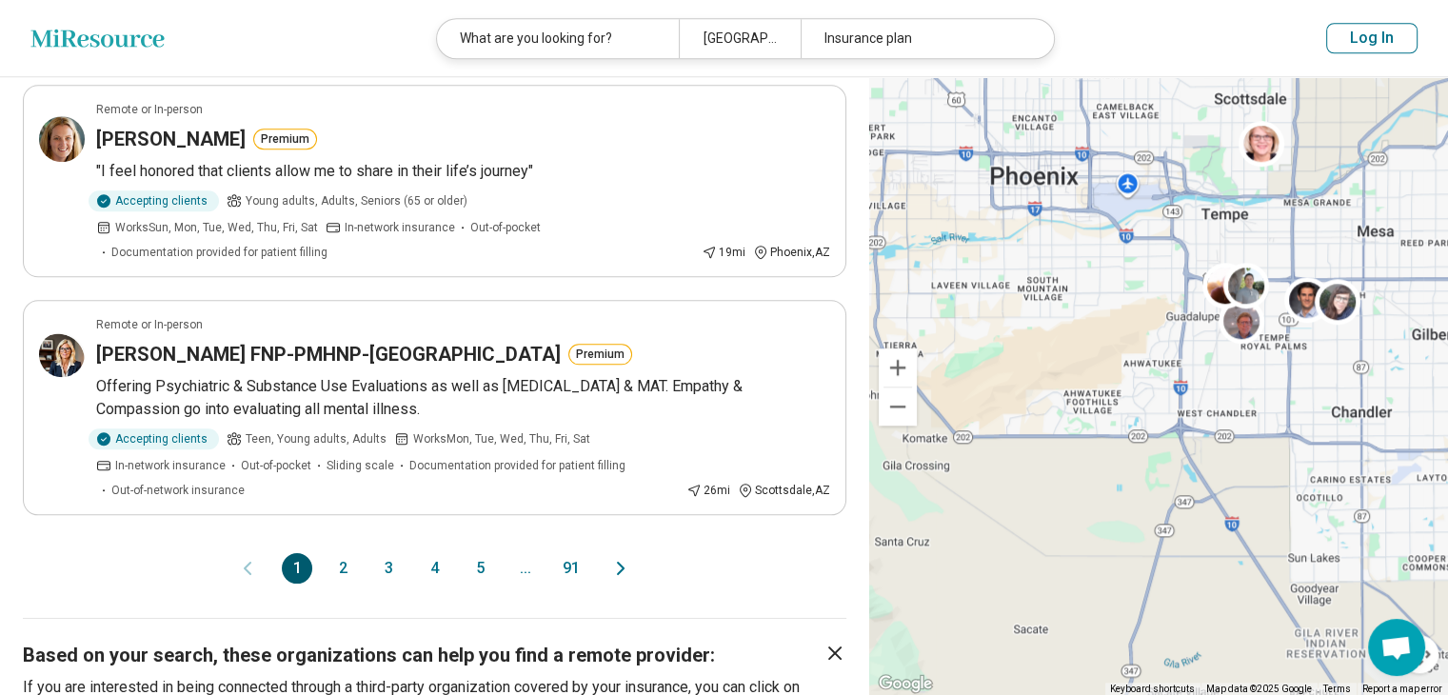
scroll to position [1866, 0]
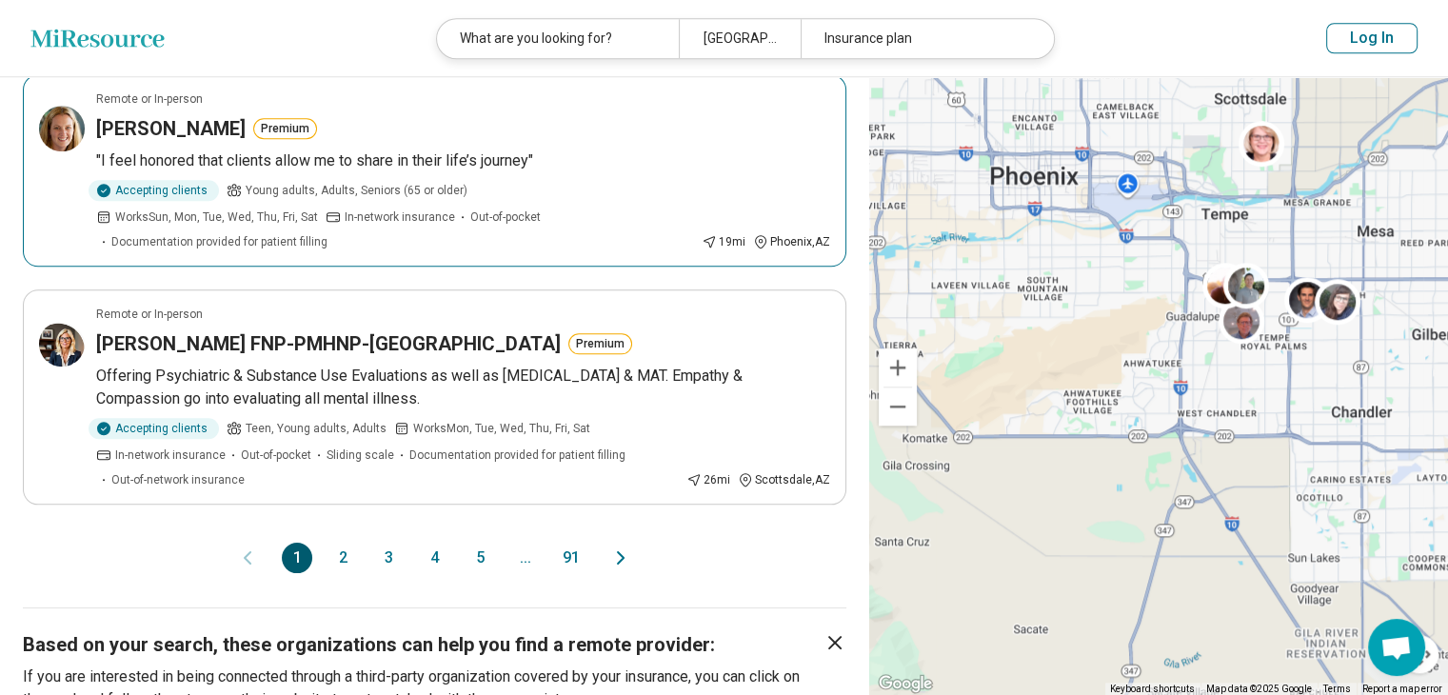
click at [368, 115] on div "Jennifer Billiard Premium" at bounding box center [463, 128] width 734 height 27
click at [343, 543] on button "2" at bounding box center [342, 558] width 30 height 30
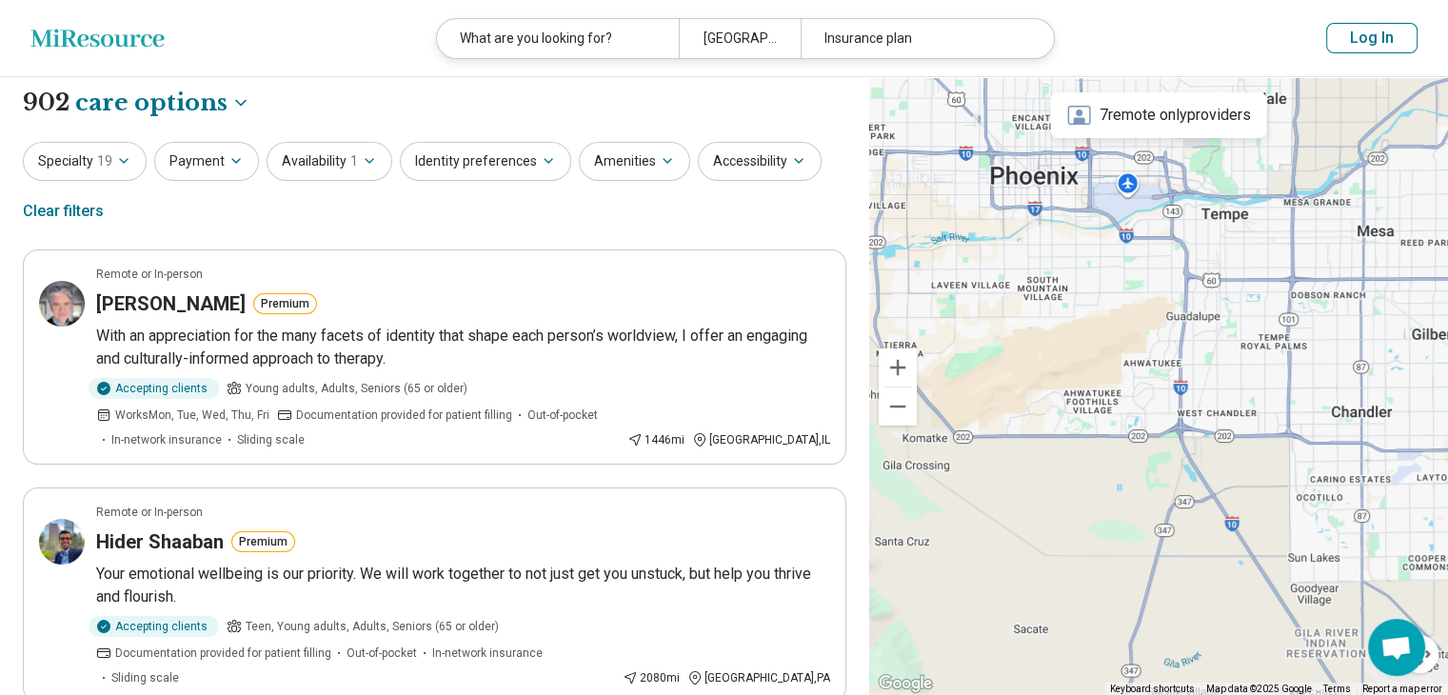
scroll to position [0, 0]
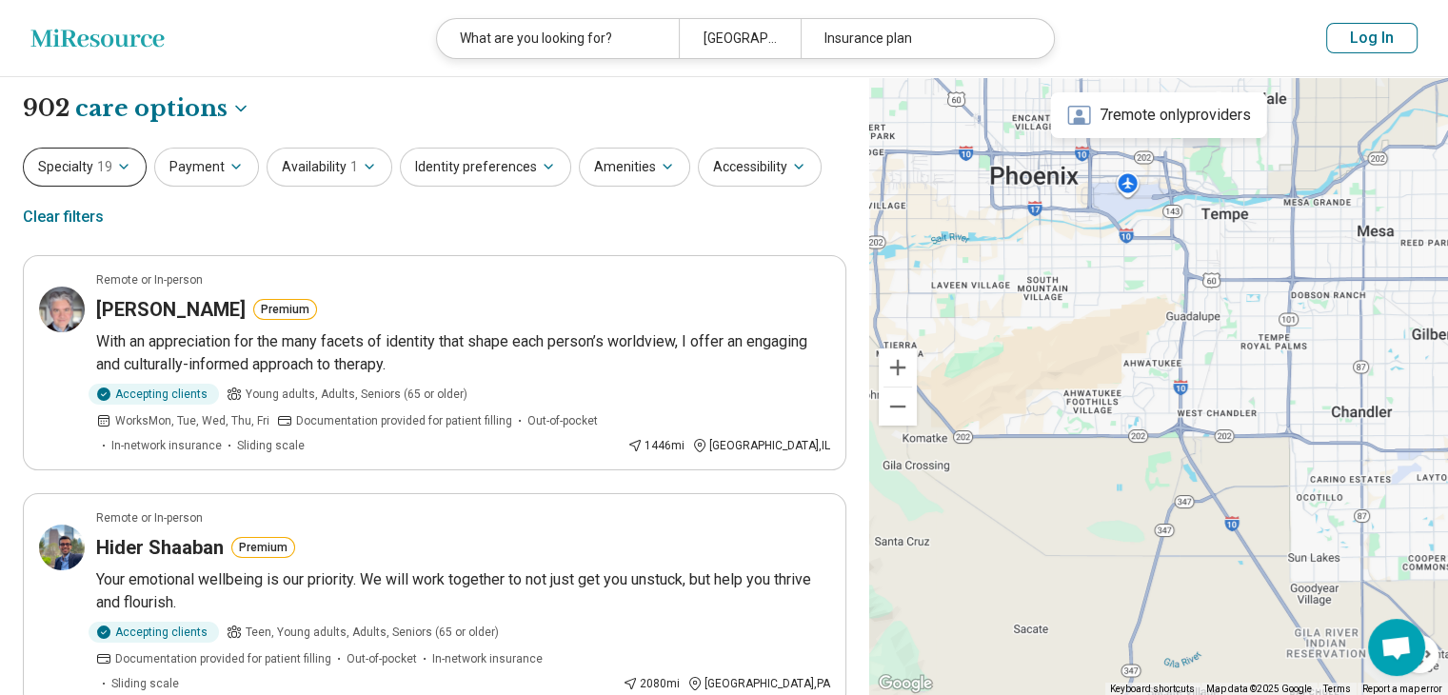
click at [128, 160] on icon "button" at bounding box center [123, 166] width 15 height 15
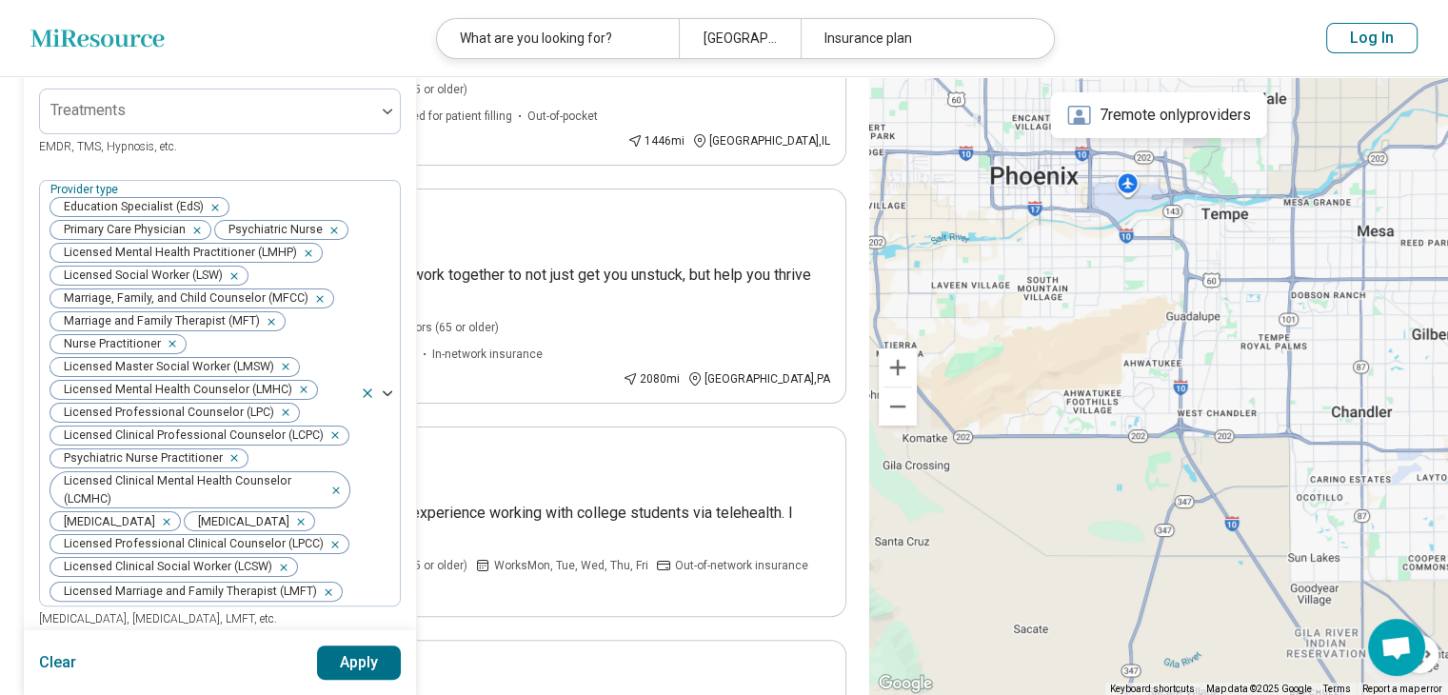
scroll to position [343, 0]
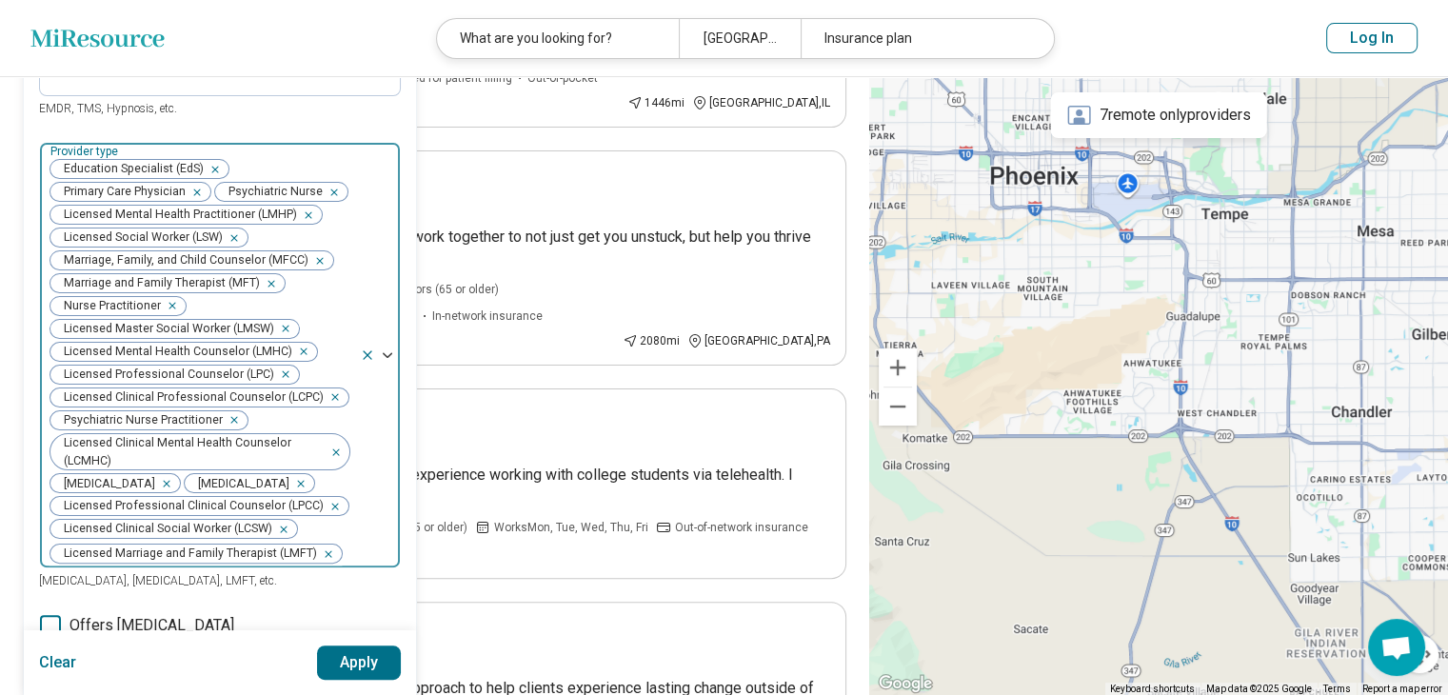
click at [210, 168] on icon "Remove [object Object]" at bounding box center [210, 169] width 13 height 13
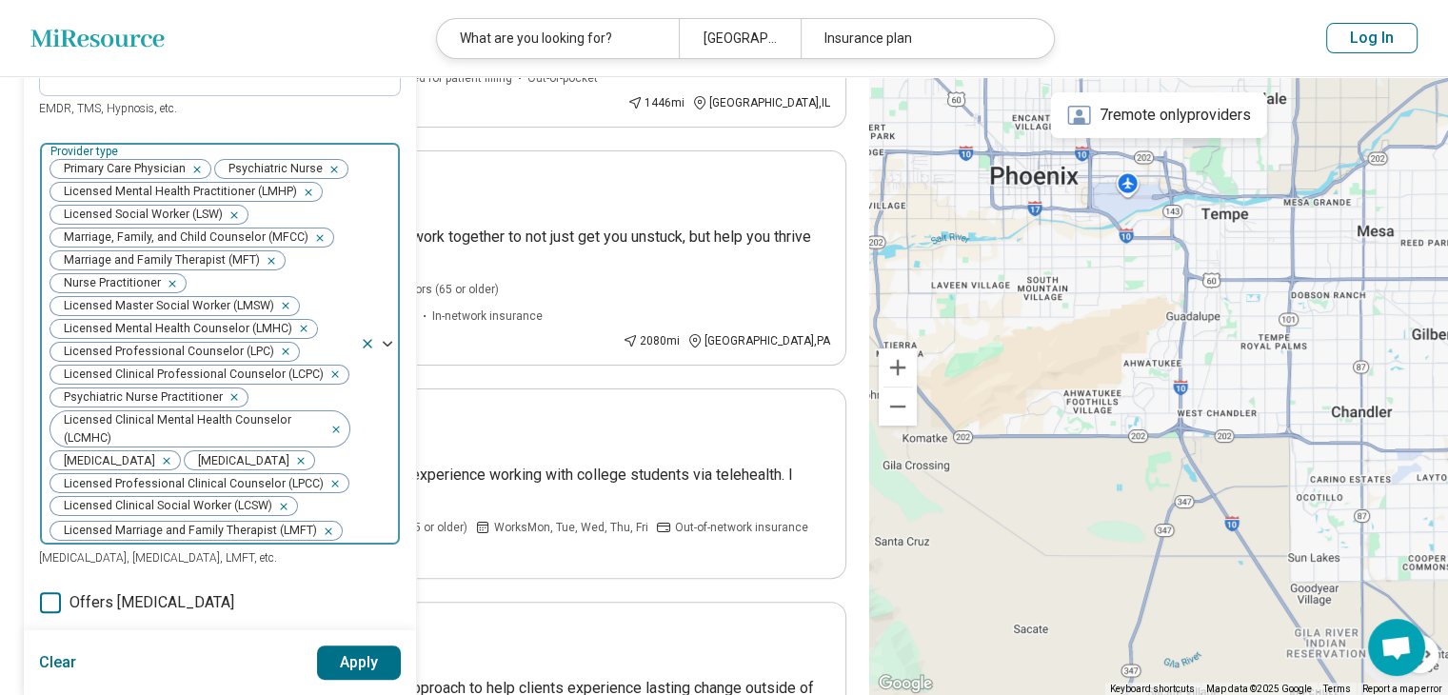
click at [196, 163] on icon "Remove [object Object]" at bounding box center [192, 169] width 13 height 13
click at [306, 192] on icon "Remove [object Object]" at bounding box center [303, 192] width 13 height 13
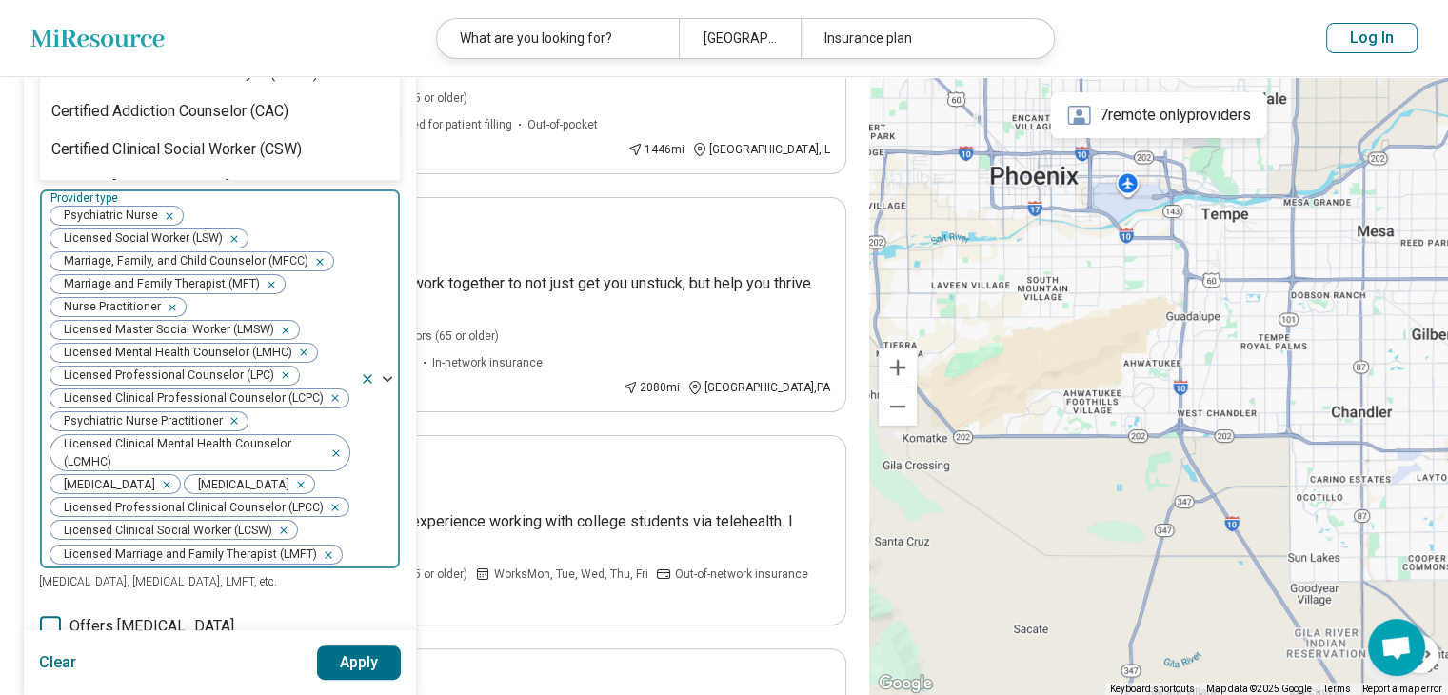
click at [241, 194] on div "Psychiatric Nurse Licensed Social Worker (LSW) Marriage, Family, and Child Coun…" at bounding box center [200, 378] width 320 height 379
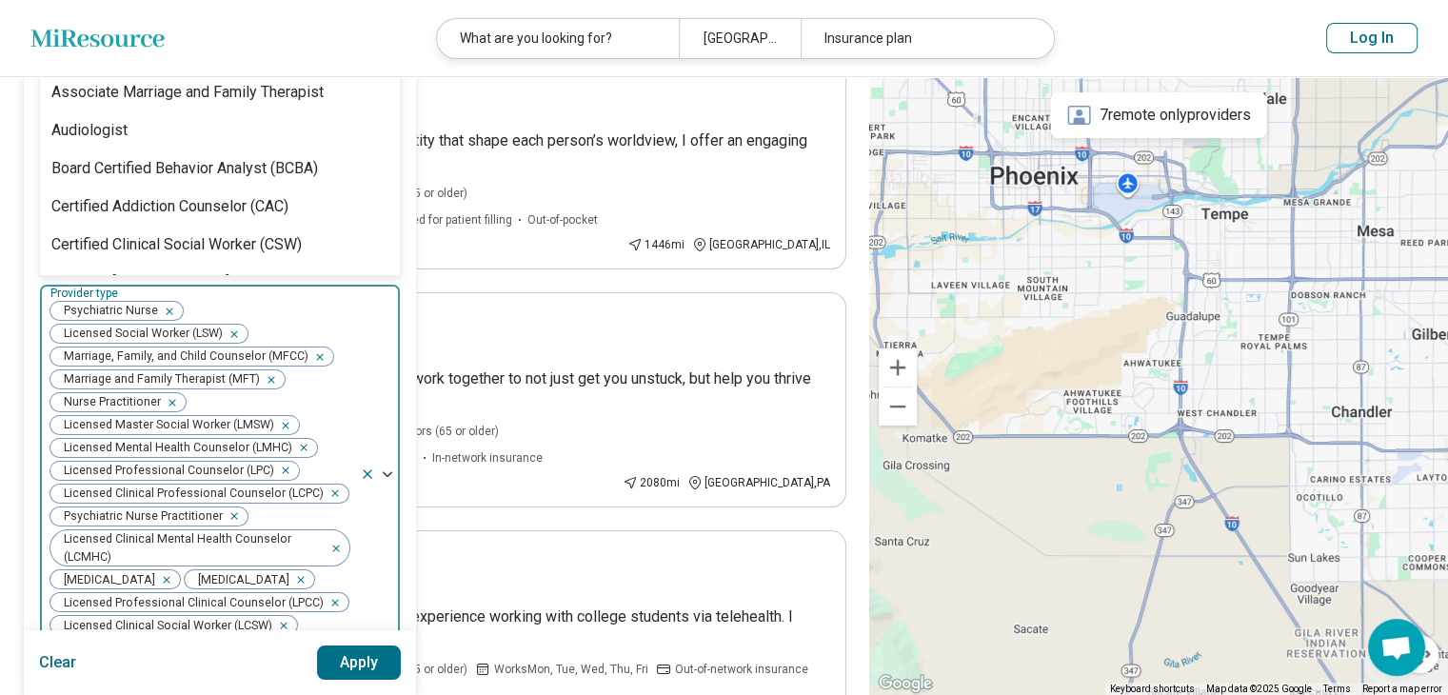
scroll to position [162, 0]
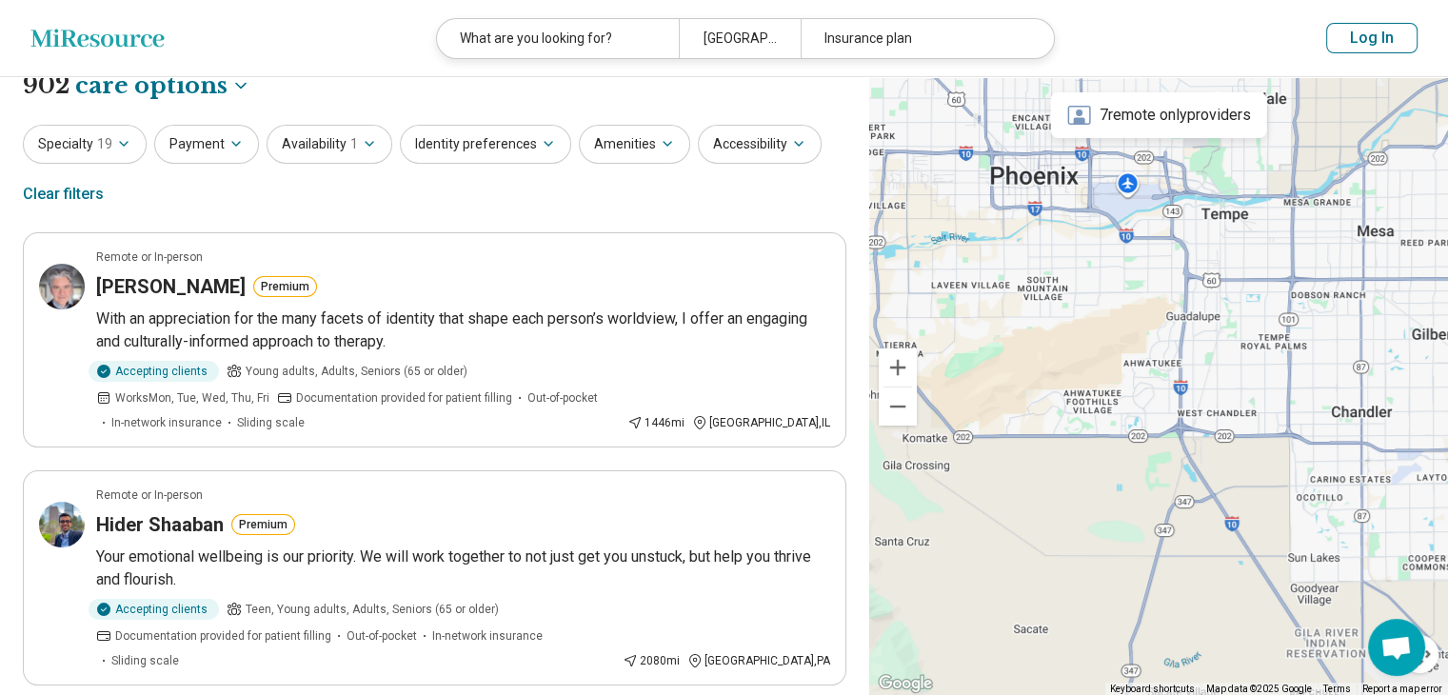
scroll to position [0, 0]
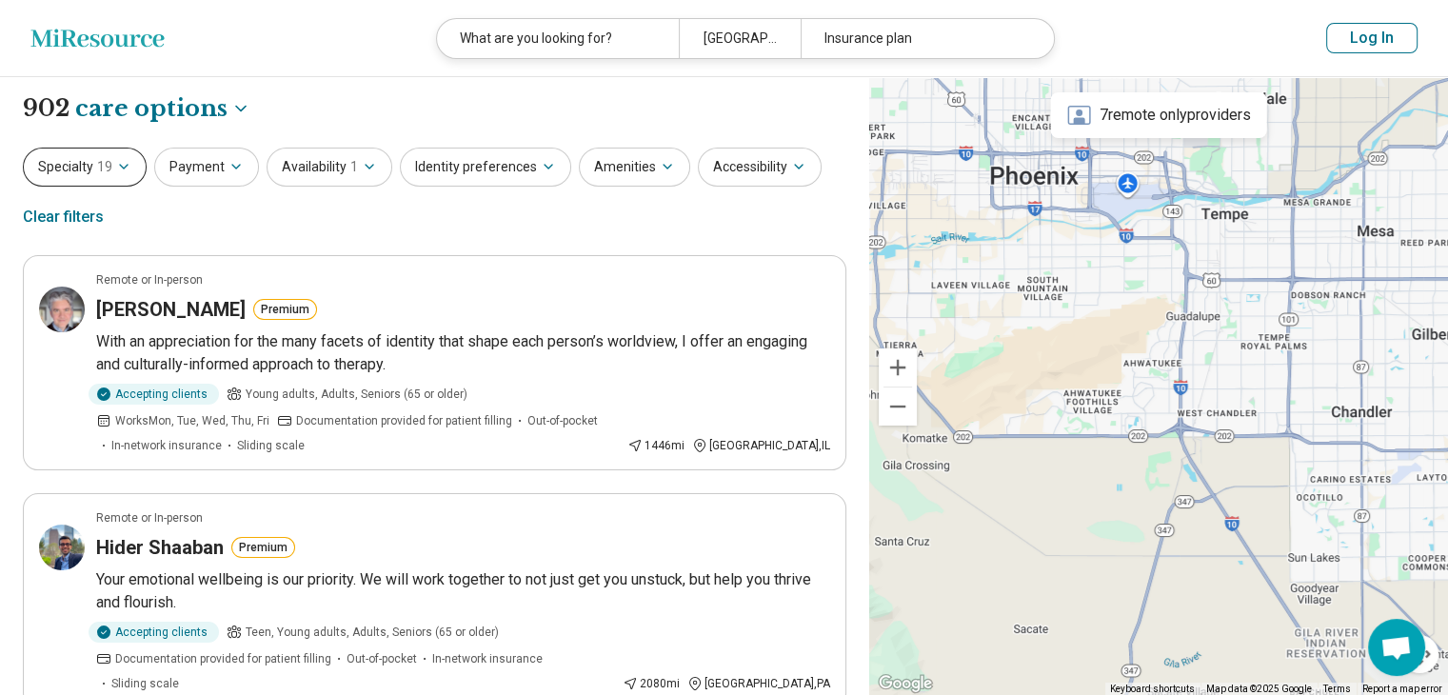
click at [103, 160] on span "19" at bounding box center [104, 167] width 15 height 20
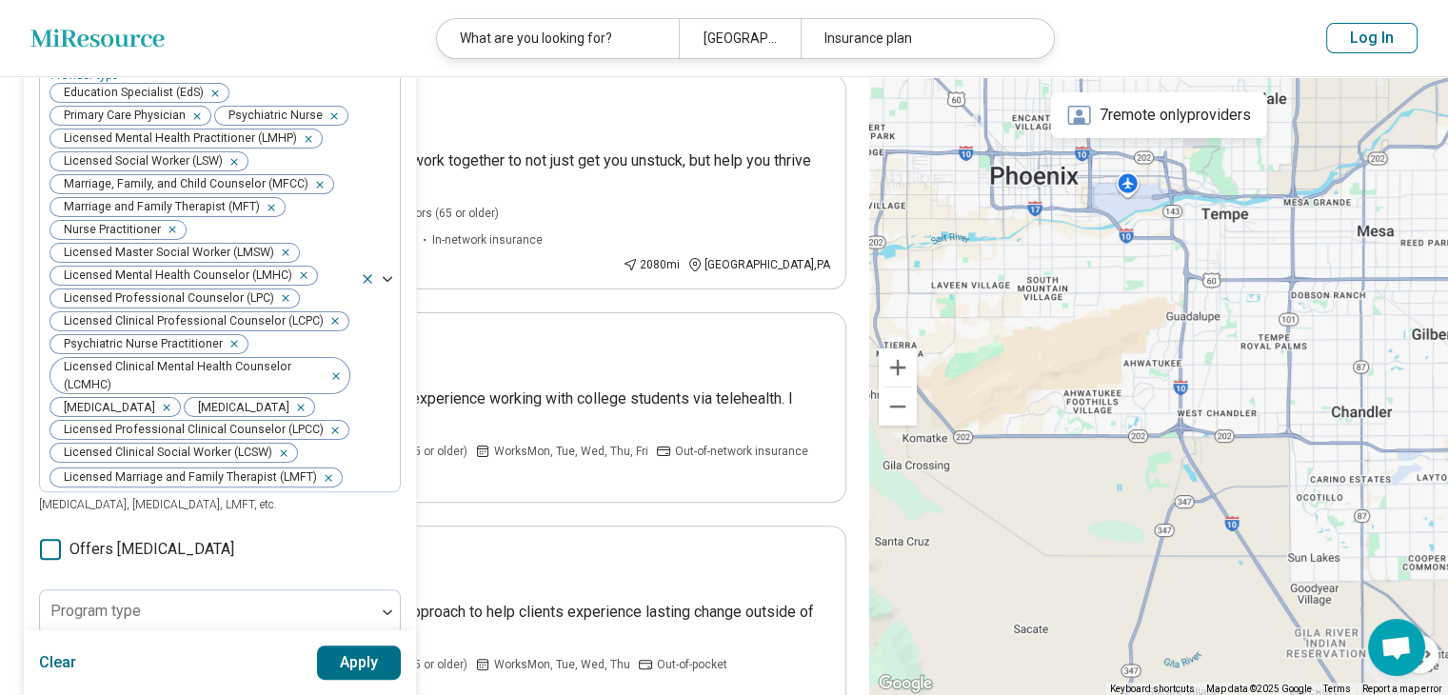
scroll to position [381, 0]
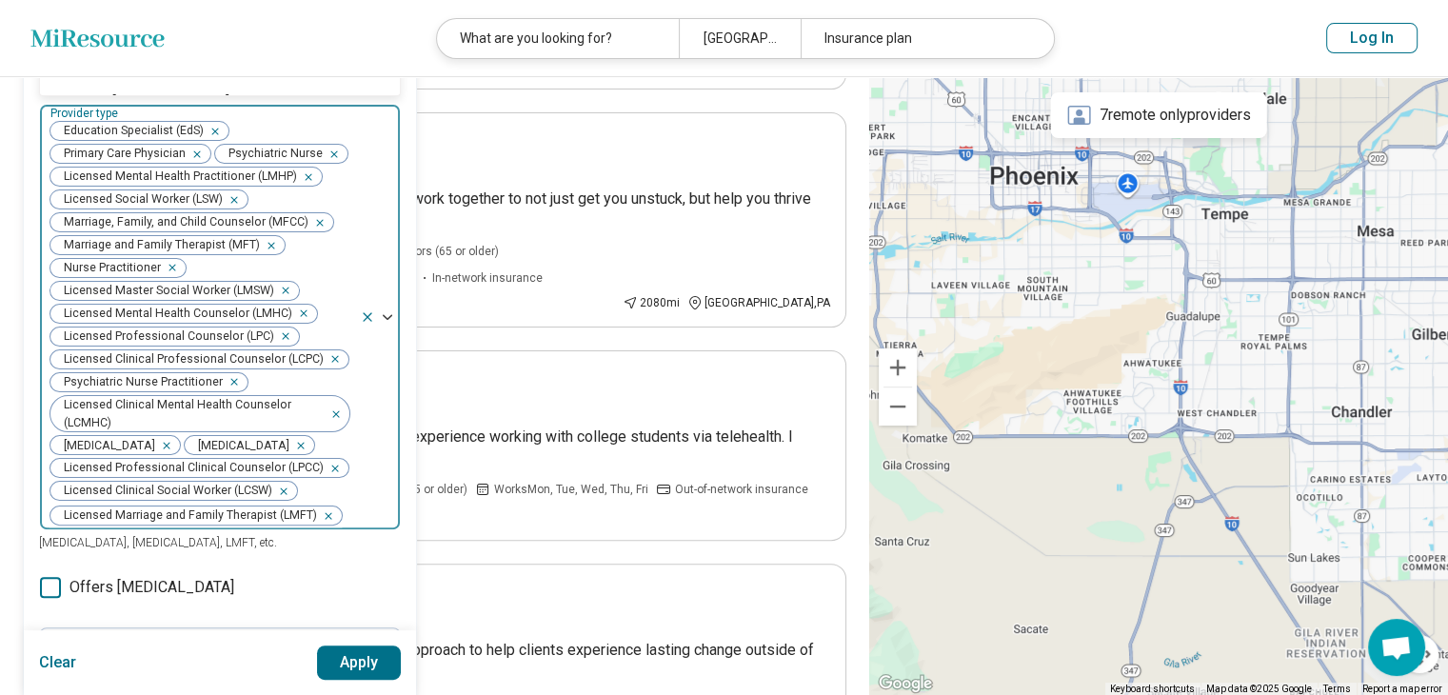
click at [339, 427] on div "Licensed Clinical Mental Health Counselor (LCMHC)" at bounding box center [200, 413] width 305 height 40
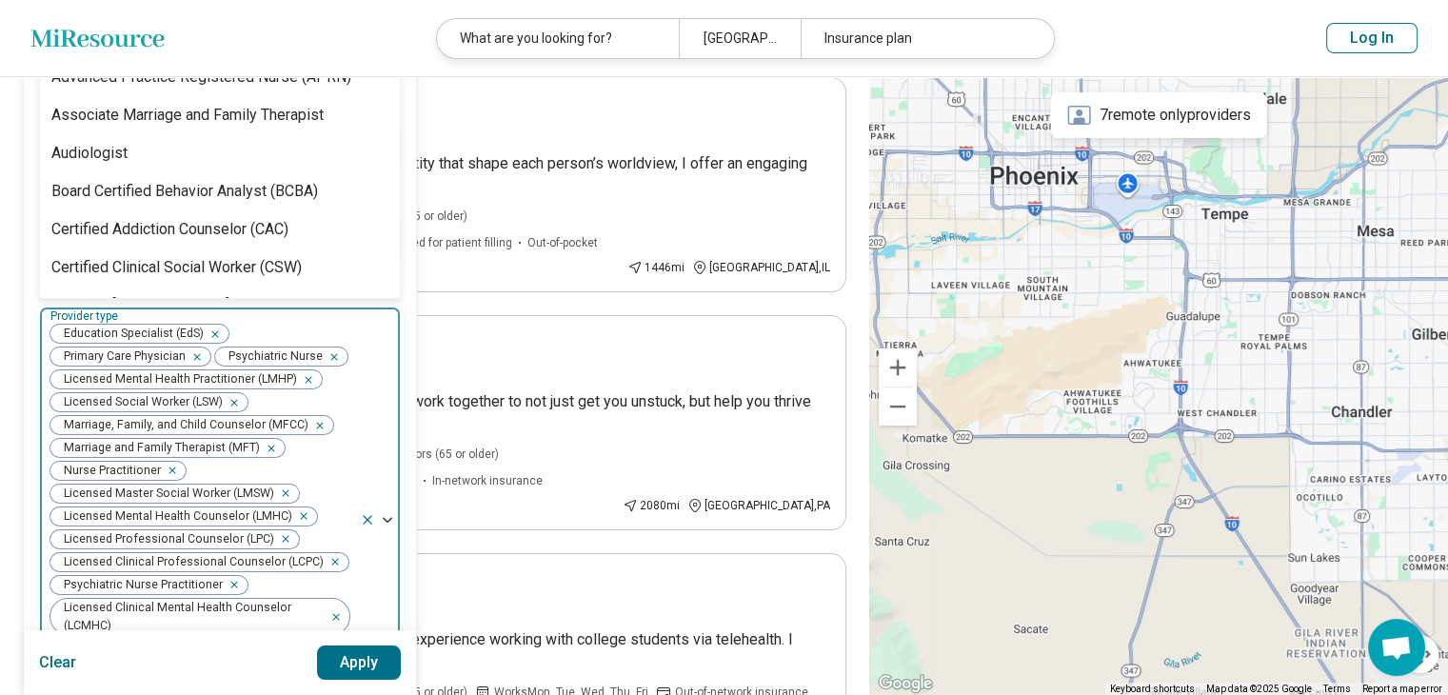
scroll to position [162, 0]
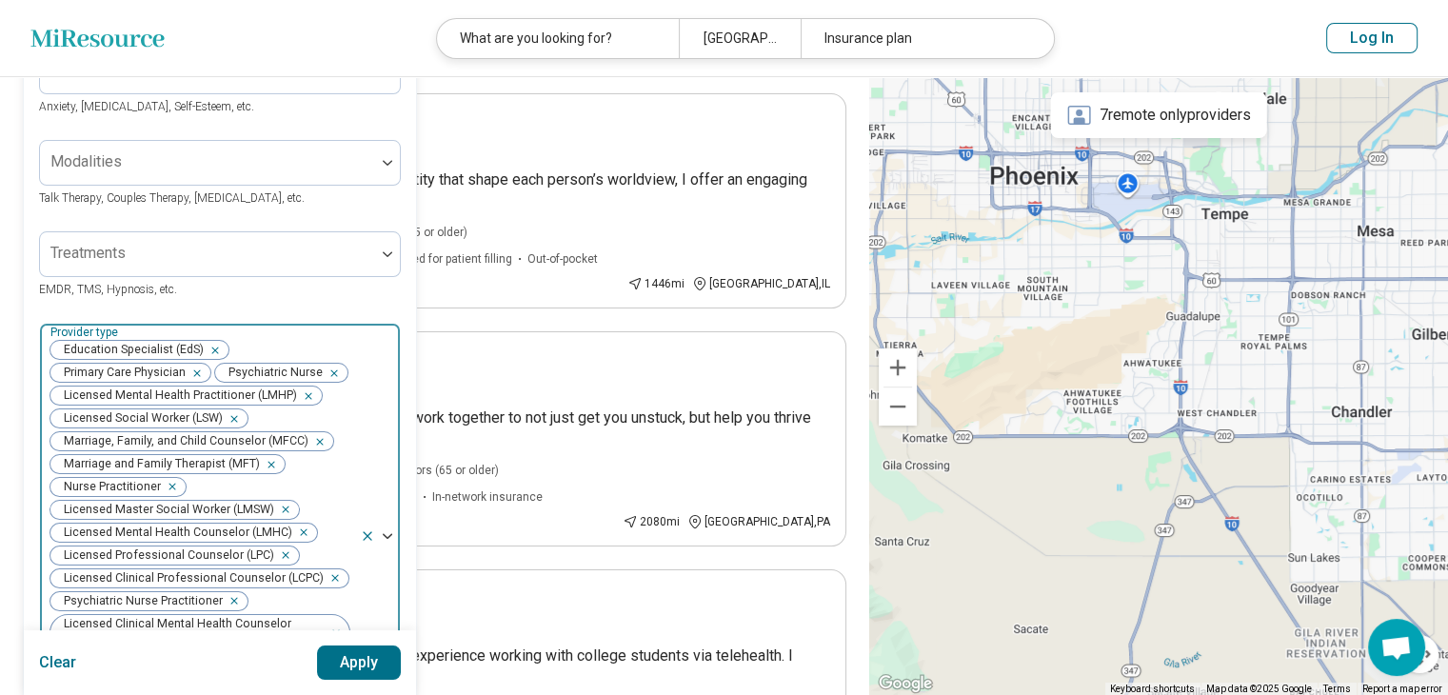
click at [365, 438] on div at bounding box center [380, 536] width 40 height 425
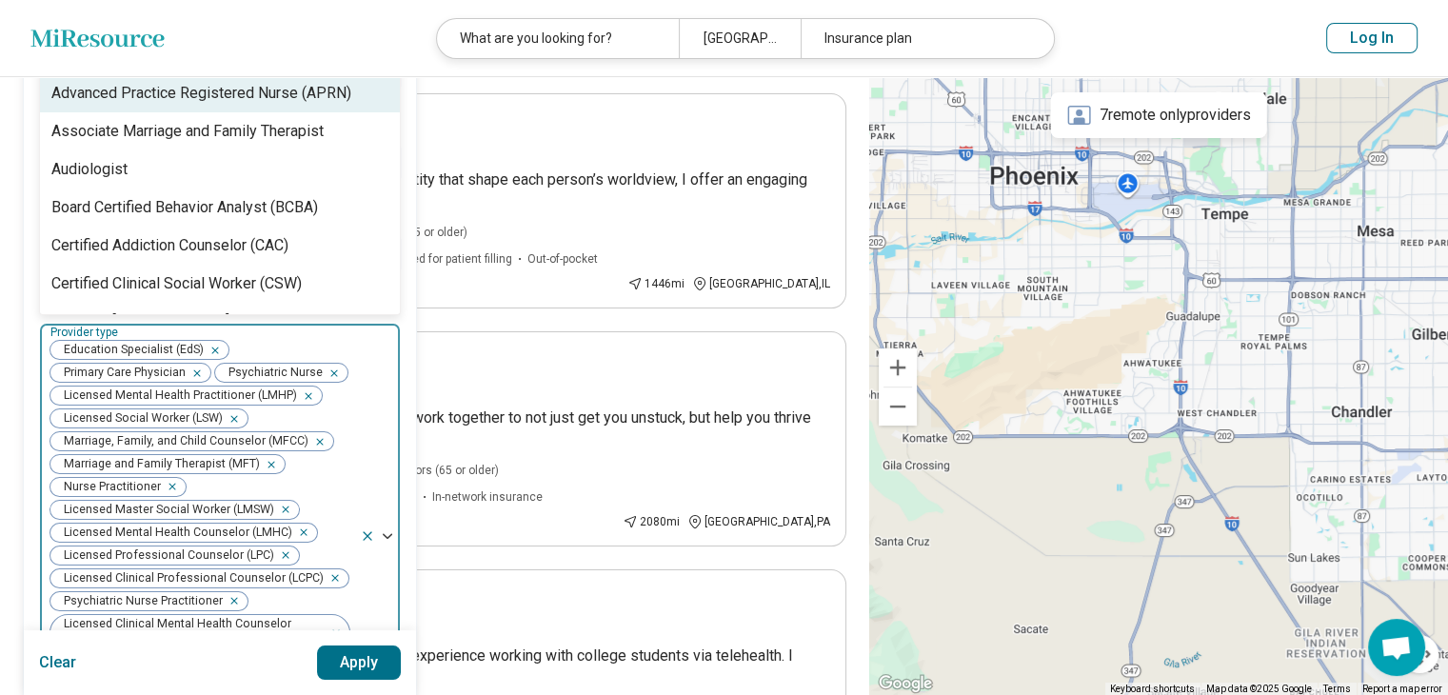
click at [25, 302] on div "Areas of focus Anxiety, Depression, Self-Esteem, etc. Modalities Talk Therapy, …" at bounding box center [220, 611] width 392 height 1156
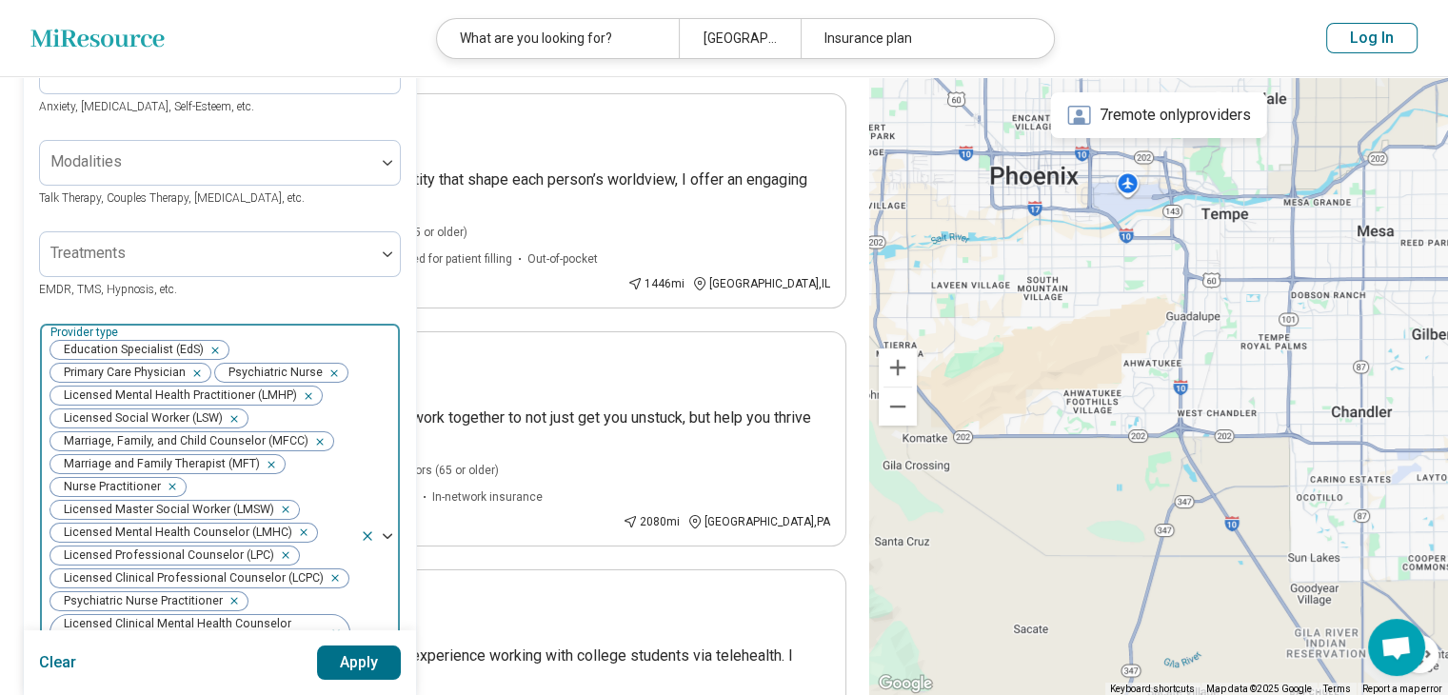
click at [213, 349] on icon "Remove [object Object]" at bounding box center [210, 350] width 13 height 13
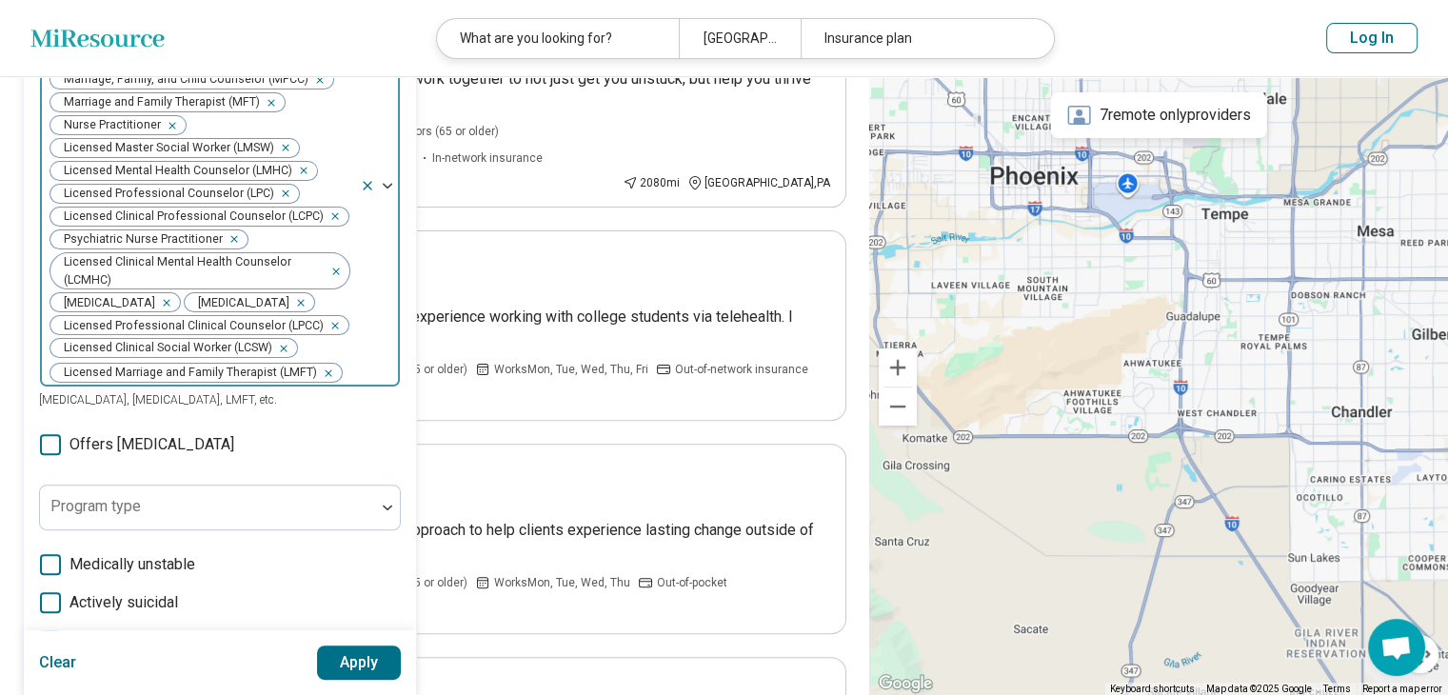
scroll to position [563, 0]
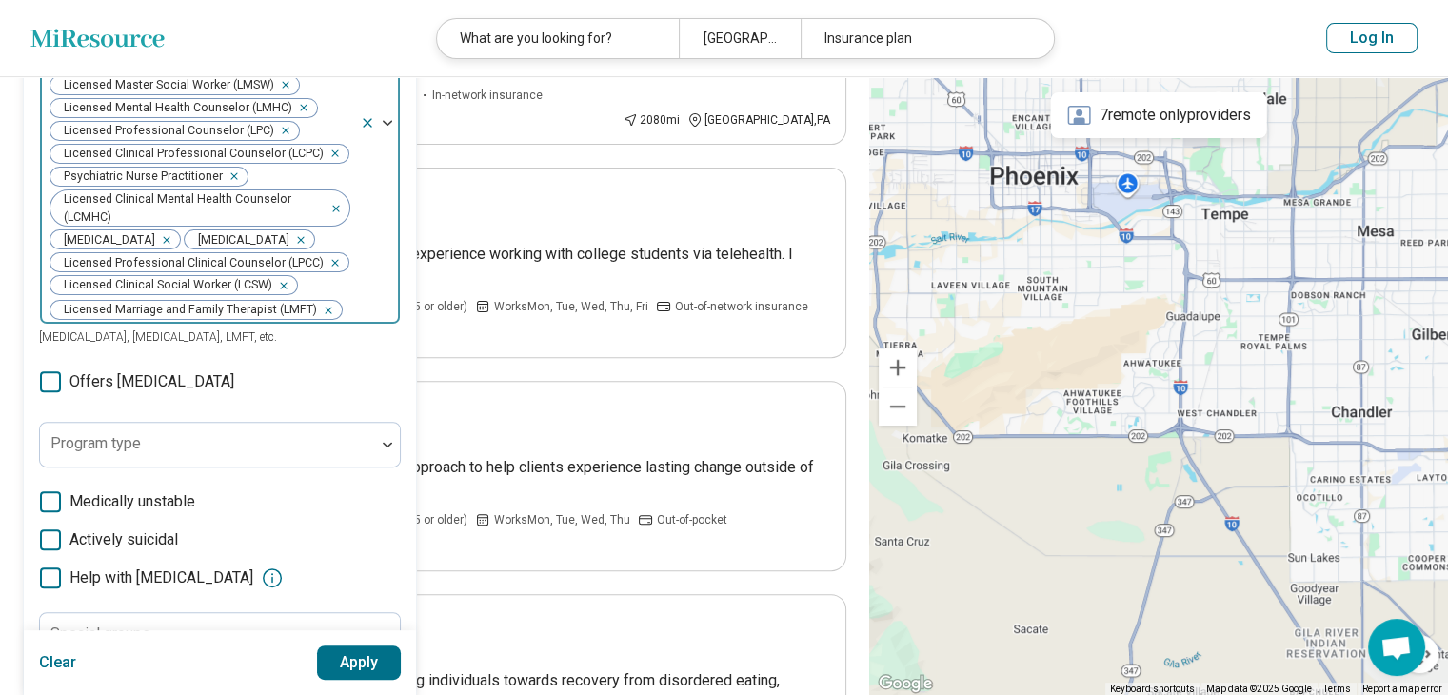
click at [369, 130] on icon at bounding box center [367, 122] width 15 height 15
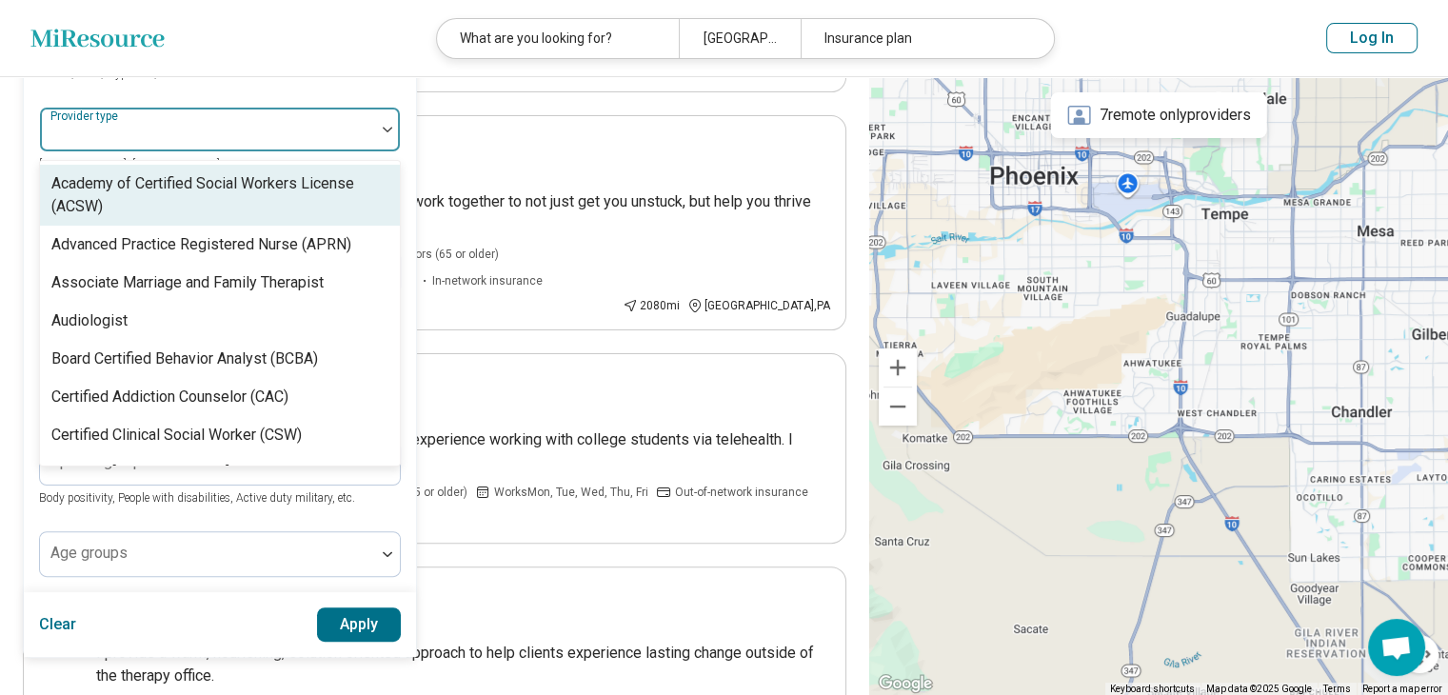
click at [299, 134] on div at bounding box center [208, 137] width 320 height 27
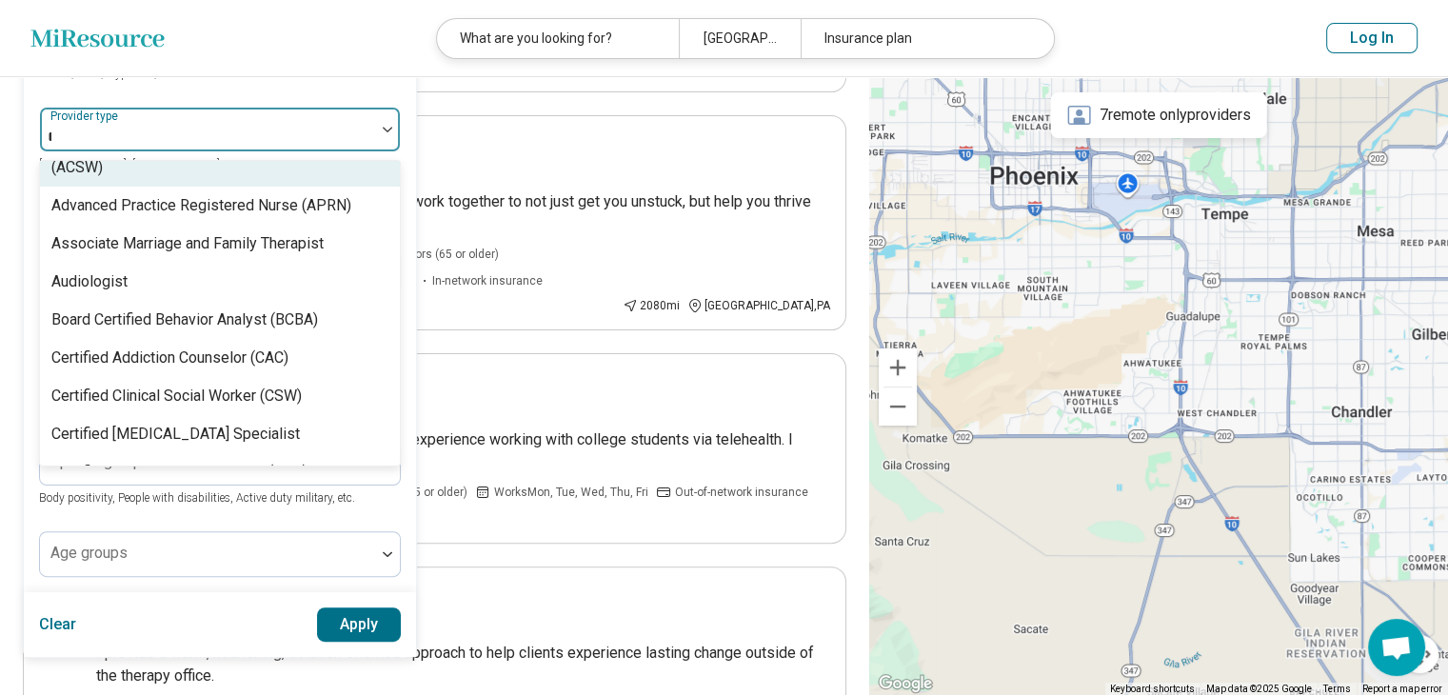
scroll to position [0, 0]
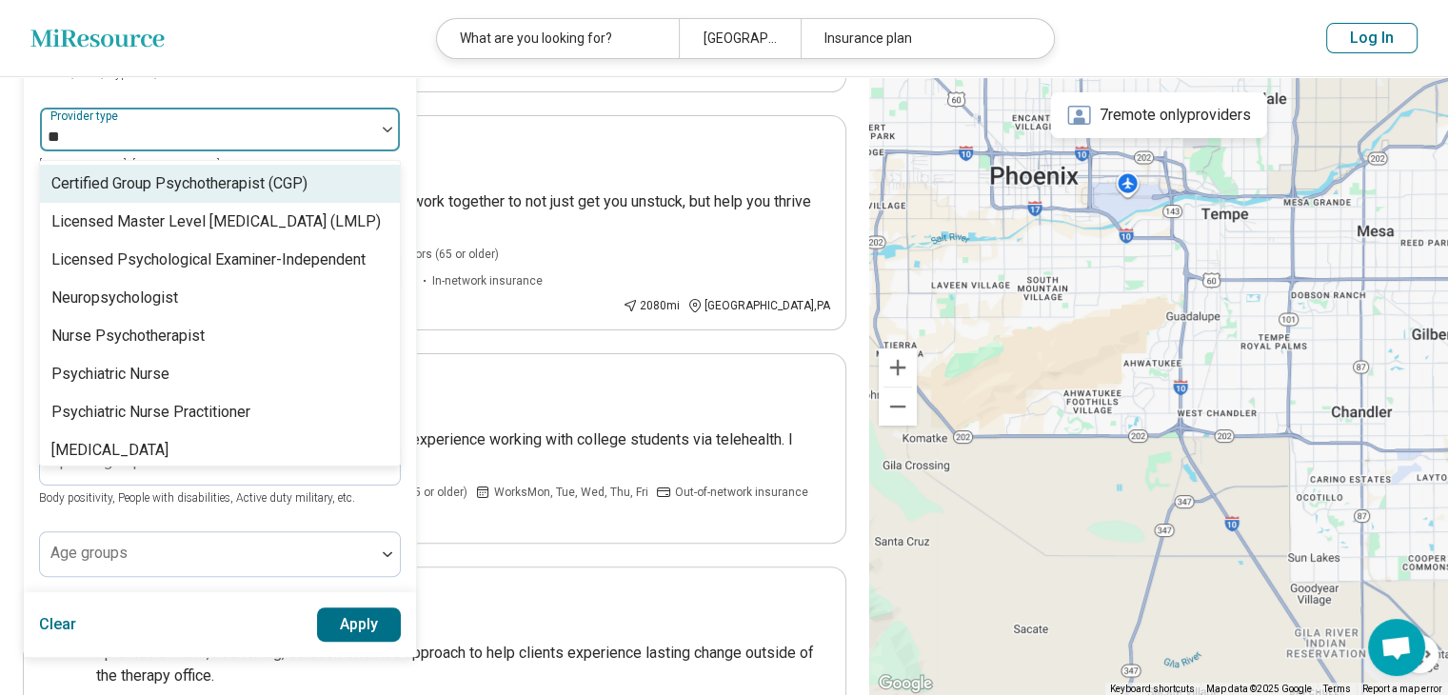
type input "***"
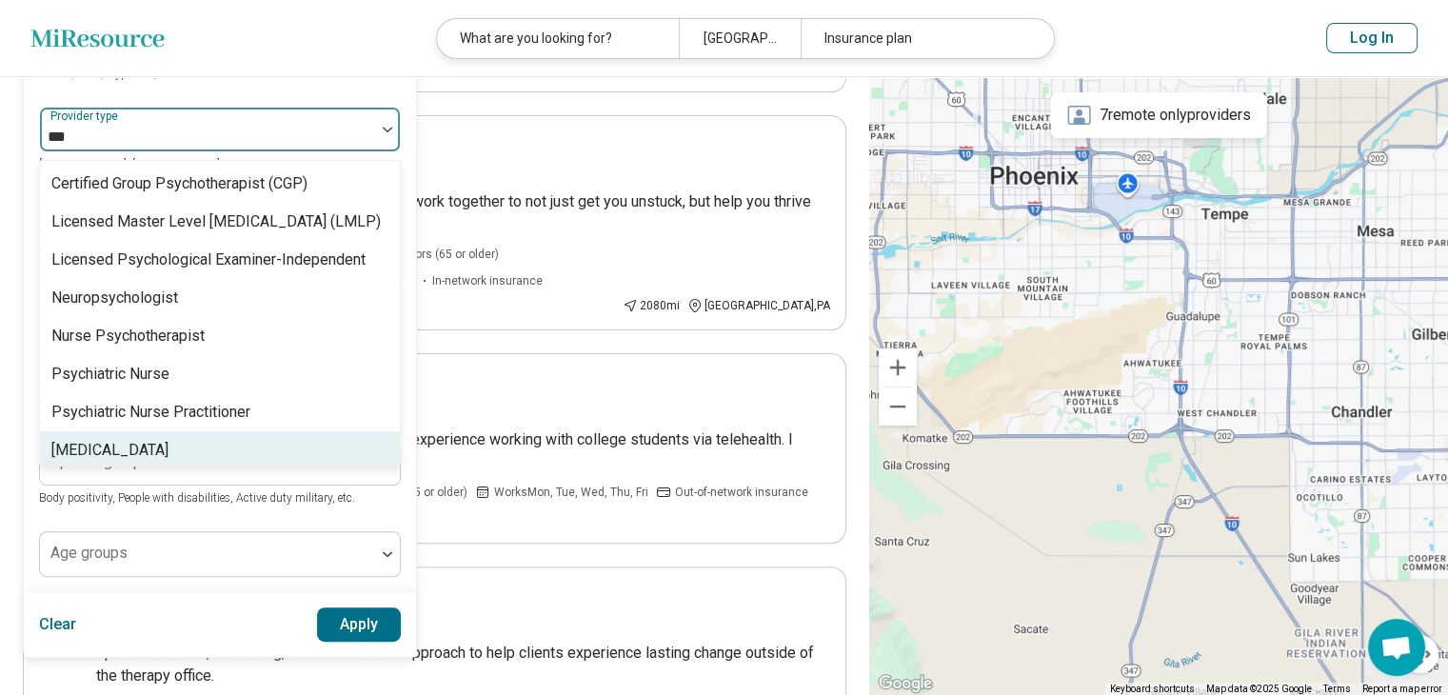
click at [192, 457] on div "[MEDICAL_DATA]" at bounding box center [220, 450] width 360 height 38
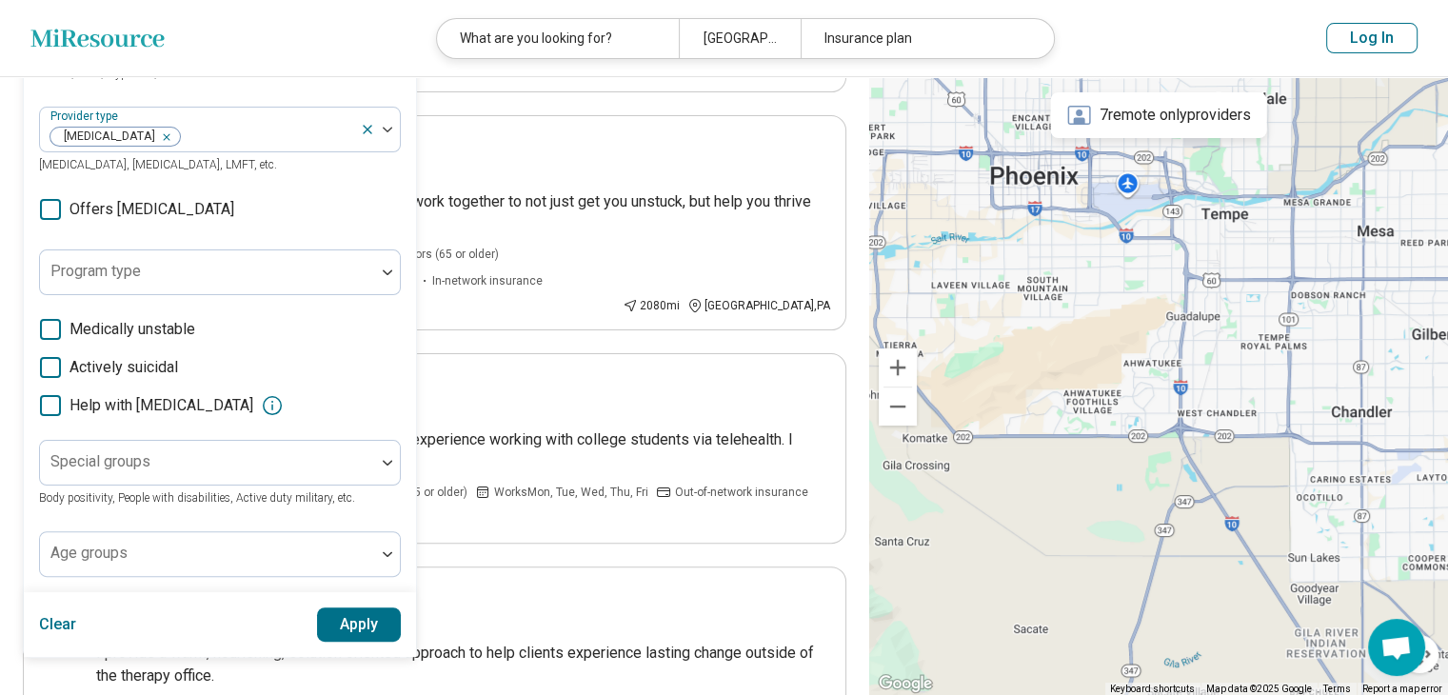
click at [345, 618] on button "Apply" at bounding box center [359, 624] width 85 height 34
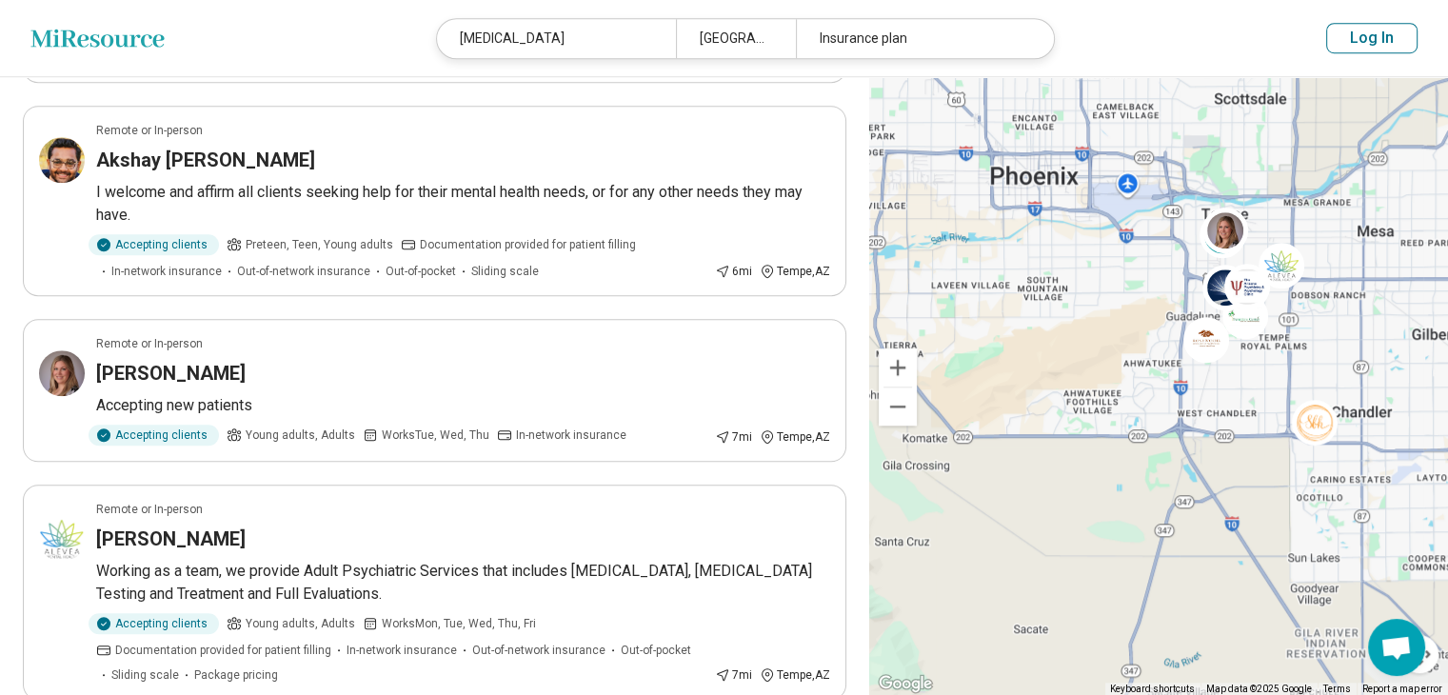
scroll to position [1637, 0]
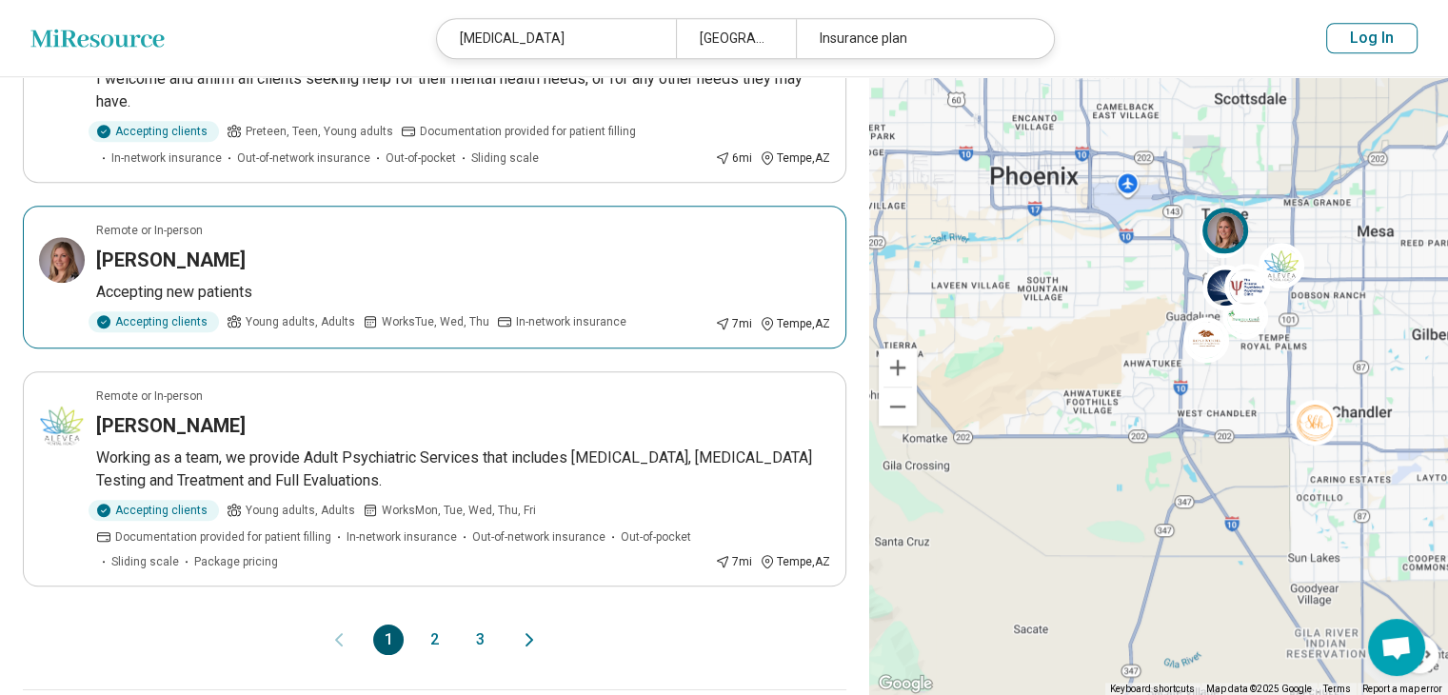
click at [306, 286] on p "Accepting new patients" at bounding box center [463, 292] width 734 height 23
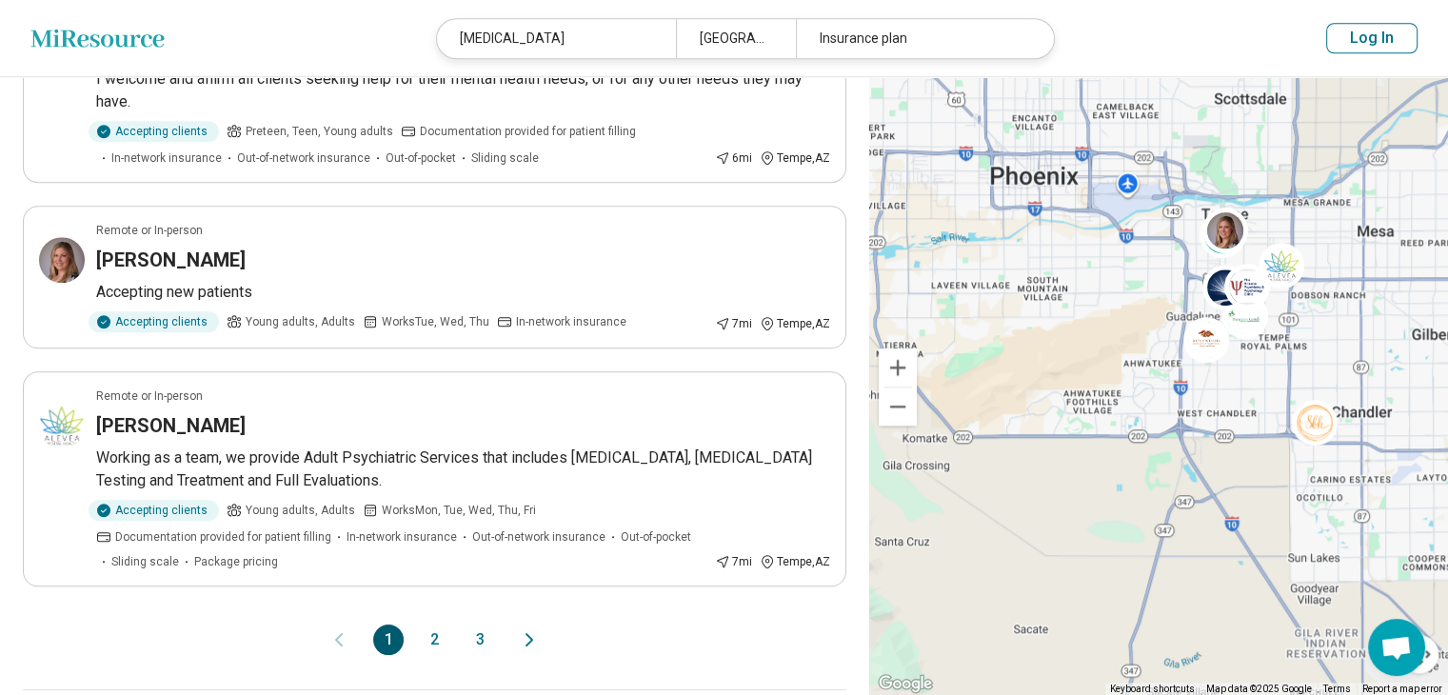
click at [447, 632] on button "2" at bounding box center [434, 639] width 30 height 30
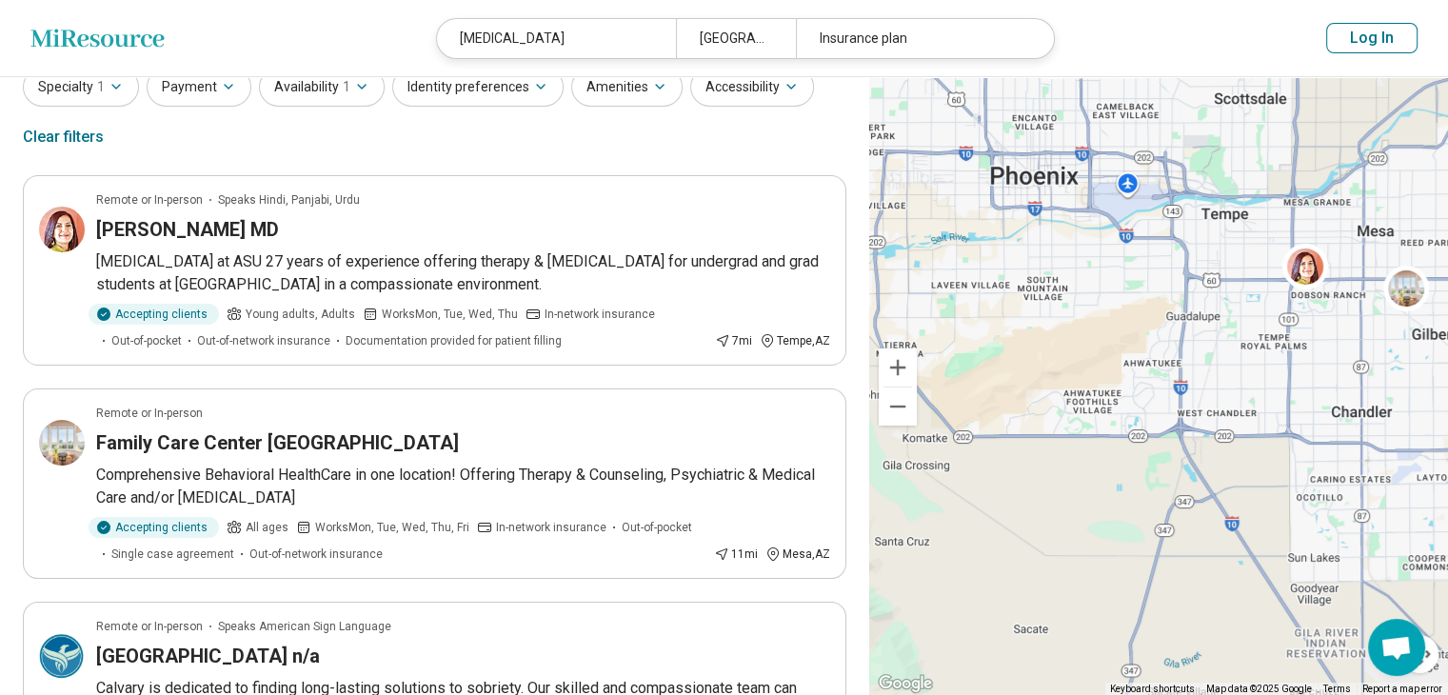
scroll to position [114, 0]
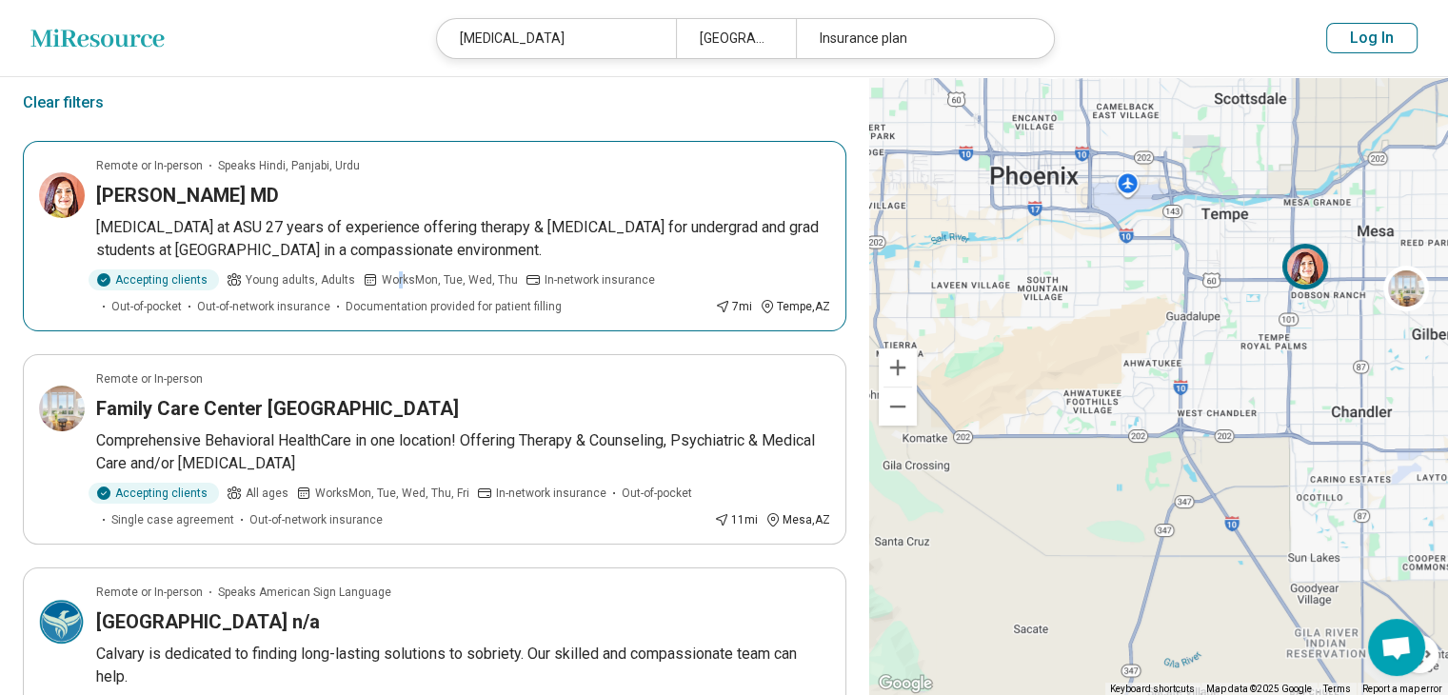
click at [391, 269] on p "Works Mon, Tue, Wed, Thu" at bounding box center [440, 279] width 155 height 21
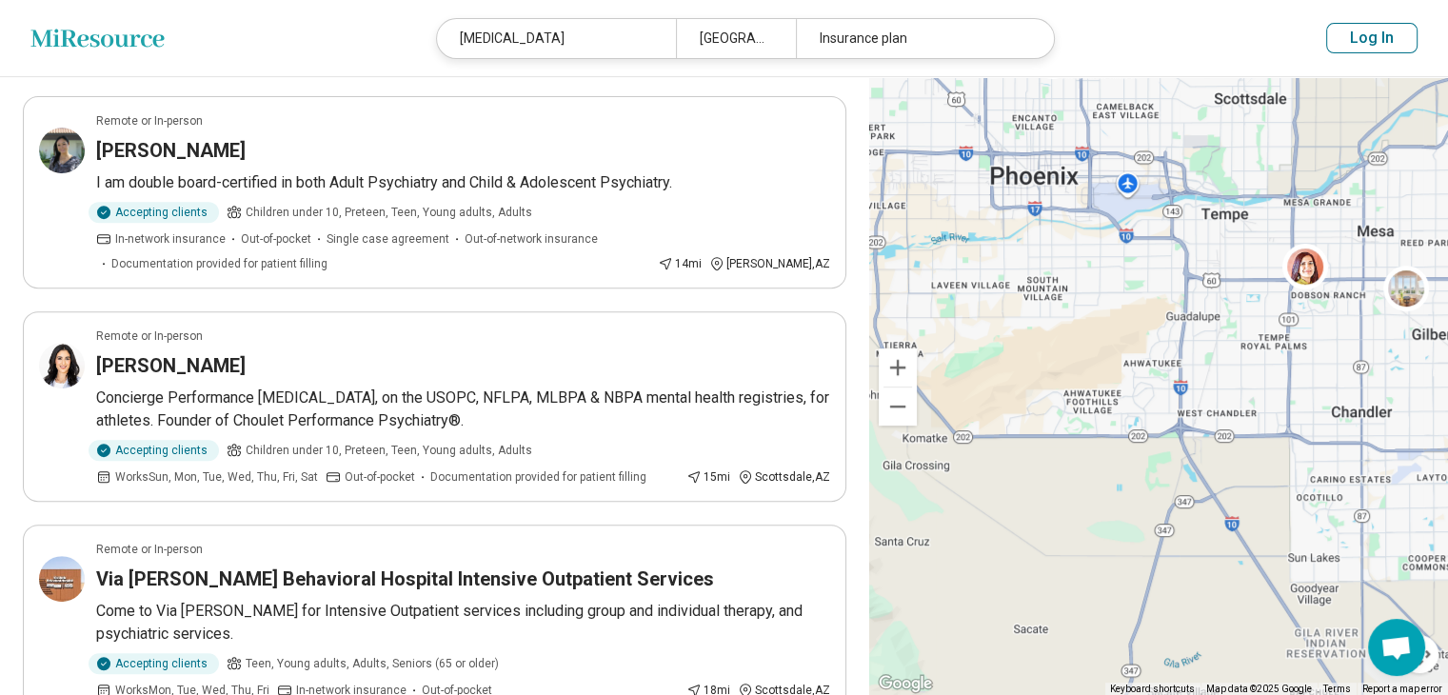
scroll to position [800, 0]
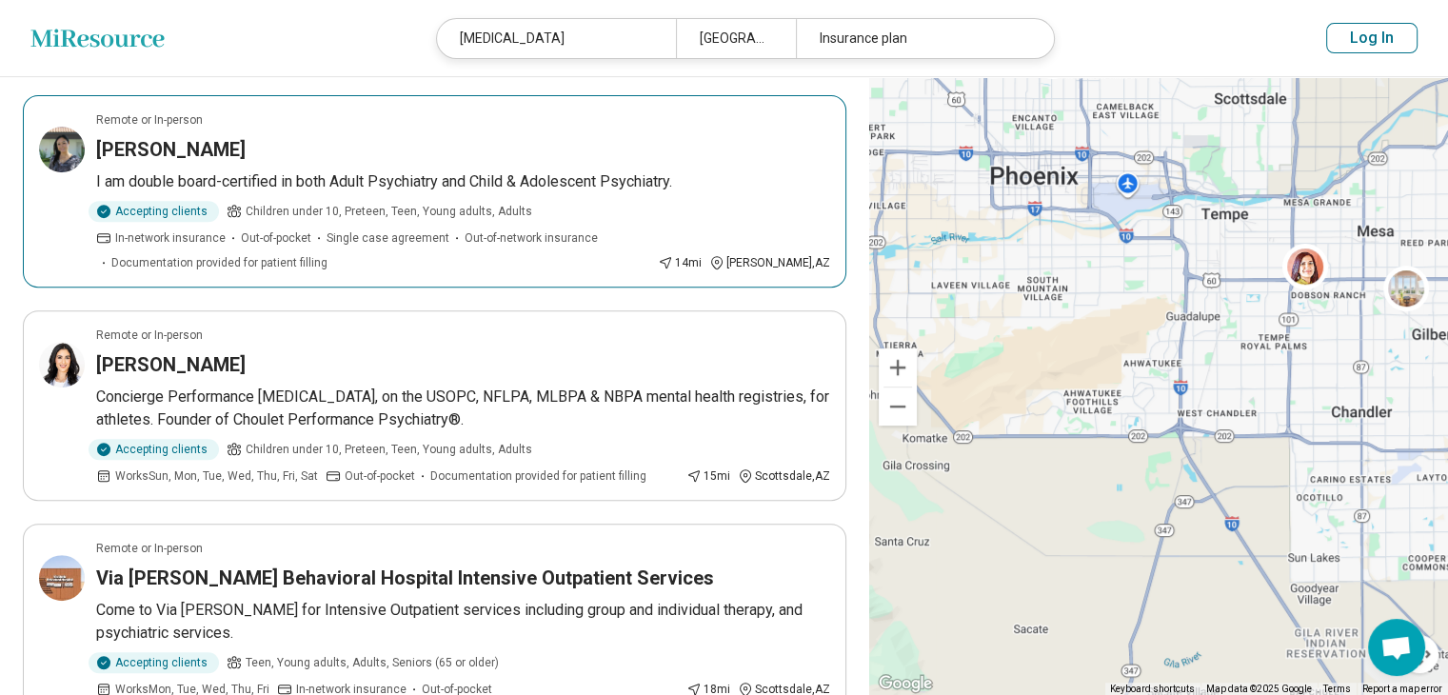
click at [530, 146] on div "Melissa Ramirez" at bounding box center [463, 149] width 734 height 27
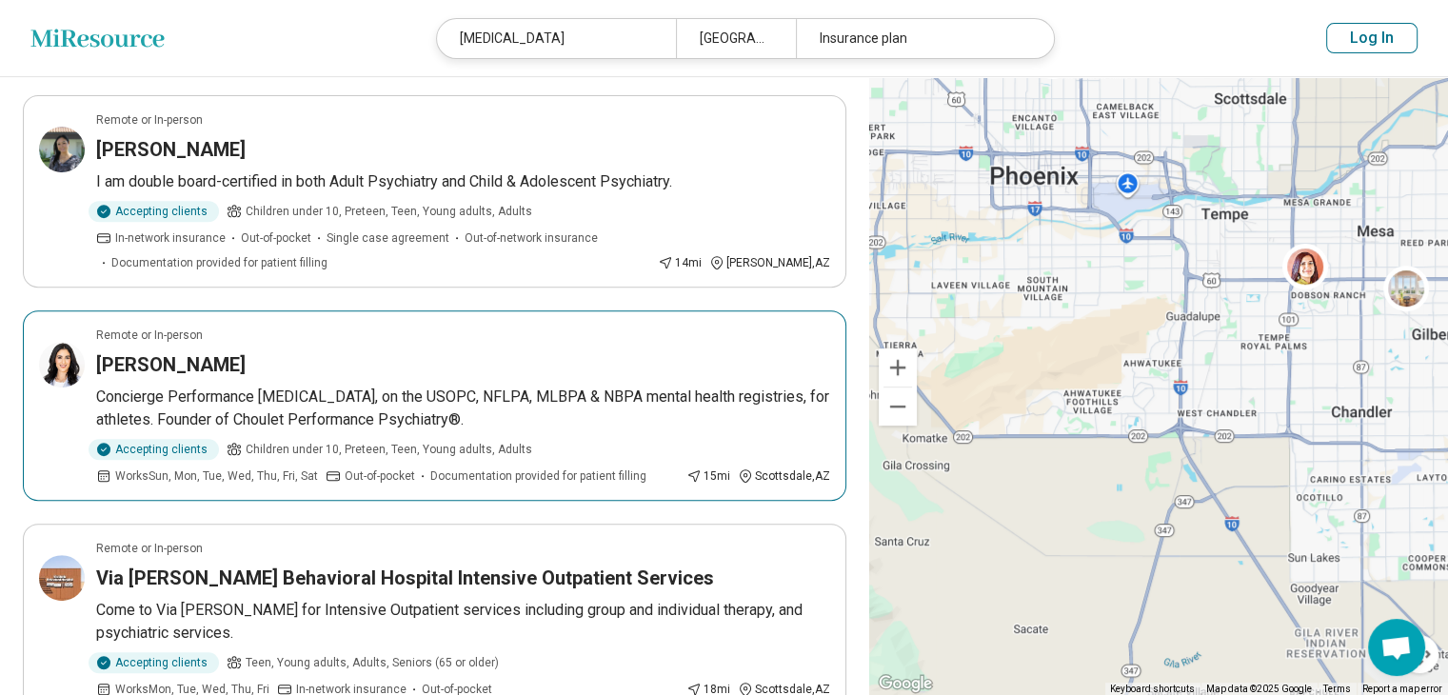
click at [356, 385] on p "Concierge Performance Psychiatrist, on the USOPC, NFLPA, MLBPA & NBPA mental he…" at bounding box center [463, 408] width 734 height 46
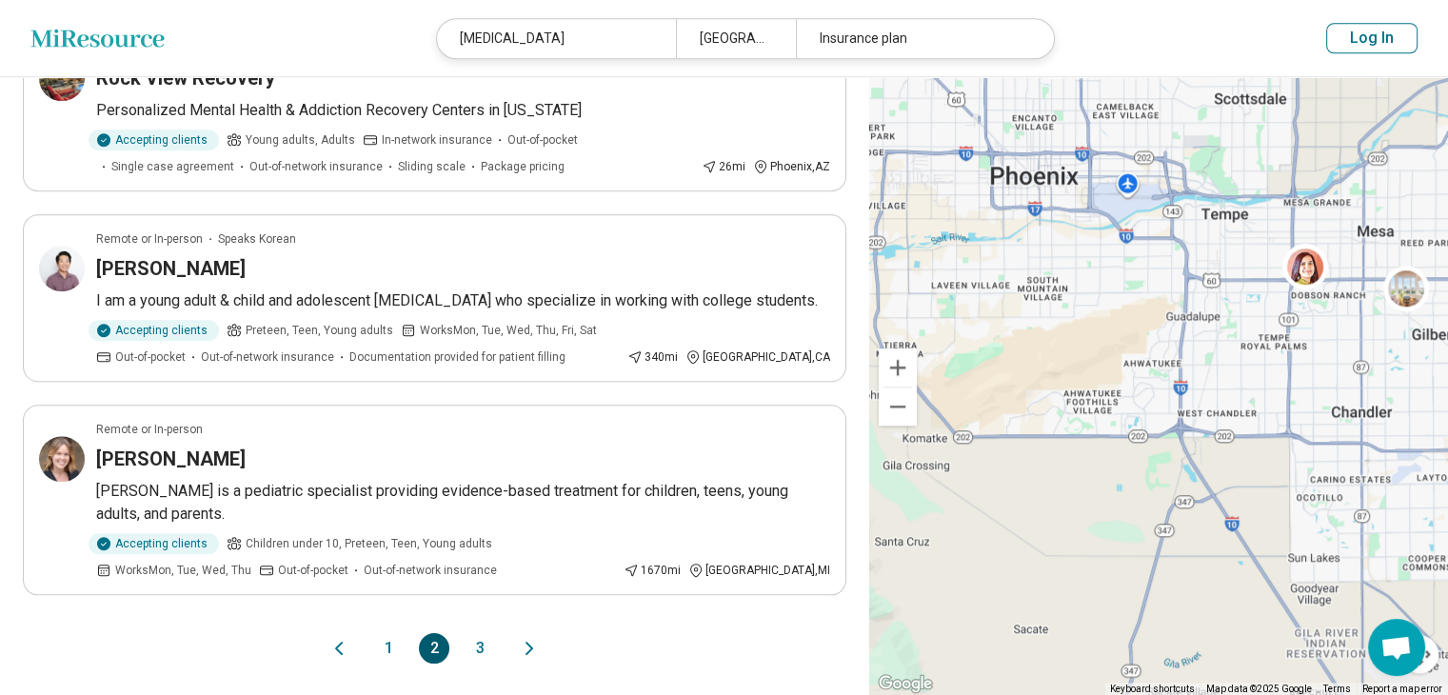
scroll to position [1789, 0]
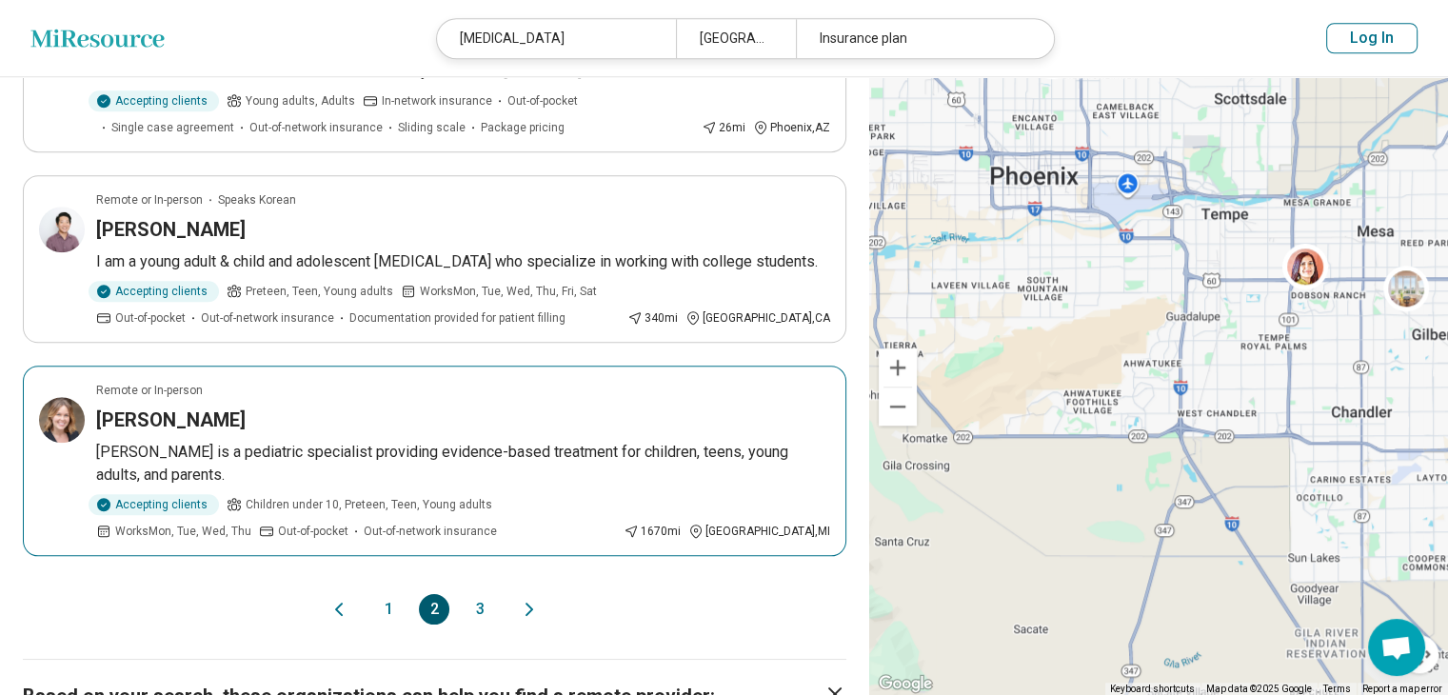
click at [571, 406] on div "Patricia Richardson" at bounding box center [463, 419] width 734 height 27
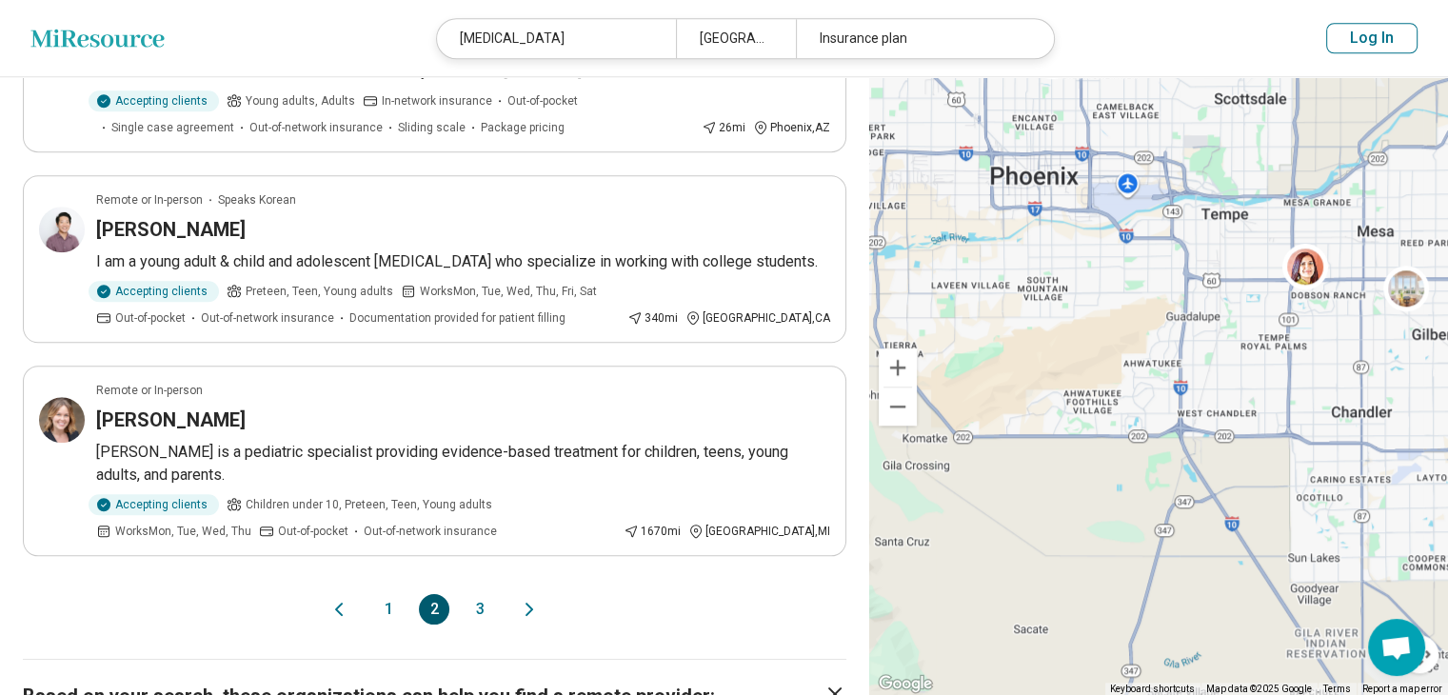
click at [481, 594] on button "3" at bounding box center [479, 609] width 30 height 30
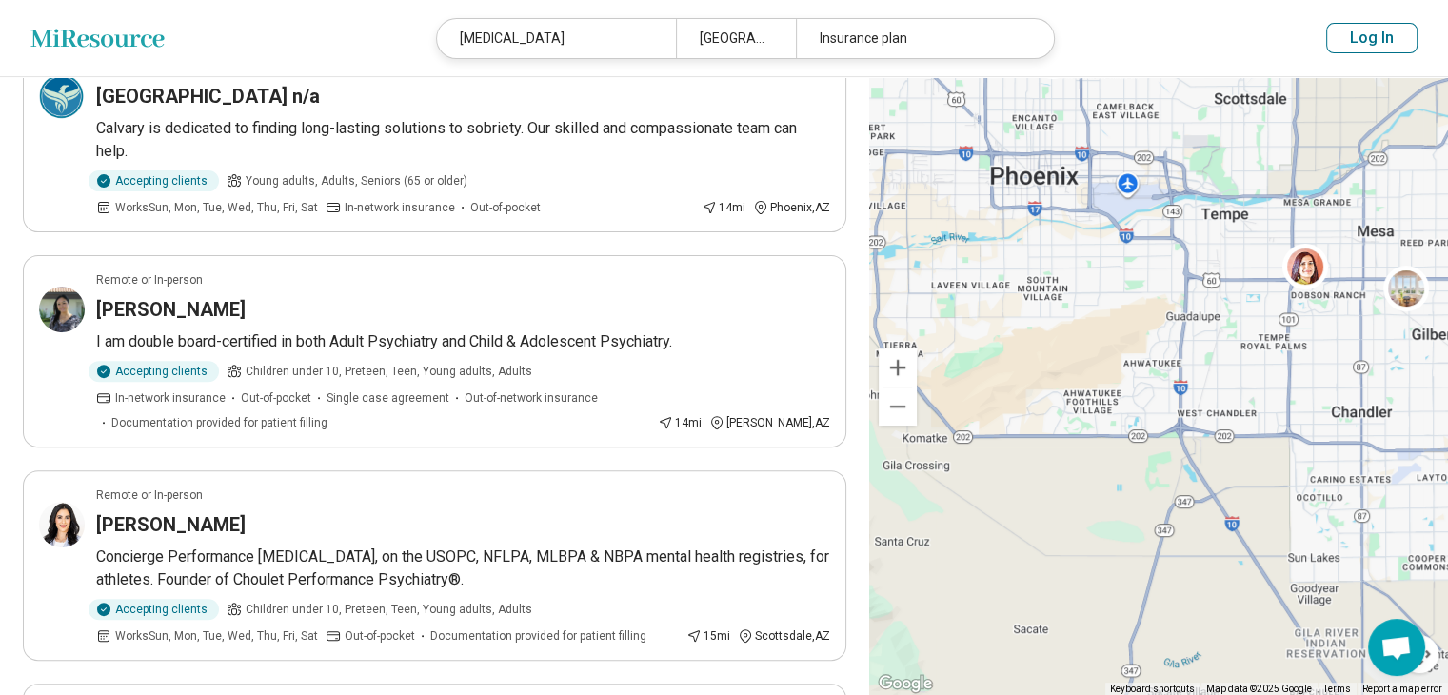
scroll to position [0, 0]
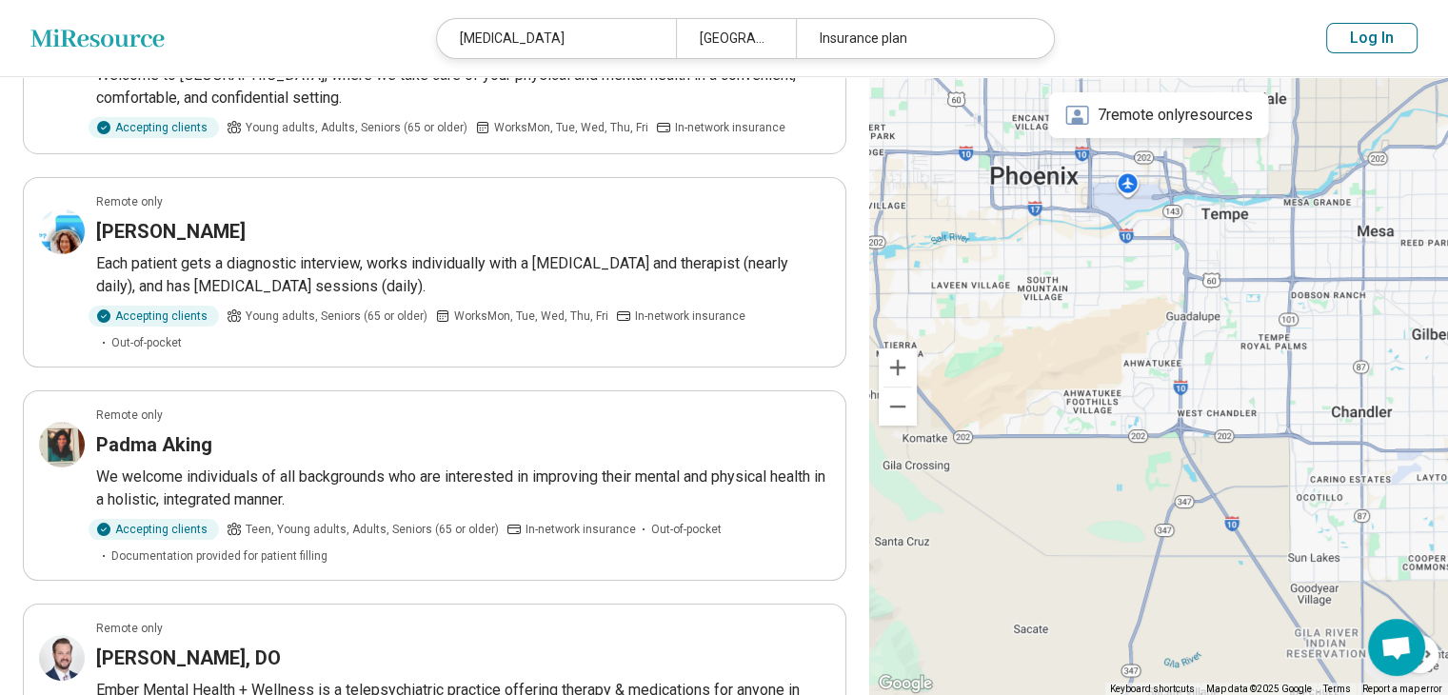
scroll to position [305, 0]
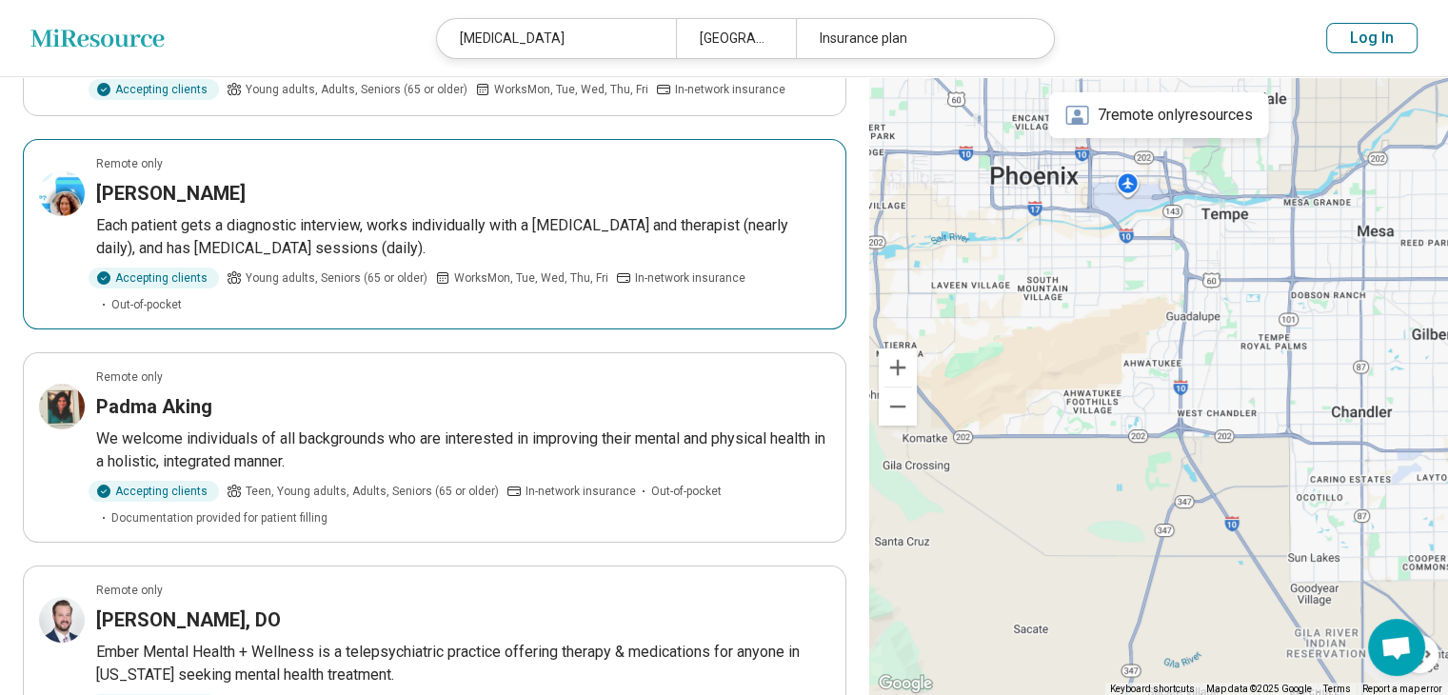
click at [267, 233] on p "Each patient gets a diagnostic interview, works individually with a [MEDICAL_DA…" at bounding box center [463, 237] width 734 height 46
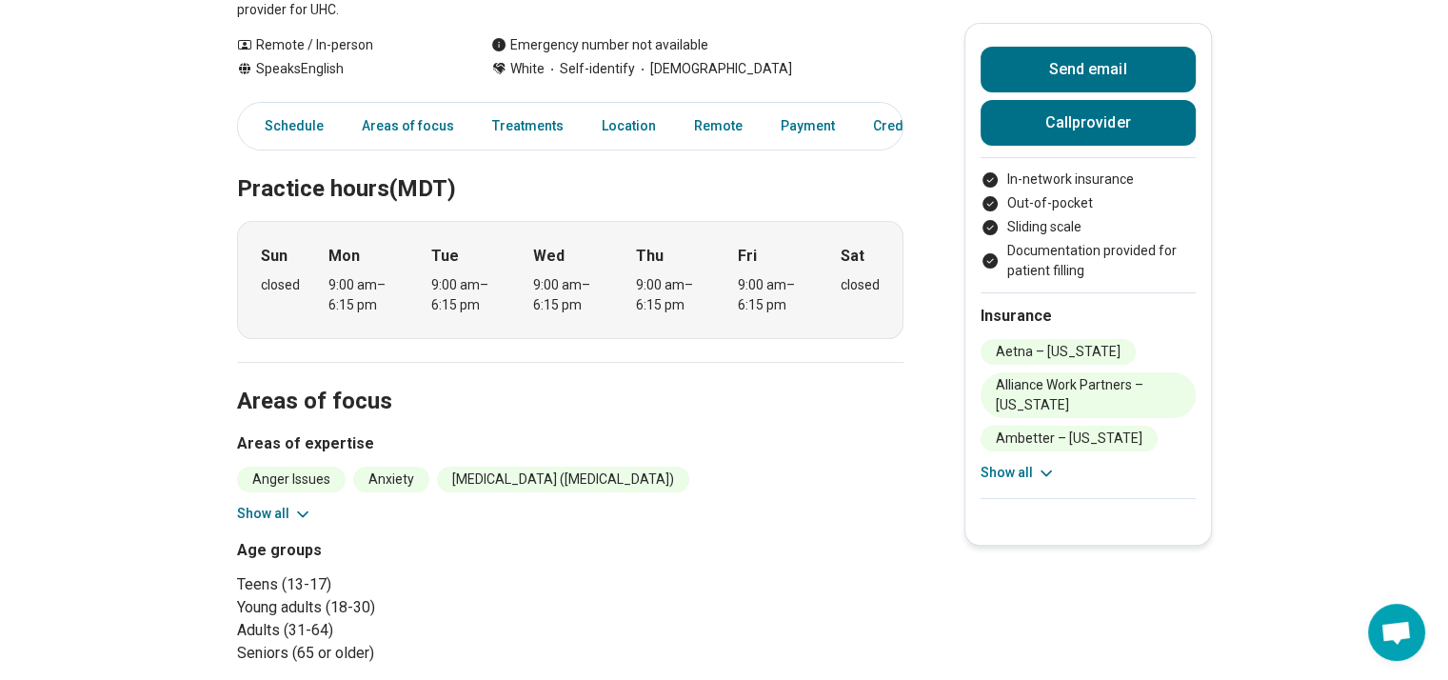
scroll to position [457, 0]
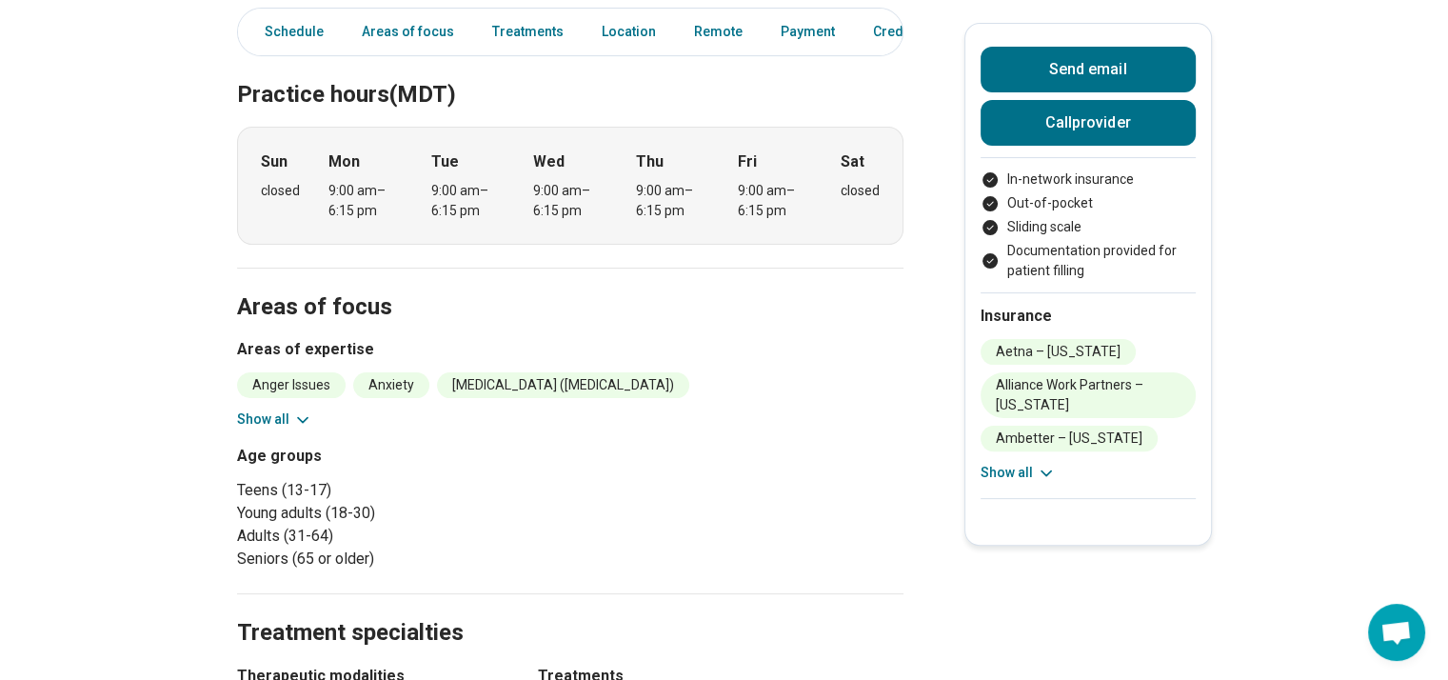
click at [280, 420] on button "Show all" at bounding box center [274, 419] width 75 height 20
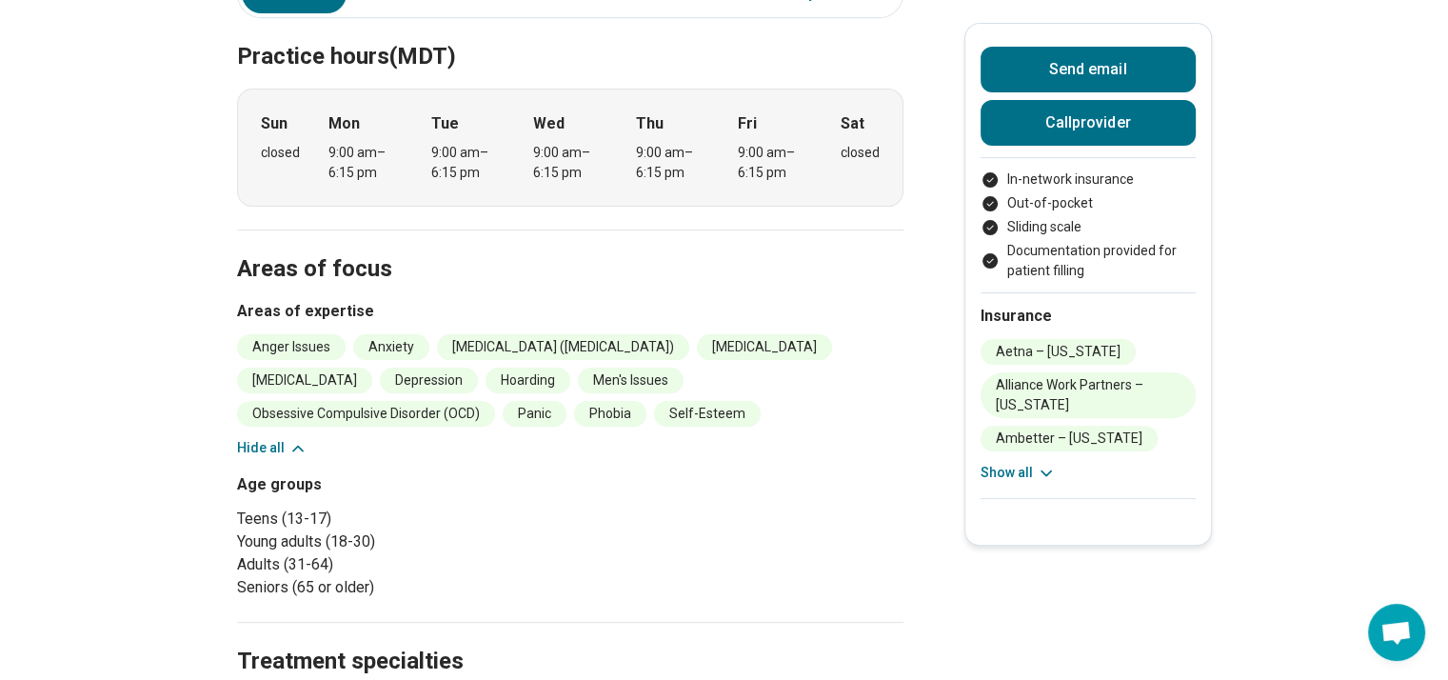
scroll to position [533, 0]
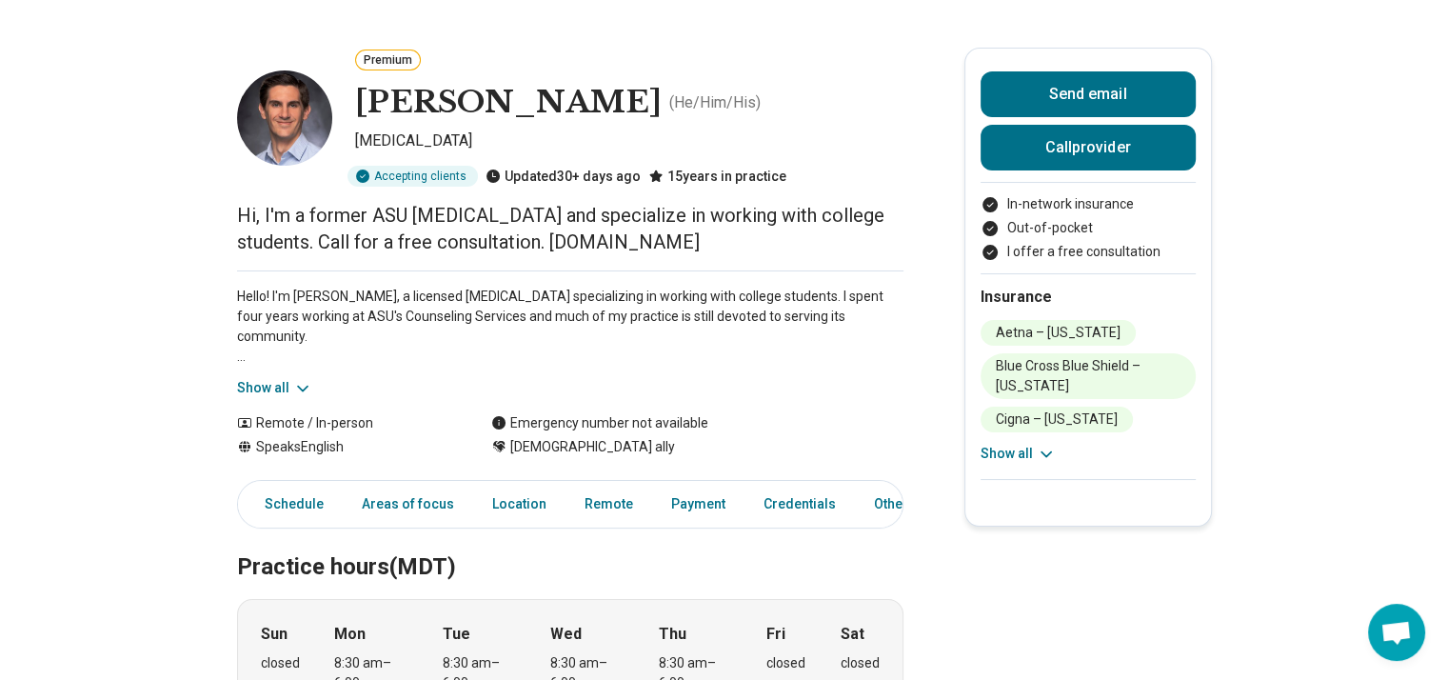
scroll to position [76, 14]
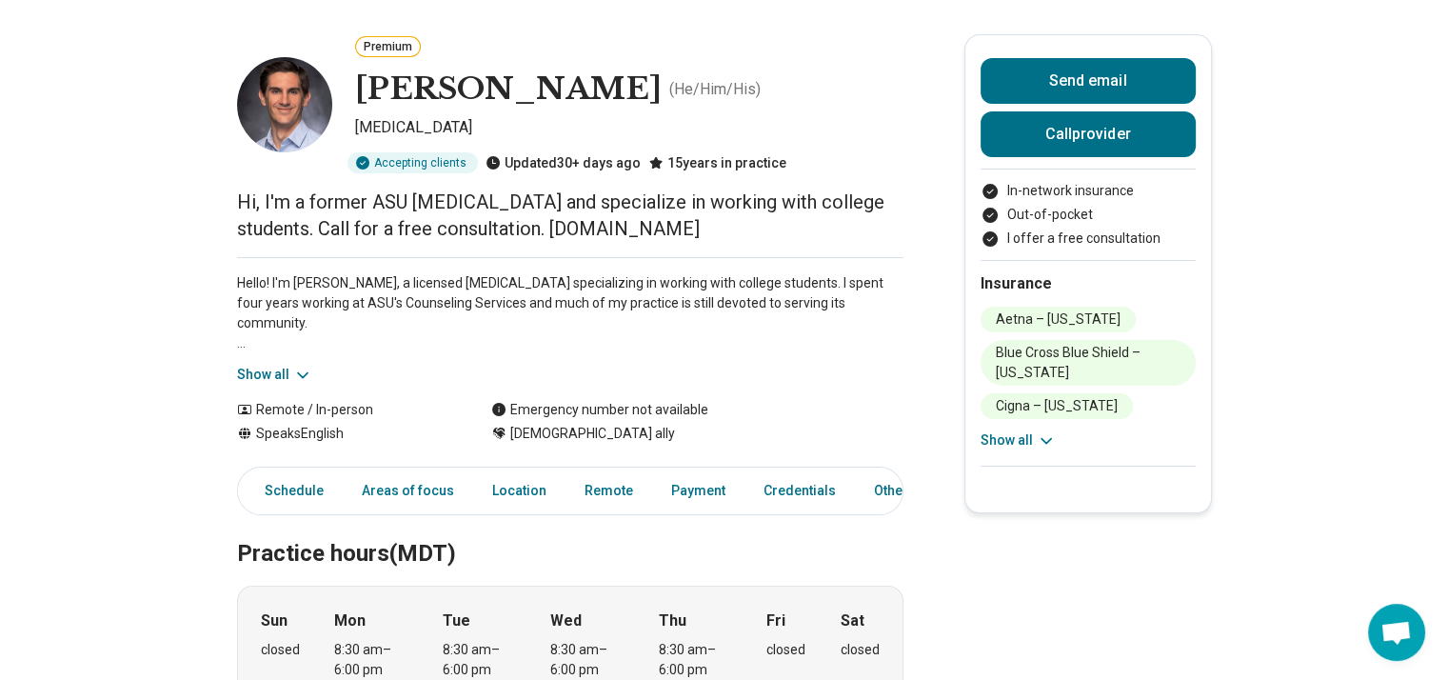
click at [293, 374] on icon at bounding box center [302, 375] width 19 height 19
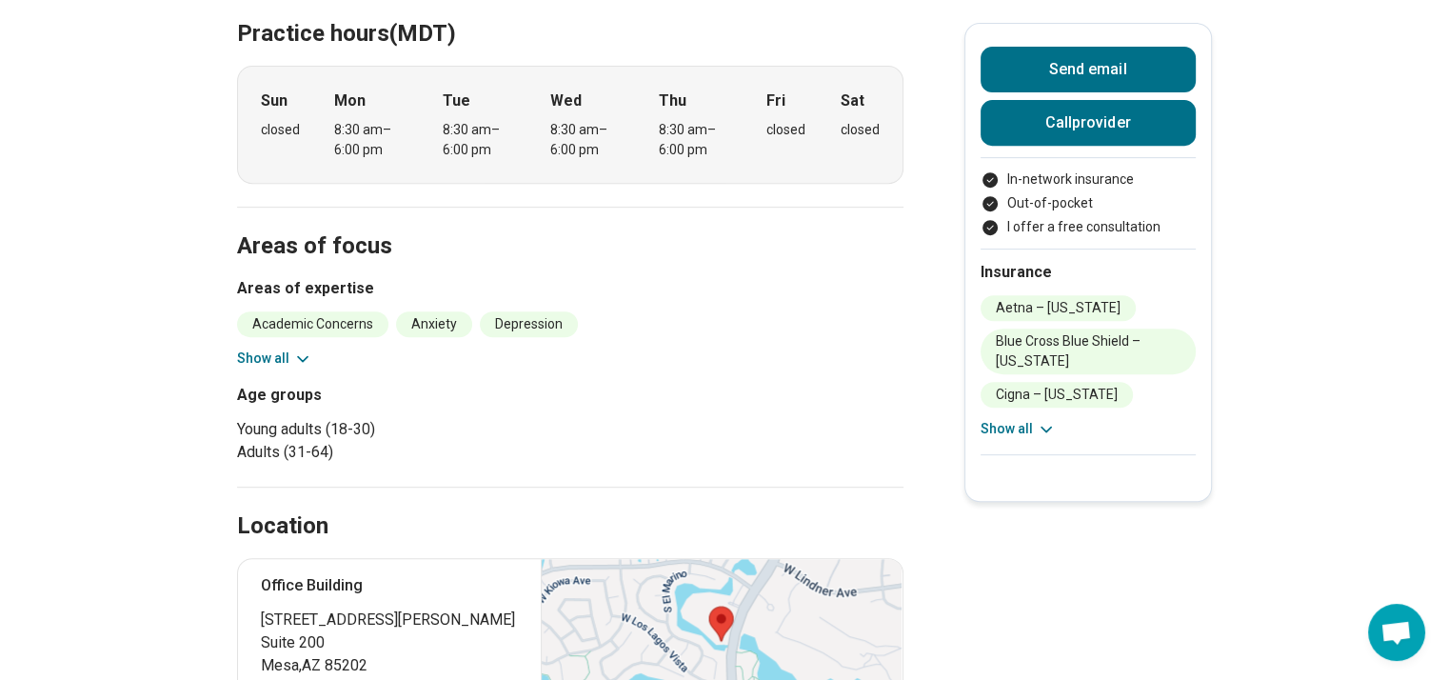
scroll to position [876, 14]
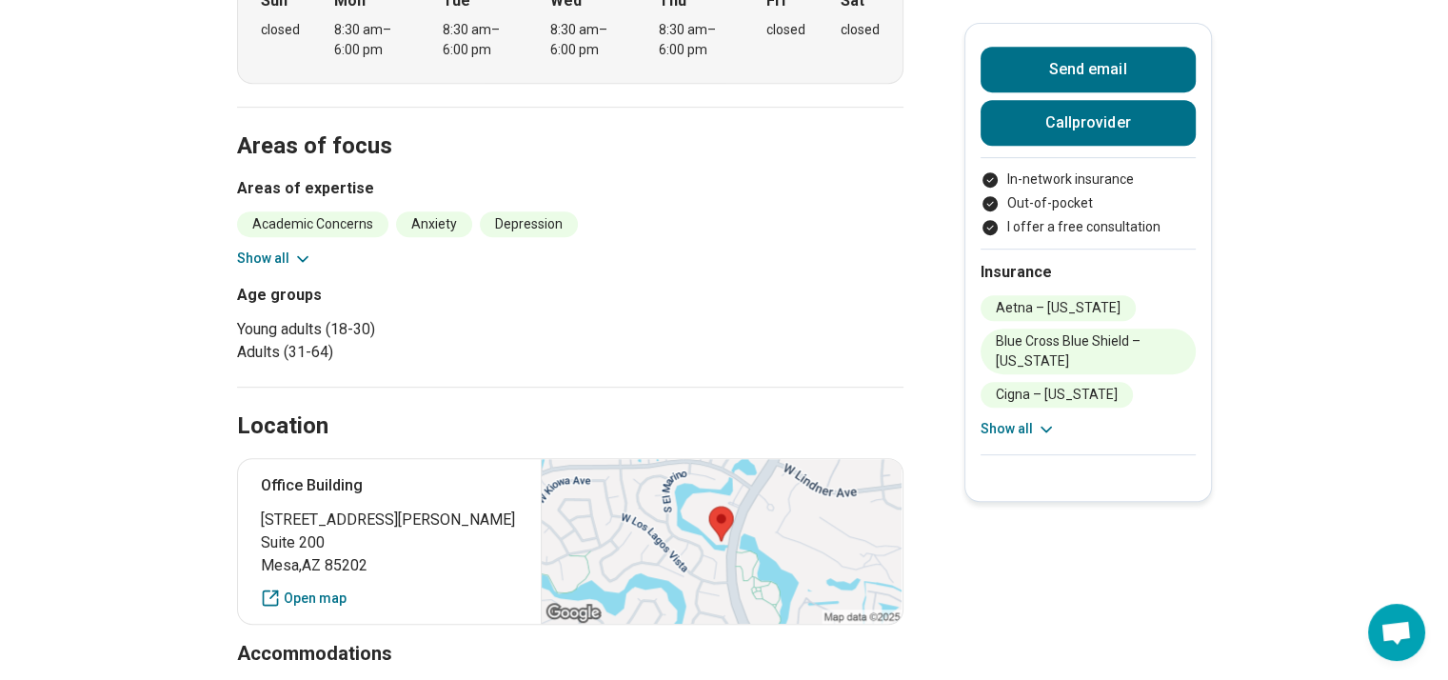
click at [293, 249] on icon at bounding box center [302, 258] width 19 height 19
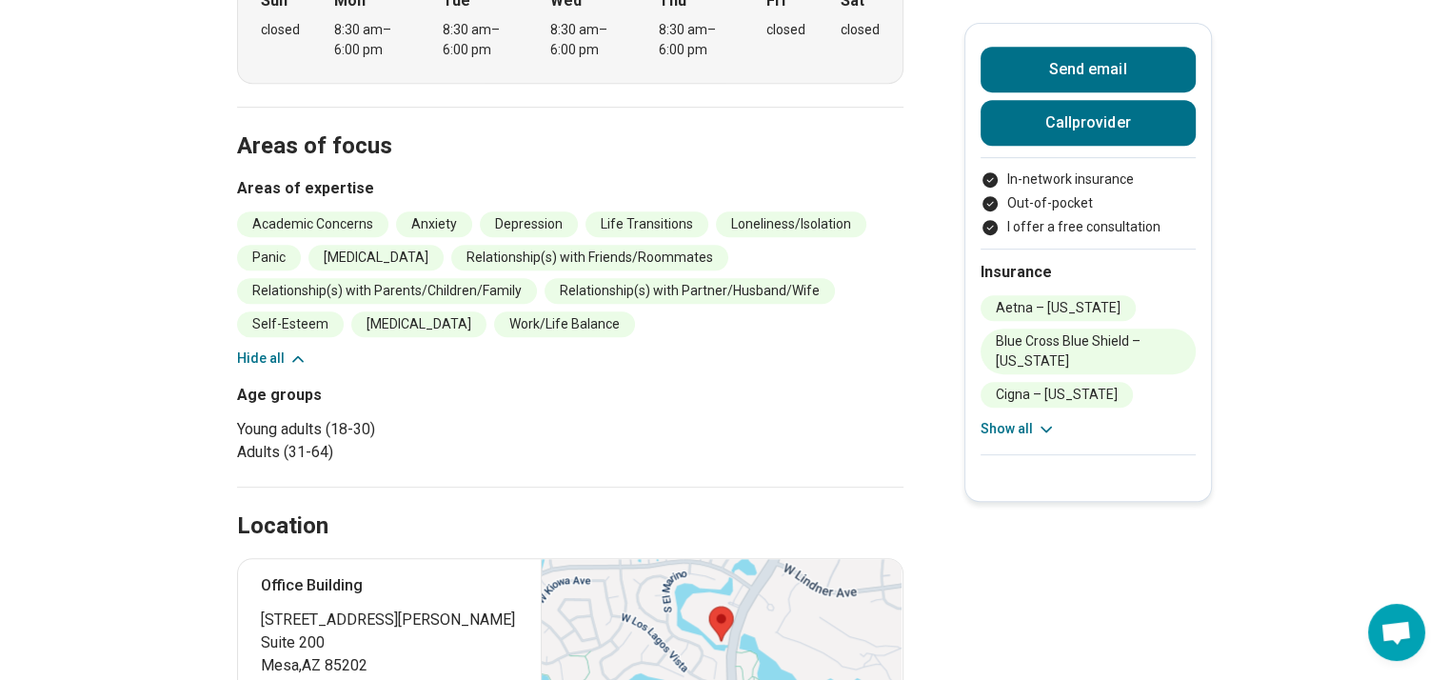
click at [8, 10] on main "Premium [PERSON_NAME] ( He/Him/His ) [MEDICAL_DATA] Accepting clients Updated 3…" at bounding box center [724, 445] width 1448 height 2490
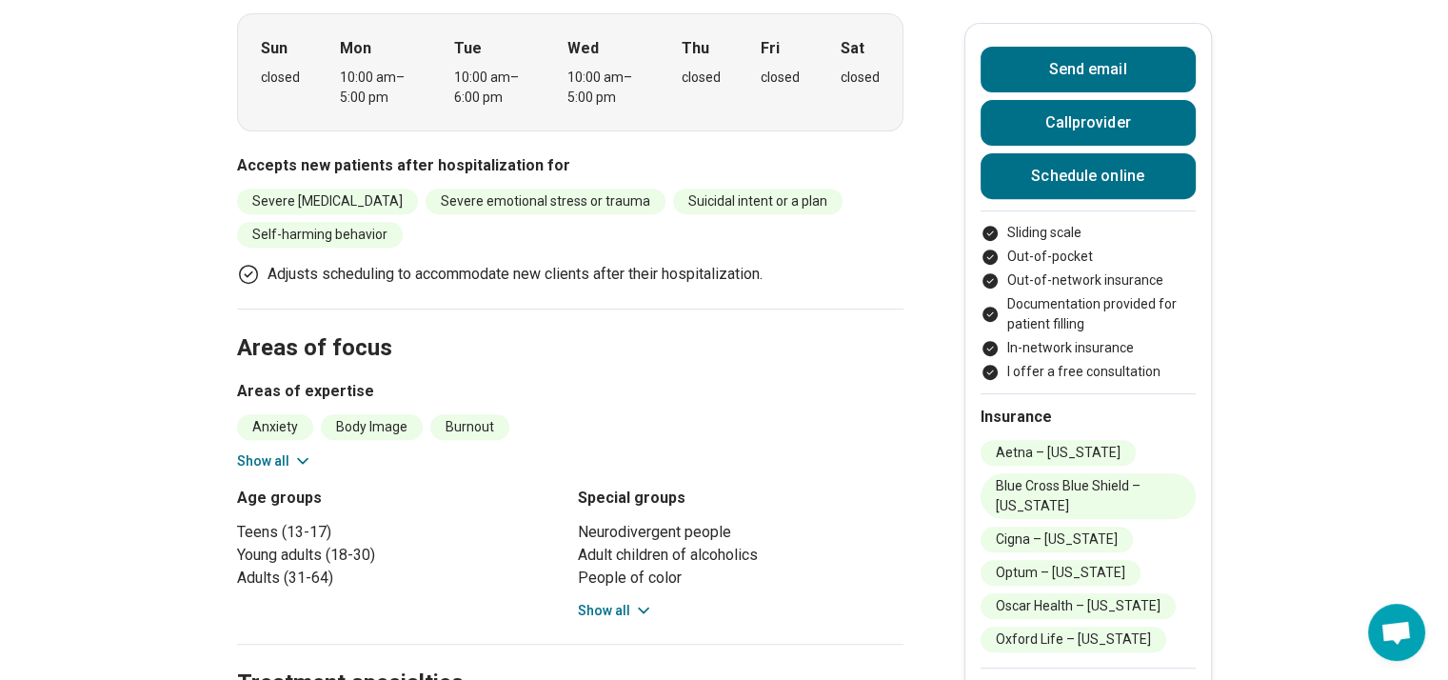
scroll to position [723, 0]
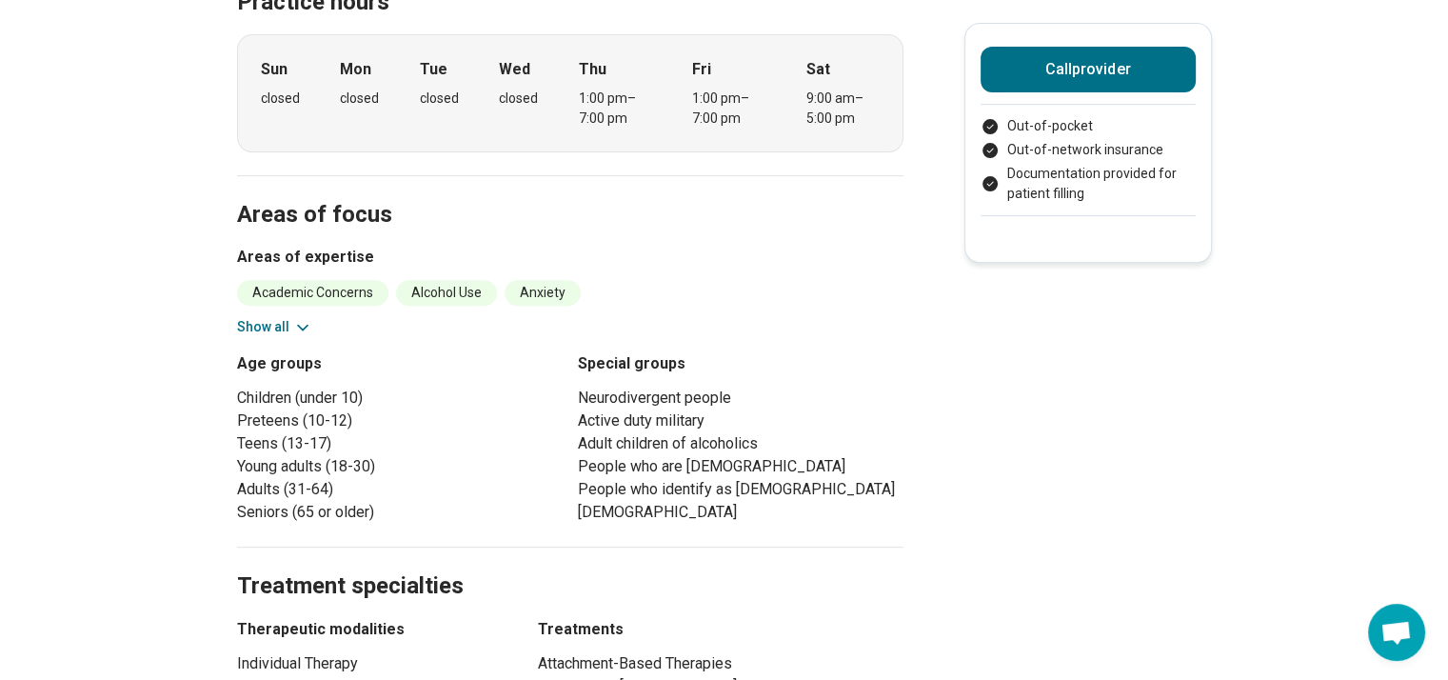
scroll to position [685, 0]
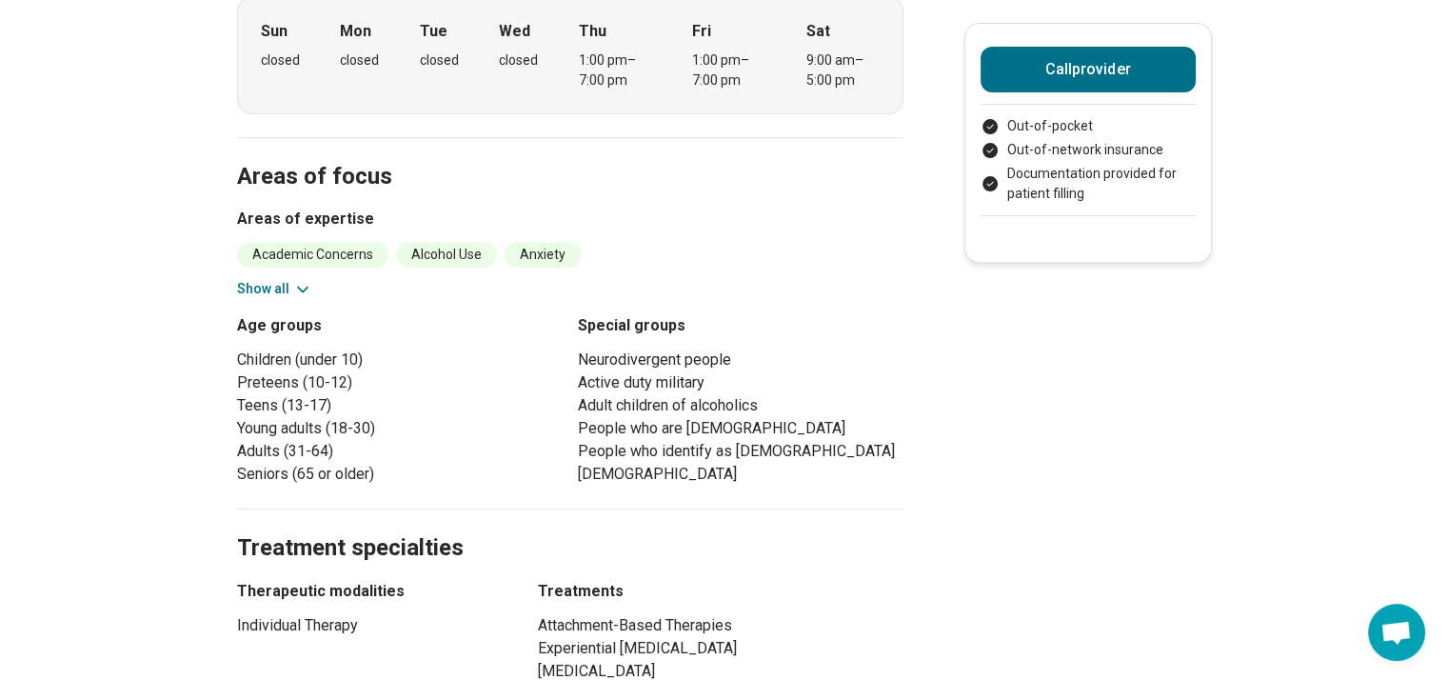
click at [261, 253] on div "Academic Concerns Alcohol Use Anxiety [MEDICAL_DATA] ([MEDICAL_DATA]) Burnout C…" at bounding box center [570, 270] width 666 height 57
click at [261, 279] on button "Show all" at bounding box center [274, 289] width 75 height 20
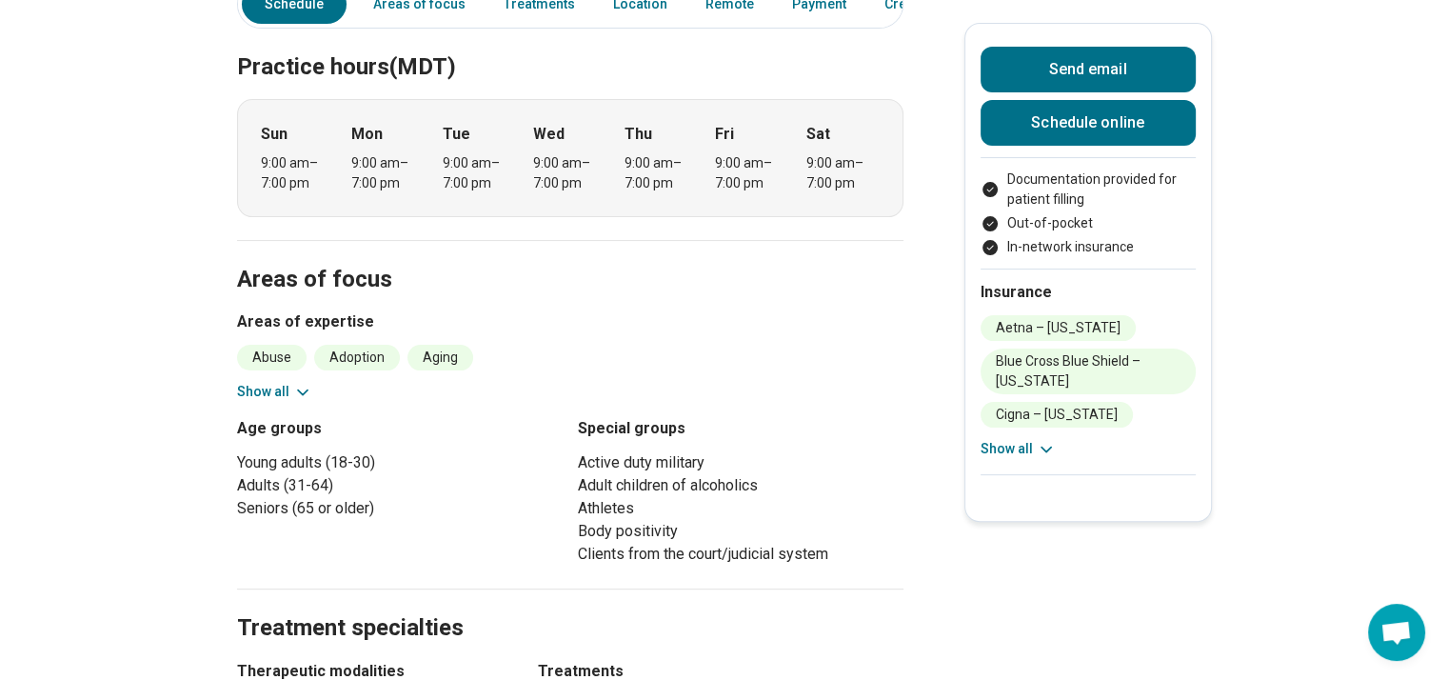
scroll to position [457, 0]
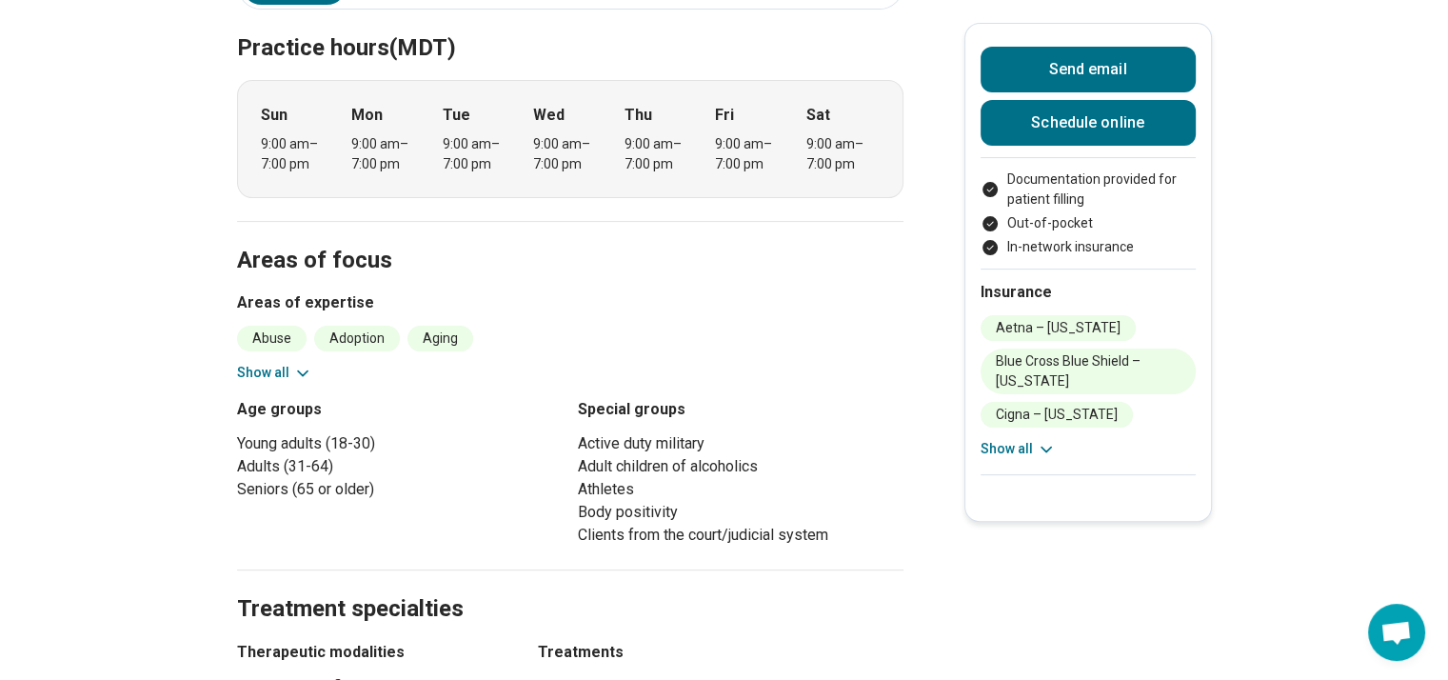
click at [296, 363] on button "Show all" at bounding box center [274, 373] width 75 height 20
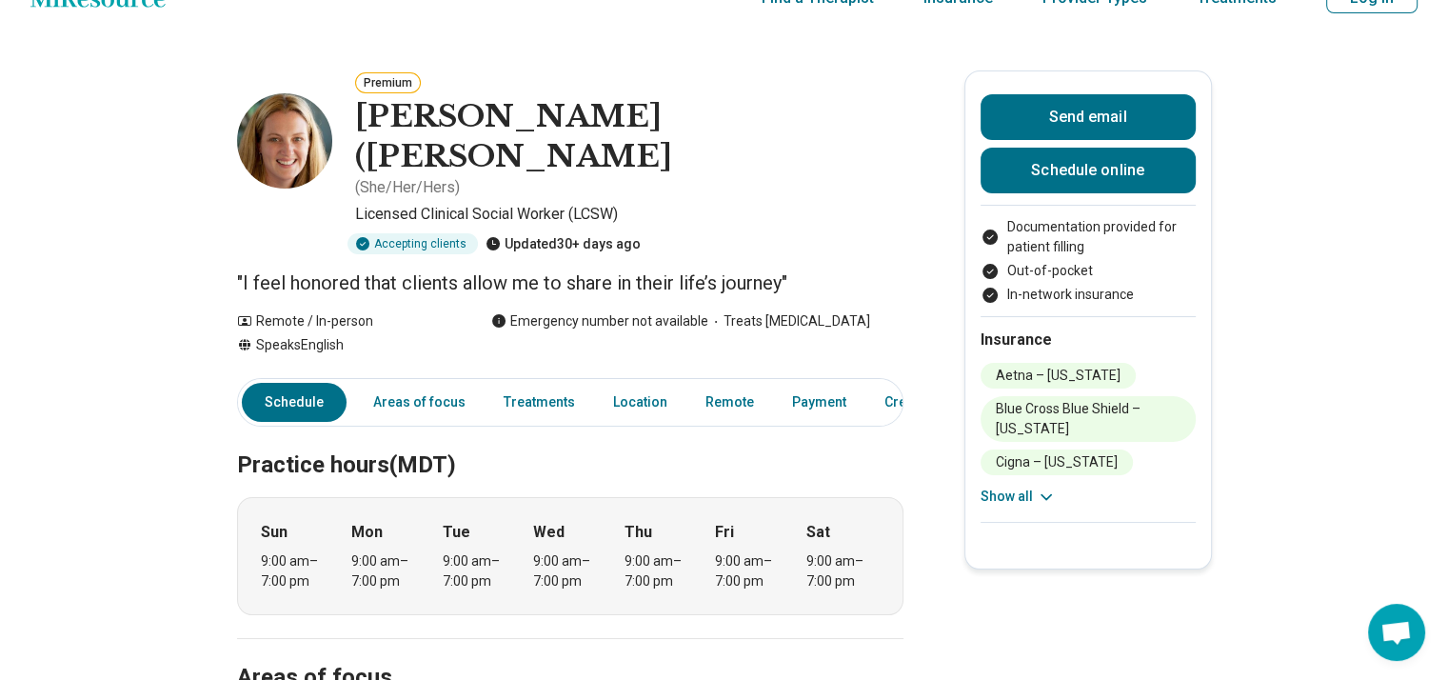
scroll to position [38, 0]
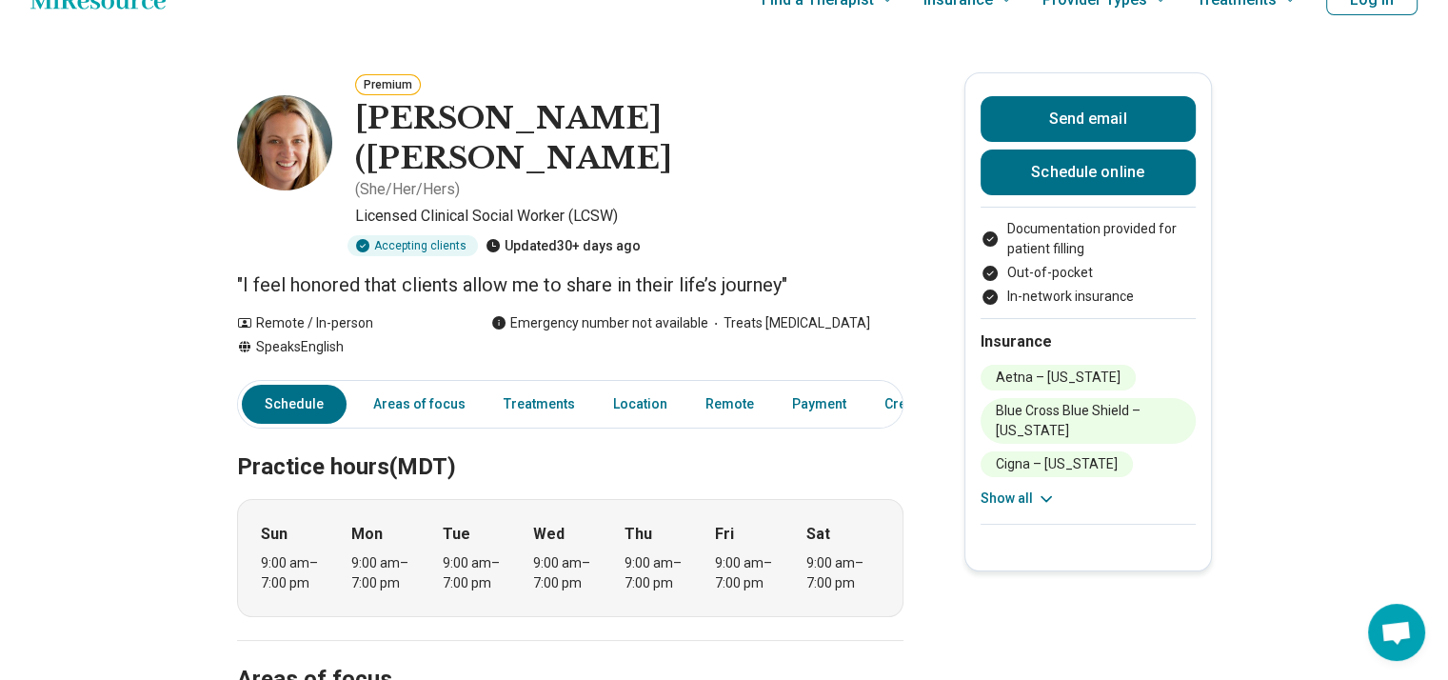
click at [1010, 498] on button "Show all" at bounding box center [1017, 498] width 75 height 20
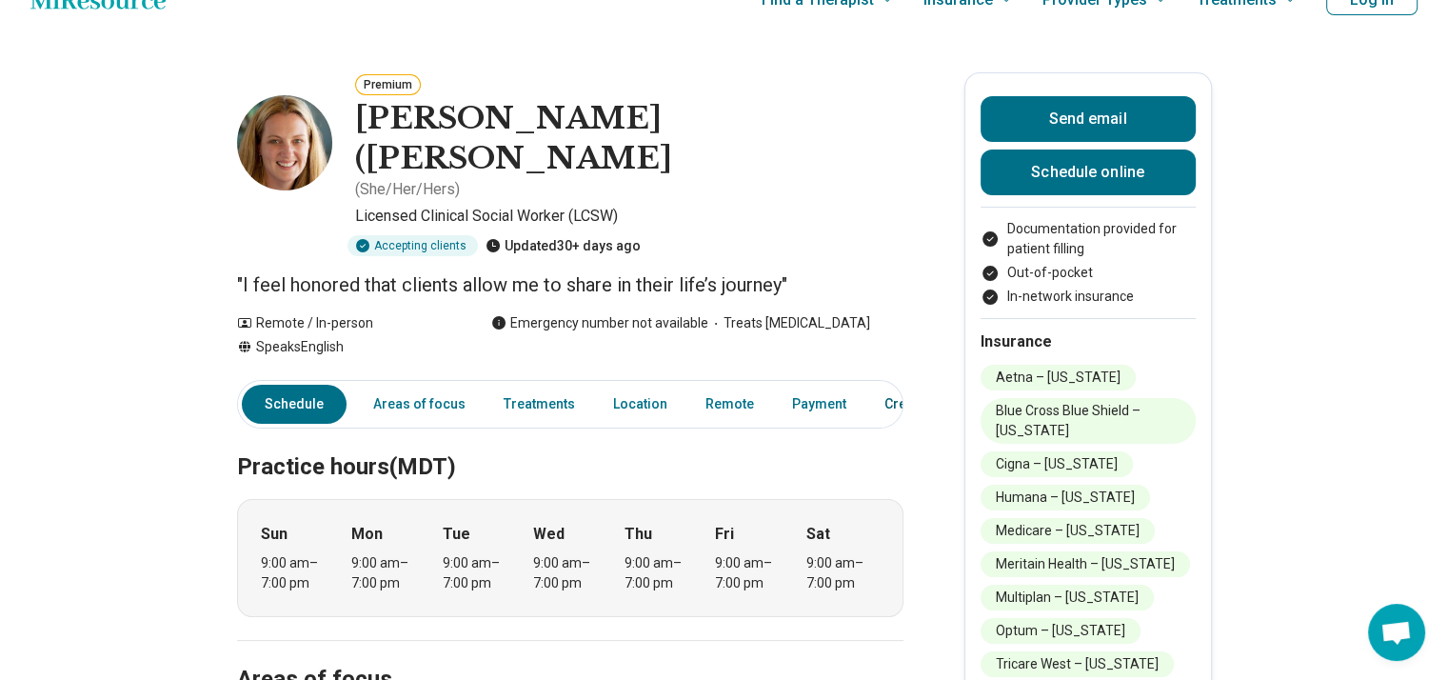
click at [882, 385] on link "Credentials" at bounding box center [920, 404] width 95 height 39
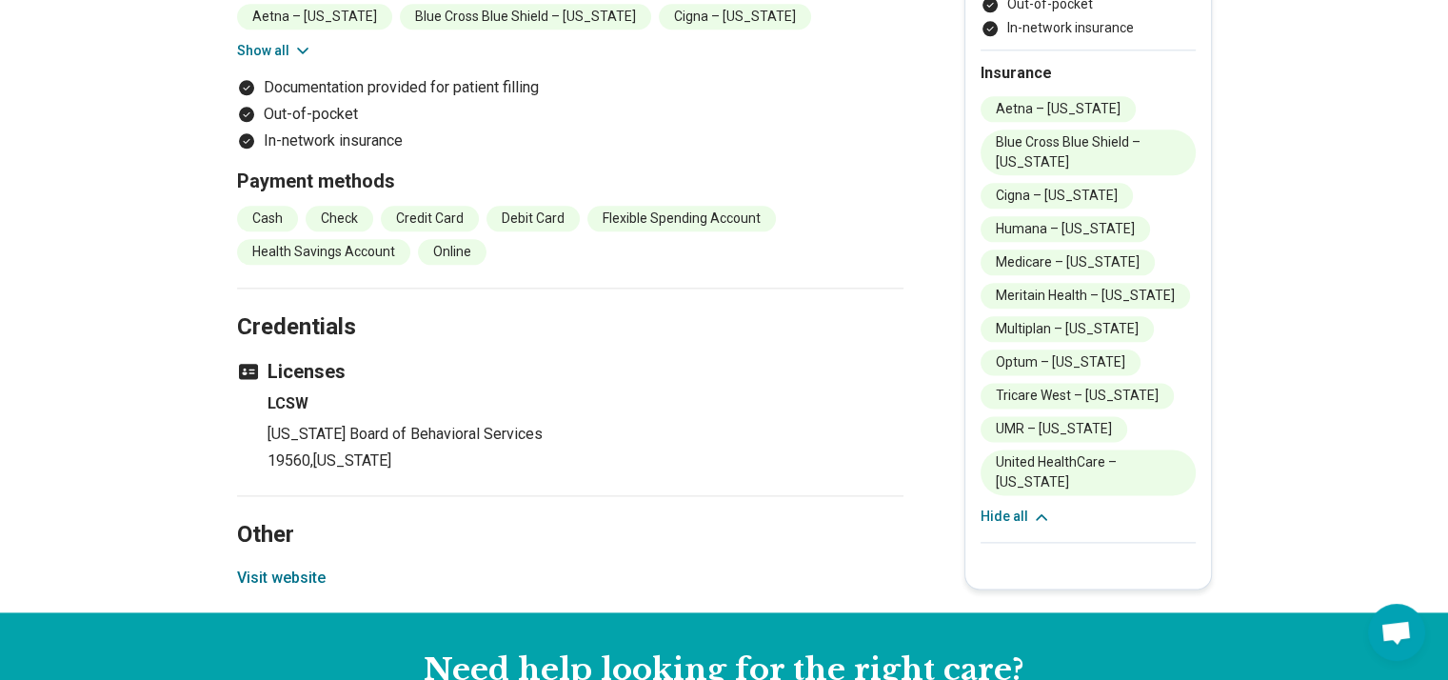
scroll to position [2354, 0]
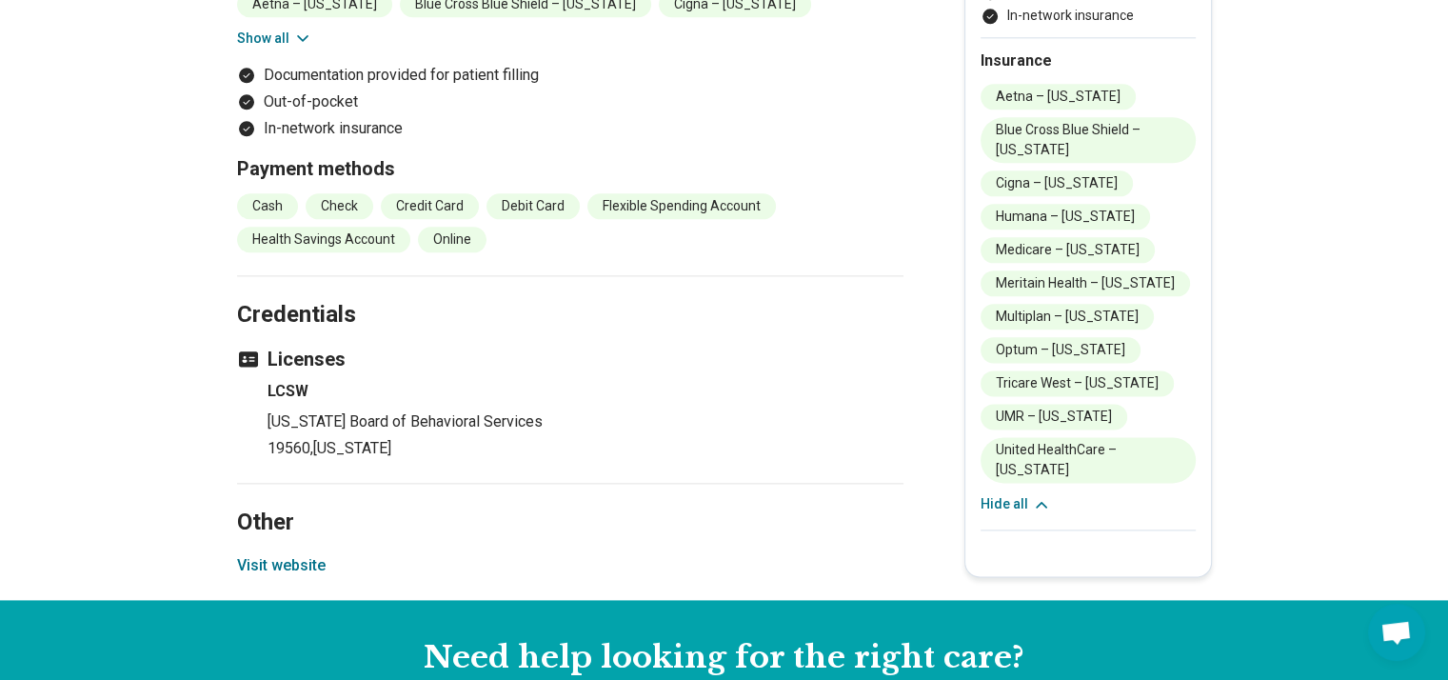
click at [293, 554] on button "Visit website" at bounding box center [281, 565] width 89 height 23
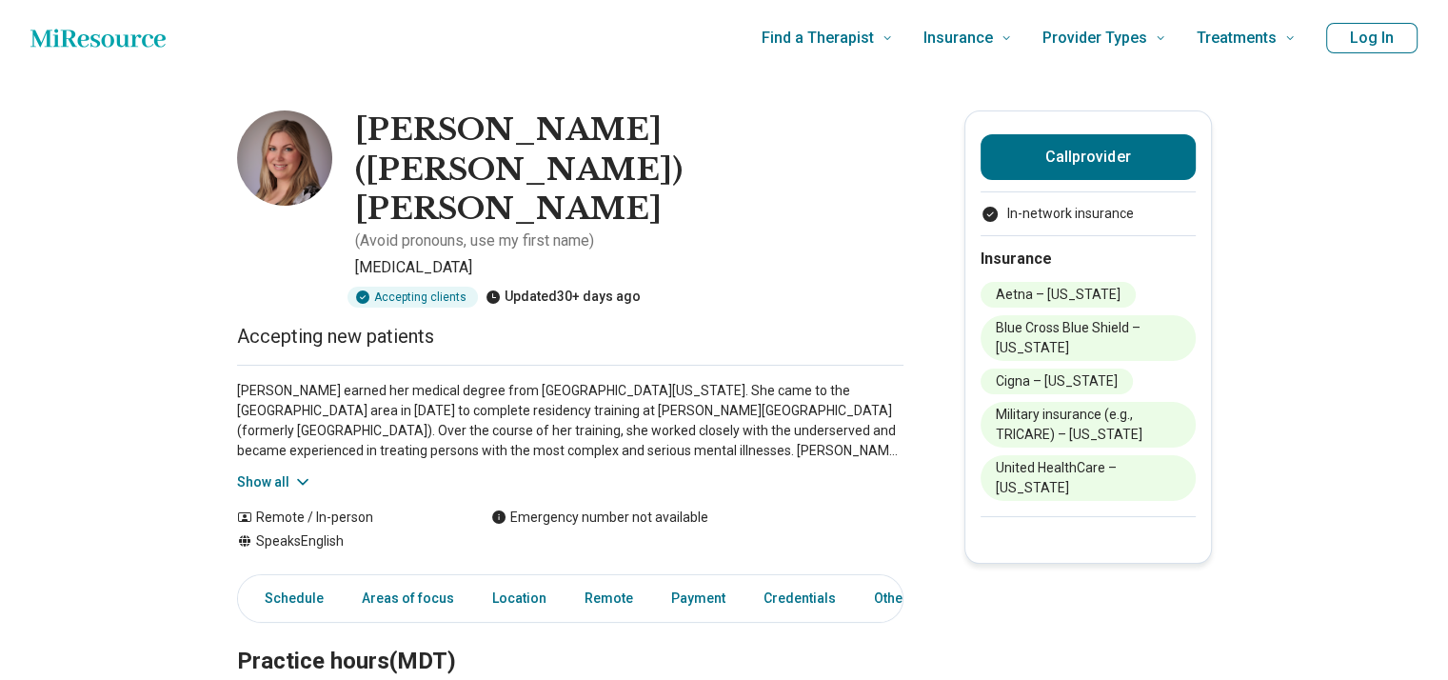
scroll to position [38, 0]
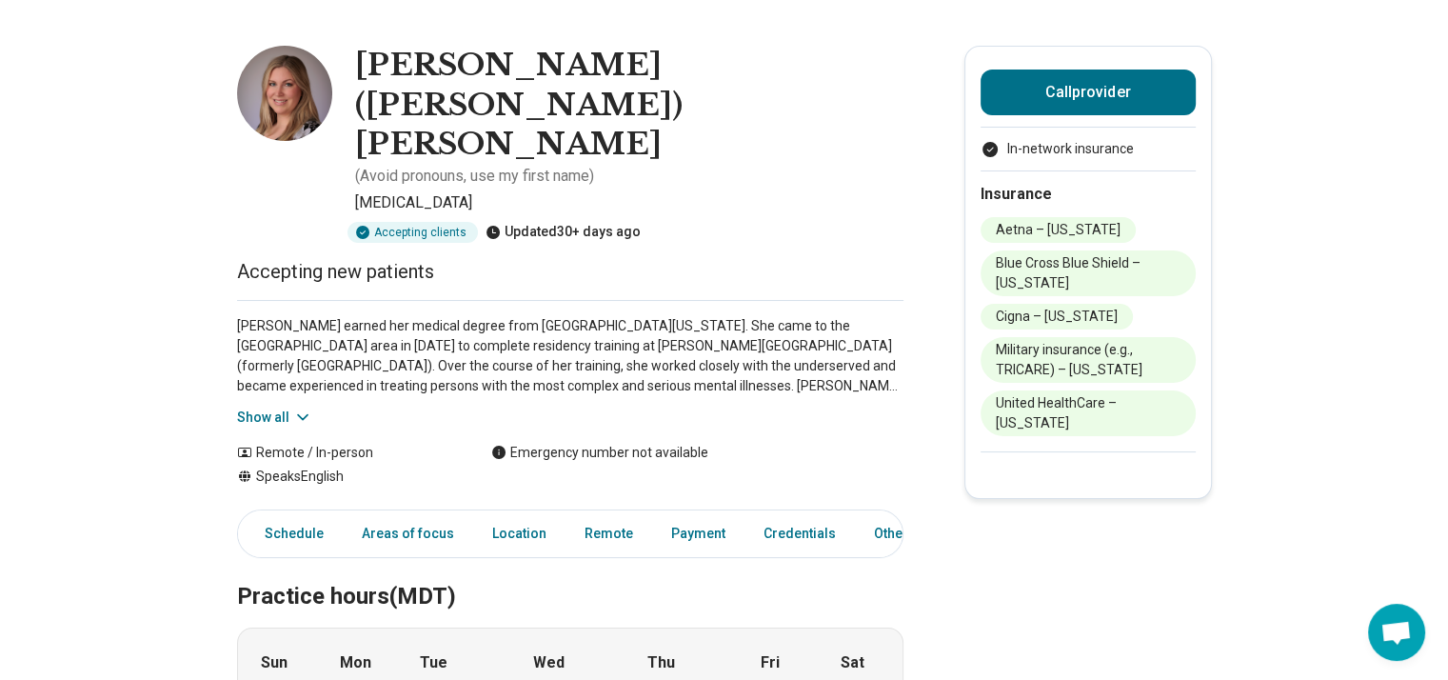
scroll to position [76, 0]
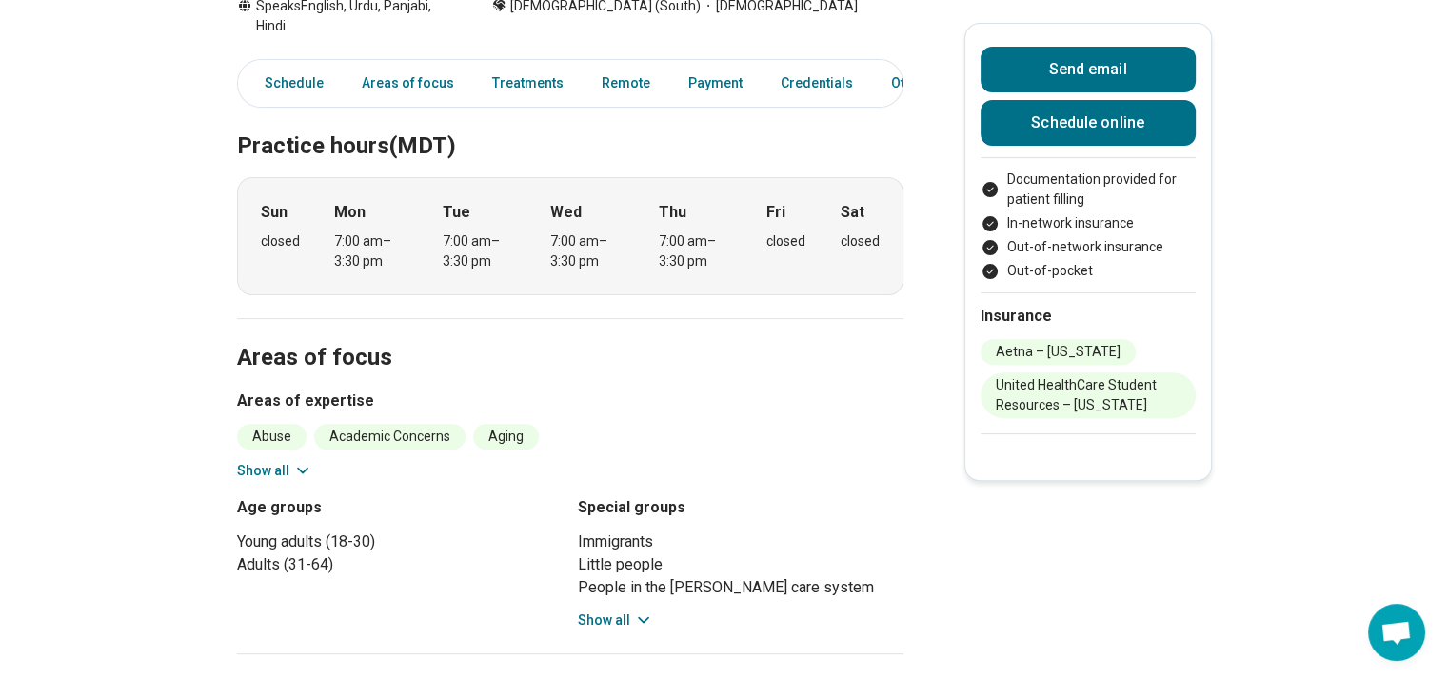
scroll to position [685, 0]
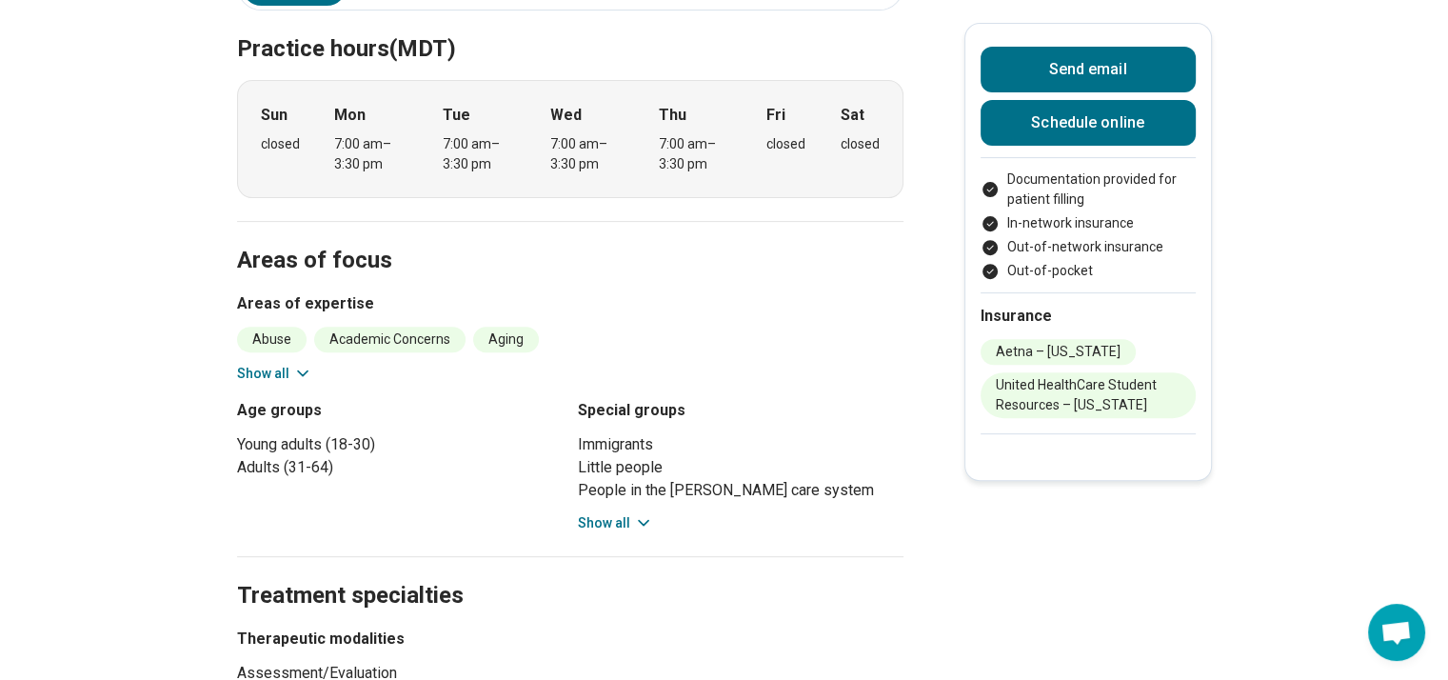
click at [291, 364] on button "Show all" at bounding box center [274, 374] width 75 height 20
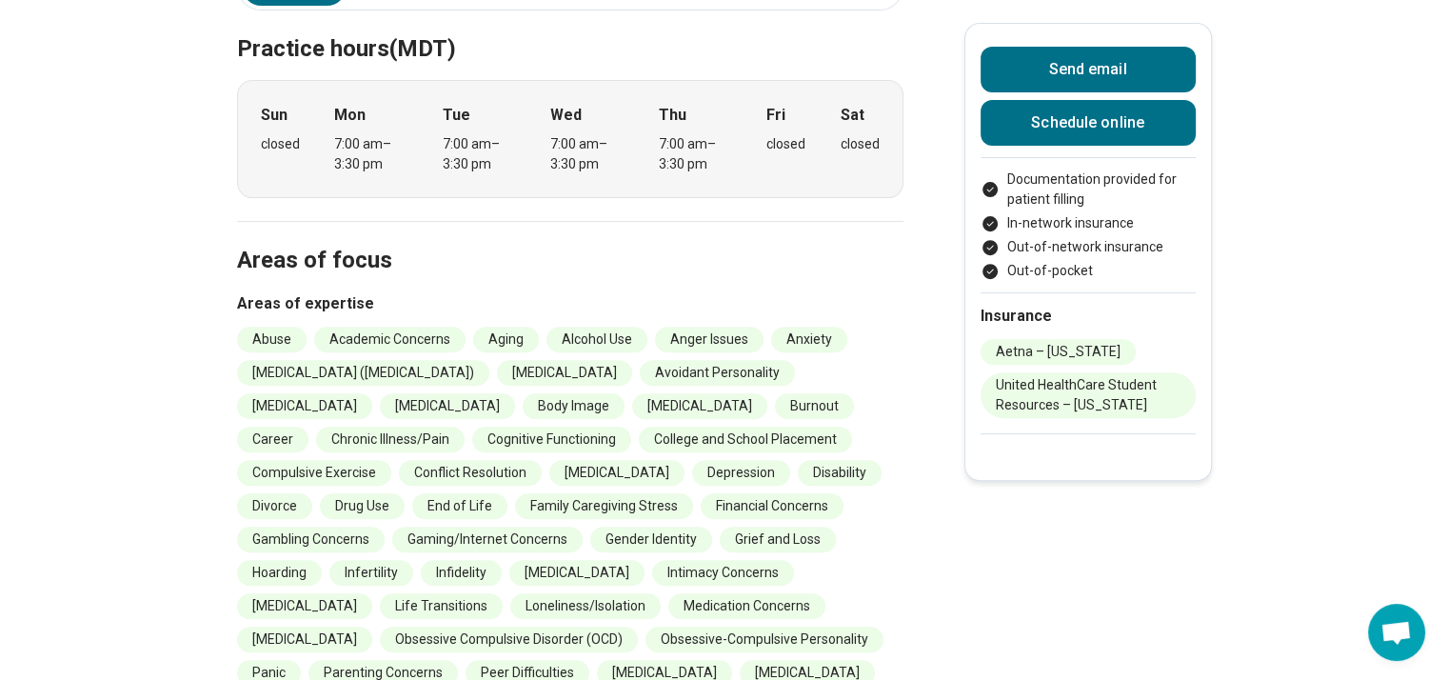
click at [285, 360] on li "[MEDICAL_DATA] ([MEDICAL_DATA])" at bounding box center [363, 373] width 252 height 26
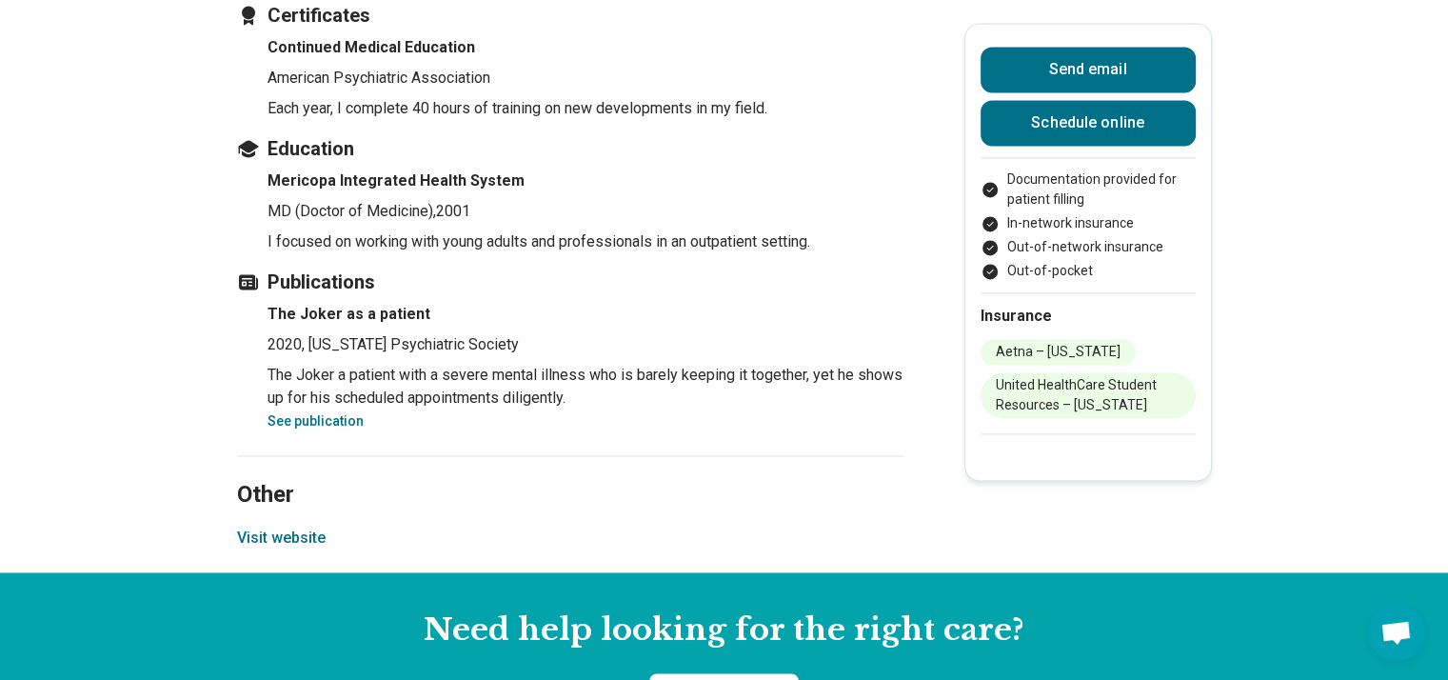
scroll to position [2817, 0]
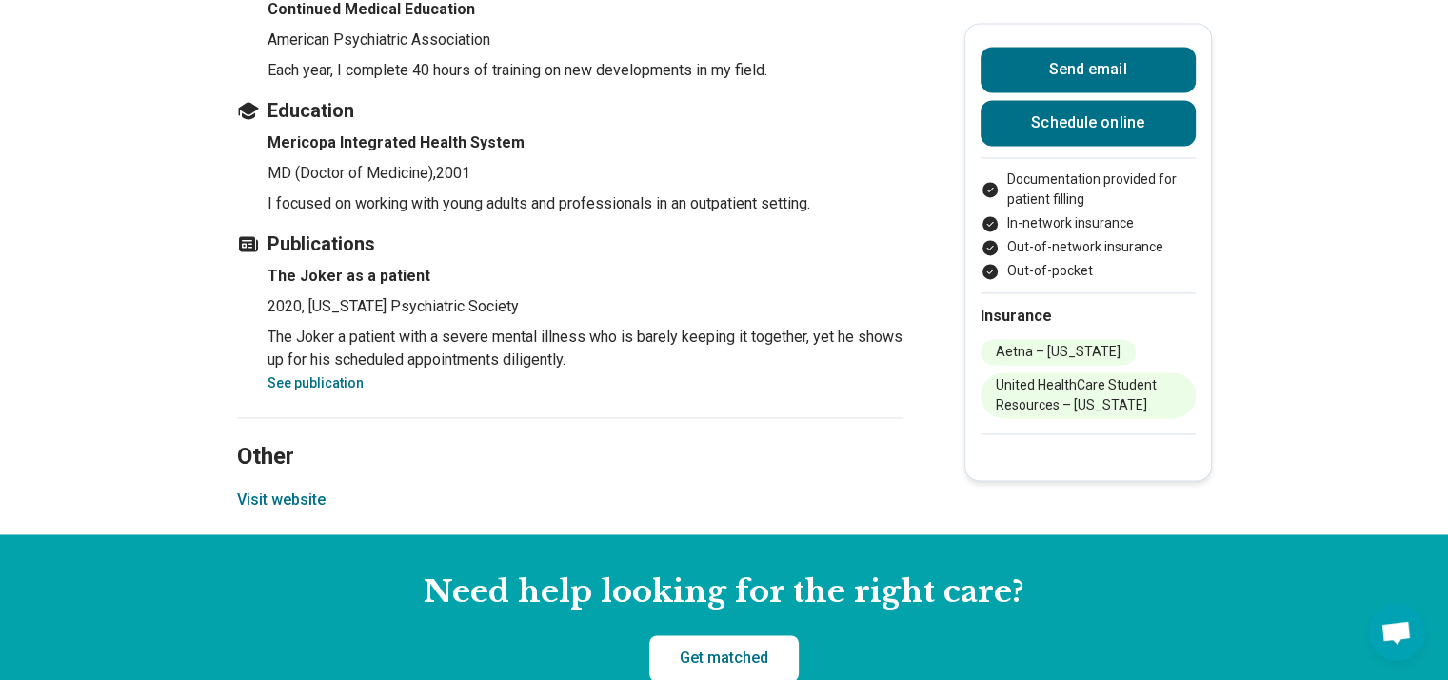
click at [274, 488] on button "Visit website" at bounding box center [281, 499] width 89 height 23
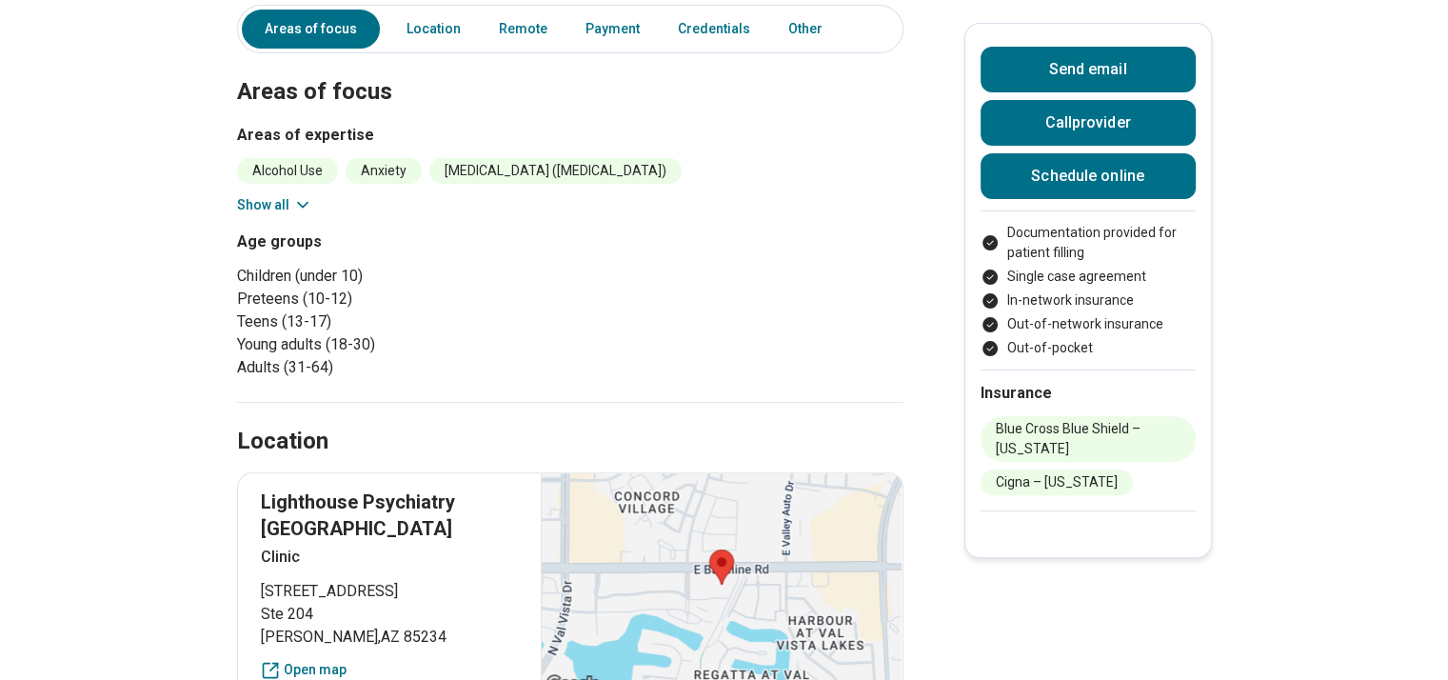
scroll to position [495, 0]
click at [300, 203] on icon at bounding box center [302, 203] width 19 height 19
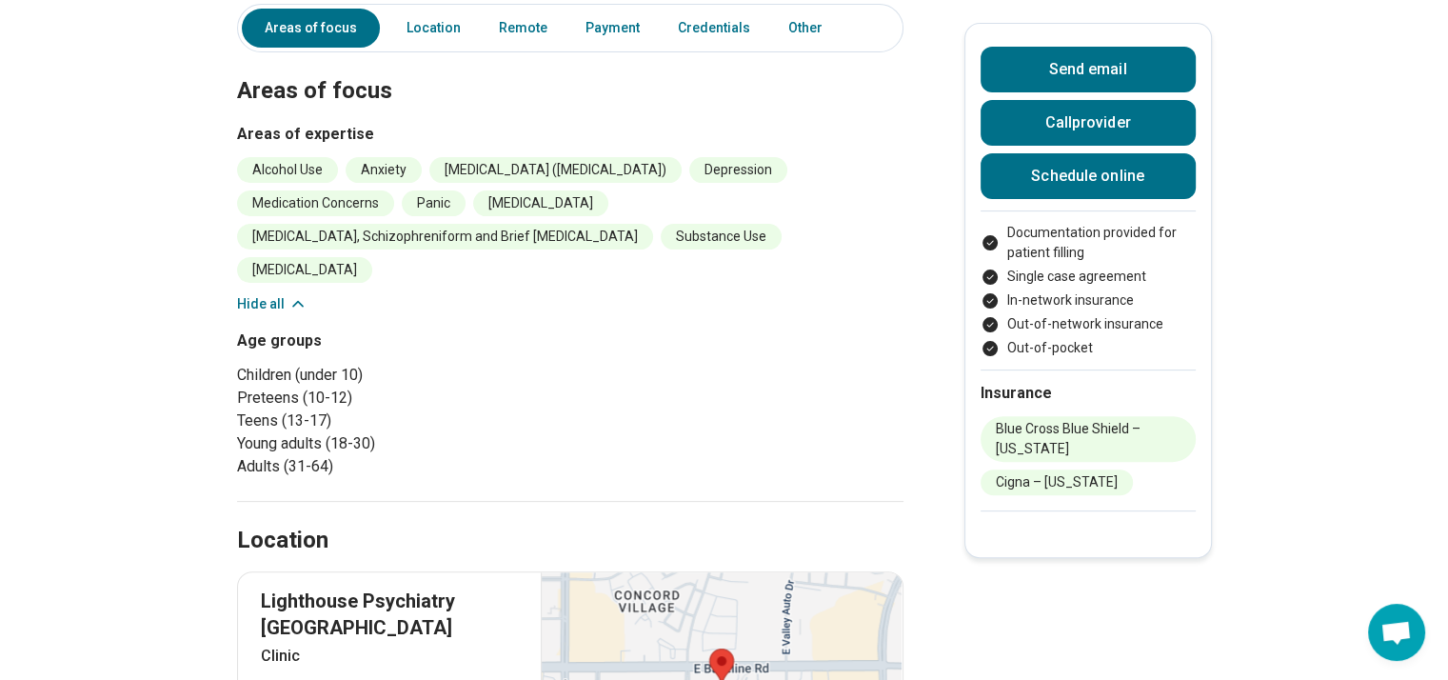
scroll to position [533, 0]
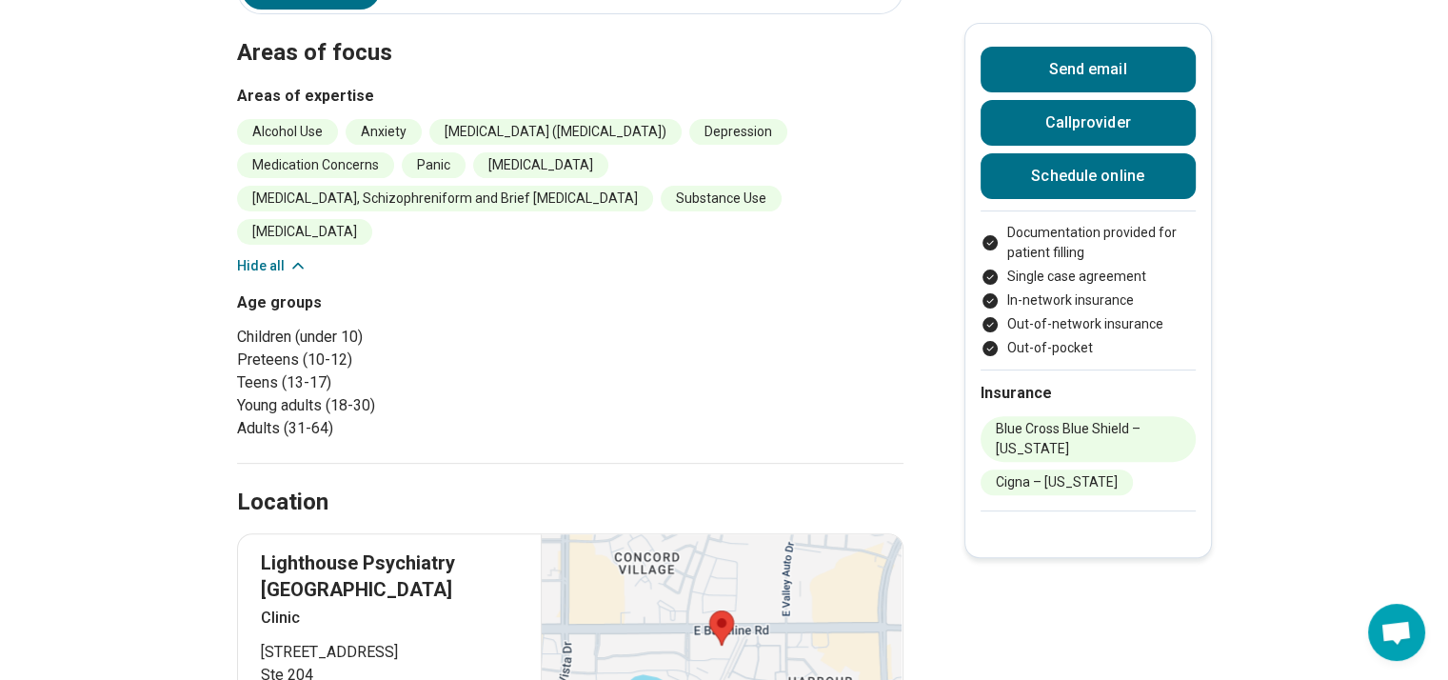
click at [120, 225] on main "[PERSON_NAME] [MEDICAL_DATA] Accepting clients Updated 30+ days ago I am double…" at bounding box center [724, 548] width 1448 height 2011
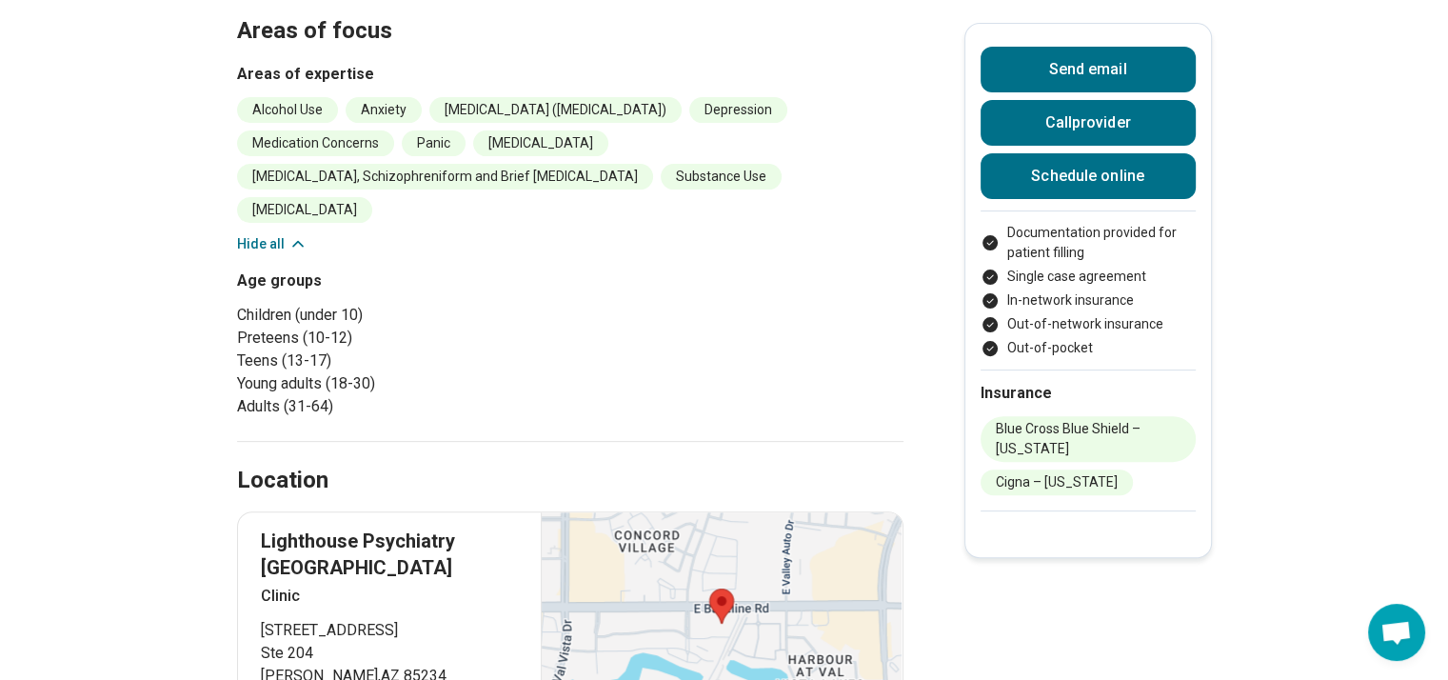
scroll to position [571, 0]
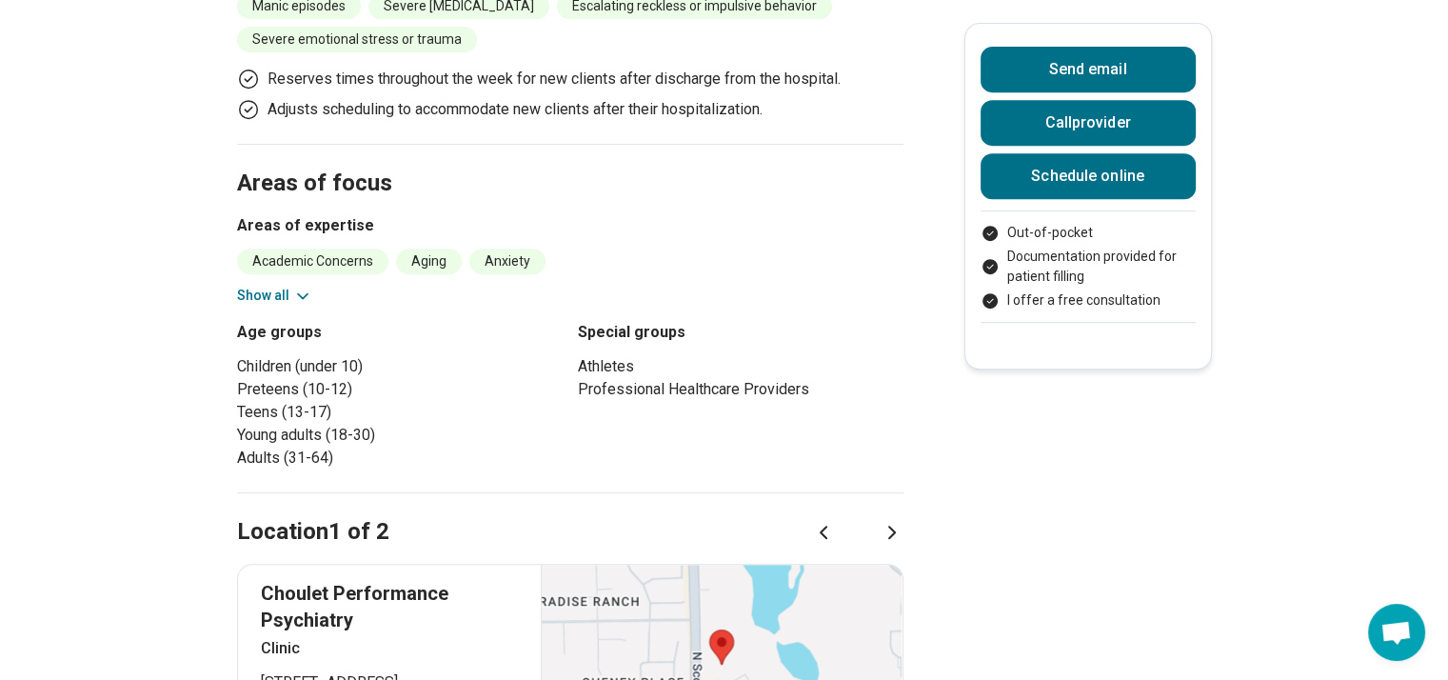
scroll to position [838, 0]
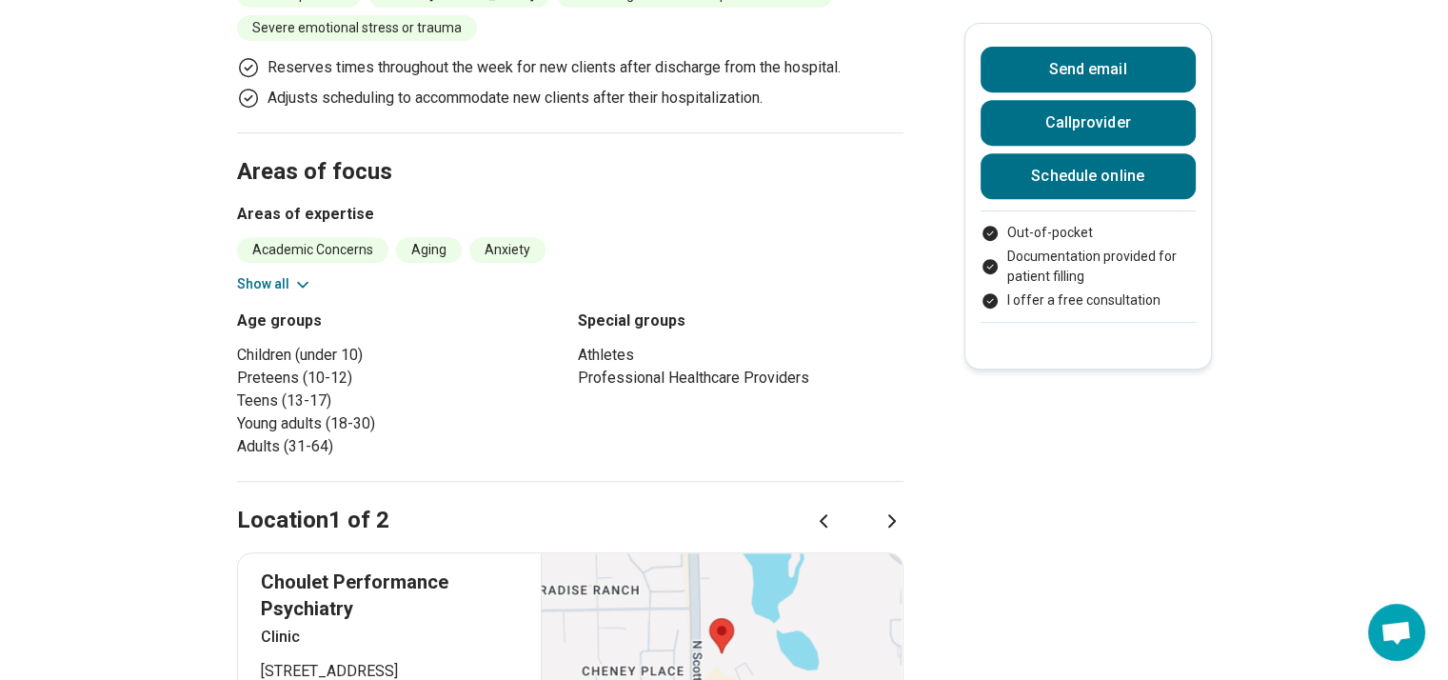
click at [291, 287] on button "Show all" at bounding box center [274, 284] width 75 height 20
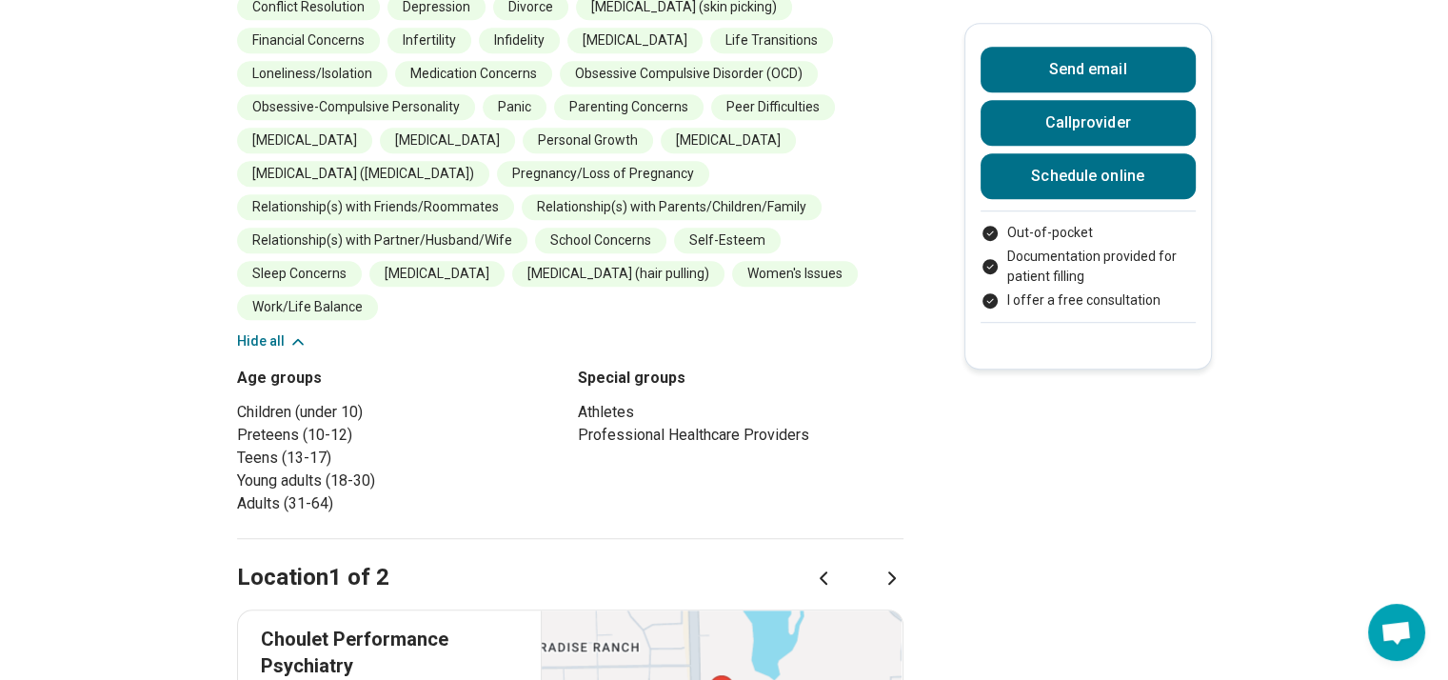
scroll to position [1218, 0]
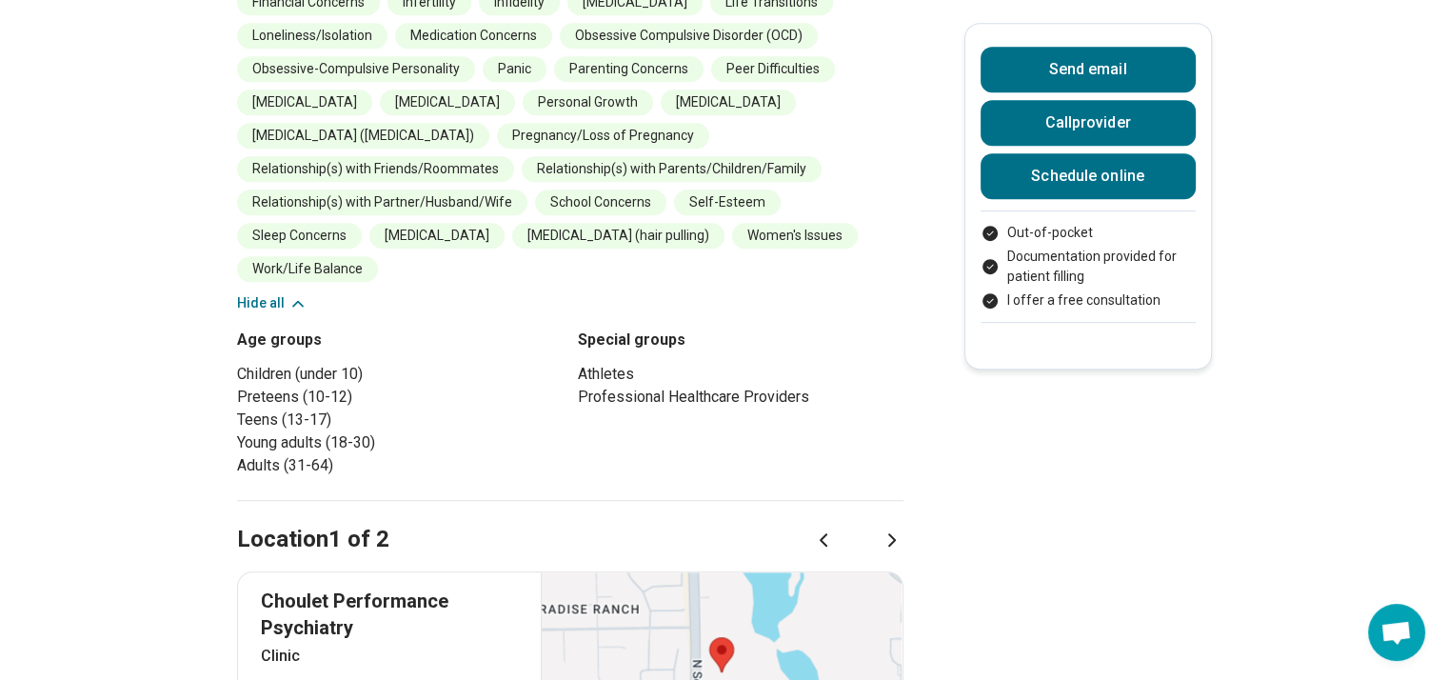
click at [120, 255] on main "Brook Choulet ( She/Her/Hers ) Psychiatrist Accepting clients Updated 30+ days …" at bounding box center [724, 491] width 1448 height 3266
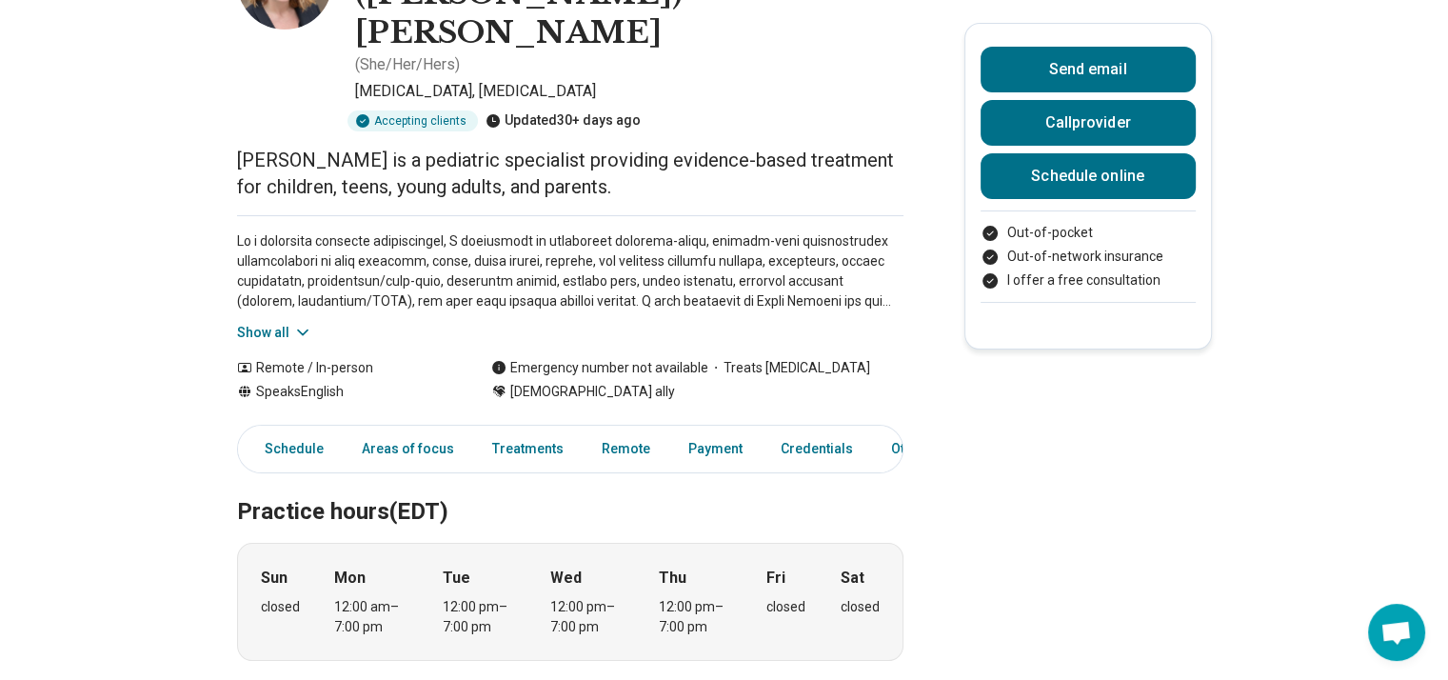
scroll to position [190, 0]
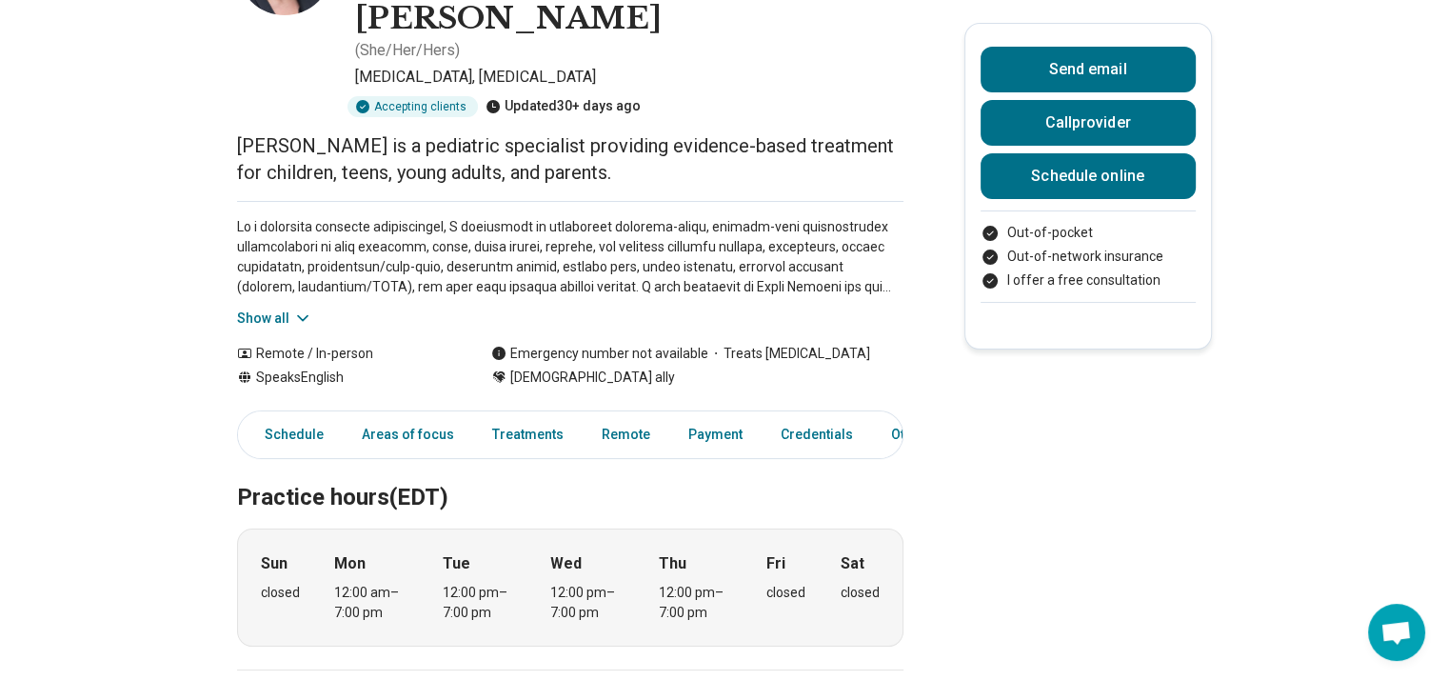
click at [270, 308] on button "Show all" at bounding box center [274, 318] width 75 height 20
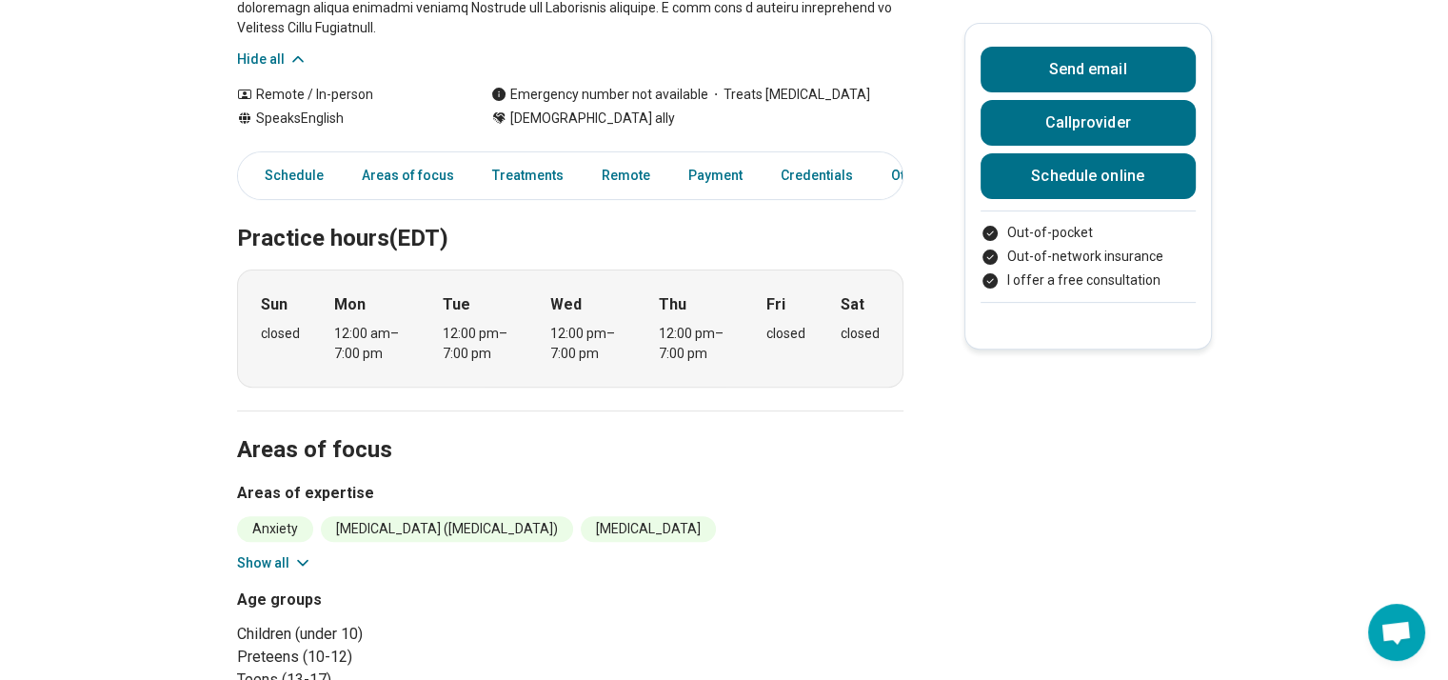
scroll to position [647, 0]
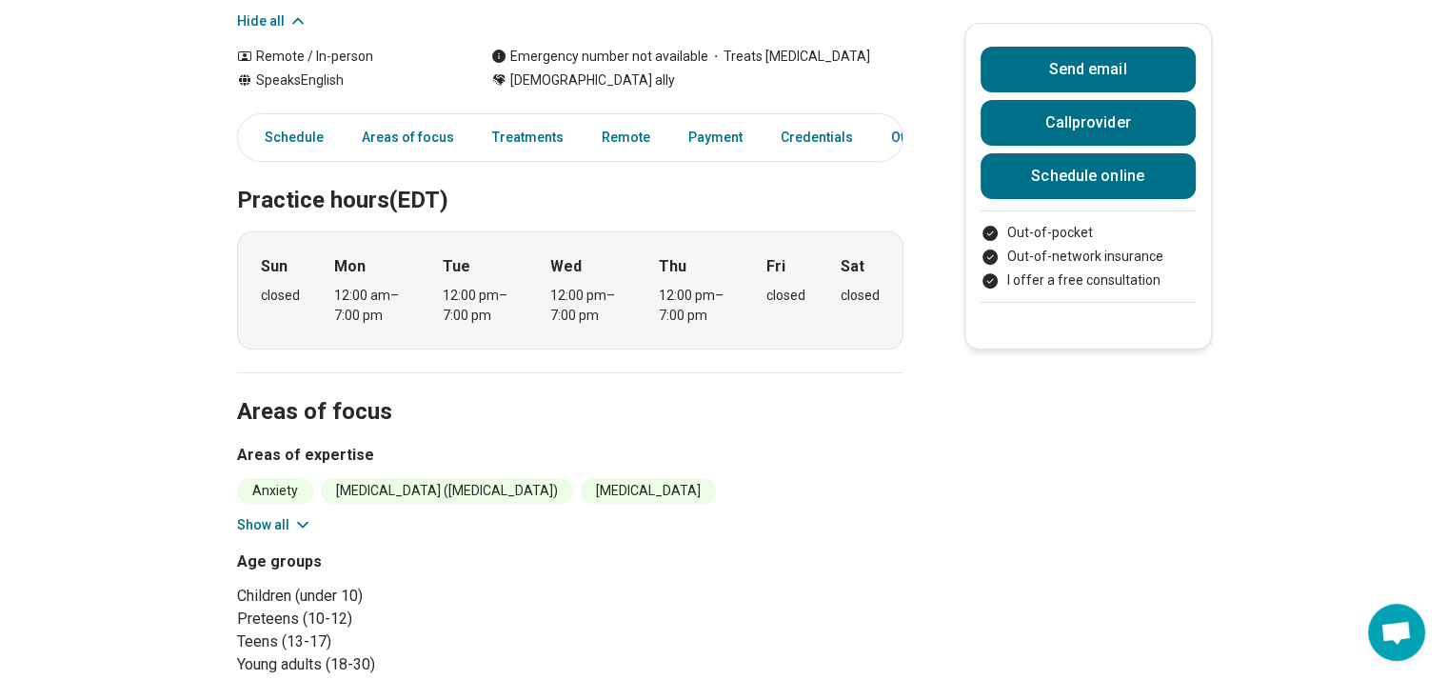
click at [291, 515] on button "Show all" at bounding box center [274, 525] width 75 height 20
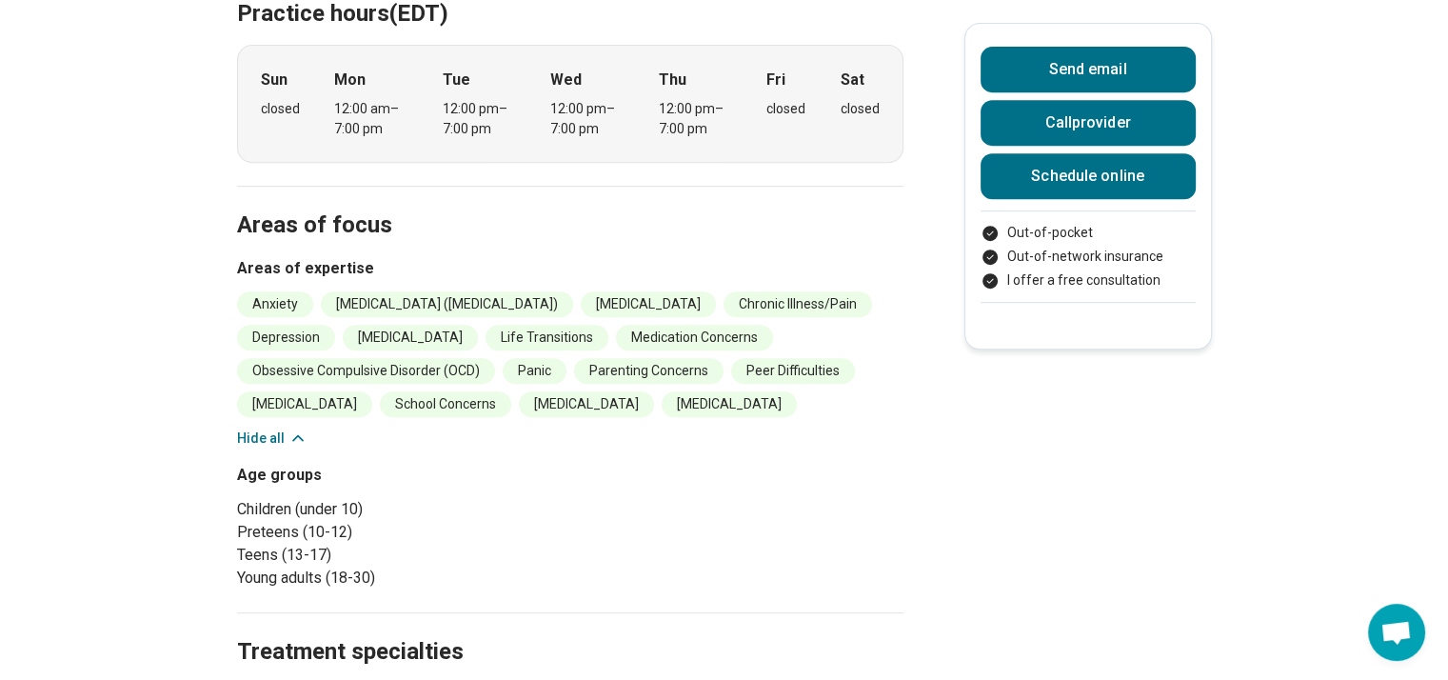
scroll to position [838, 0]
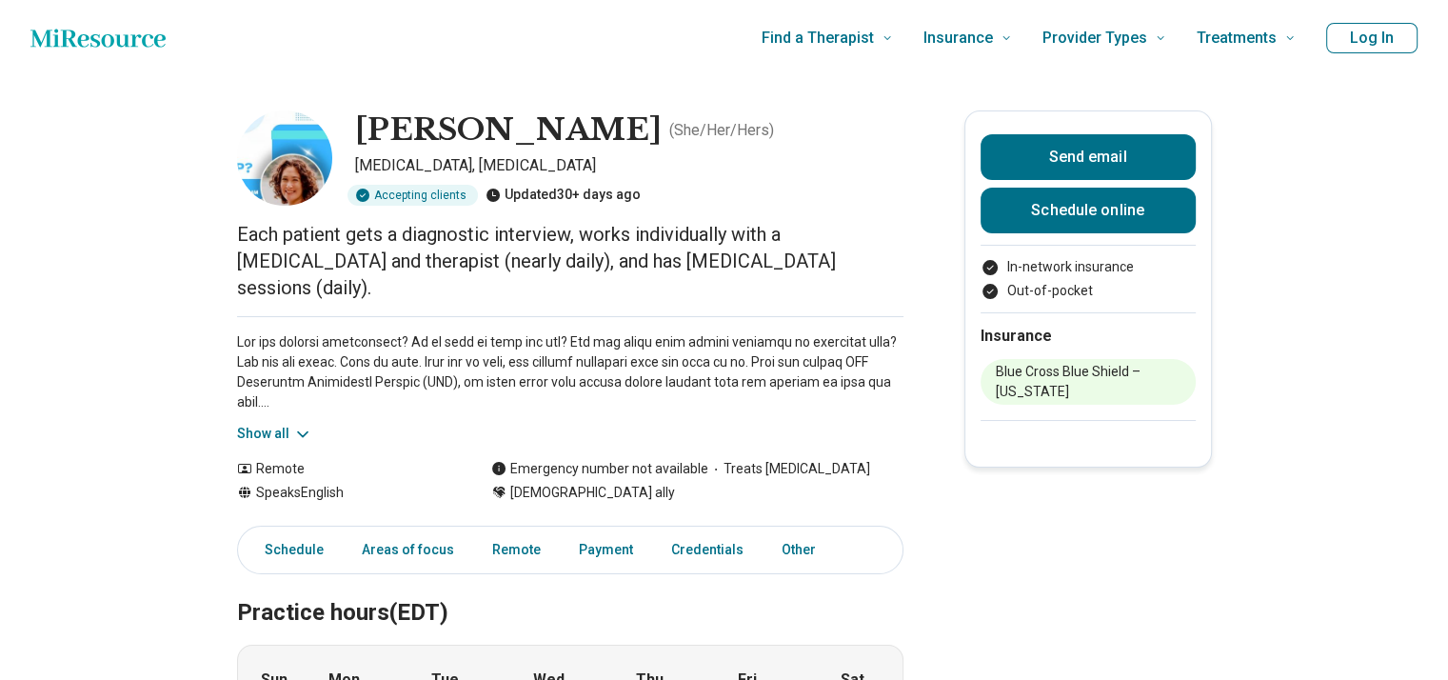
click at [274, 221] on p "Each patient gets a diagnostic interview, works individually with a [MEDICAL_DA…" at bounding box center [570, 261] width 666 height 80
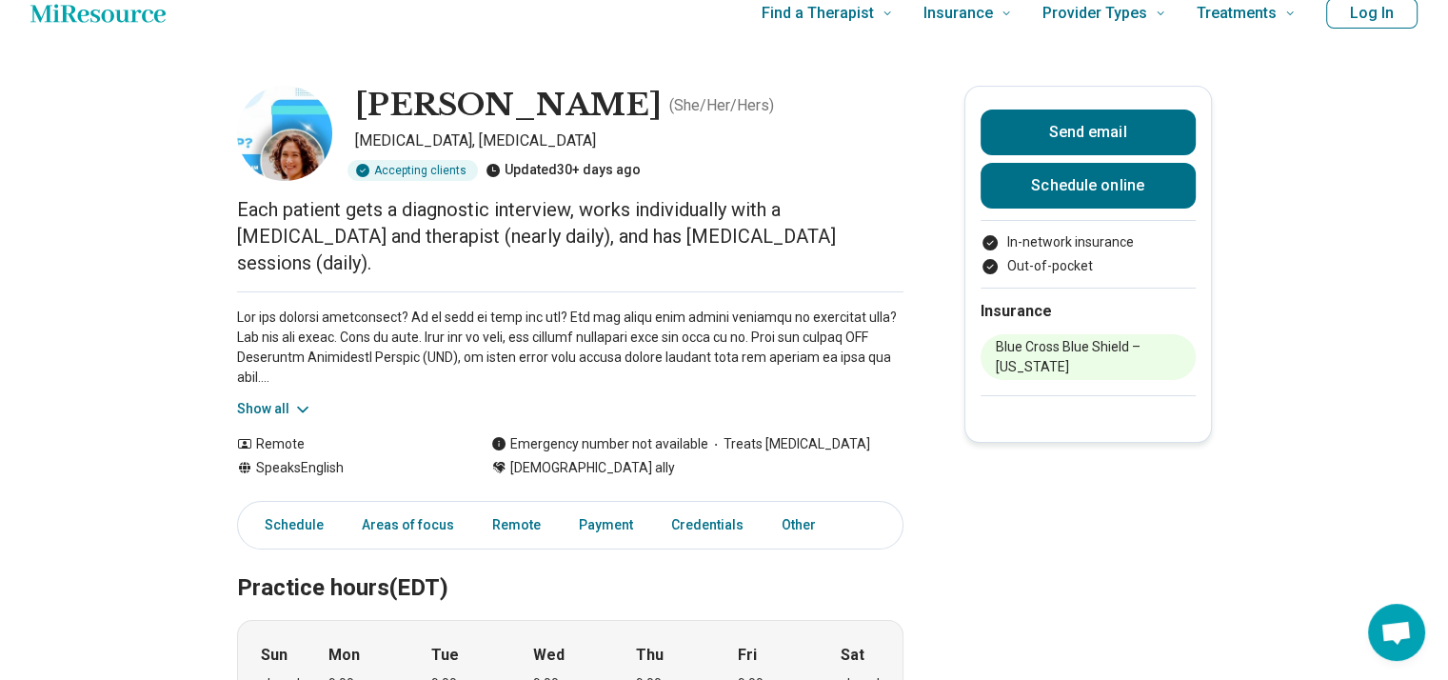
scroll to position [38, 0]
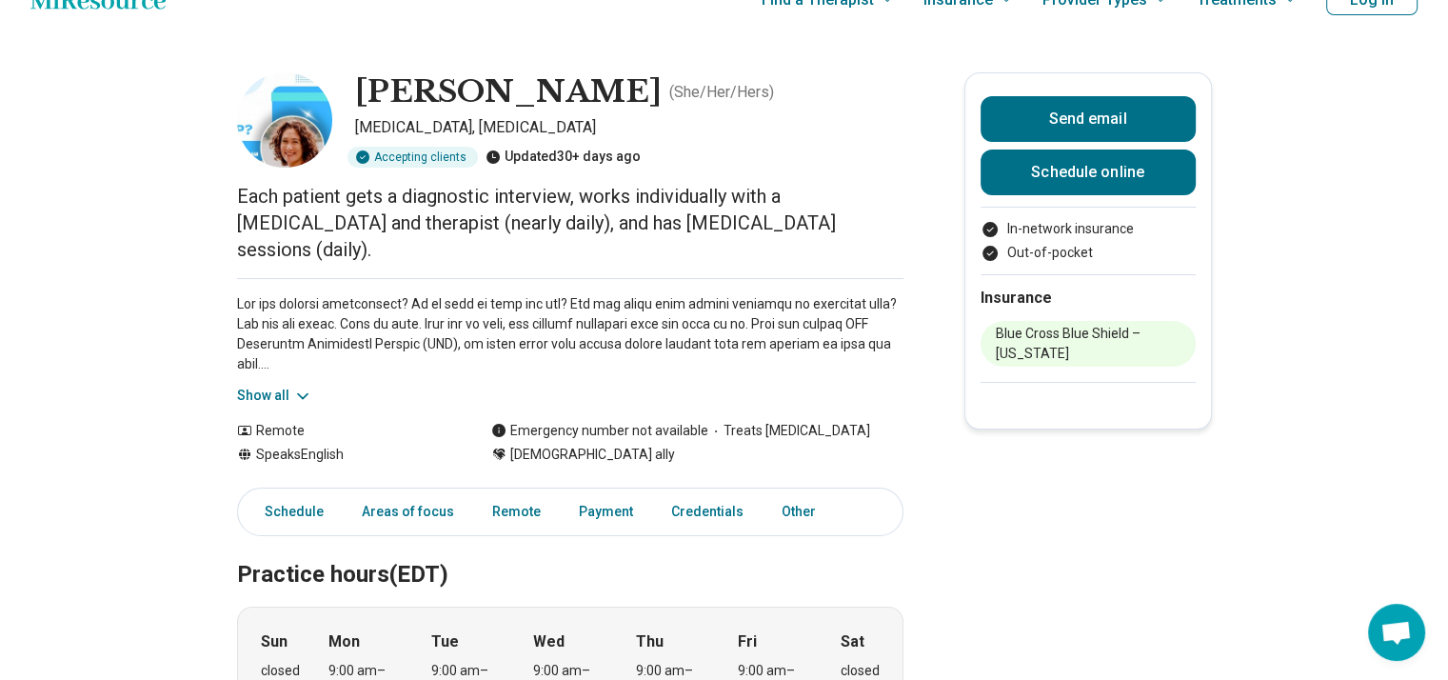
click at [281, 325] on p at bounding box center [570, 334] width 666 height 80
click at [267, 355] on div "Show all" at bounding box center [570, 342] width 666 height 128
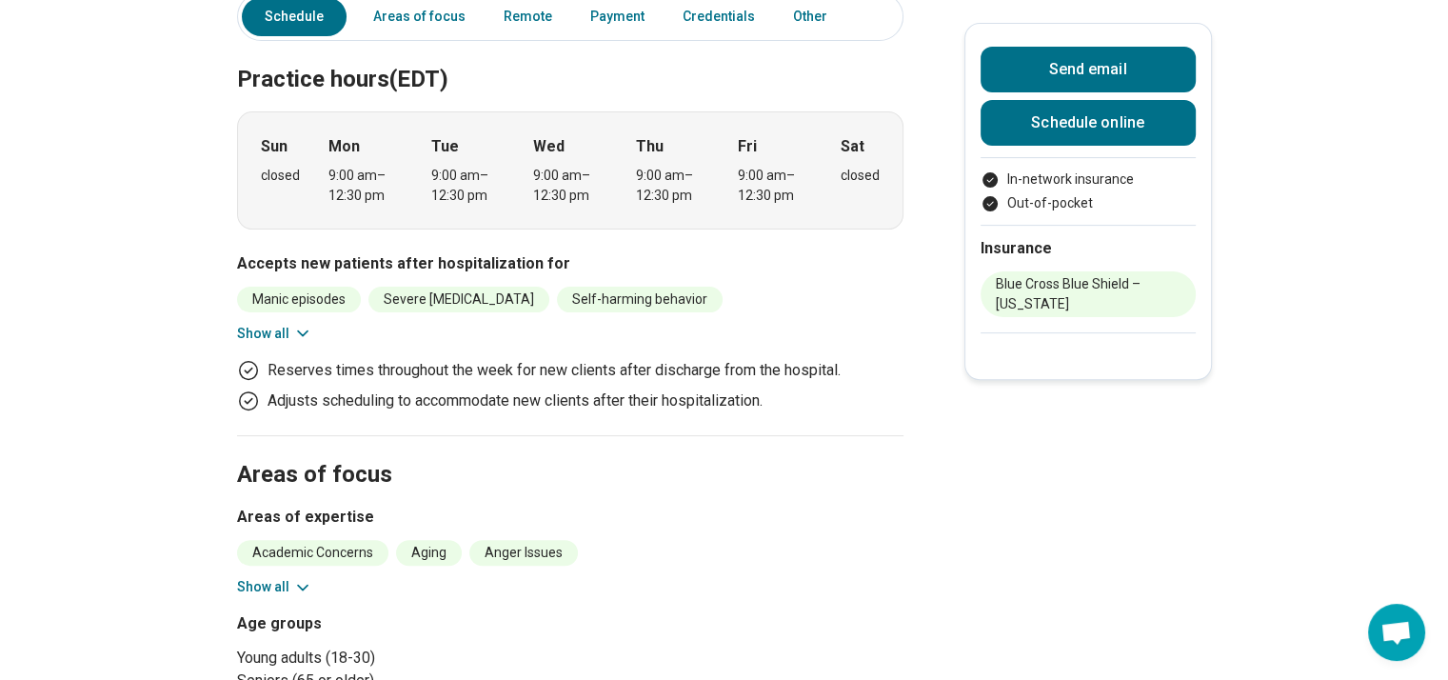
scroll to position [571, 0]
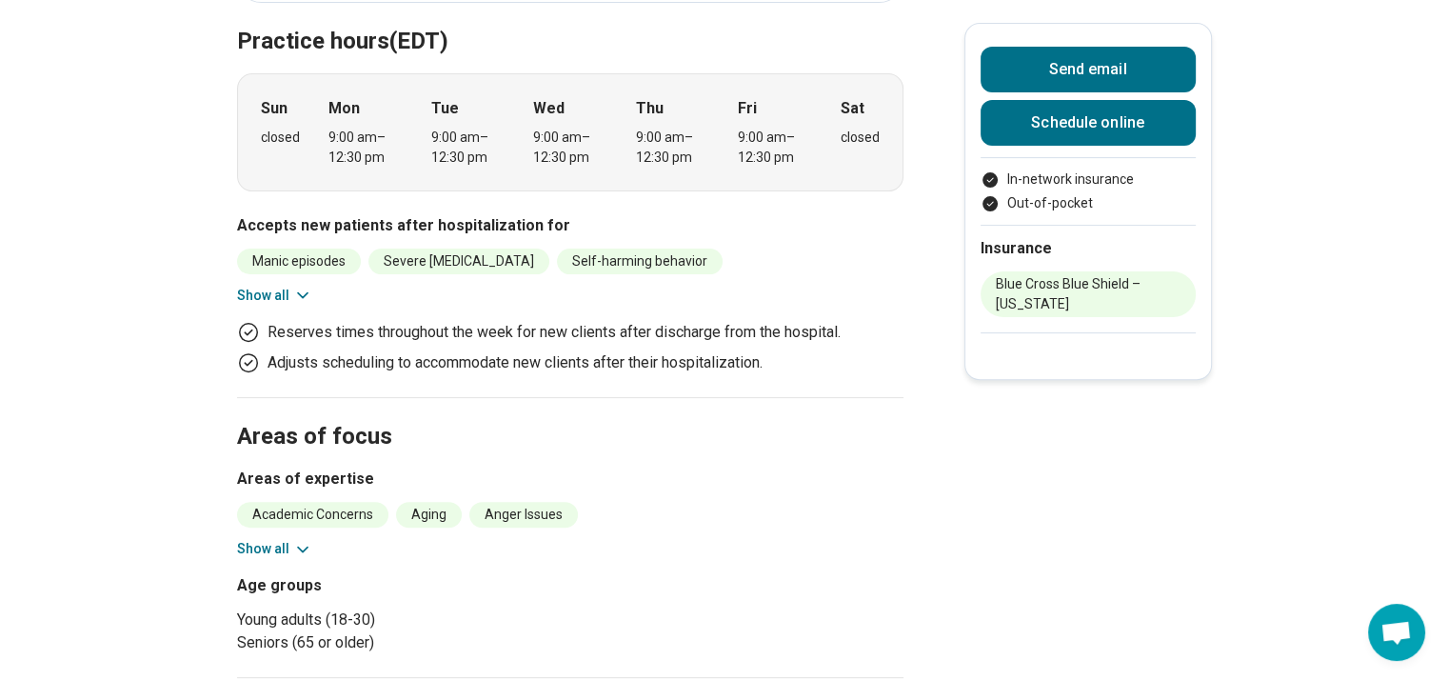
click at [286, 286] on button "Show all" at bounding box center [274, 296] width 75 height 20
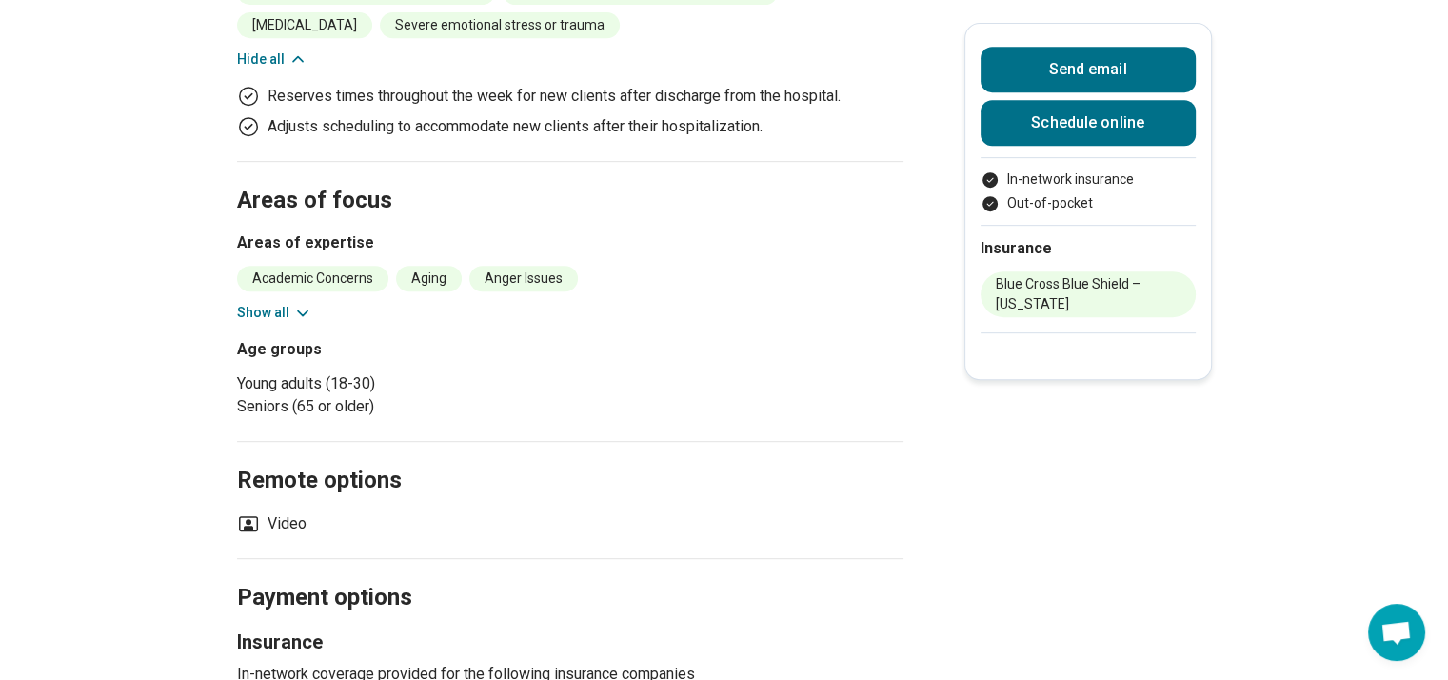
scroll to position [876, 0]
click at [301, 302] on icon at bounding box center [302, 311] width 19 height 19
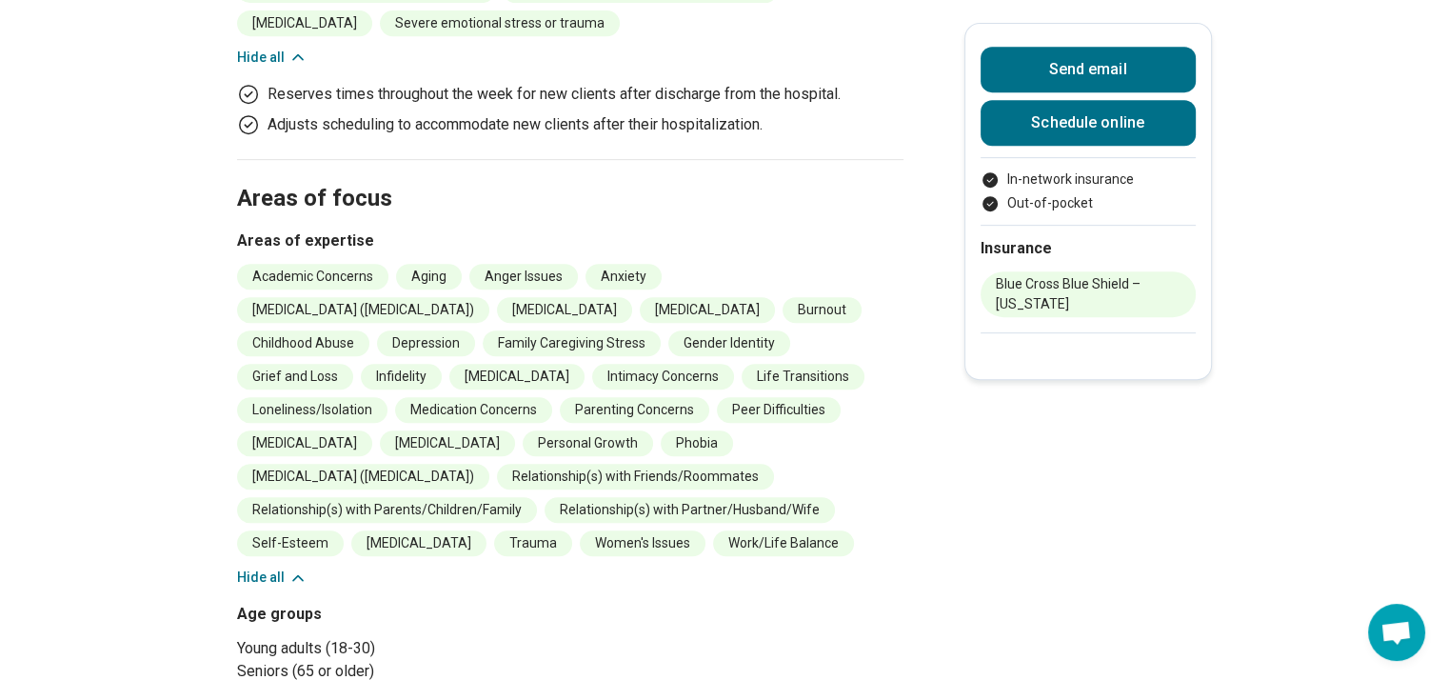
click at [171, 317] on main "[PERSON_NAME] ( She/Her/Hers ) [MEDICAL_DATA], [MEDICAL_DATA] Accepting clients…" at bounding box center [724, 328] width 1448 height 2257
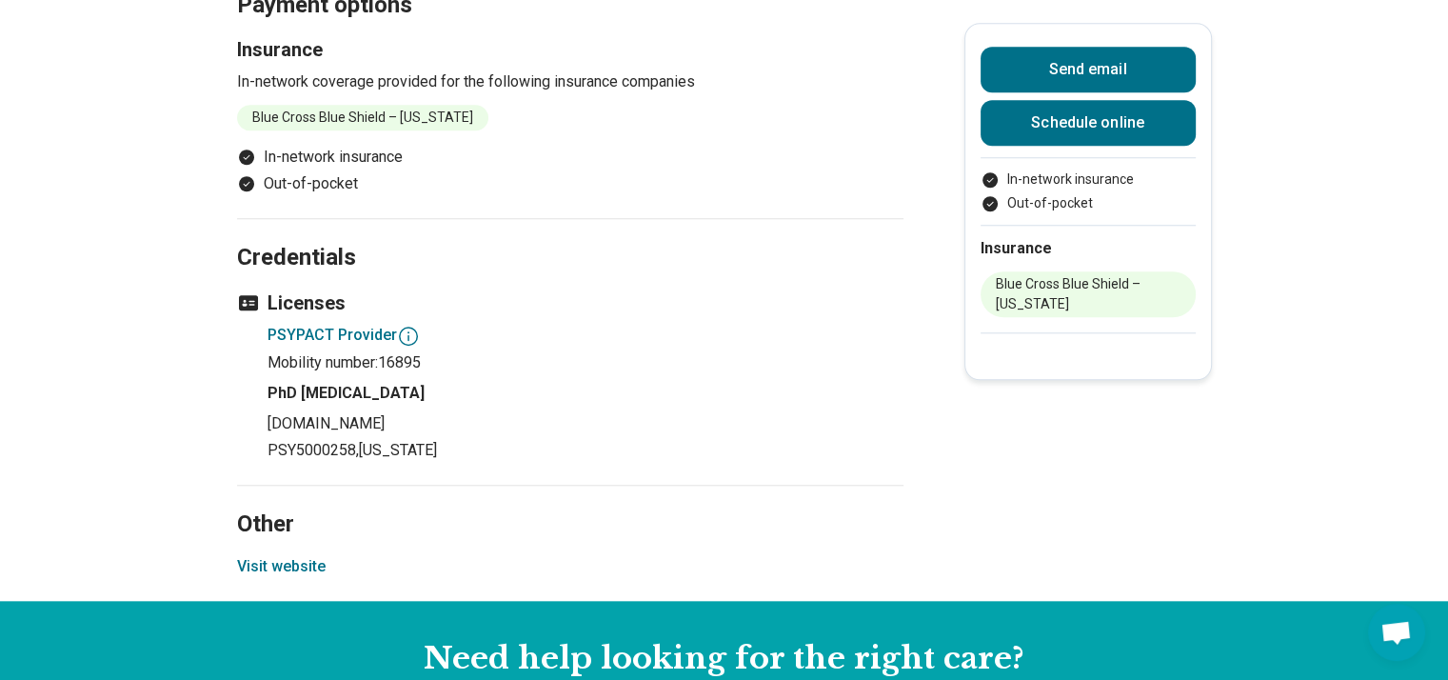
scroll to position [1751, 0]
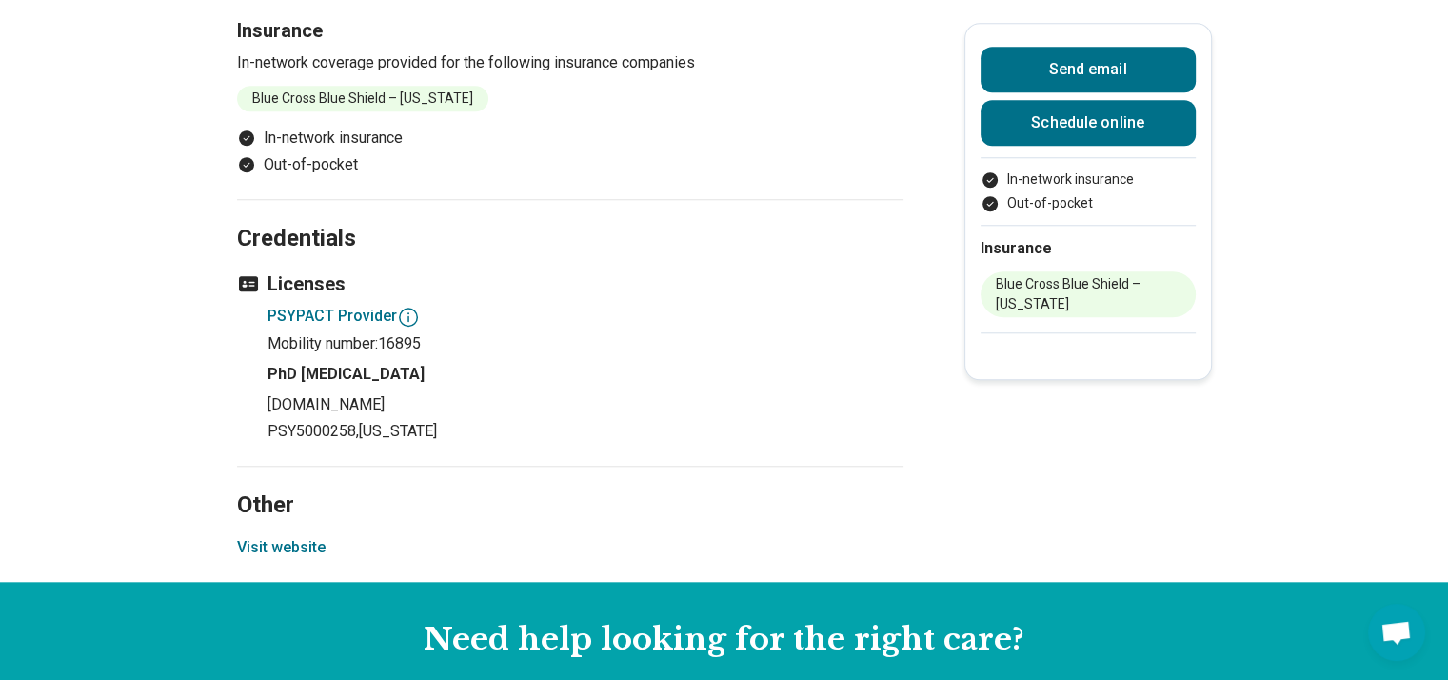
click at [286, 536] on button "Visit website" at bounding box center [281, 547] width 89 height 23
